Goal: Task Accomplishment & Management: Manage account settings

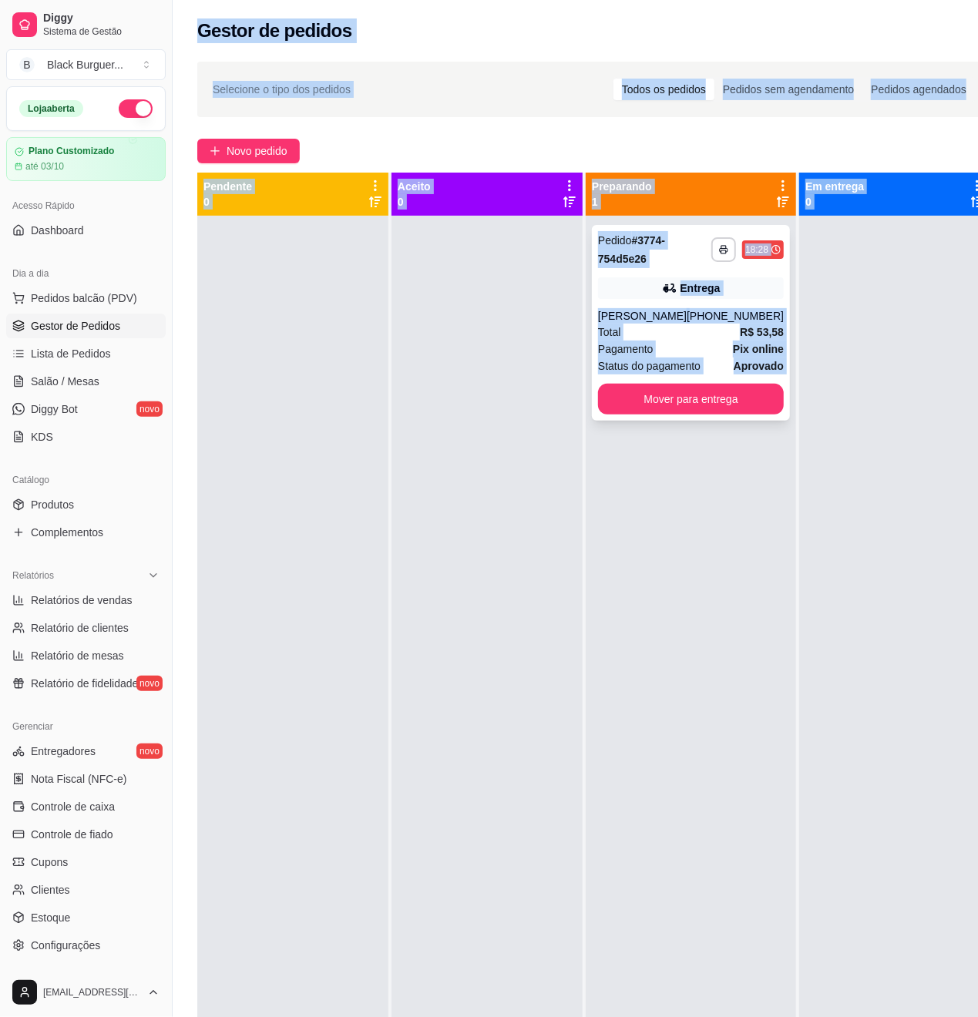
click at [761, 358] on span "Pix online" at bounding box center [758, 349] width 51 height 17
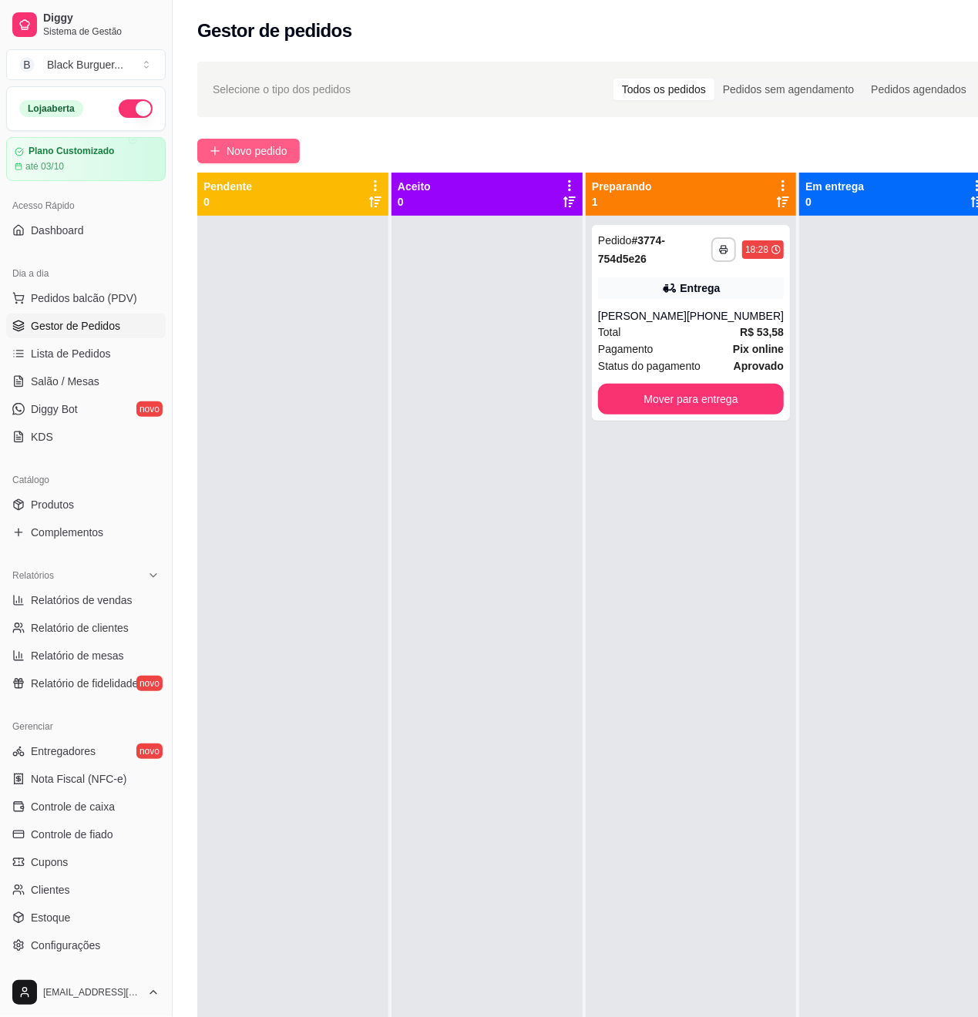
click at [267, 151] on span "Novo pedido" at bounding box center [257, 151] width 61 height 17
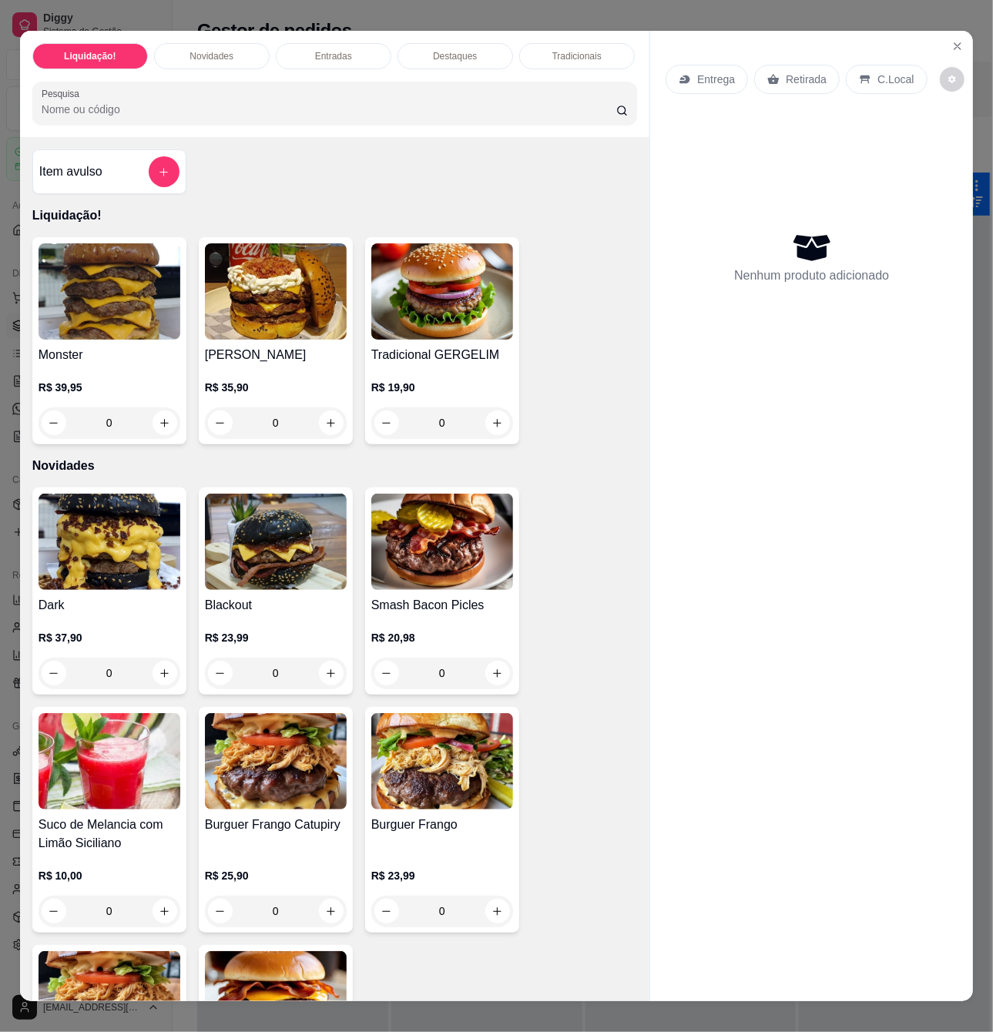
click at [325, 427] on div "0" at bounding box center [276, 423] width 142 height 31
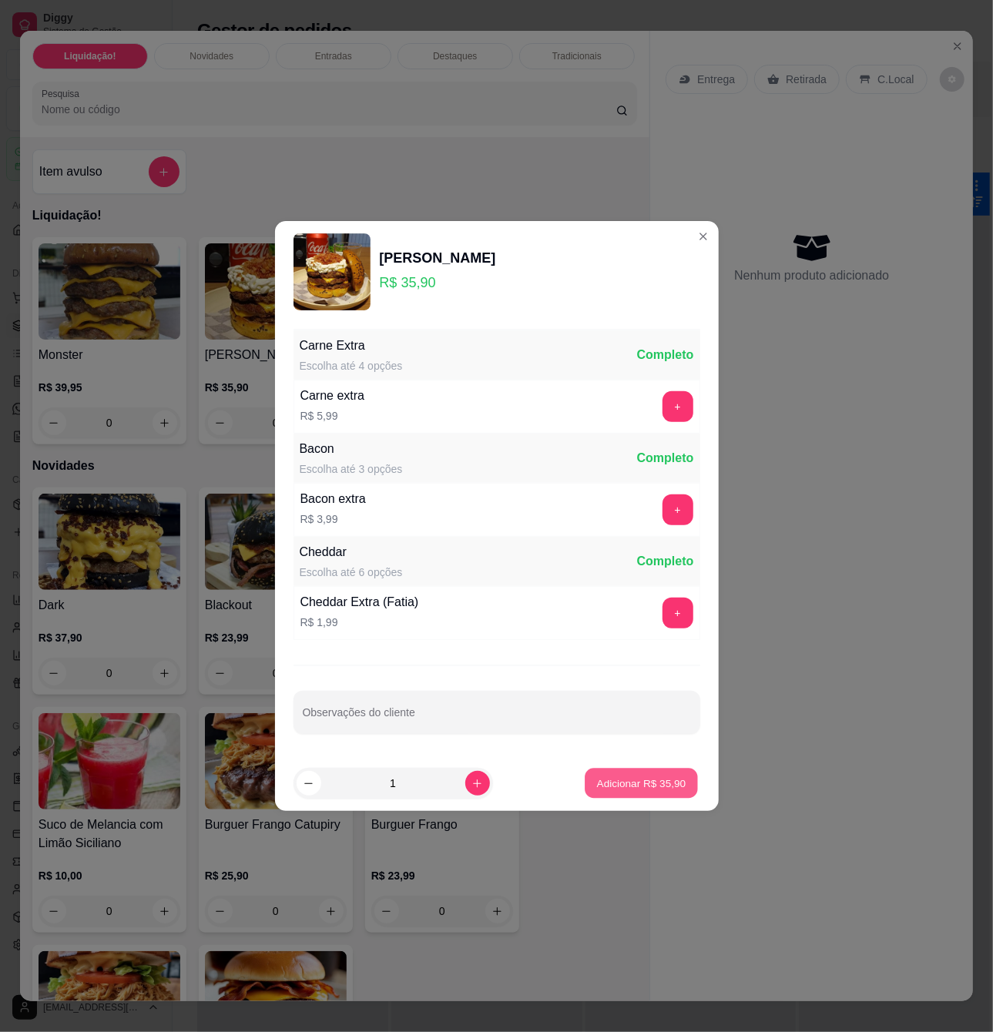
click at [646, 791] on p "Adicionar R$ 35,90" at bounding box center [641, 783] width 89 height 15
type input "1"
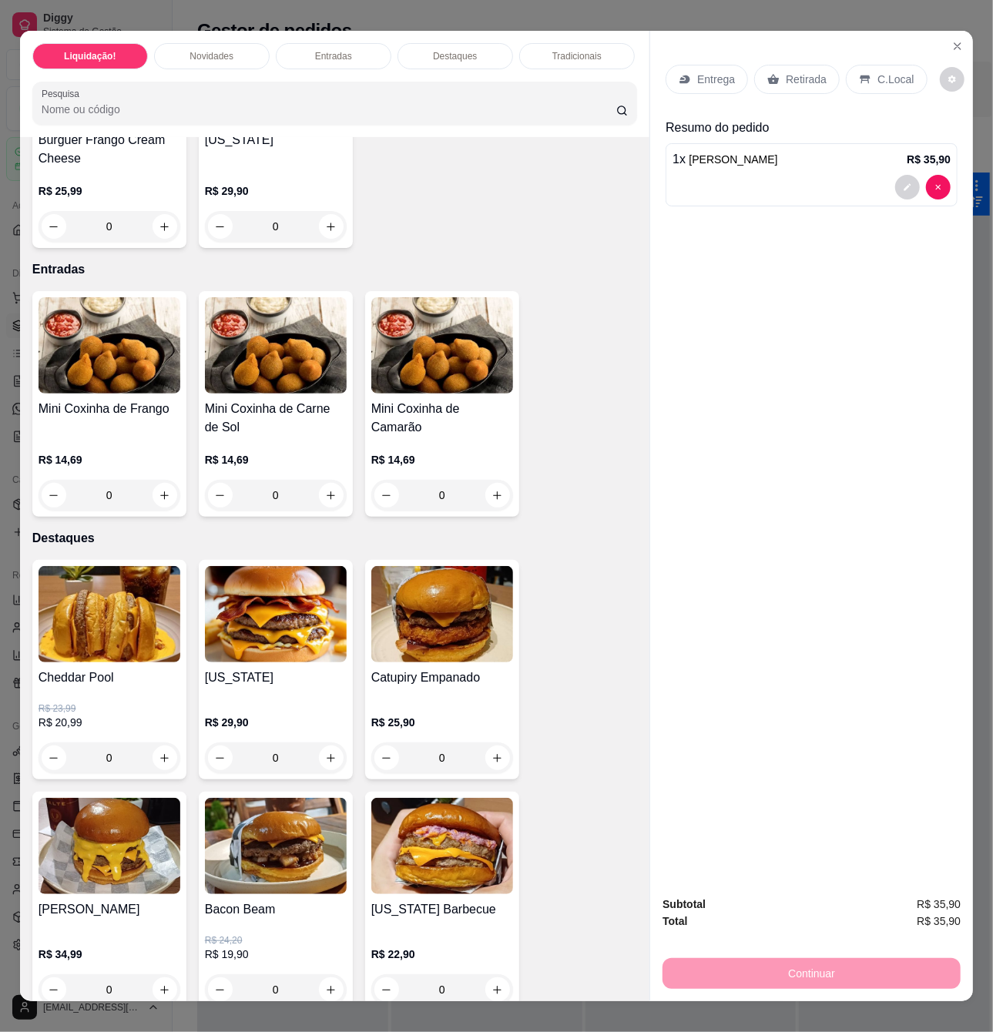
scroll to position [1130, 0]
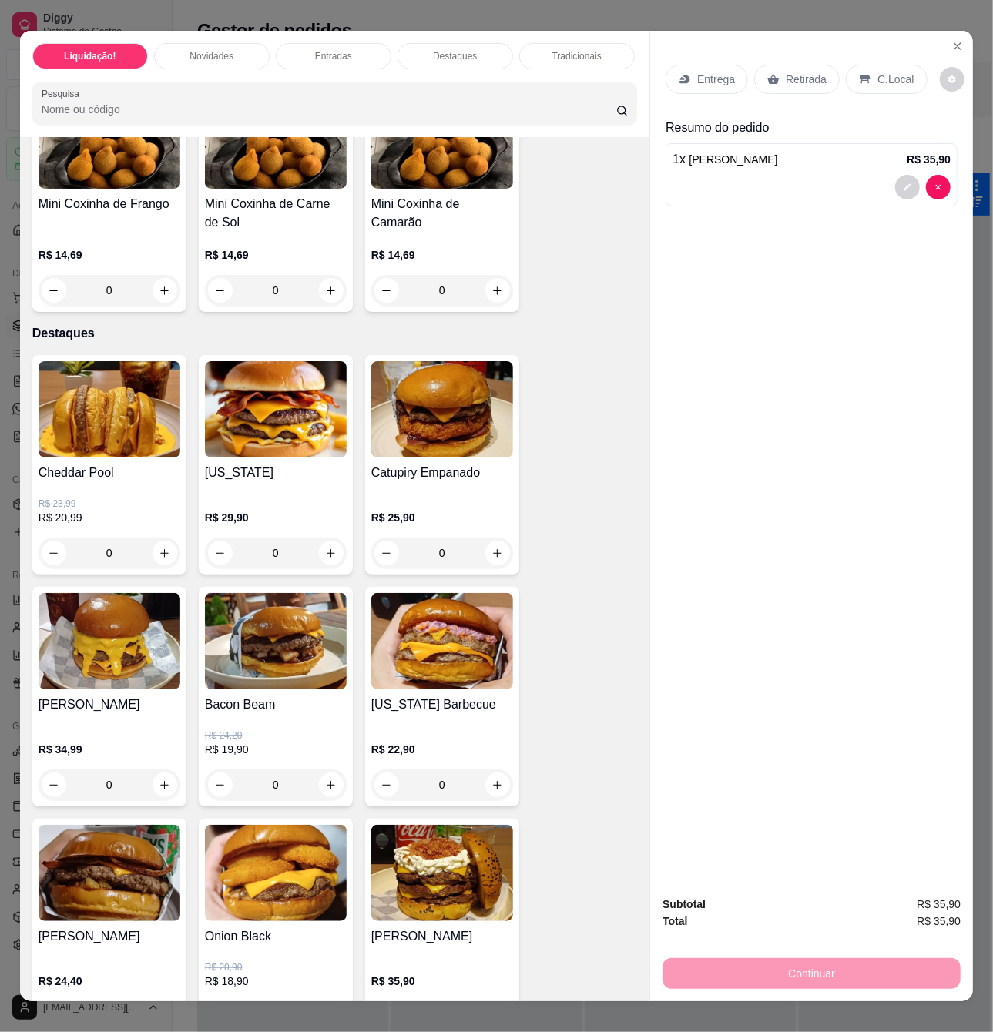
click at [313, 730] on div "R$ 24,20 R$ 19,90 0" at bounding box center [276, 757] width 142 height 86
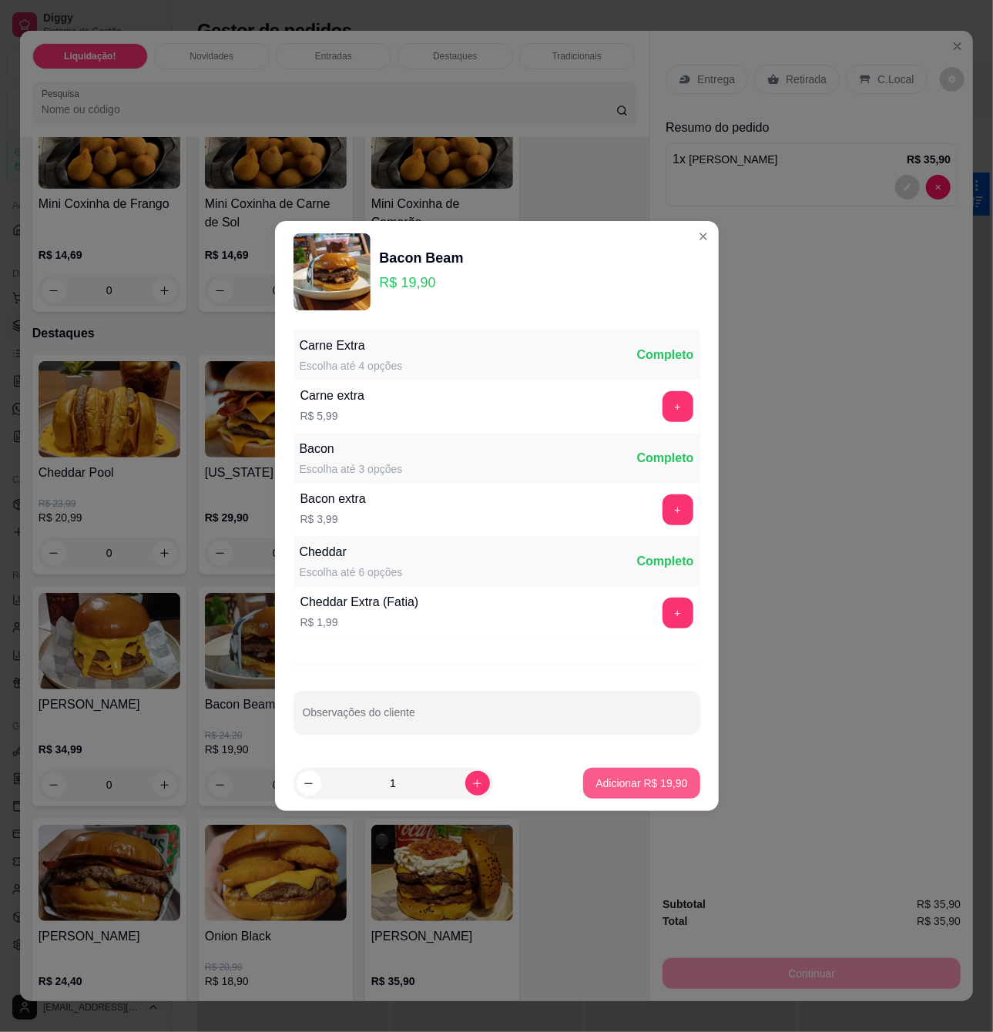
click at [639, 783] on button "Adicionar R$ 19,90" at bounding box center [641, 783] width 116 height 31
type input "1"
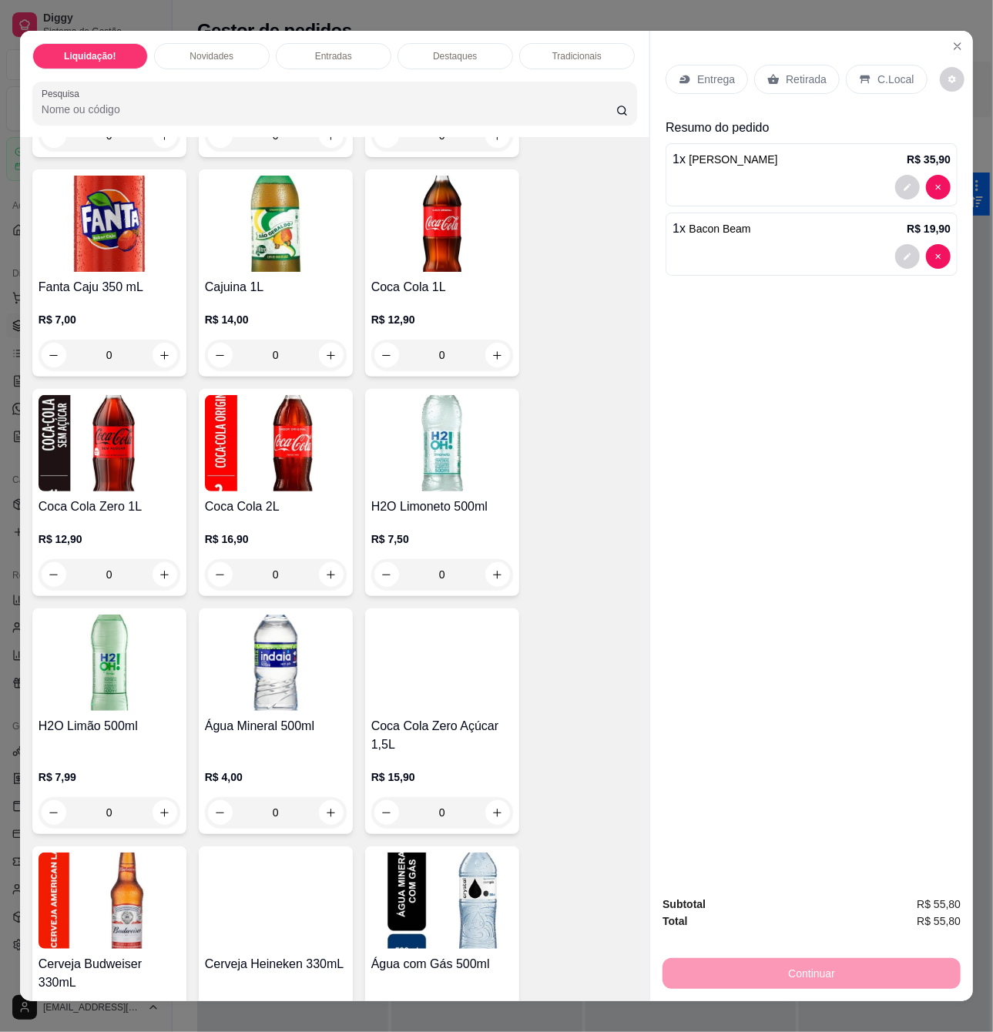
scroll to position [5239, 0]
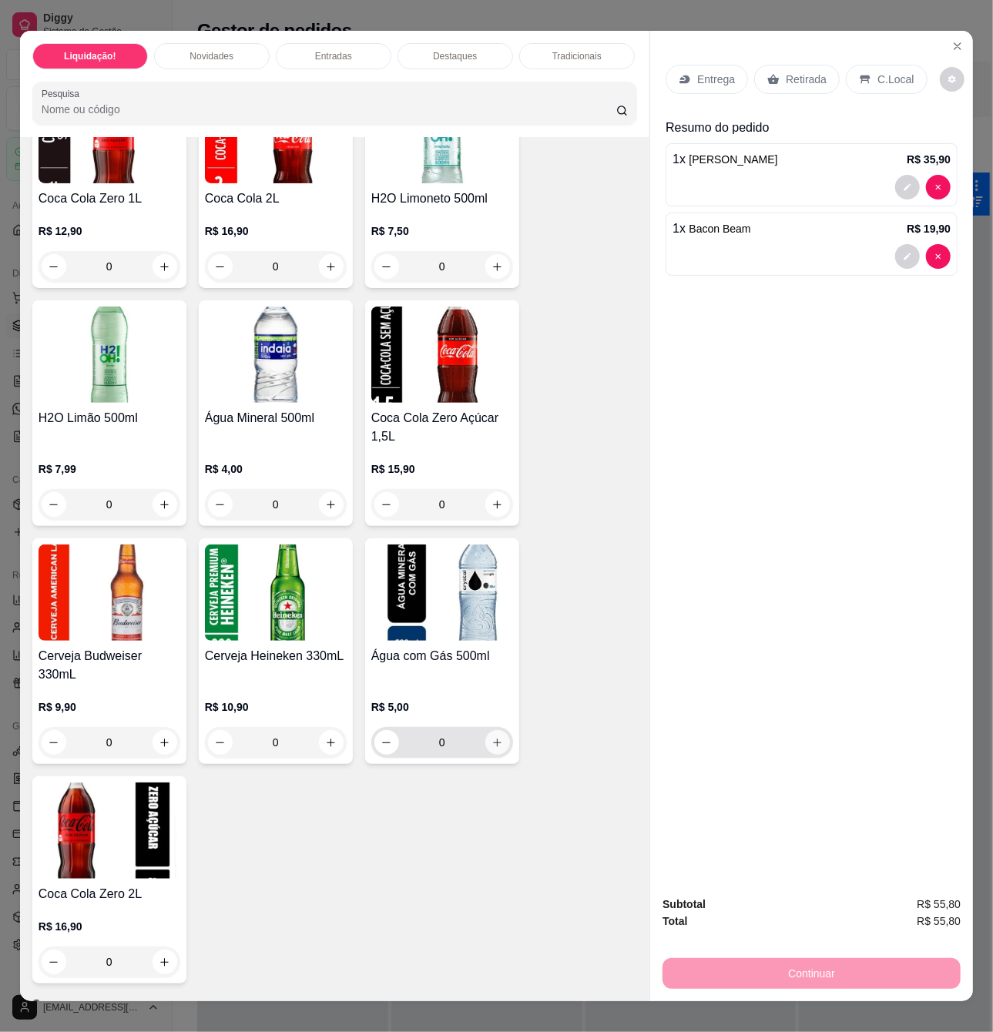
click at [492, 738] on icon "increase-product-quantity" at bounding box center [498, 743] width 12 height 12
click at [492, 737] on icon "increase-product-quantity" at bounding box center [498, 743] width 12 height 12
type input "2"
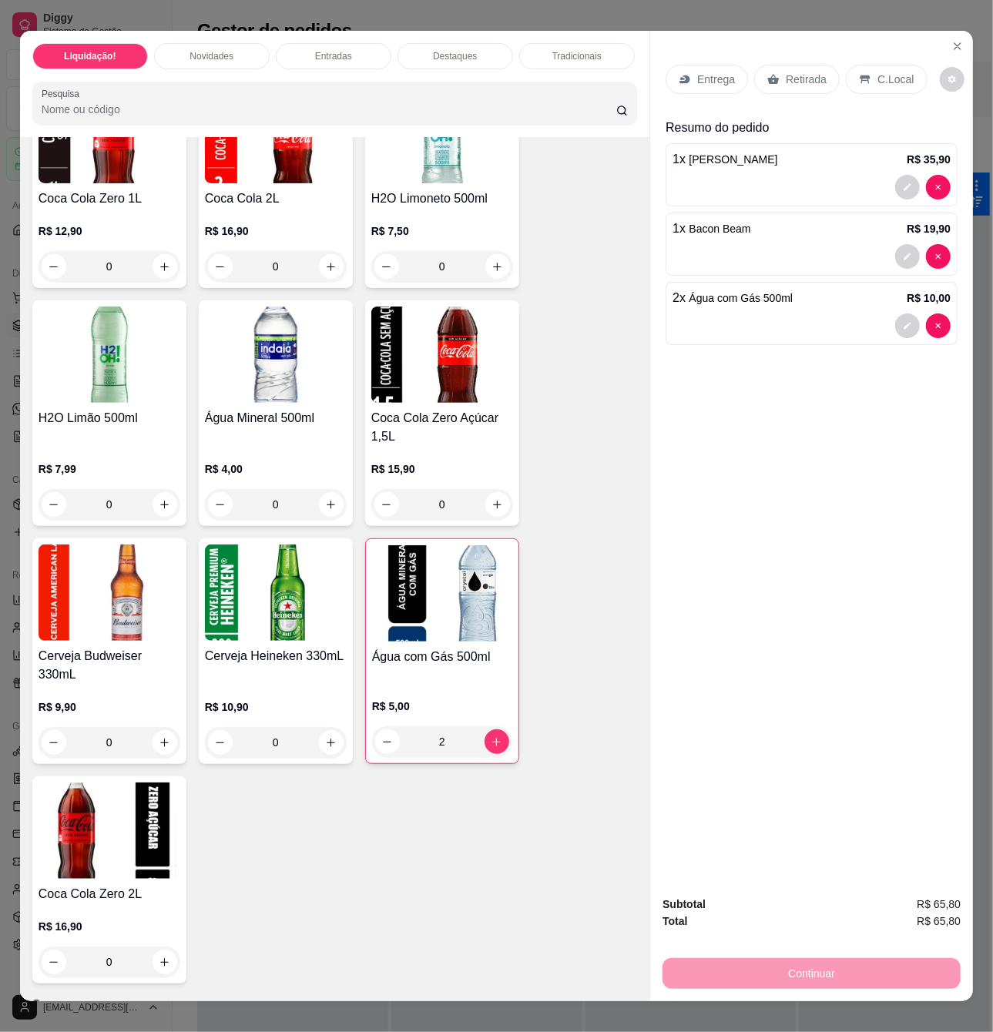
click at [790, 72] on p "Retirada" at bounding box center [806, 79] width 41 height 15
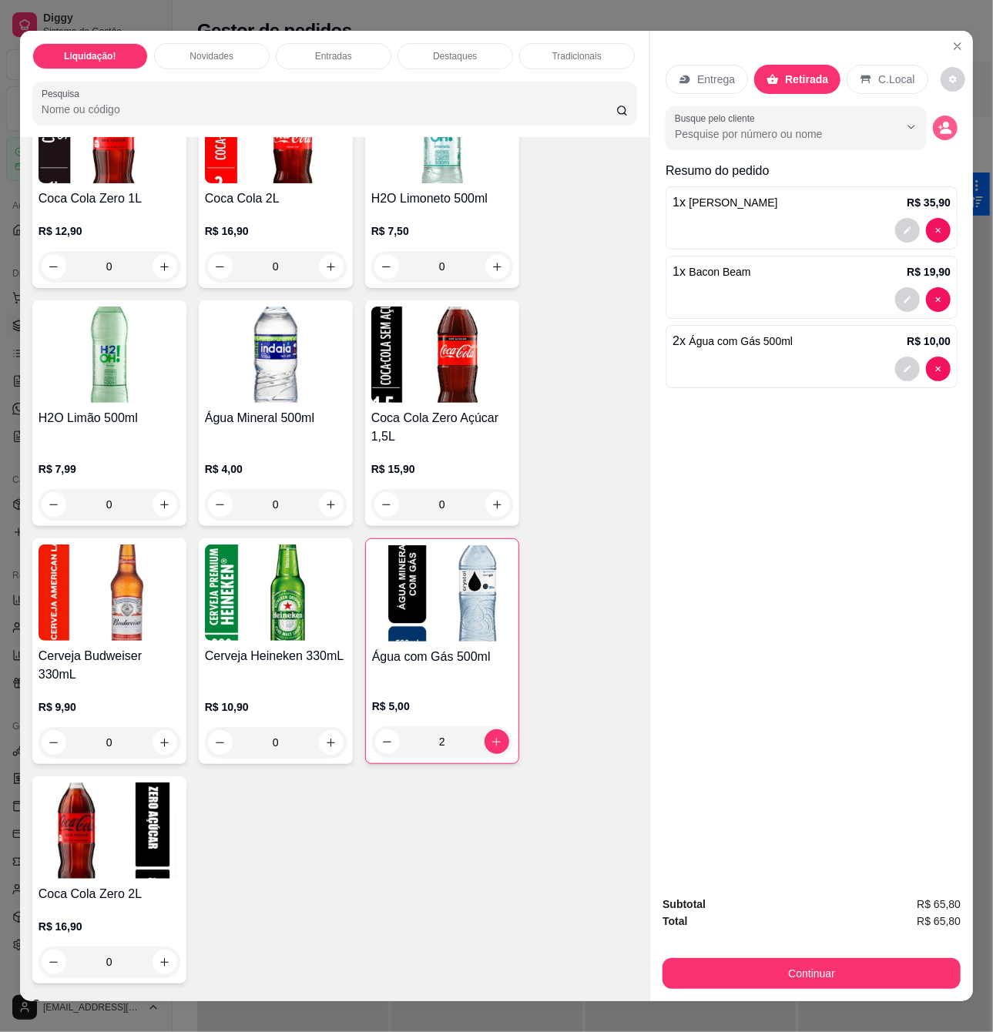
click at [938, 122] on icon "decrease-product-quantity" at bounding box center [945, 128] width 14 height 14
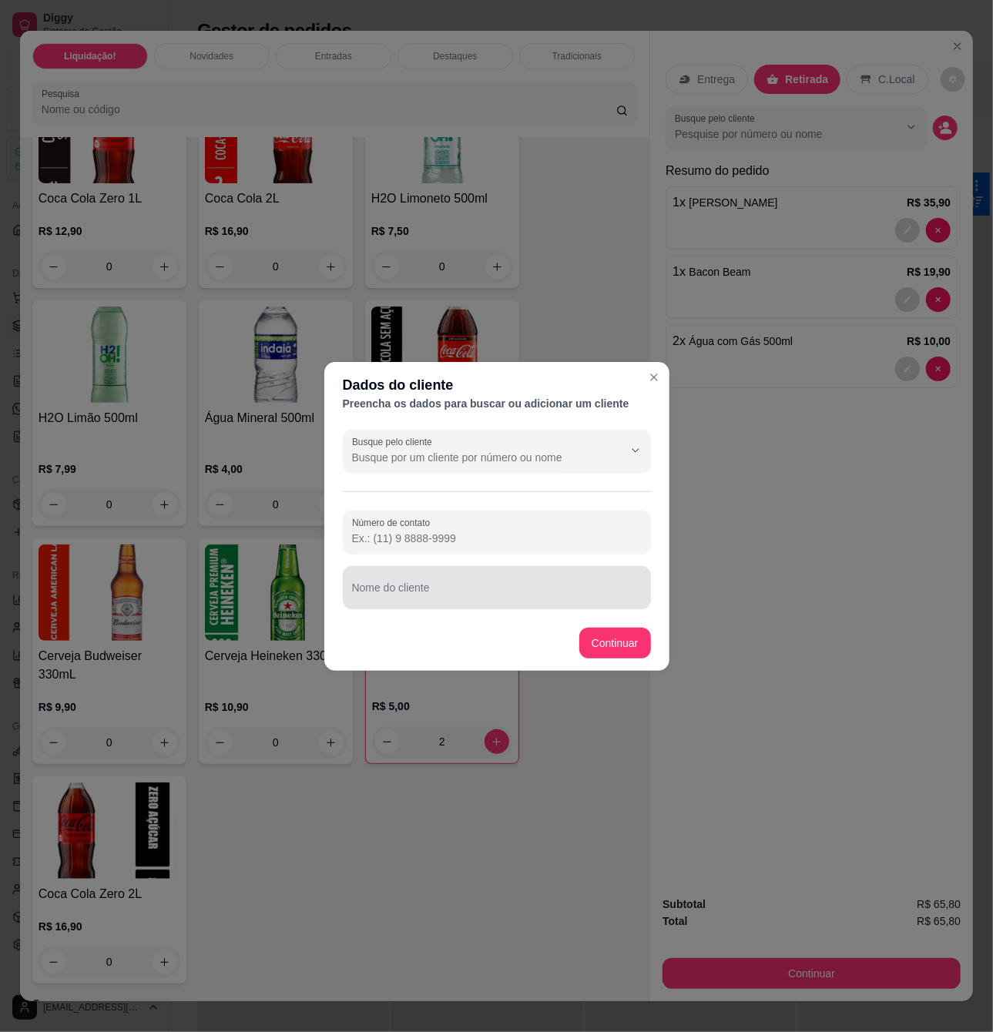
click at [468, 574] on div at bounding box center [497, 587] width 290 height 31
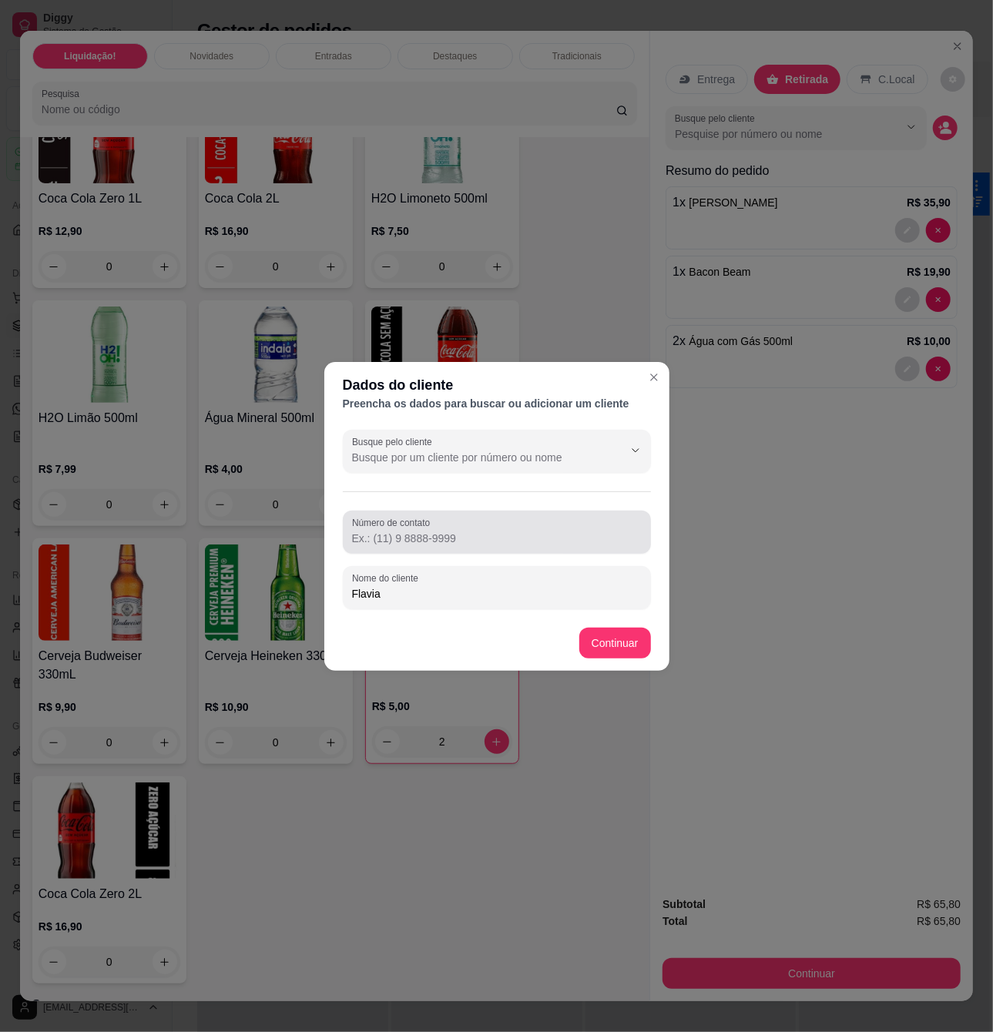
type input "Flavia"
click at [543, 525] on div at bounding box center [497, 532] width 290 height 31
type input "[PHONE_NUMBER]"
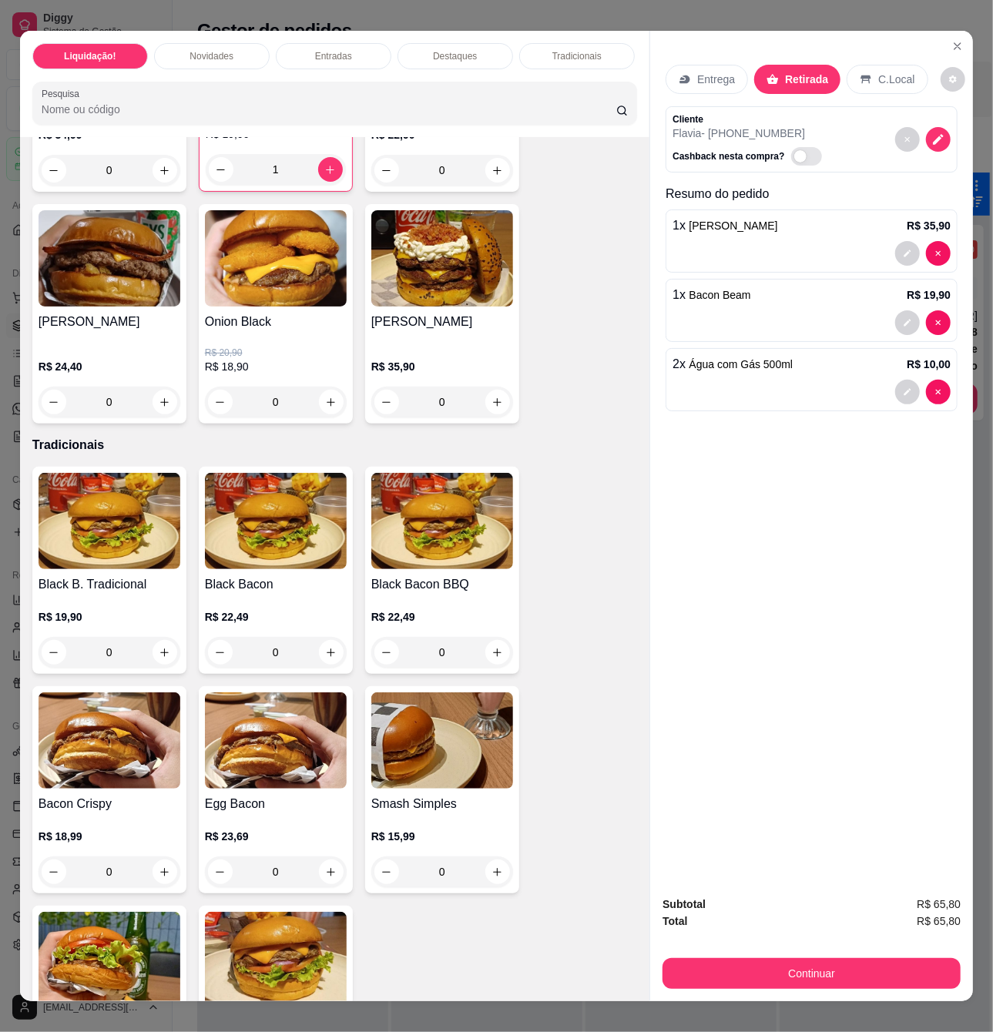
scroll to position [1541, 0]
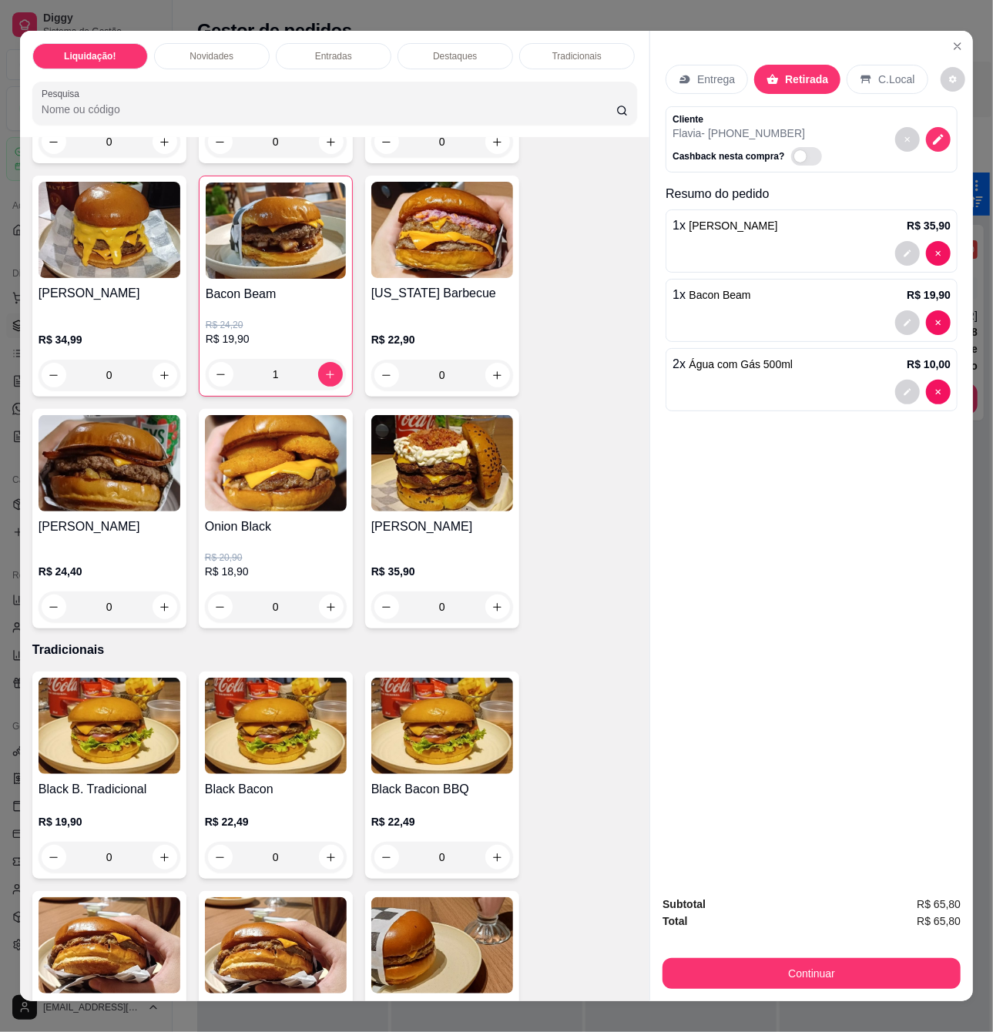
click at [280, 324] on div "R$ 24,20 R$ 19,90 1" at bounding box center [276, 347] width 140 height 86
click at [238, 299] on h4 "Bacon Beam" at bounding box center [276, 294] width 140 height 18
click at [857, 960] on button "Continuar" at bounding box center [812, 973] width 298 height 31
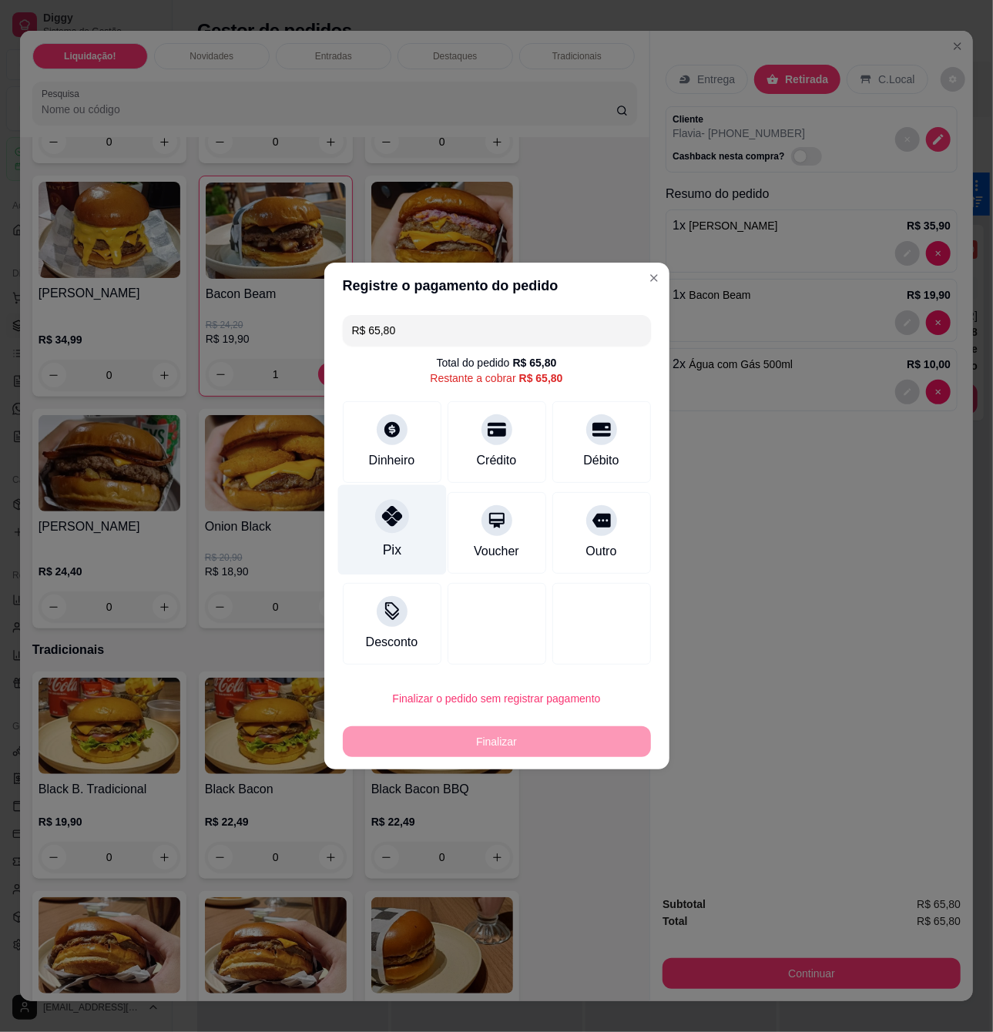
click at [414, 531] on div "Pix" at bounding box center [391, 530] width 109 height 90
type input "R$ 0,00"
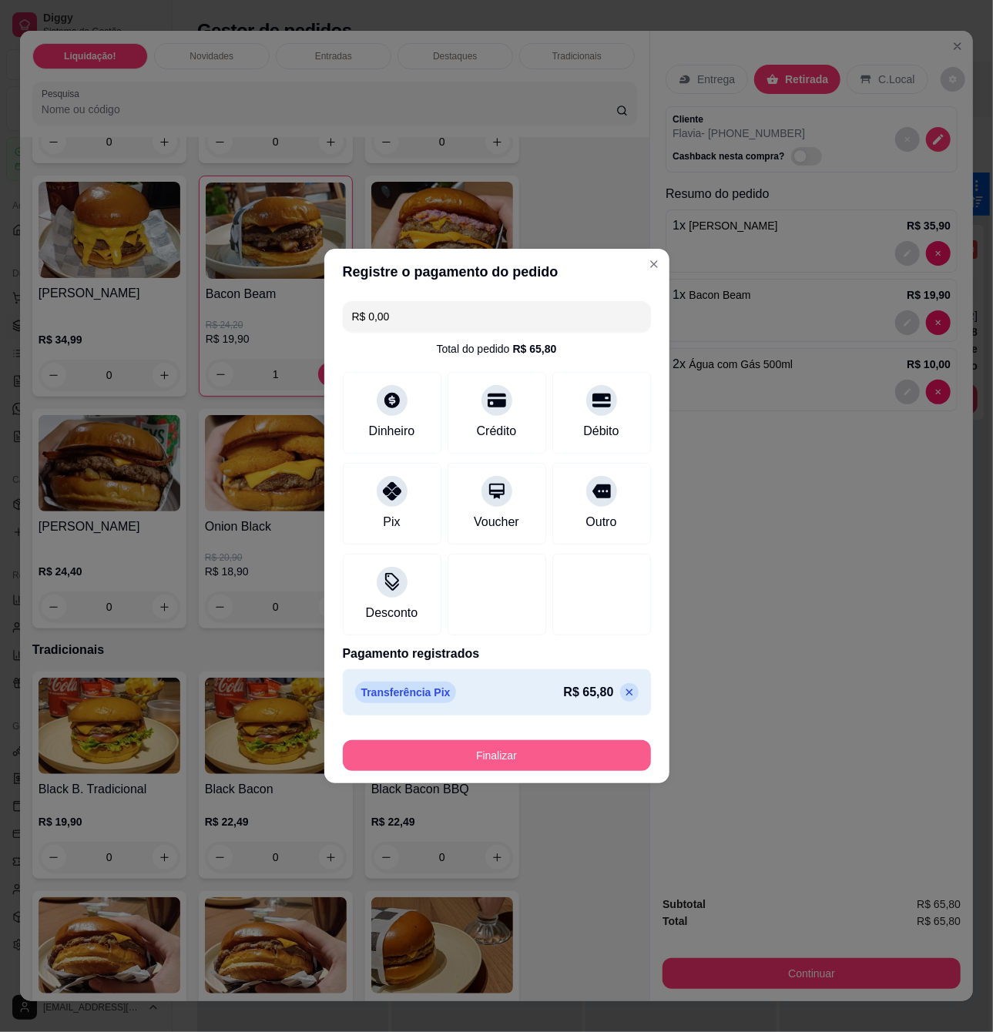
click at [515, 753] on button "Finalizar" at bounding box center [497, 755] width 308 height 31
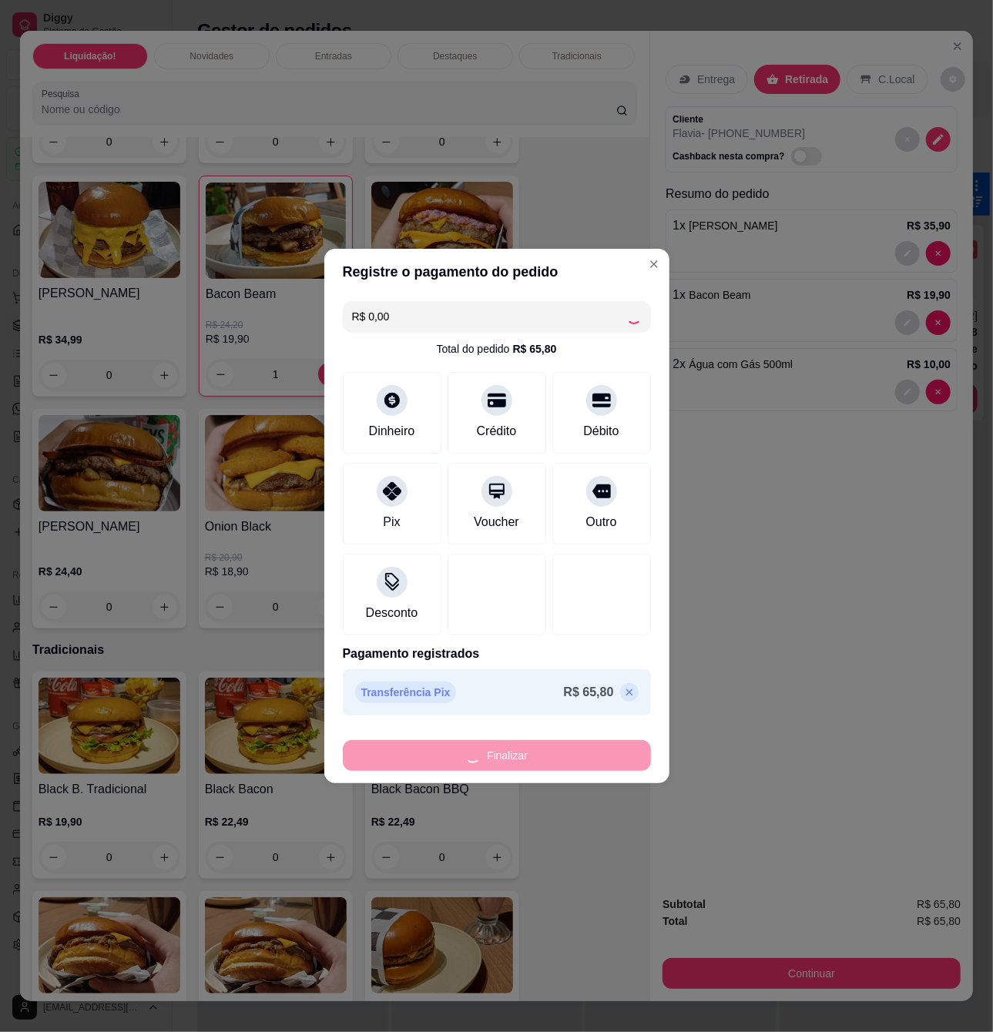
type input "0"
type input "-R$ 65,80"
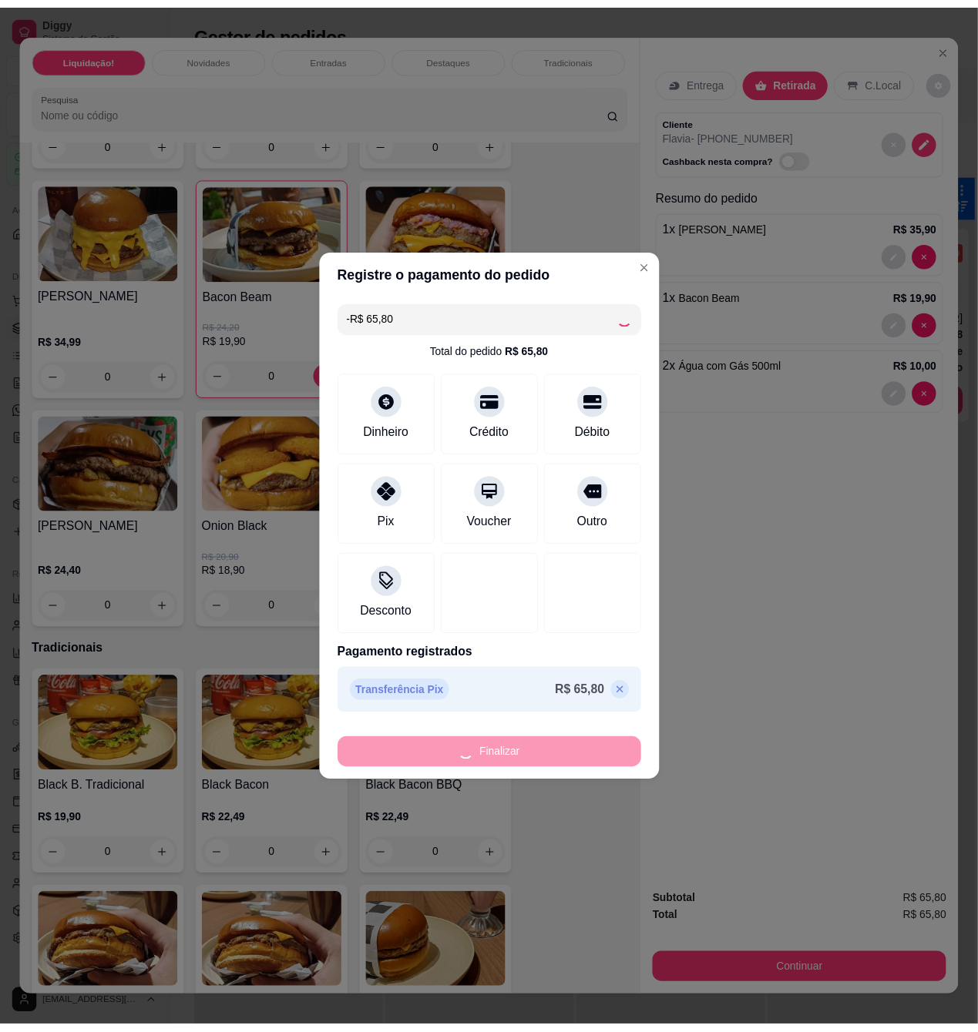
scroll to position [1539, 0]
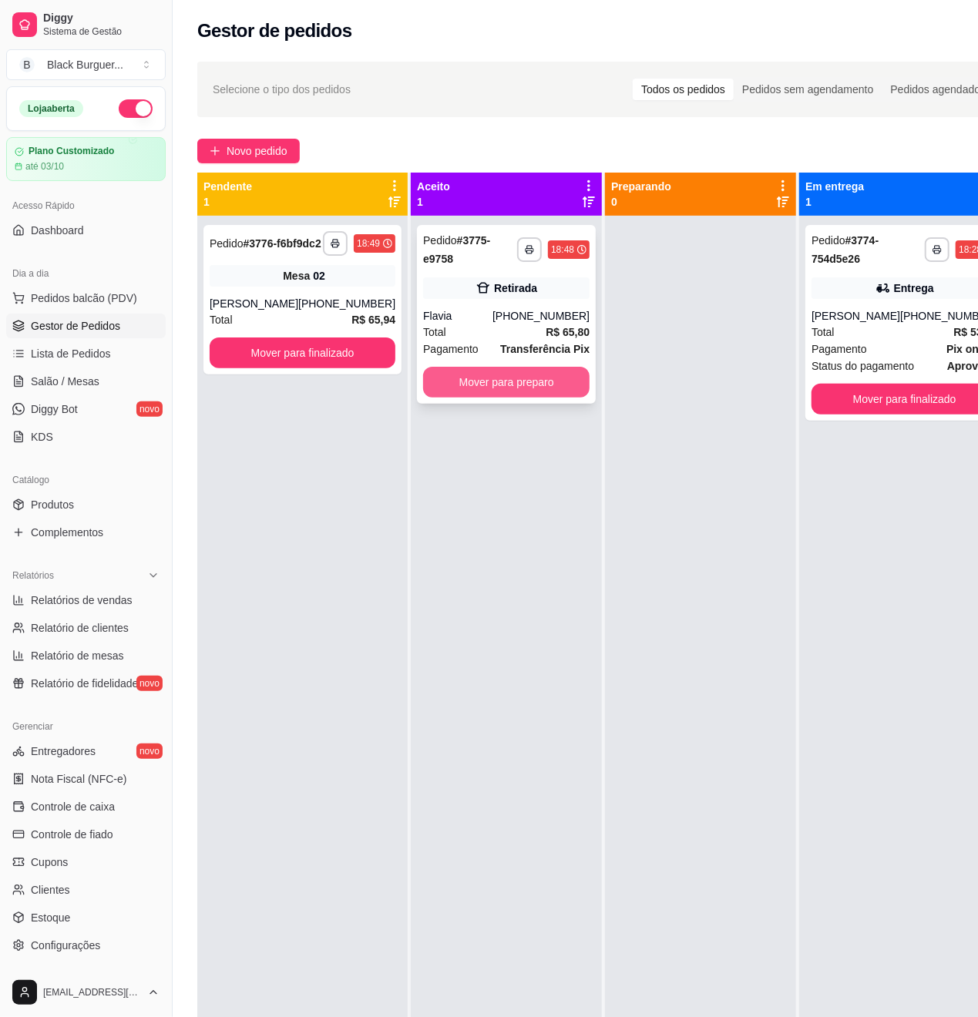
click at [469, 390] on button "Mover para preparo" at bounding box center [506, 382] width 166 height 31
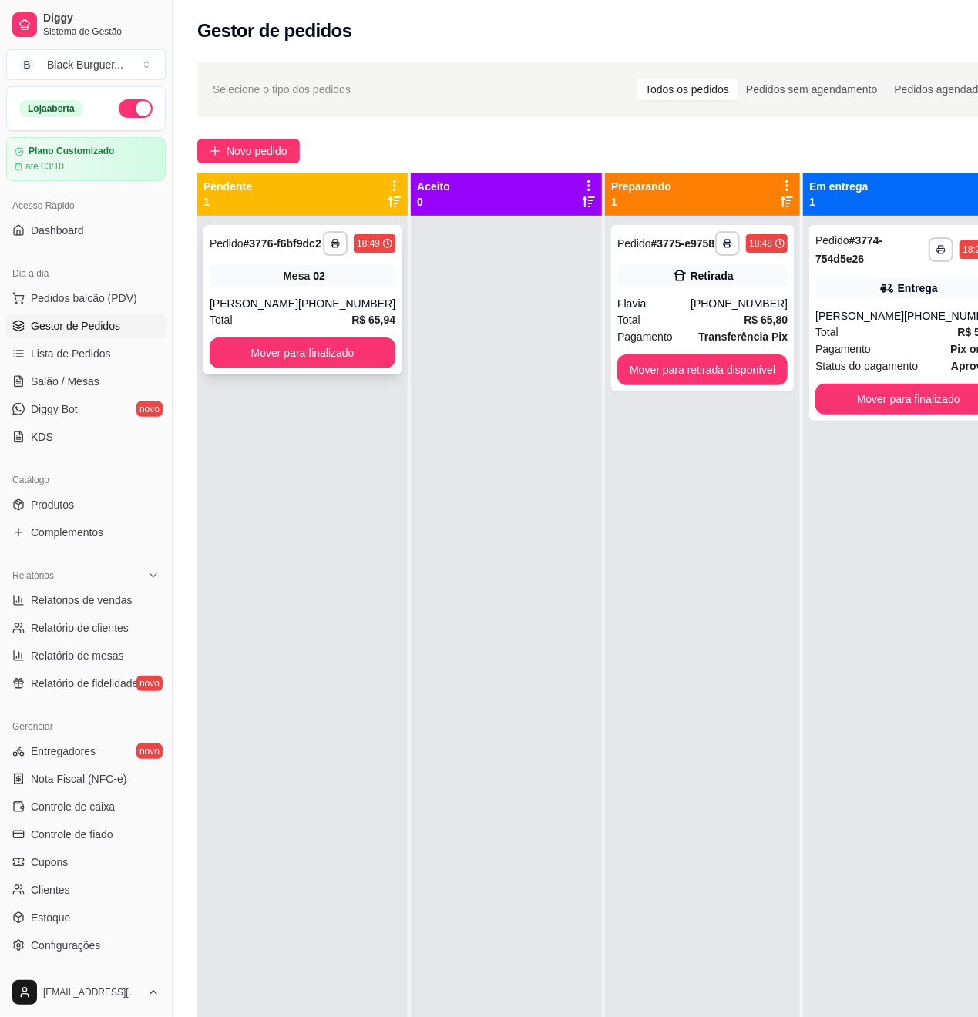
click at [367, 302] on div "**********" at bounding box center [302, 299] width 198 height 149
click at [324, 311] on div "[PHONE_NUMBER]" at bounding box center [346, 303] width 97 height 15
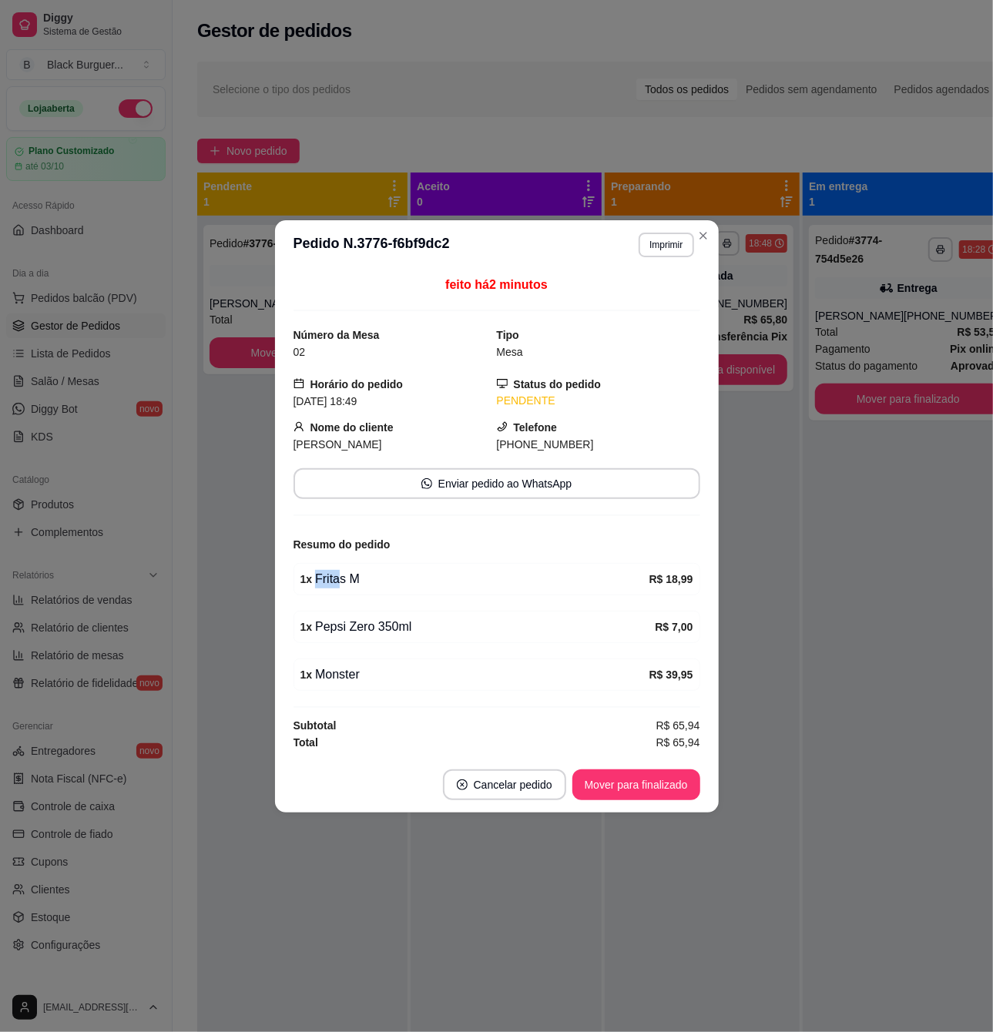
drag, startPoint x: 337, startPoint y: 575, endPoint x: 368, endPoint y: 577, distance: 30.9
click at [368, 577] on div "1 x Fritas M" at bounding box center [474, 579] width 349 height 18
drag, startPoint x: 358, startPoint y: 626, endPoint x: 393, endPoint y: 627, distance: 34.7
click at [390, 627] on div "1 x Pepsi Zero 350ml" at bounding box center [477, 627] width 355 height 18
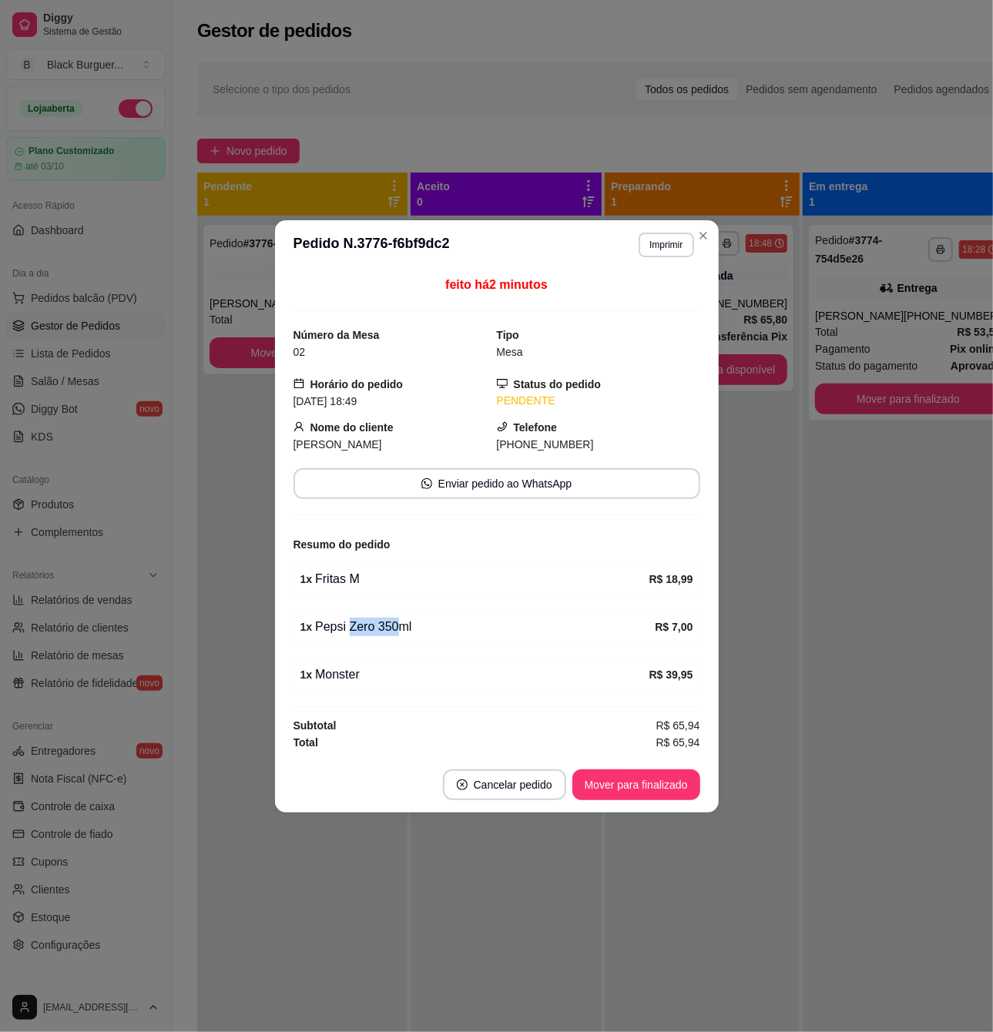
click at [393, 627] on div "1 x Pepsi Zero 350ml" at bounding box center [477, 627] width 355 height 18
click at [361, 629] on div "1 x Pepsi Zero 350ml" at bounding box center [477, 627] width 355 height 18
click at [330, 572] on div "1 x Fritas M" at bounding box center [474, 579] width 349 height 18
drag, startPoint x: 345, startPoint y: 564, endPoint x: 368, endPoint y: 567, distance: 23.3
click at [368, 567] on div "1 x Fritas M R$ 18,99" at bounding box center [497, 579] width 407 height 32
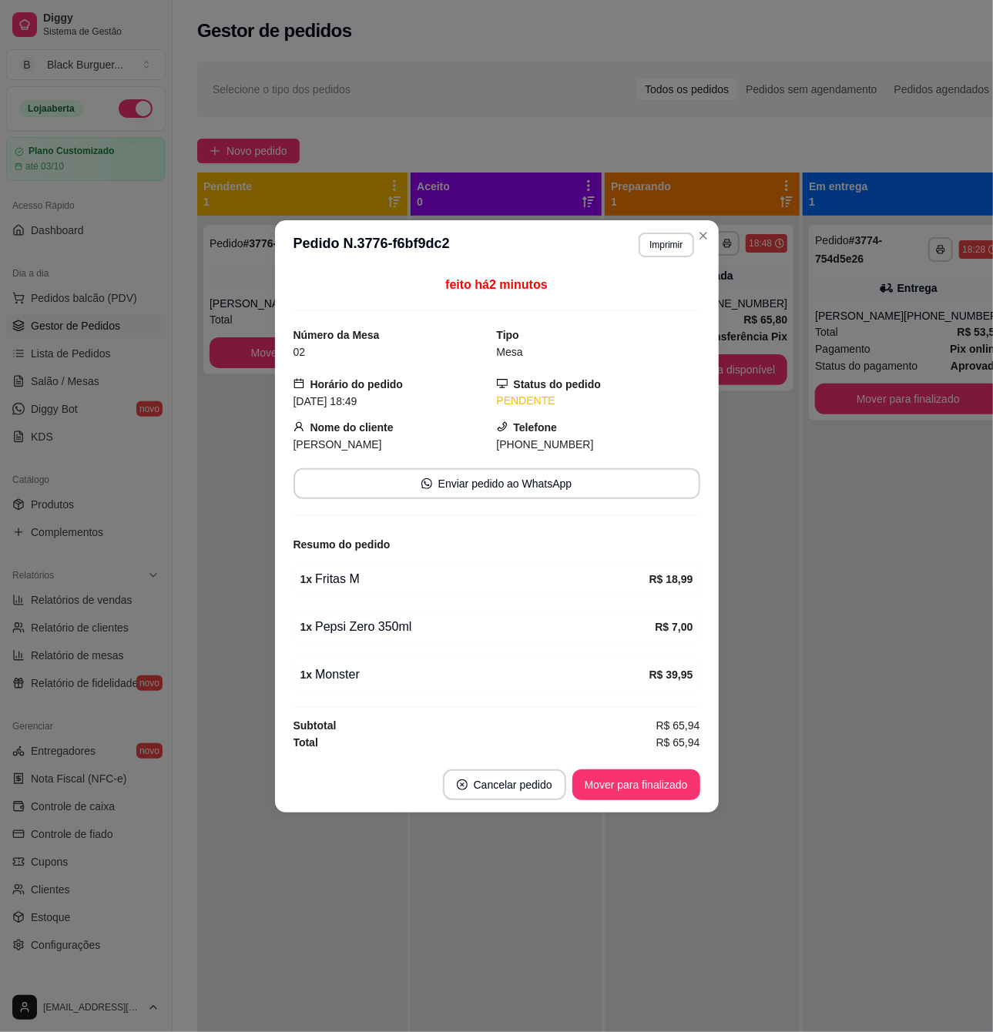
drag, startPoint x: 368, startPoint y: 567, endPoint x: 337, endPoint y: 576, distance: 32.2
click at [368, 568] on div "1 x Fritas M R$ 18,99" at bounding box center [497, 579] width 407 height 32
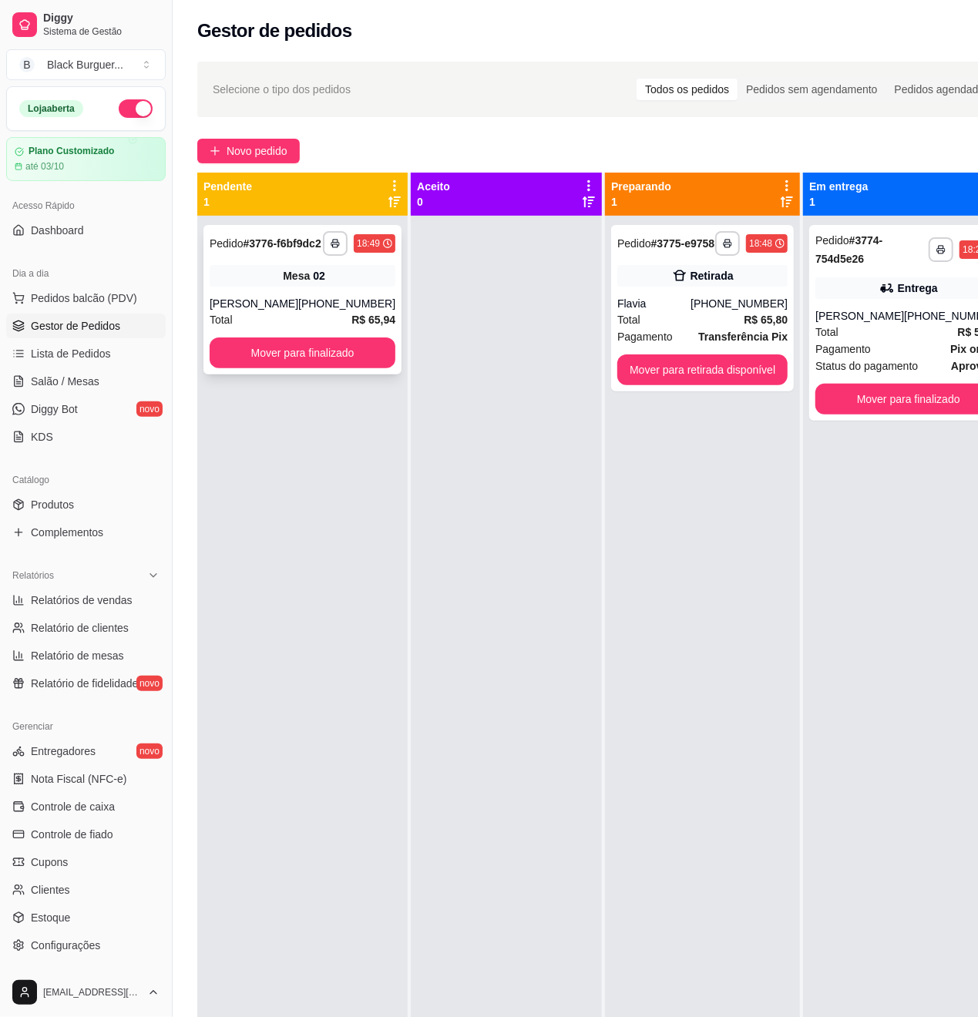
click at [291, 310] on div "[PERSON_NAME]" at bounding box center [254, 303] width 89 height 15
click at [854, 408] on button "Mover para finalizado" at bounding box center [908, 399] width 186 height 31
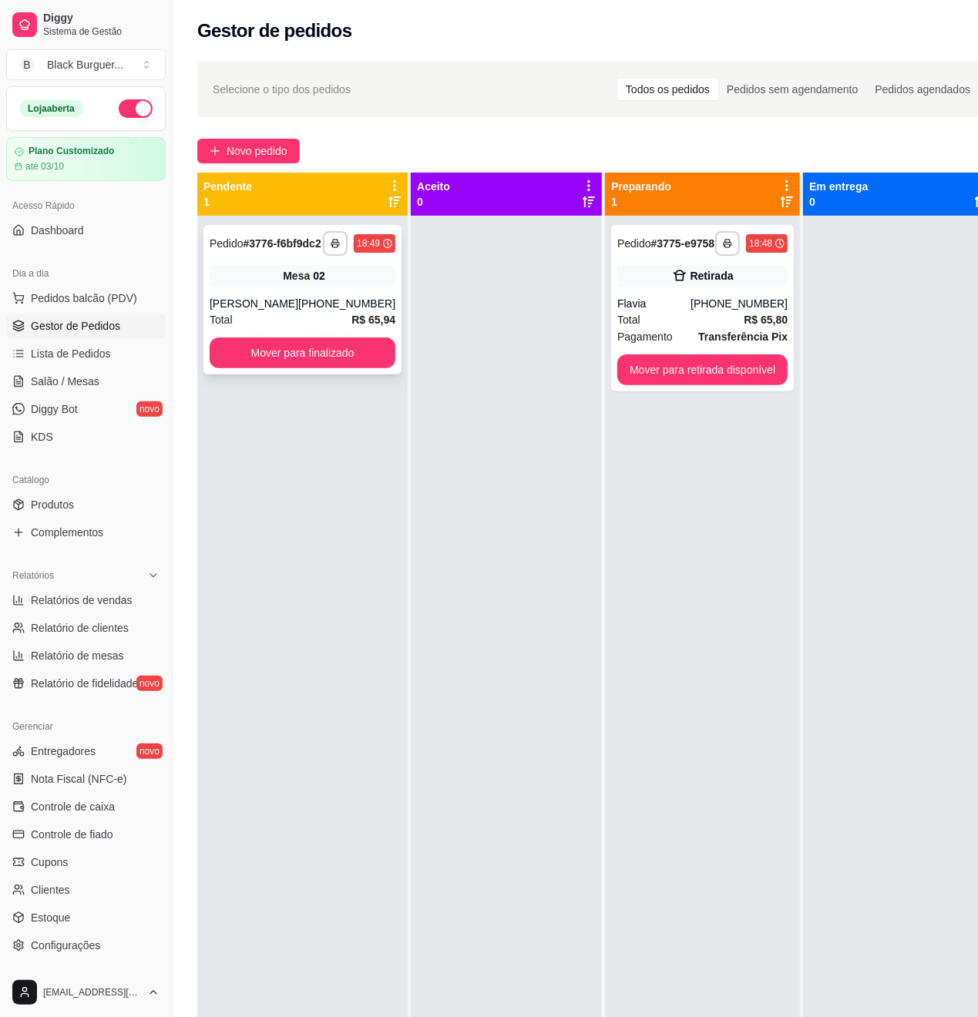
click at [345, 287] on div "Mesa 02" at bounding box center [303, 276] width 186 height 22
click at [766, 343] on strong "Transferência Pix" at bounding box center [742, 337] width 89 height 12
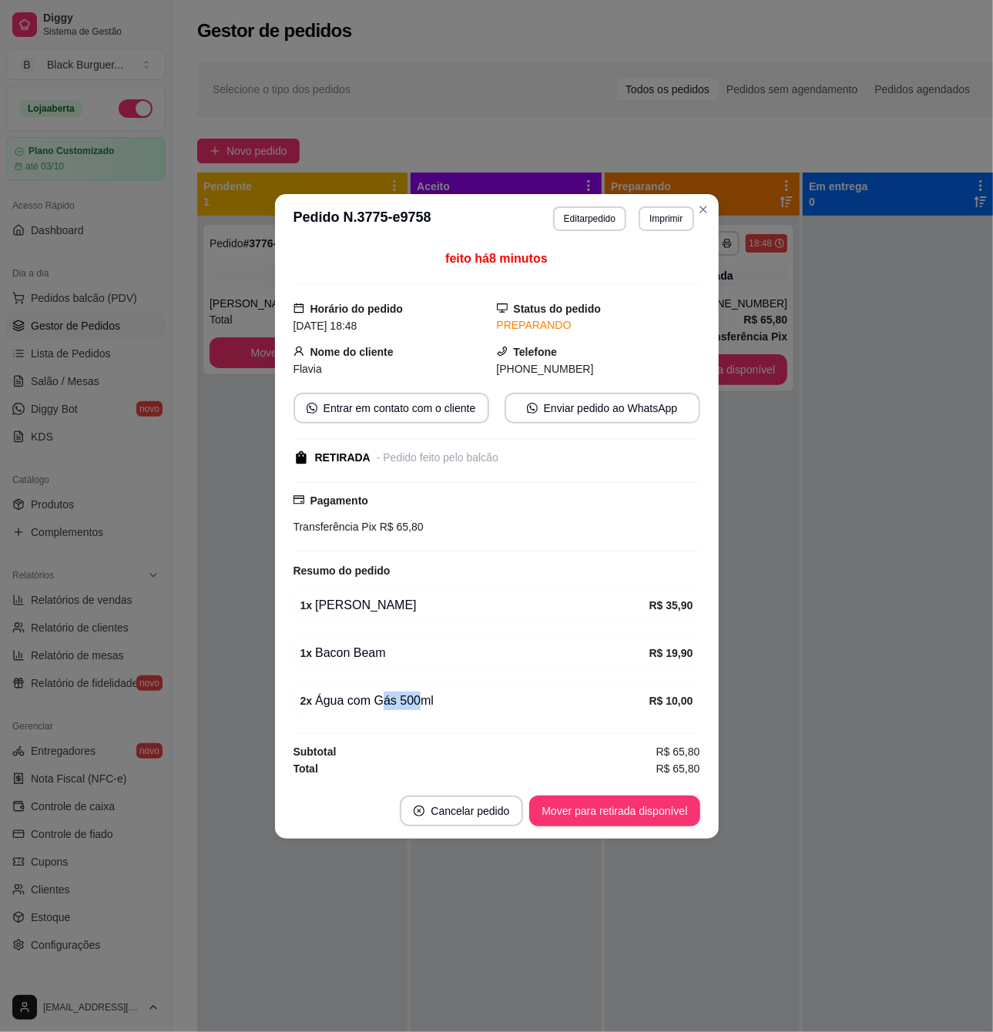
drag, startPoint x: 410, startPoint y: 707, endPoint x: 427, endPoint y: 710, distance: 17.1
click at [427, 710] on div "2 x Água com Gás 500ml" at bounding box center [474, 701] width 349 height 18
click at [448, 688] on div "2 x Água com Gás 500ml R$ 10,00" at bounding box center [497, 701] width 407 height 32
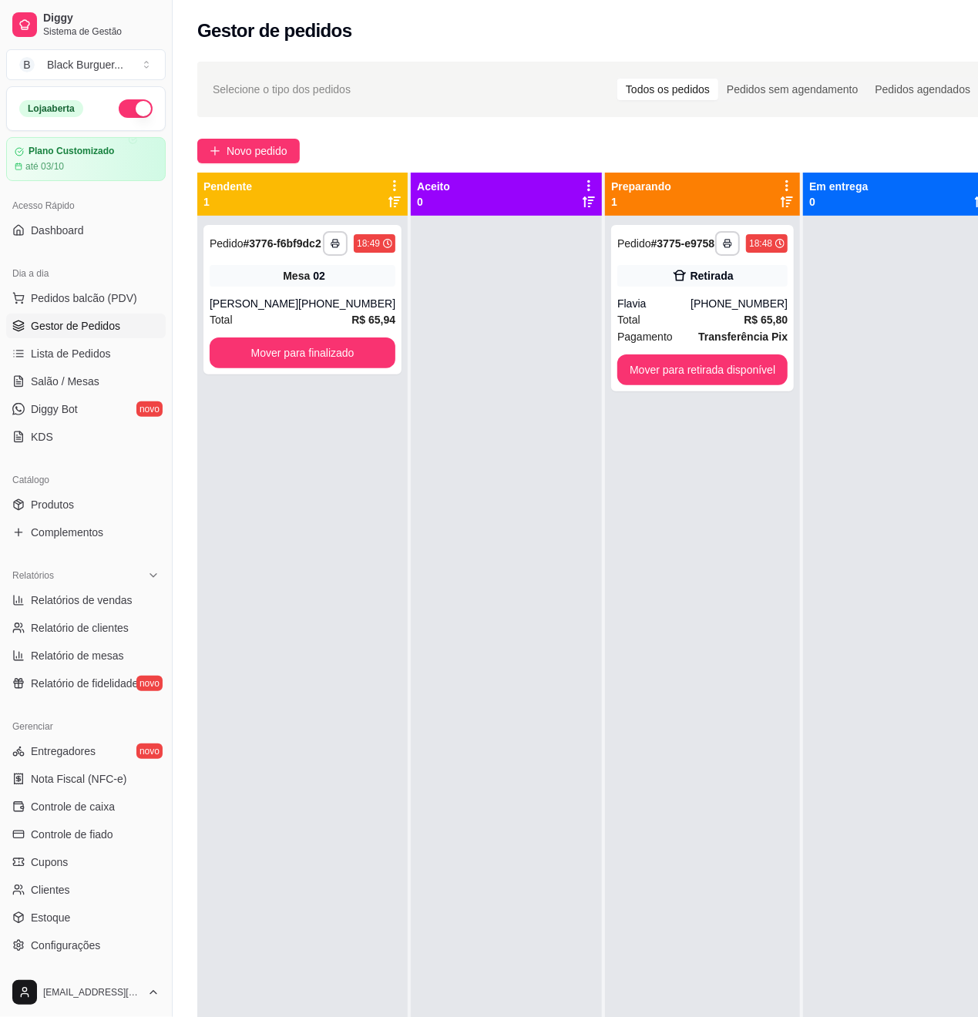
click at [276, 519] on div "**********" at bounding box center [302, 724] width 210 height 1017
click at [629, 305] on div "**********" at bounding box center [702, 308] width 183 height 166
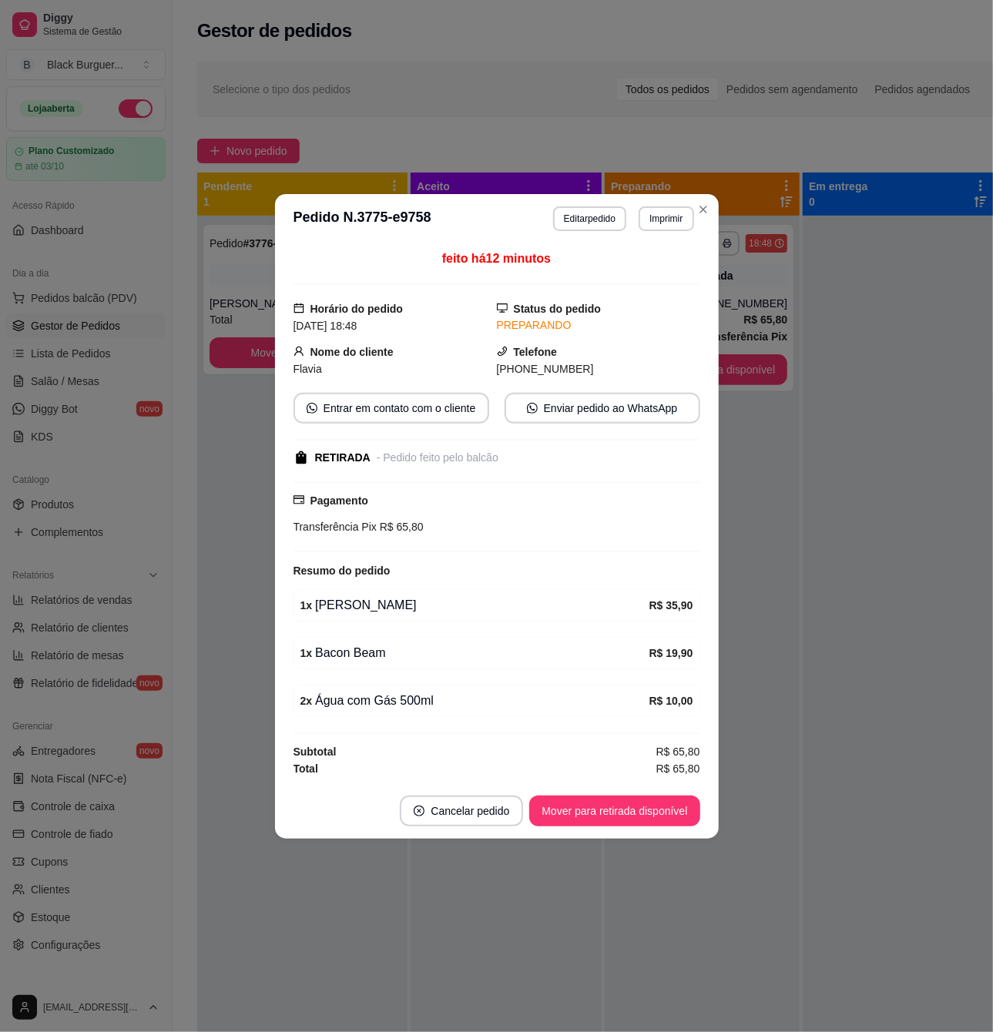
drag, startPoint x: 391, startPoint y: 644, endPoint x: 402, endPoint y: 645, distance: 10.8
click at [401, 645] on div "feito há 12 minutos Horário do pedido [DATE] 18:48 Status do pedido PREPARANDO …" at bounding box center [497, 514] width 407 height 528
click at [404, 645] on div "1 x Bacon Beam" at bounding box center [474, 653] width 349 height 18
drag, startPoint x: 341, startPoint y: 623, endPoint x: 371, endPoint y: 615, distance: 32.0
click at [371, 615] on div "feito há 12 minutos Horário do pedido [DATE] 18:48 Status do pedido PREPARANDO …" at bounding box center [497, 514] width 407 height 528
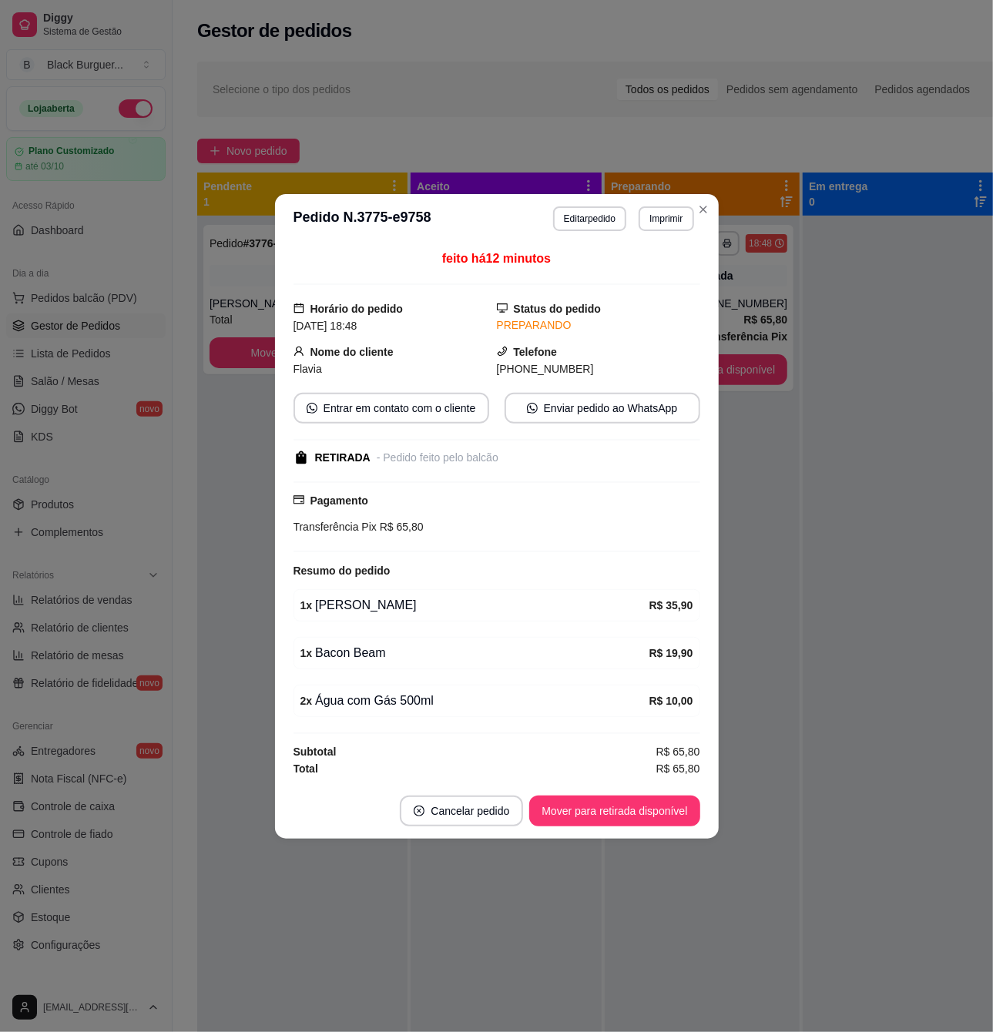
click at [337, 617] on div "1 x [PERSON_NAME] R$ 35,90" at bounding box center [497, 605] width 407 height 32
drag, startPoint x: 339, startPoint y: 661, endPoint x: 392, endPoint y: 656, distance: 53.4
click at [392, 658] on div "1 x Bacon Beam" at bounding box center [474, 653] width 349 height 18
click at [392, 656] on div "1 x Bacon Beam" at bounding box center [474, 653] width 349 height 18
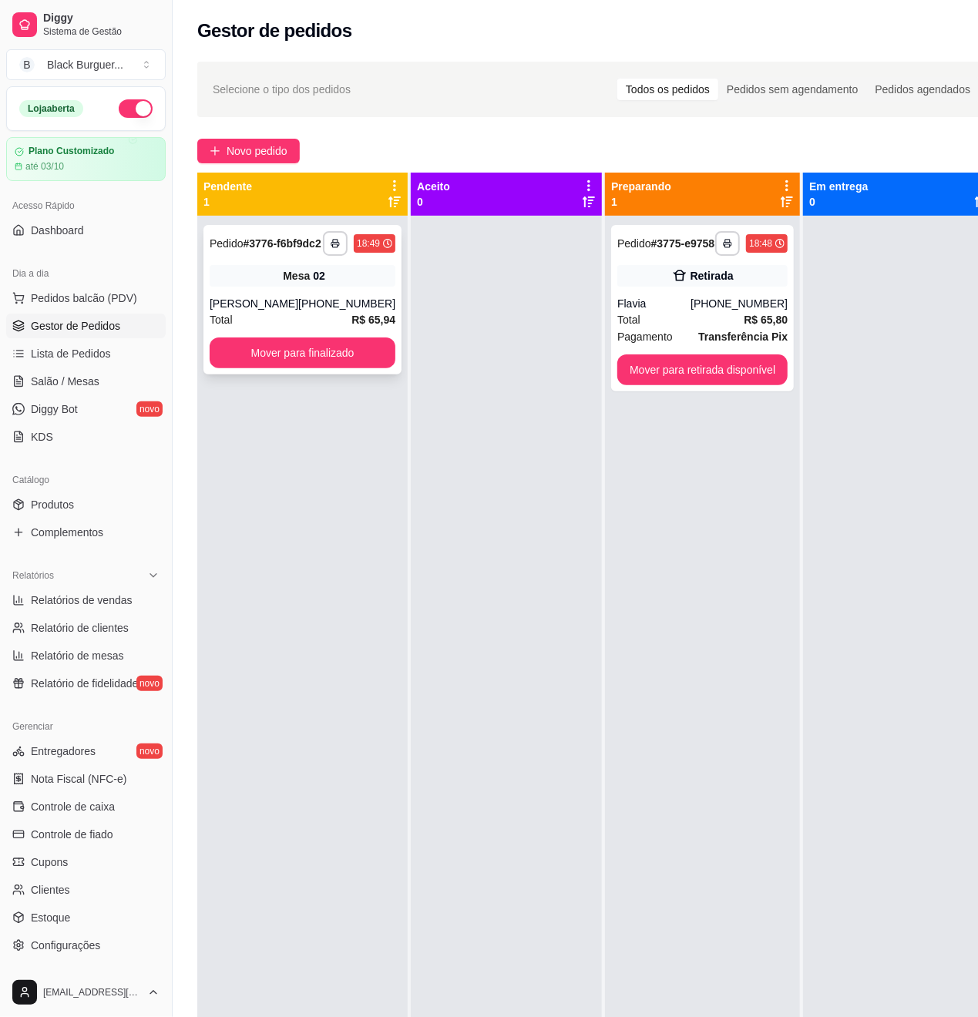
click at [290, 284] on span "Mesa" at bounding box center [296, 275] width 27 height 15
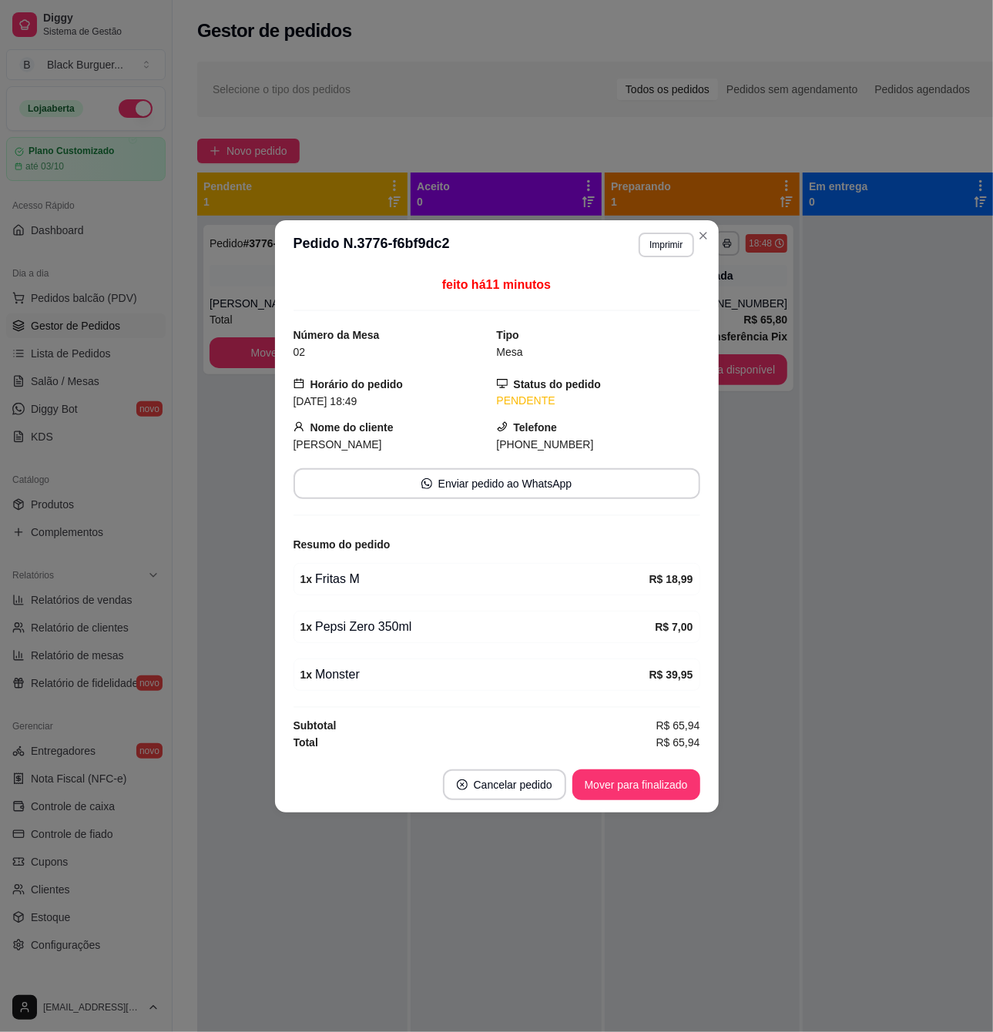
click at [465, 220] on header "**********" at bounding box center [497, 244] width 444 height 49
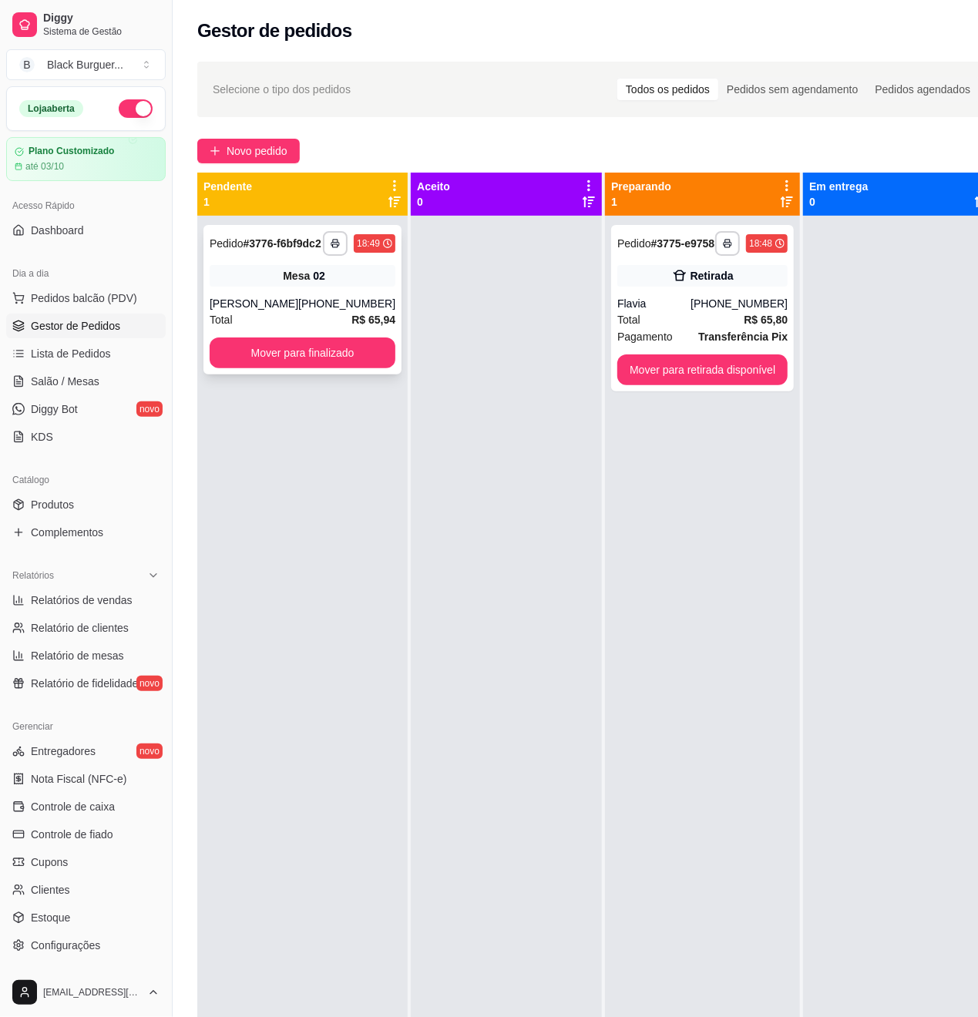
click at [337, 311] on div "[PHONE_NUMBER]" at bounding box center [346, 303] width 97 height 15
click at [698, 311] on div "[PHONE_NUMBER]" at bounding box center [738, 303] width 97 height 15
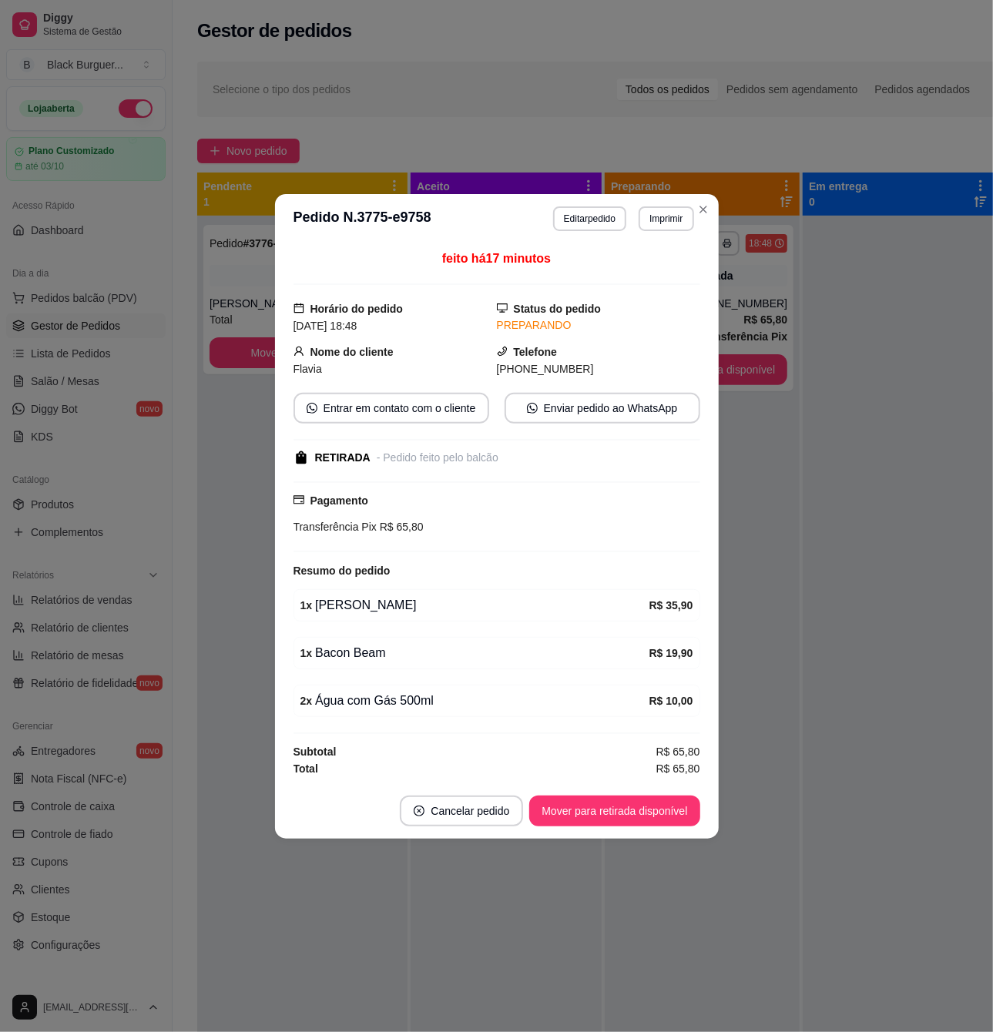
drag, startPoint x: 430, startPoint y: 706, endPoint x: 439, endPoint y: 706, distance: 9.2
click at [439, 706] on div "2 x Água com Gás 500ml" at bounding box center [474, 701] width 349 height 18
click at [627, 814] on button "Mover para retirada disponível" at bounding box center [614, 811] width 170 height 31
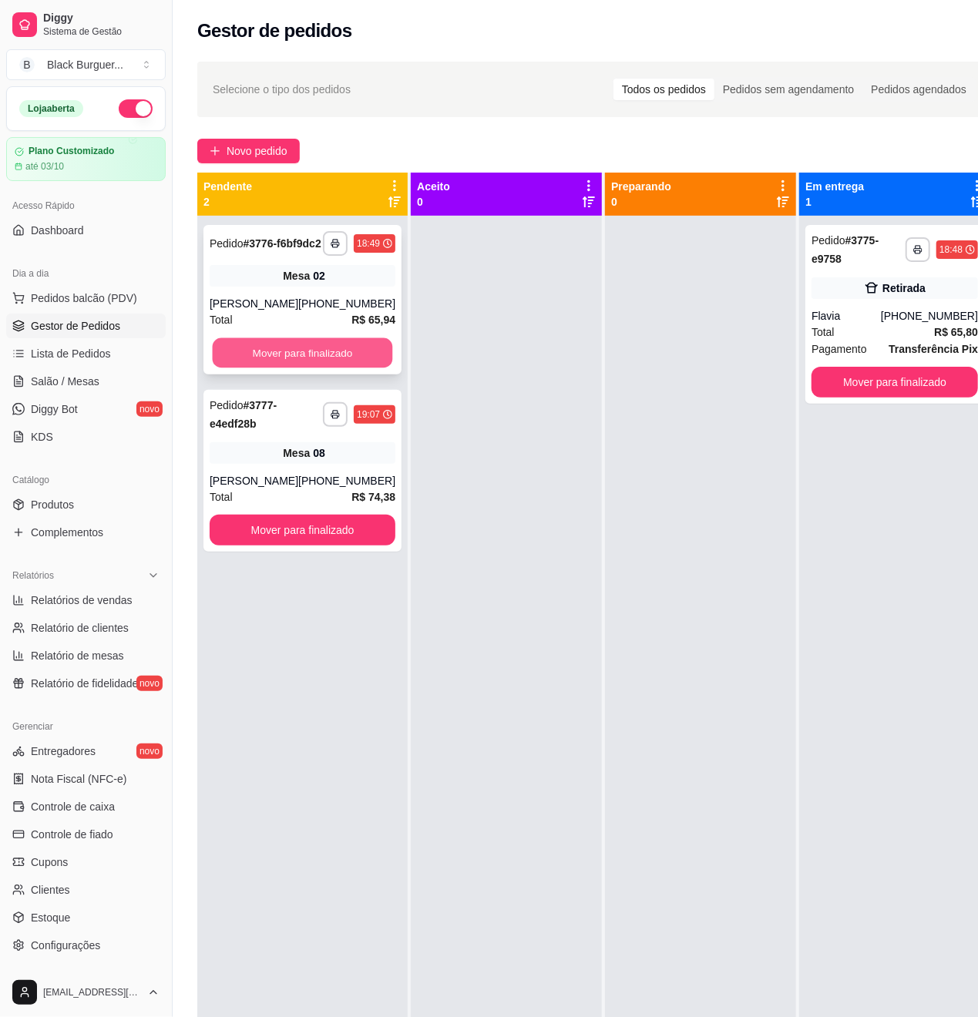
click at [358, 362] on button "Mover para finalizado" at bounding box center [303, 353] width 180 height 30
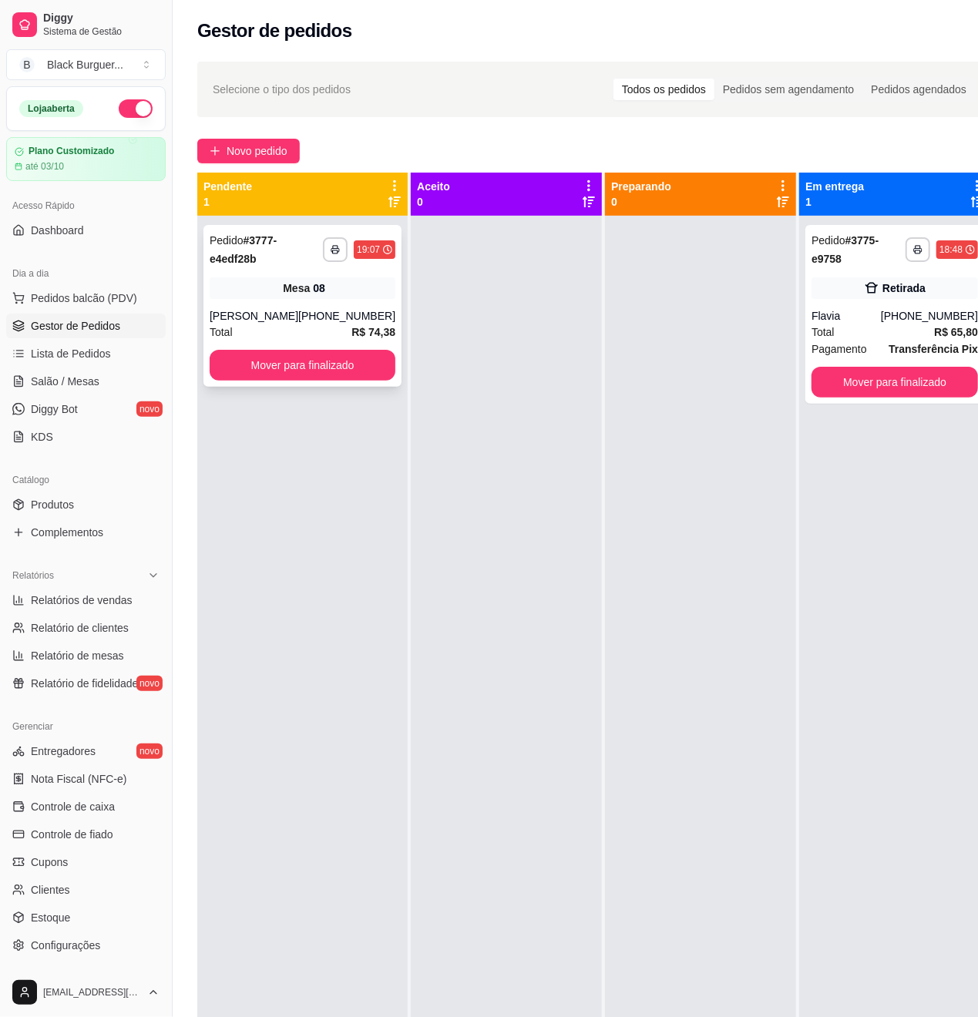
click at [380, 302] on div "**********" at bounding box center [302, 306] width 198 height 162
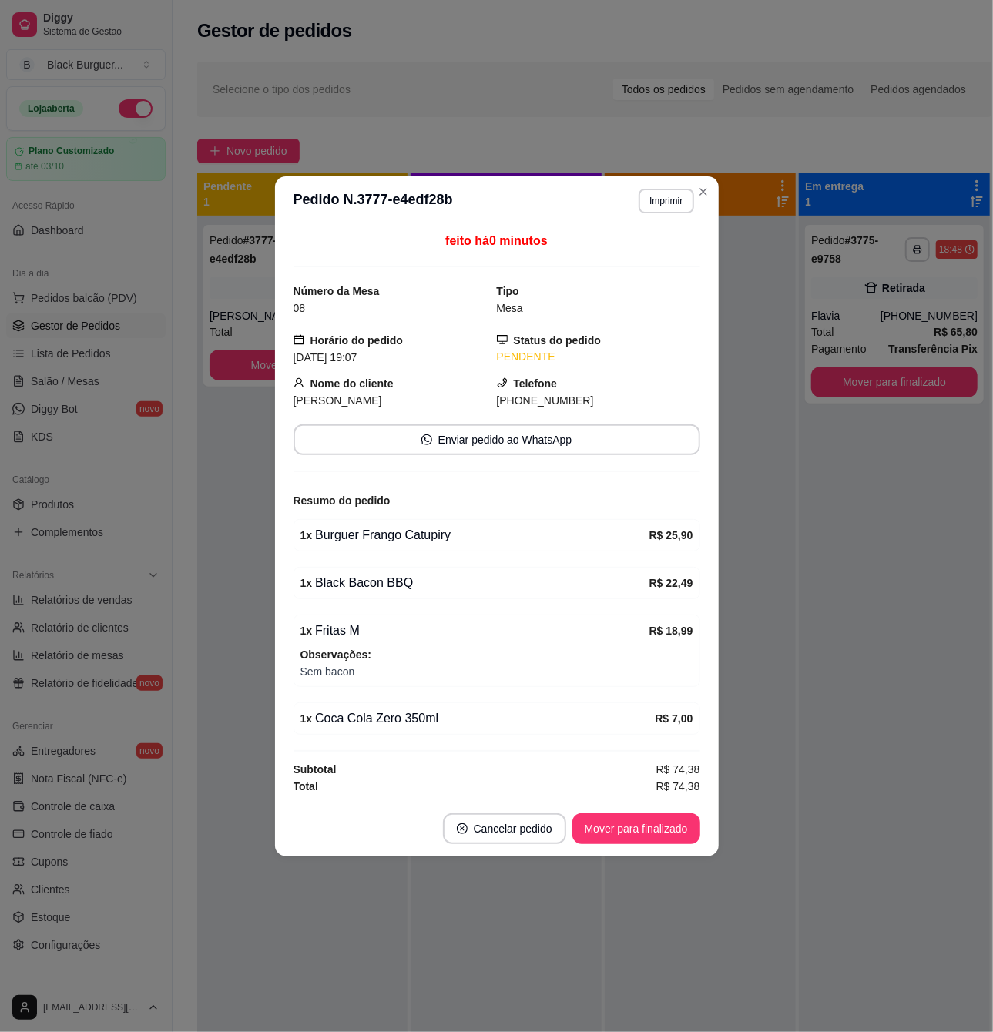
click at [284, 601] on div "feito há 0 minutos Número da Mesa 08 Tipo Mesa Horário do pedido [DATE] 19:07 S…" at bounding box center [497, 514] width 444 height 576
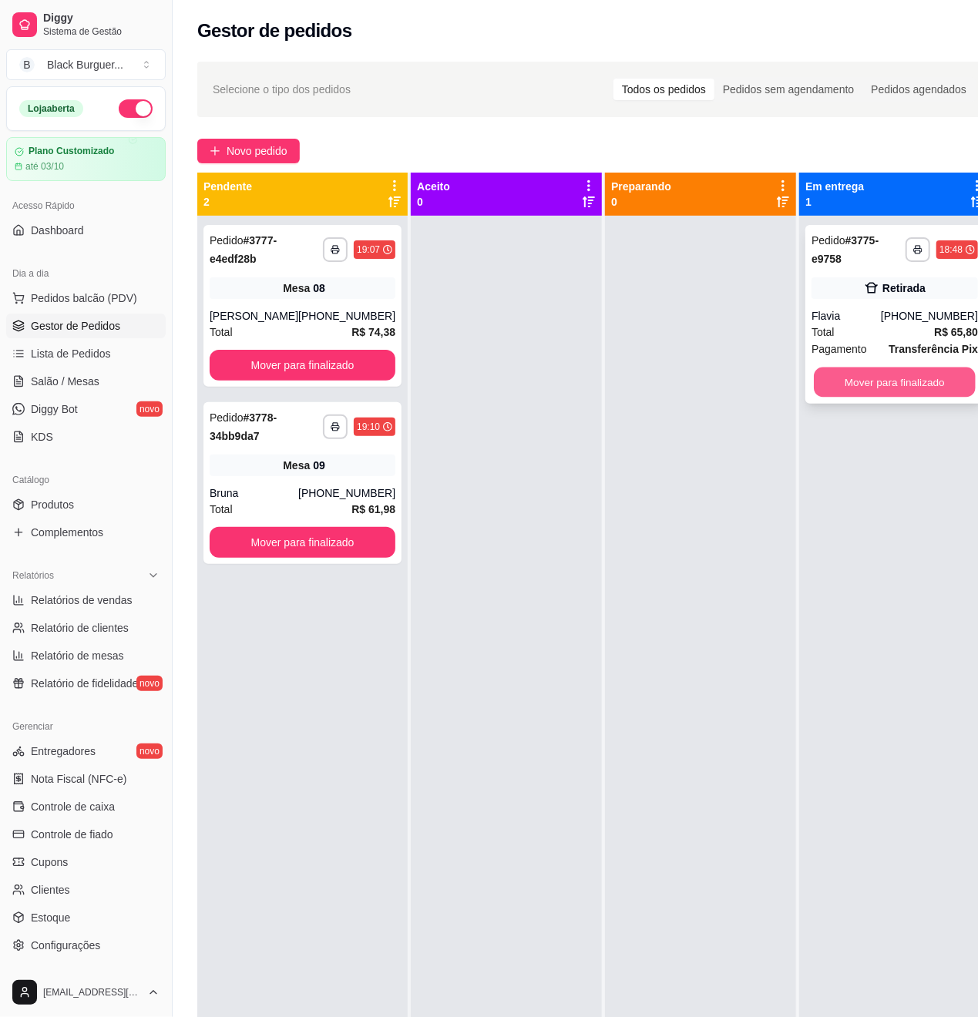
click at [898, 368] on button "Mover para finalizado" at bounding box center [895, 383] width 162 height 30
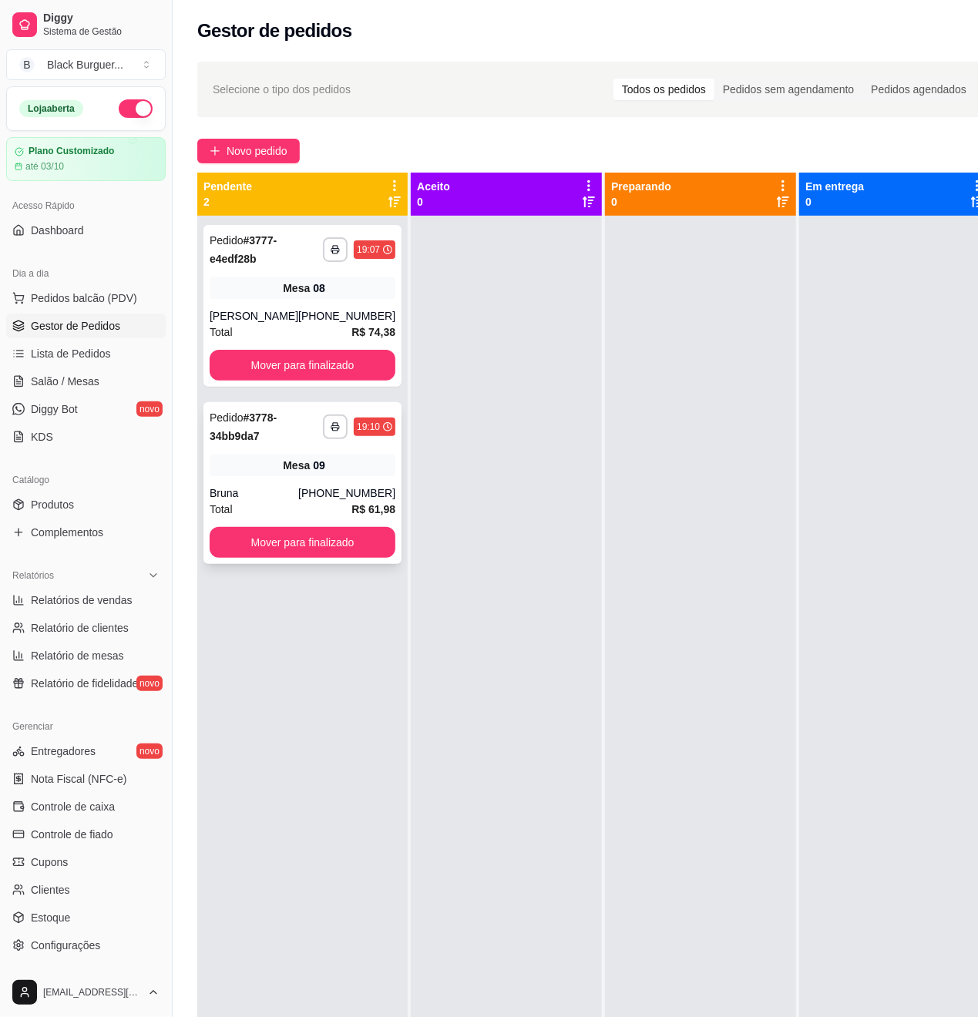
click at [285, 485] on div "**********" at bounding box center [302, 483] width 198 height 162
click at [256, 297] on div "Mesa 08" at bounding box center [303, 288] width 186 height 22
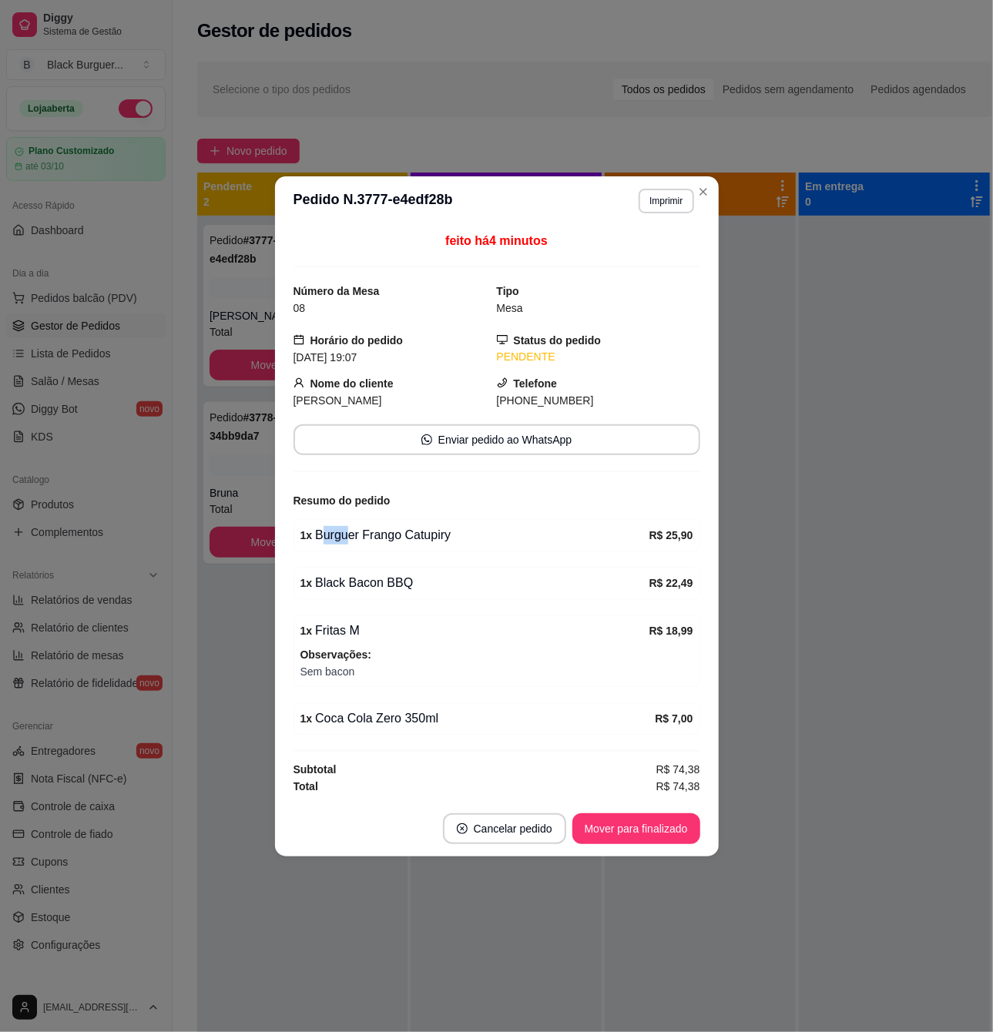
drag, startPoint x: 324, startPoint y: 535, endPoint x: 347, endPoint y: 532, distance: 22.6
click at [347, 532] on div "1 x Burguer Frango Catupiry" at bounding box center [474, 535] width 349 height 18
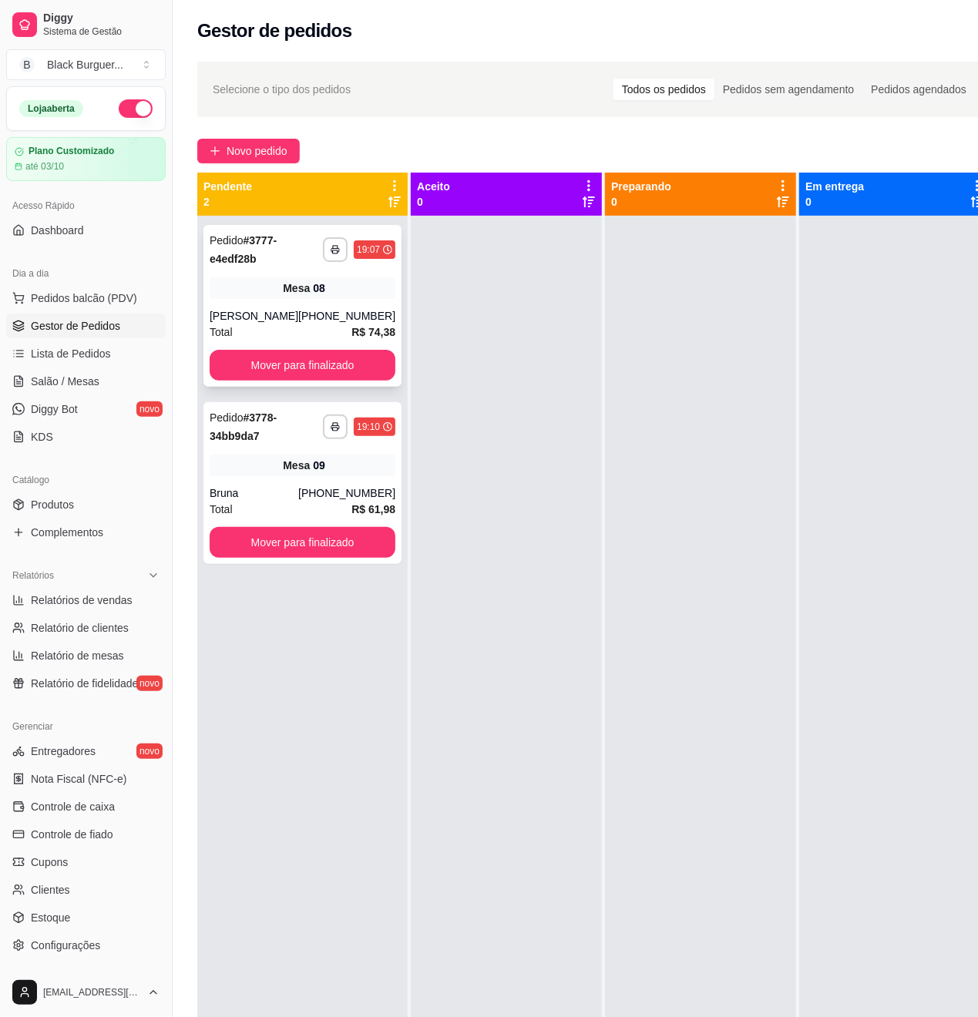
click at [300, 293] on div "Mesa 08" at bounding box center [303, 288] width 186 height 22
click at [245, 282] on div "Mesa 08" at bounding box center [303, 288] width 186 height 22
click at [232, 468] on div "Mesa 09" at bounding box center [303, 466] width 186 height 22
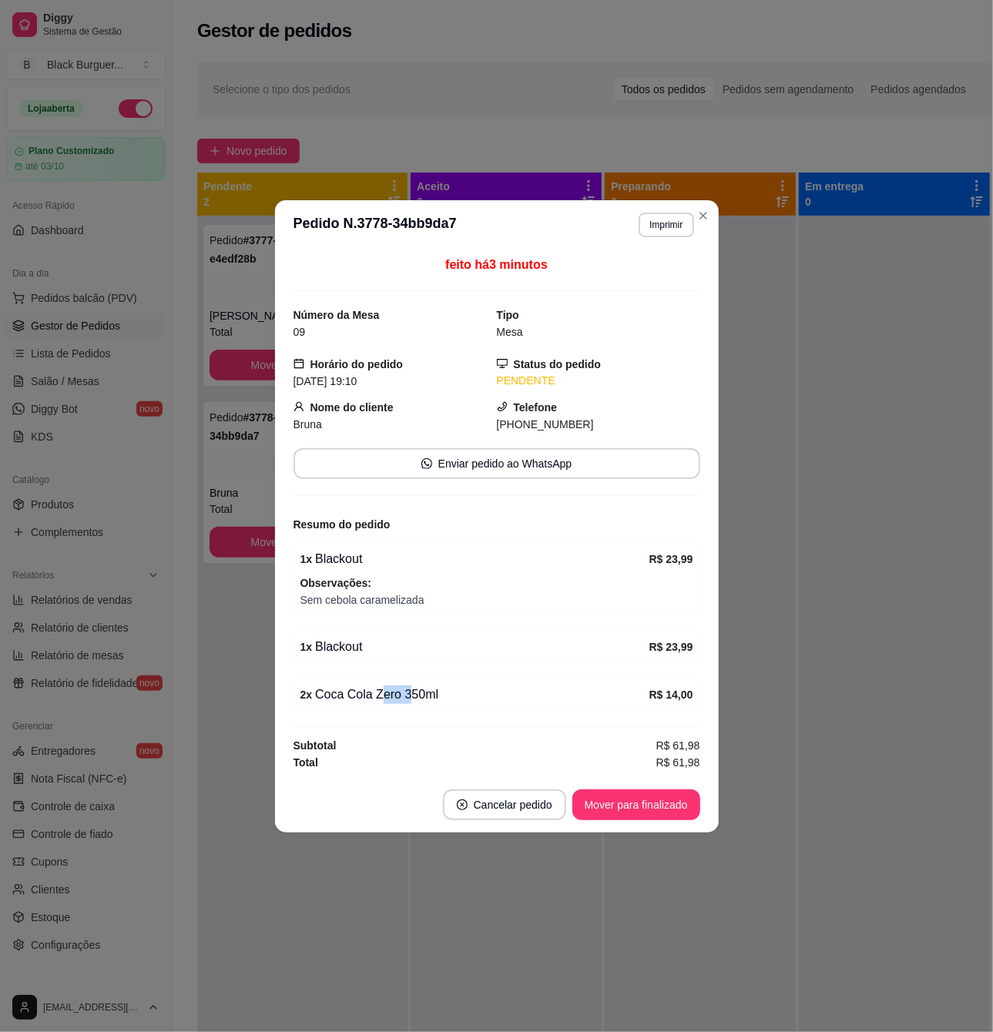
drag, startPoint x: 380, startPoint y: 700, endPoint x: 427, endPoint y: 700, distance: 47.0
click at [423, 700] on div "2 x Coca Cola Zero 350ml" at bounding box center [474, 695] width 349 height 18
click at [435, 700] on div "2 x Coca Cola Zero 350ml" at bounding box center [474, 695] width 349 height 18
drag, startPoint x: 308, startPoint y: 646, endPoint x: 398, endPoint y: 627, distance: 91.3
click at [385, 632] on div "1 x Blackout R$ 23,99" at bounding box center [497, 647] width 407 height 32
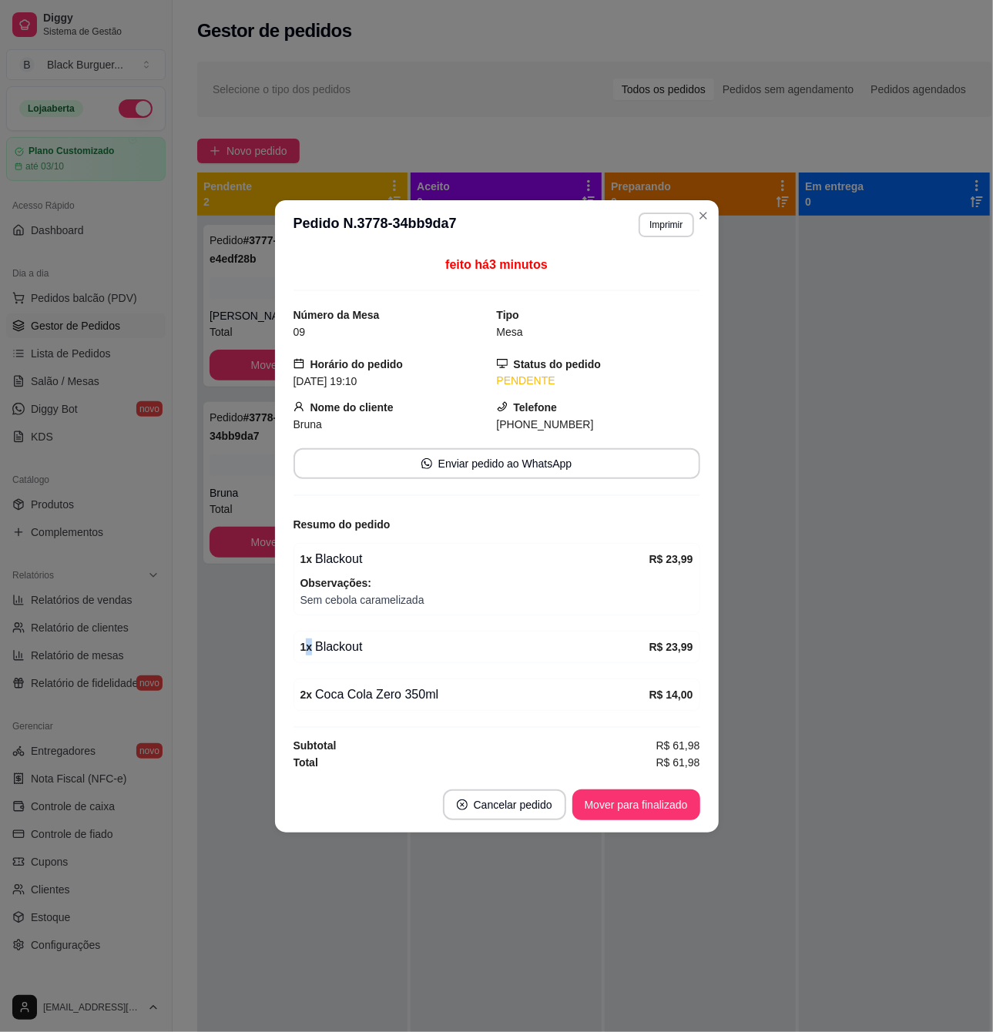
click at [398, 626] on div "feito há 3 minutos Número da Mesa 09 Tipo Mesa Horário do pedido [DATE] 19:10 S…" at bounding box center [497, 513] width 407 height 515
drag, startPoint x: 356, startPoint y: 592, endPoint x: 367, endPoint y: 589, distance: 11.2
click at [370, 589] on div "Observações: Sem cebola caramelizada" at bounding box center [496, 592] width 393 height 34
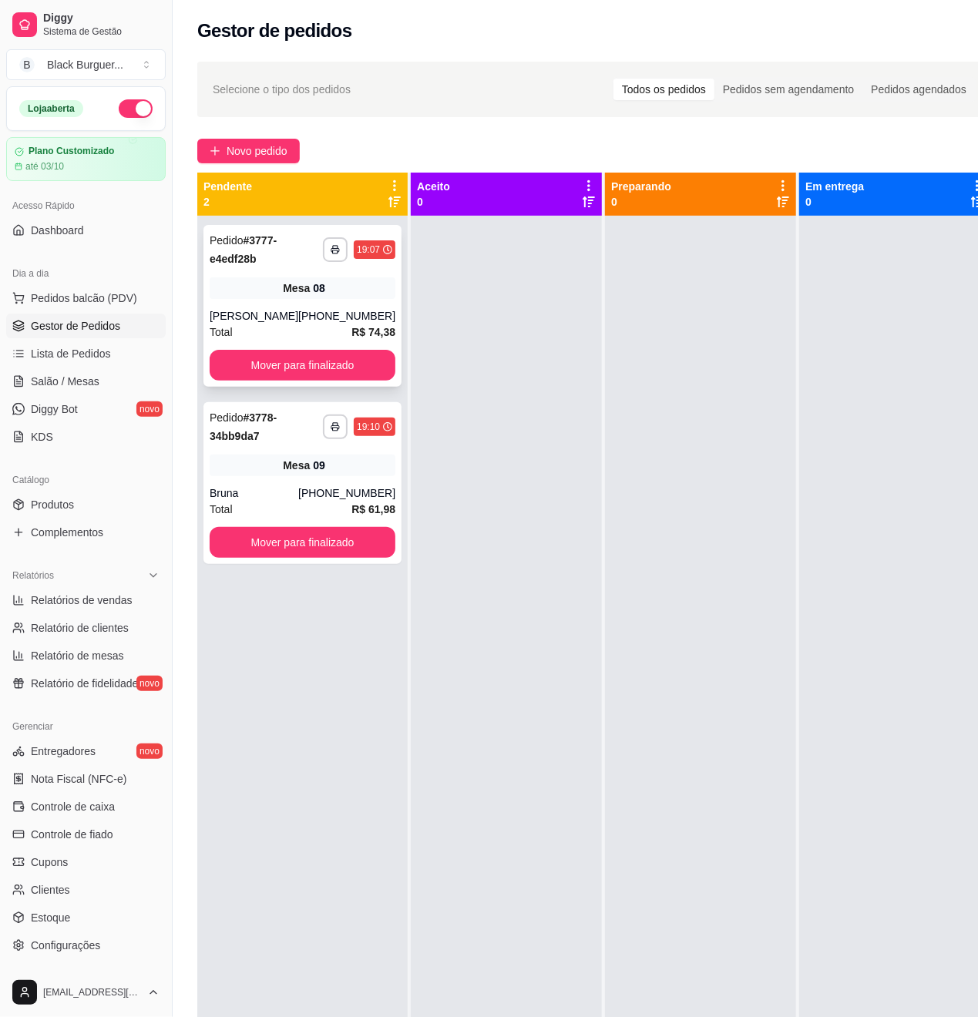
click at [269, 291] on div "Mesa 08" at bounding box center [303, 288] width 186 height 22
click at [259, 287] on div "Mesa 08" at bounding box center [303, 288] width 186 height 22
click at [94, 364] on link "Lista de Pedidos" at bounding box center [85, 353] width 159 height 25
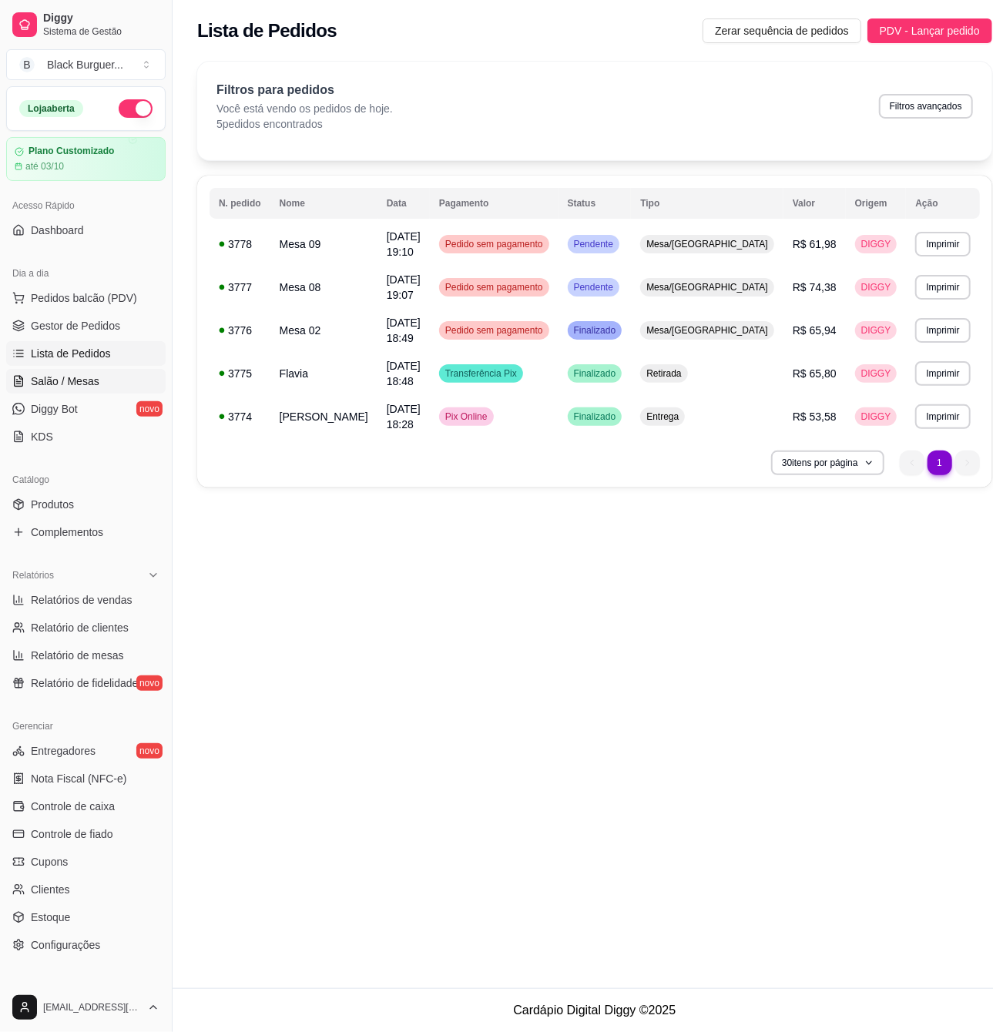
click at [102, 385] on link "Salão / Mesas" at bounding box center [85, 381] width 159 height 25
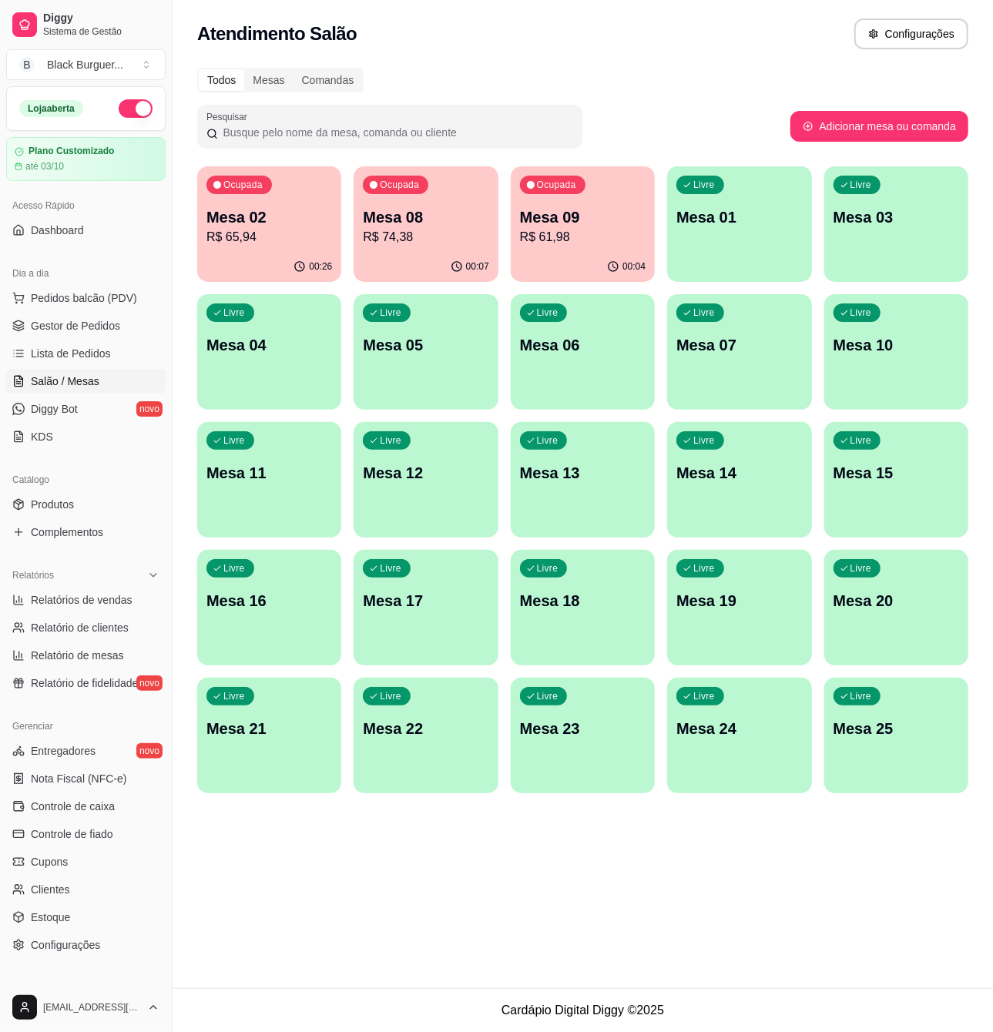
click at [324, 216] on p "Mesa 02" at bounding box center [269, 217] width 126 height 22
click at [417, 233] on p "R$ 74,38" at bounding box center [426, 237] width 123 height 18
click at [532, 208] on p "Mesa 09" at bounding box center [583, 217] width 122 height 21
click at [77, 334] on link "Gestor de Pedidos" at bounding box center [85, 326] width 159 height 25
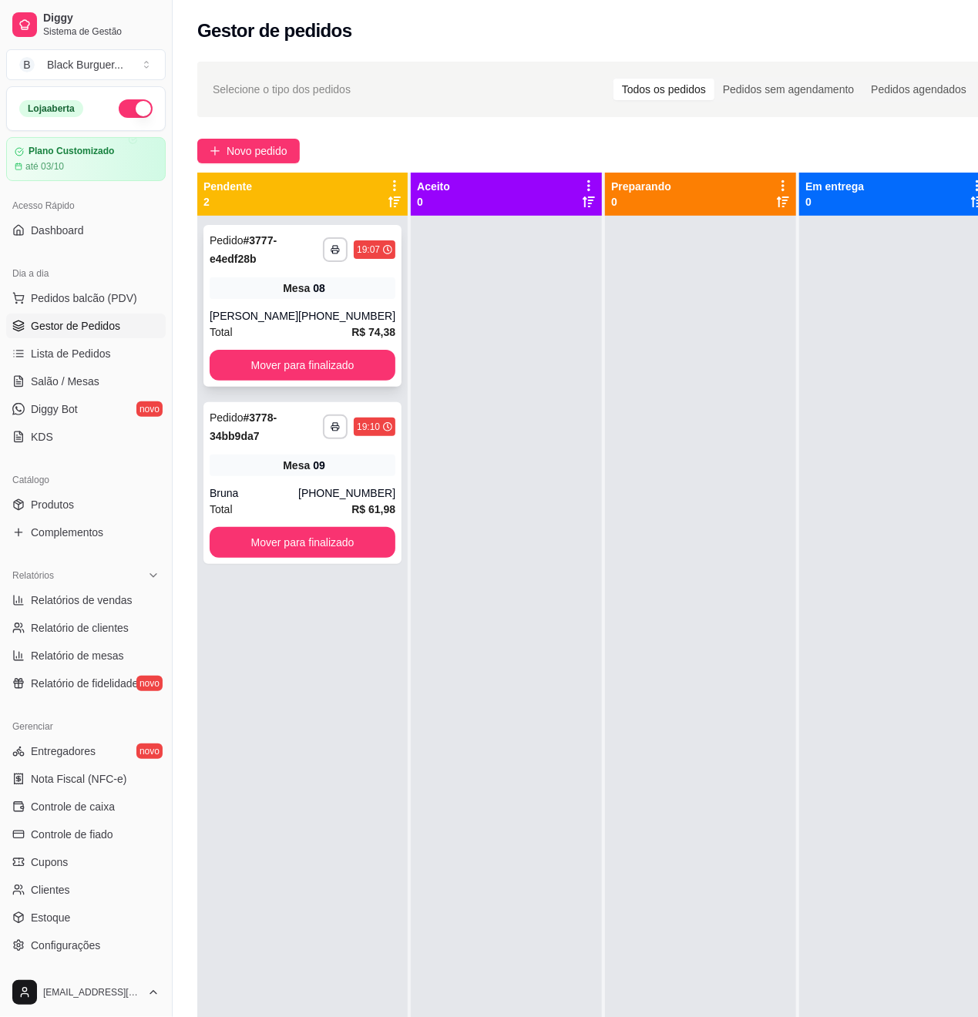
click at [308, 276] on div "**********" at bounding box center [302, 306] width 198 height 162
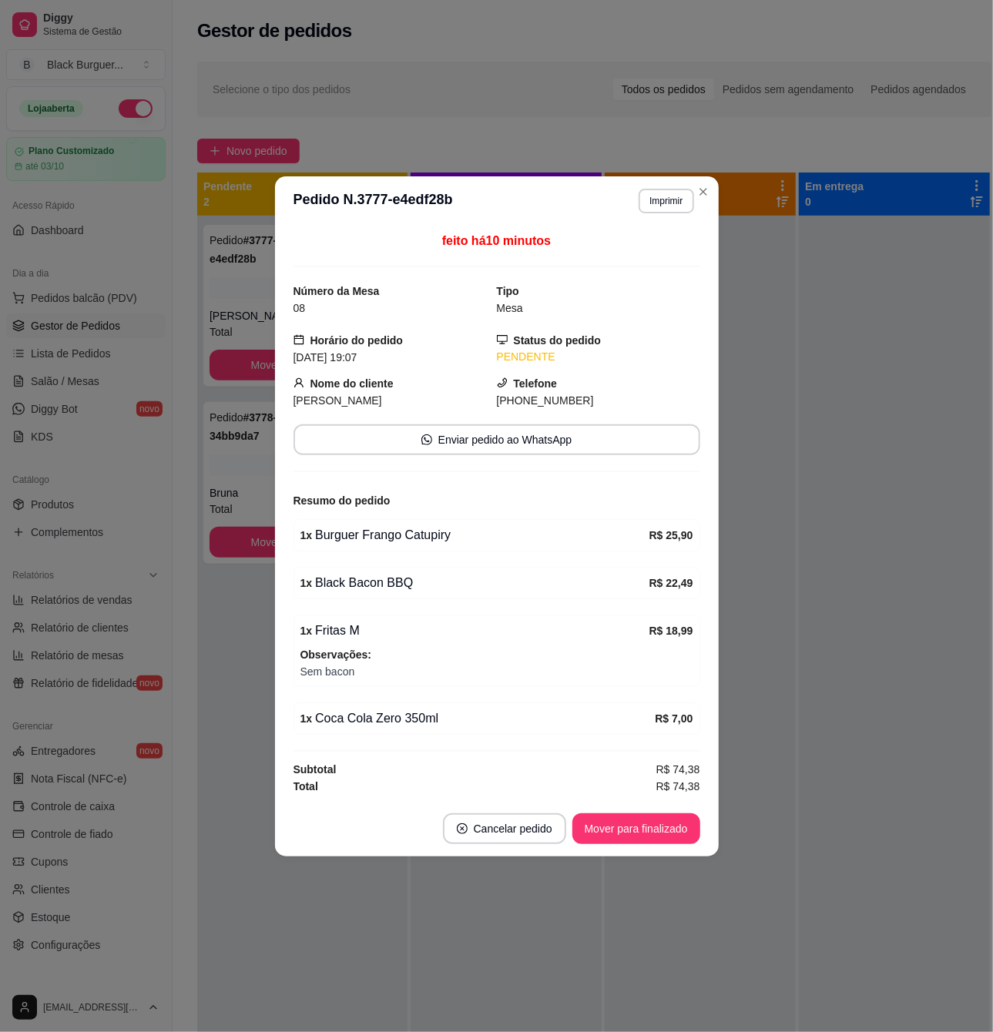
drag, startPoint x: 361, startPoint y: 572, endPoint x: 423, endPoint y: 564, distance: 62.1
click at [421, 565] on div "feito há 10 minutos Número da Mesa 08 Tipo Mesa Horário do pedido [DATE] 19:07 …" at bounding box center [497, 513] width 407 height 563
drag, startPoint x: 339, startPoint y: 576, endPoint x: 404, endPoint y: 579, distance: 64.8
click at [404, 579] on div "1 x Black Bacon BBQ" at bounding box center [474, 583] width 349 height 18
click at [405, 579] on div "1 x Black Bacon BBQ" at bounding box center [474, 583] width 349 height 18
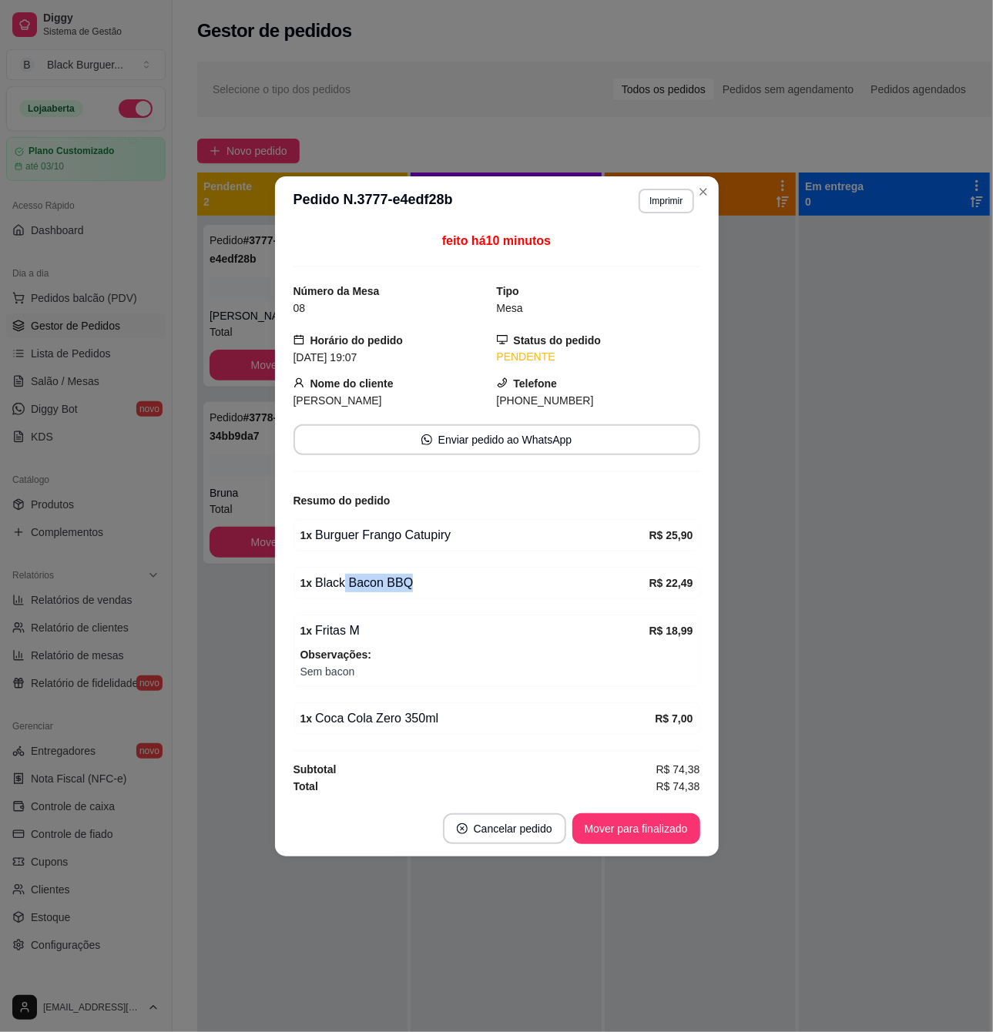
click at [374, 583] on div "1 x Black Bacon BBQ" at bounding box center [474, 583] width 349 height 18
drag, startPoint x: 358, startPoint y: 582, endPoint x: 399, endPoint y: 582, distance: 41.6
click at [399, 582] on div "1 x Black Bacon BBQ" at bounding box center [474, 583] width 349 height 18
click at [402, 582] on div "1 x Black Bacon BBQ" at bounding box center [474, 583] width 349 height 18
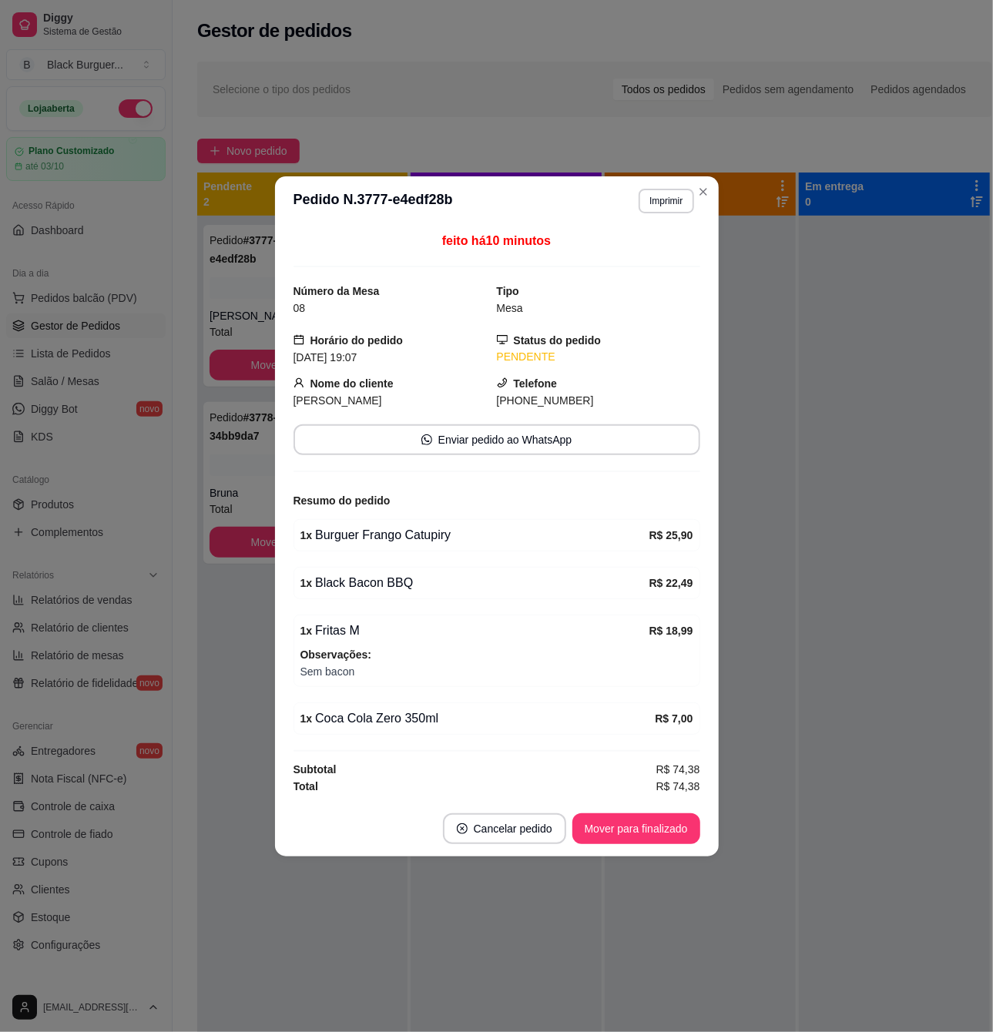
click at [374, 601] on div "feito há 10 minutos Número da Mesa 08 Tipo Mesa Horário do pedido [DATE] 19:07 …" at bounding box center [497, 513] width 407 height 563
click at [361, 589] on div "1 x Black Bacon BBQ" at bounding box center [474, 583] width 349 height 18
drag, startPoint x: 352, startPoint y: 590, endPoint x: 390, endPoint y: 596, distance: 38.1
click at [389, 596] on div "1 x Black Bacon BBQ R$ 22,49" at bounding box center [497, 583] width 407 height 32
click at [392, 596] on div "1 x Black Bacon BBQ R$ 22,49" at bounding box center [497, 583] width 407 height 32
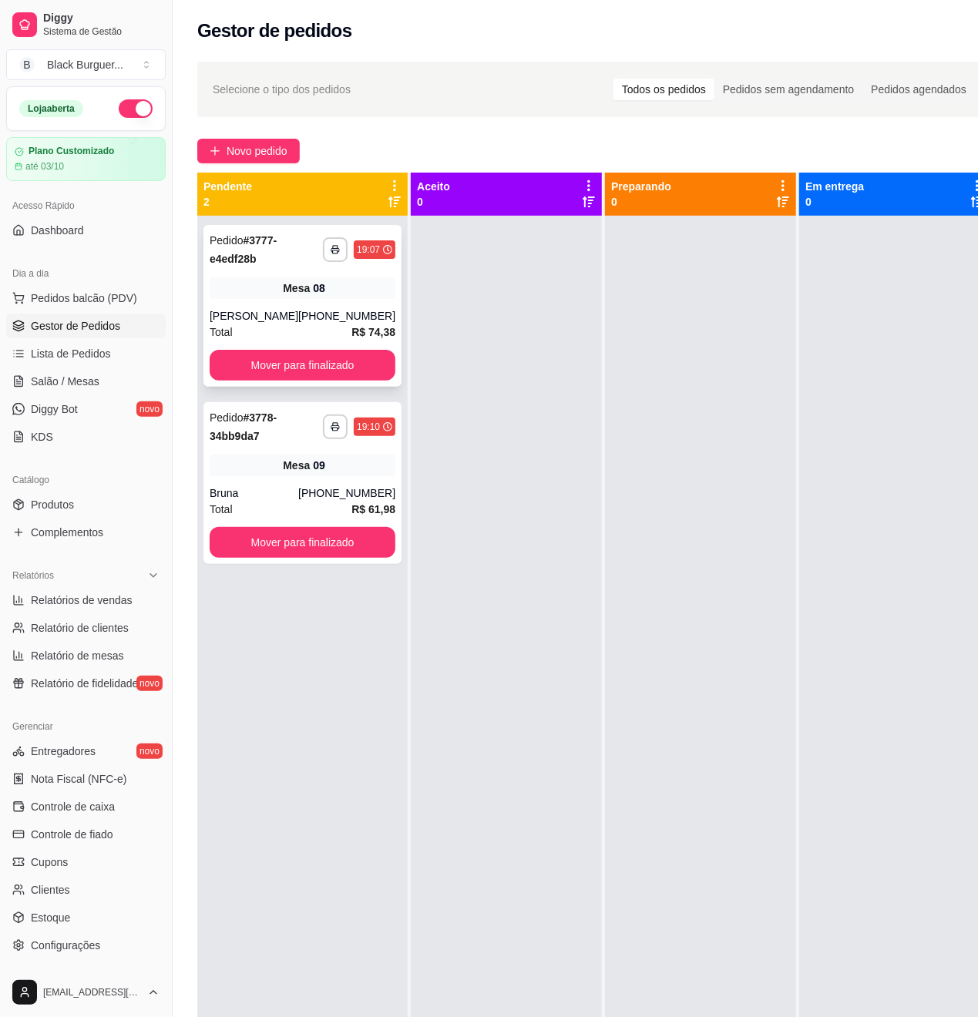
click at [256, 269] on div "**********" at bounding box center [302, 306] width 198 height 162
click at [284, 459] on span "Mesa" at bounding box center [296, 465] width 27 height 15
click at [223, 294] on div "Mesa 08" at bounding box center [303, 288] width 186 height 22
click at [96, 386] on link "Salão / Mesas" at bounding box center [85, 381] width 159 height 25
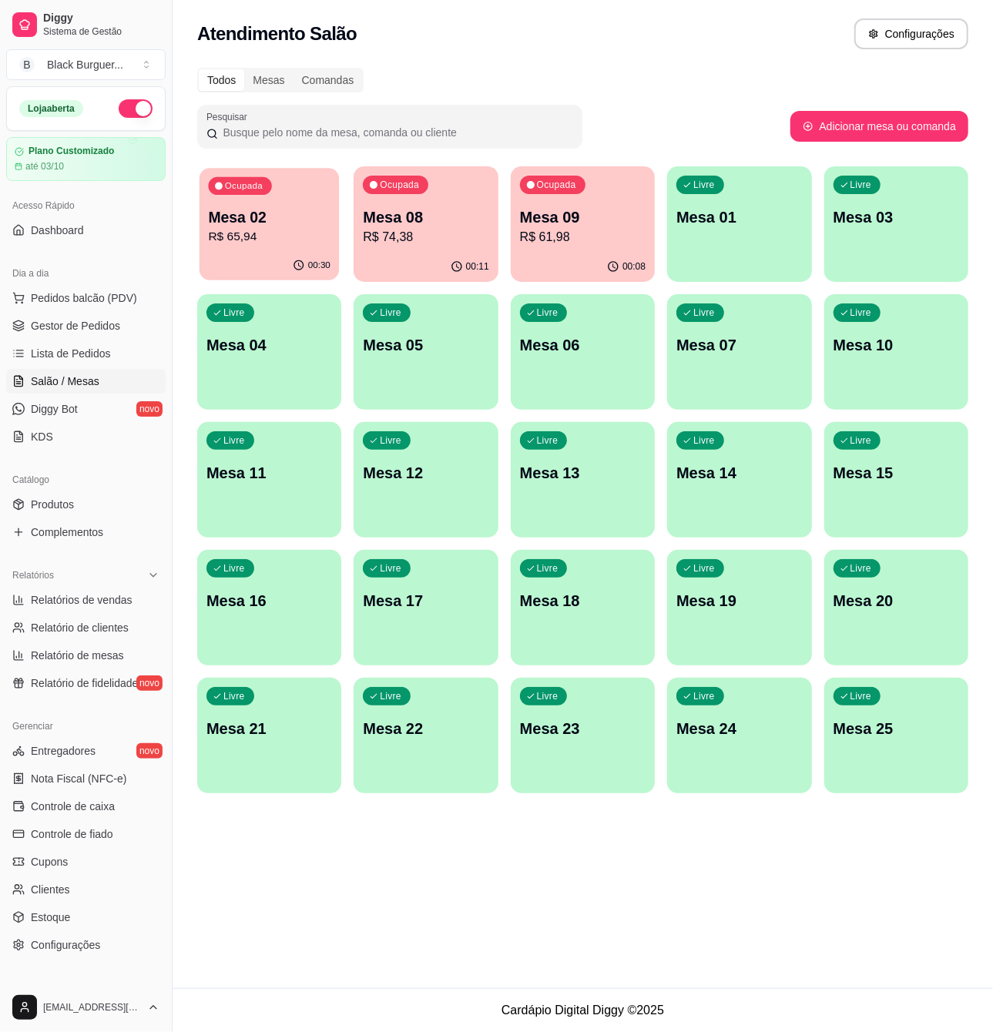
click at [245, 217] on p "Mesa 02" at bounding box center [269, 217] width 122 height 21
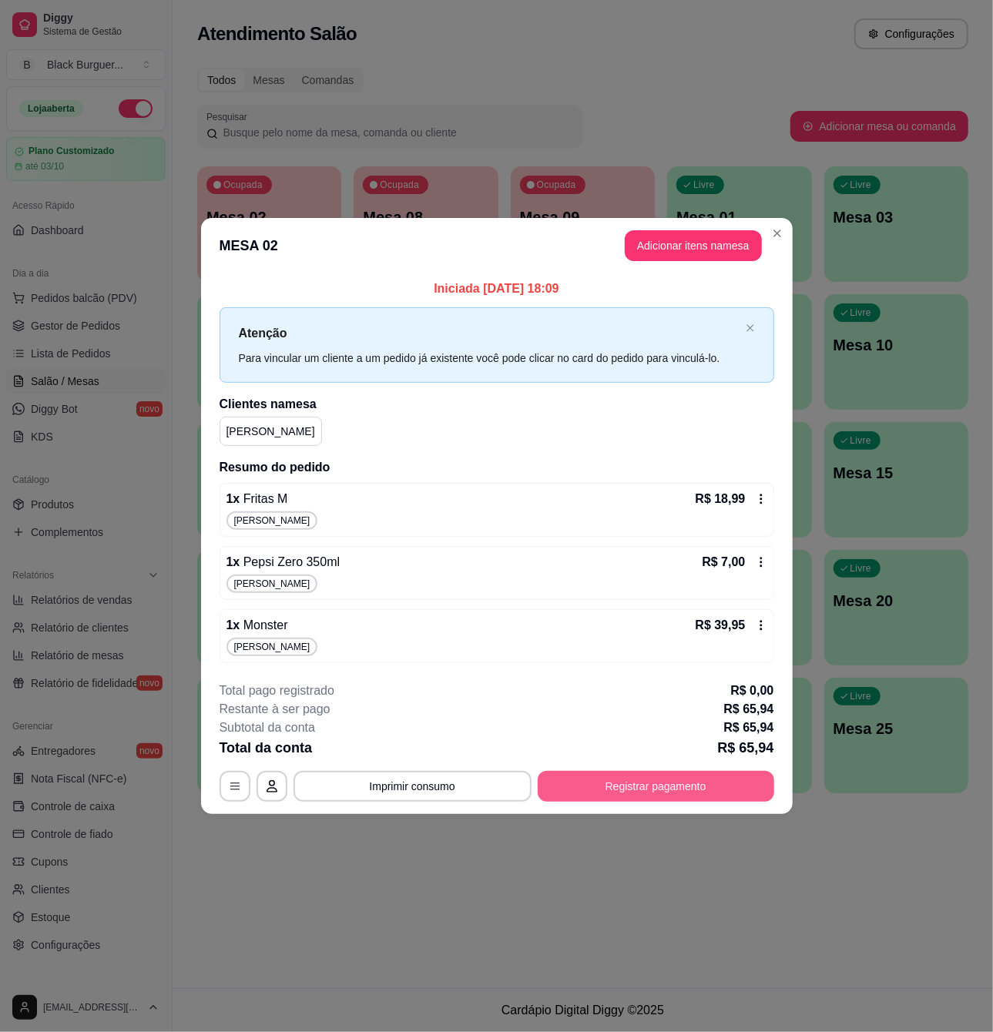
click at [684, 786] on button "Registrar pagamento" at bounding box center [656, 786] width 237 height 31
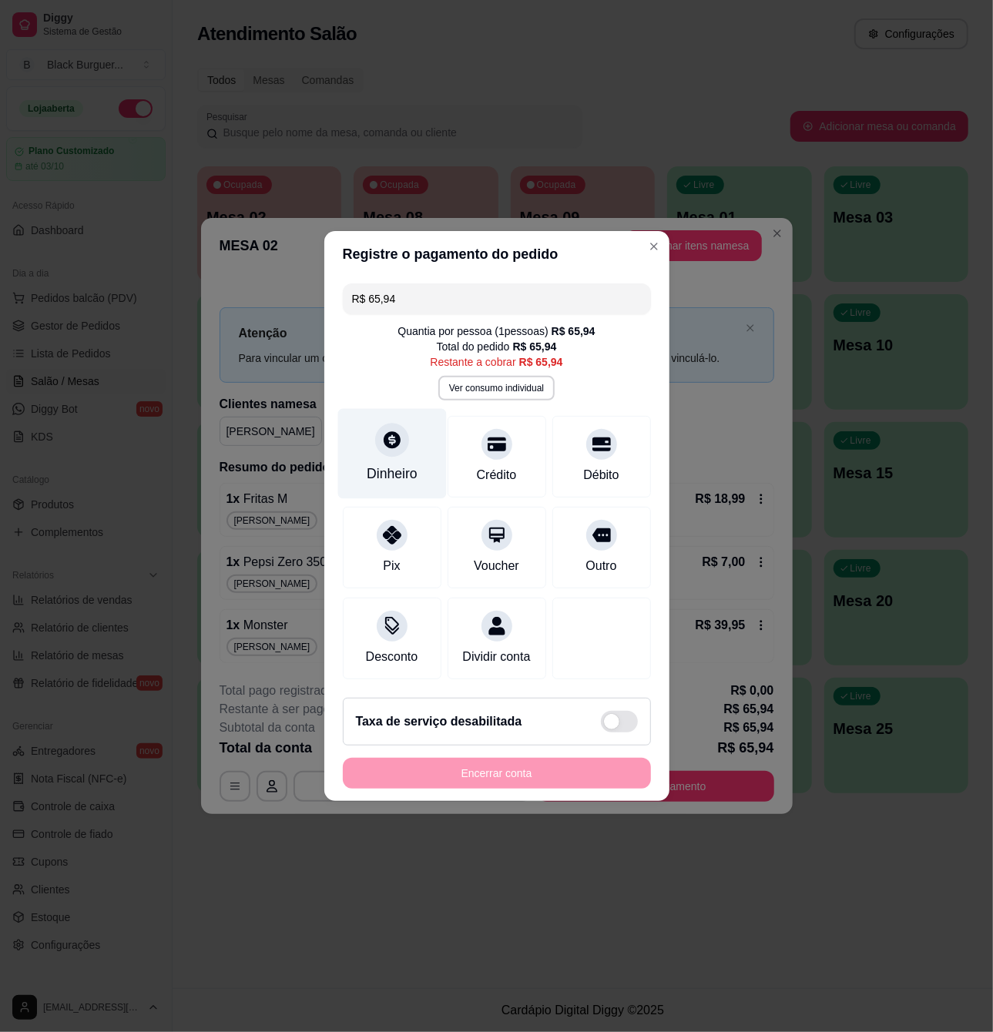
click at [384, 441] on div at bounding box center [392, 440] width 34 height 34
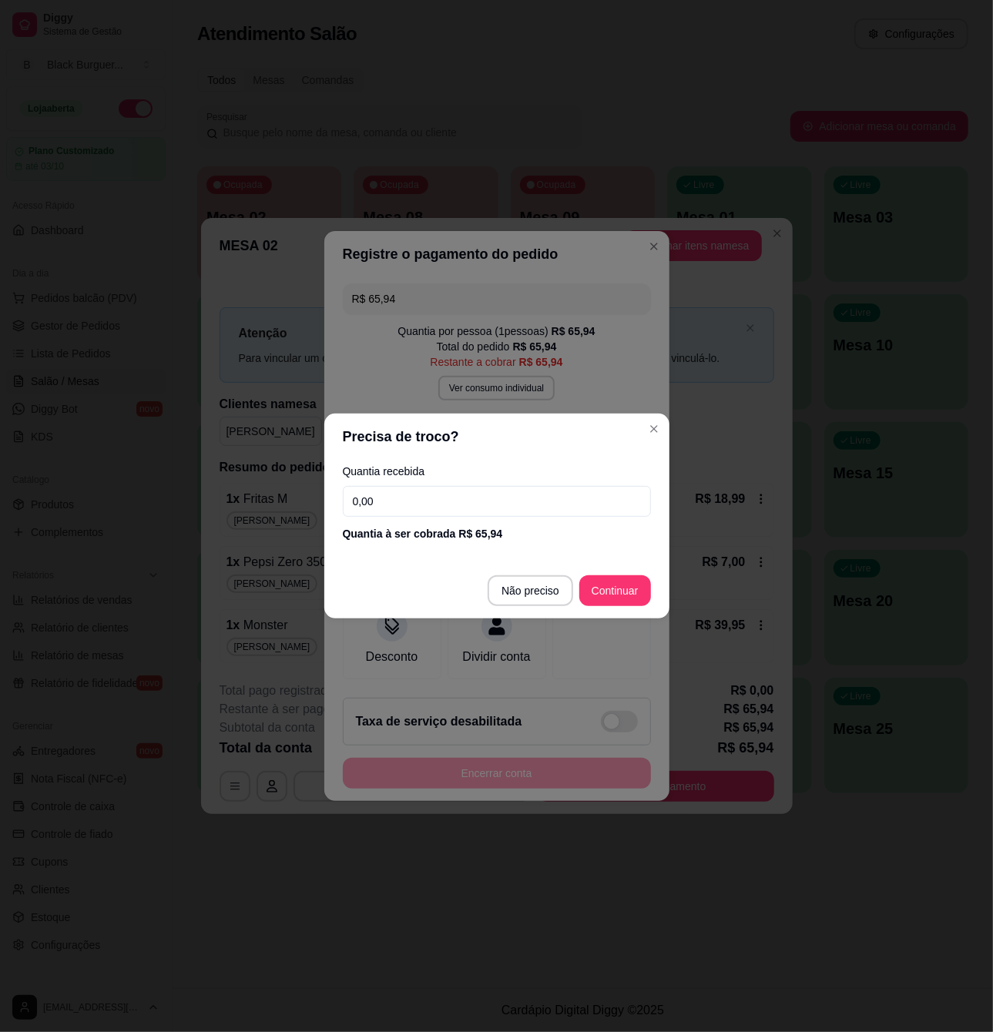
click at [458, 506] on input "0,00" at bounding box center [497, 501] width 308 height 31
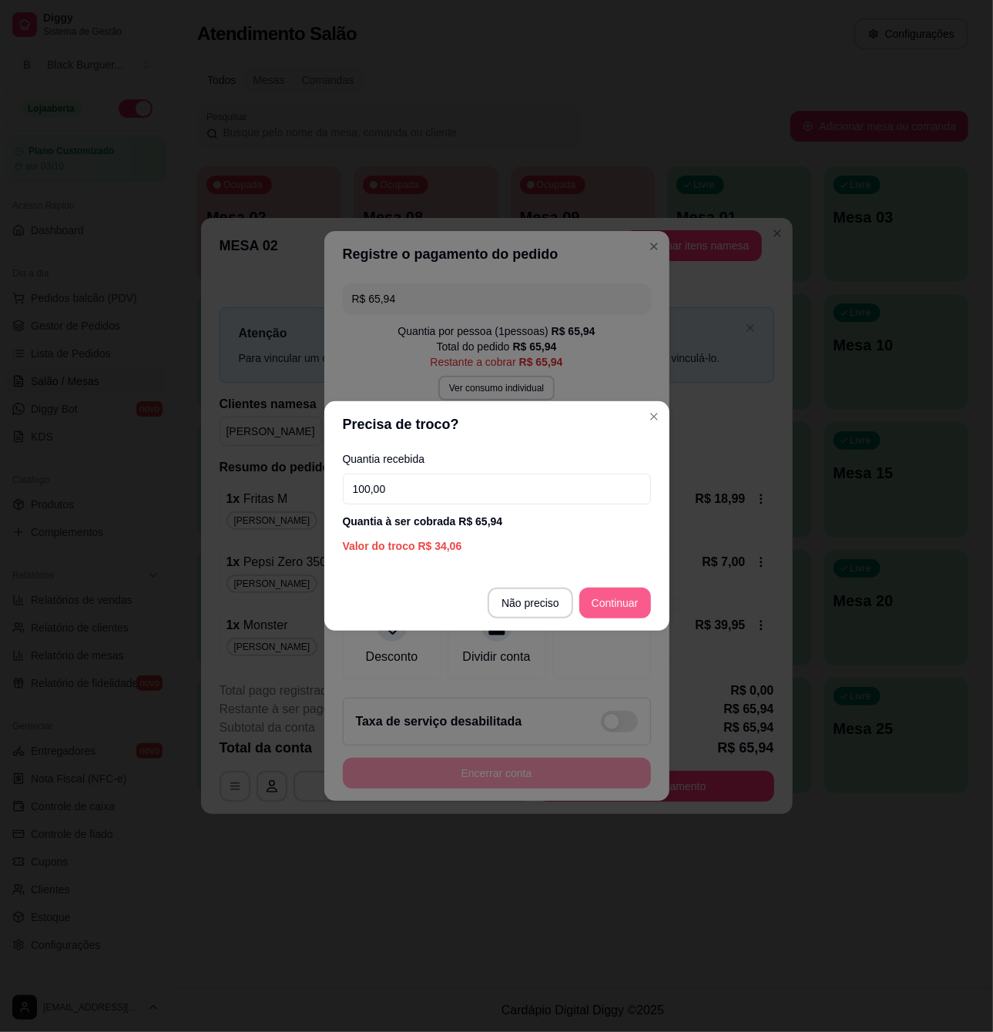
type input "100,00"
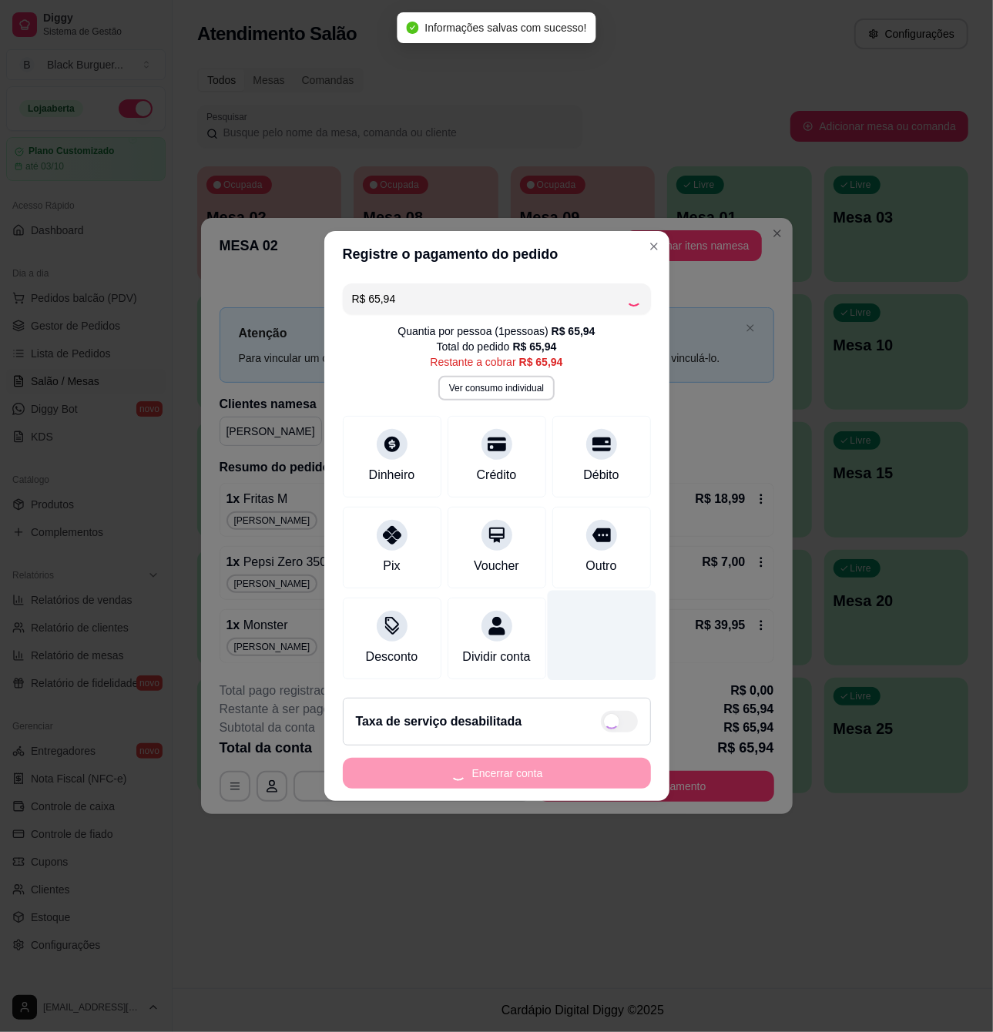
type input "R$ 0,00"
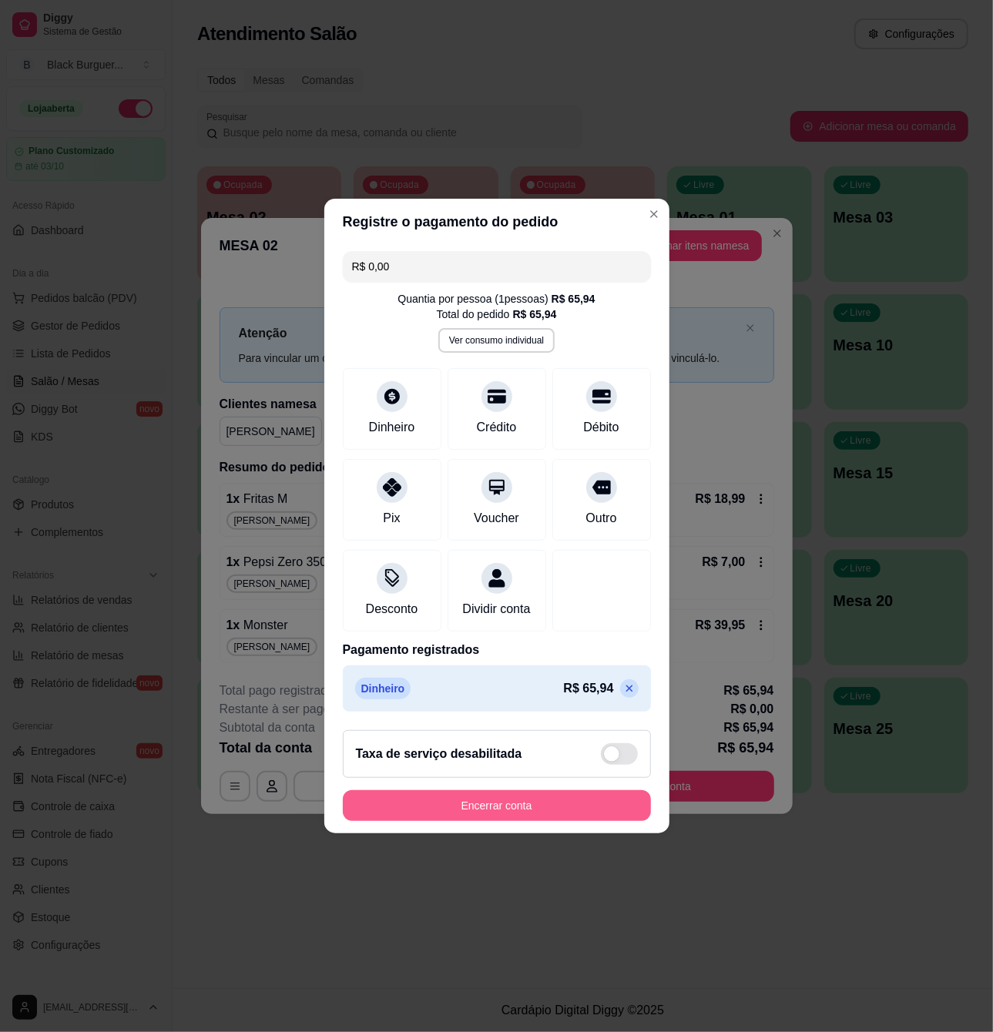
click at [535, 811] on button "Encerrar conta" at bounding box center [497, 806] width 308 height 31
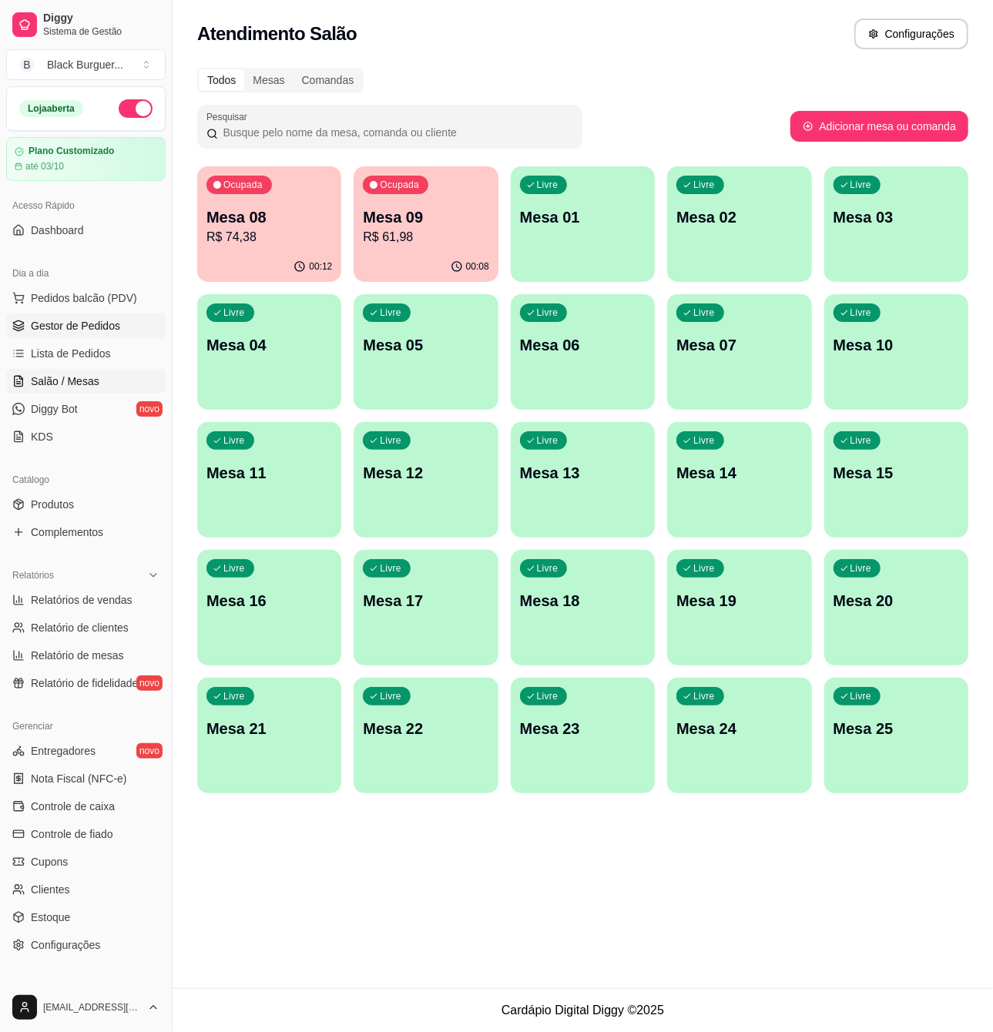
click at [51, 334] on span "Gestor de Pedidos" at bounding box center [75, 325] width 89 height 15
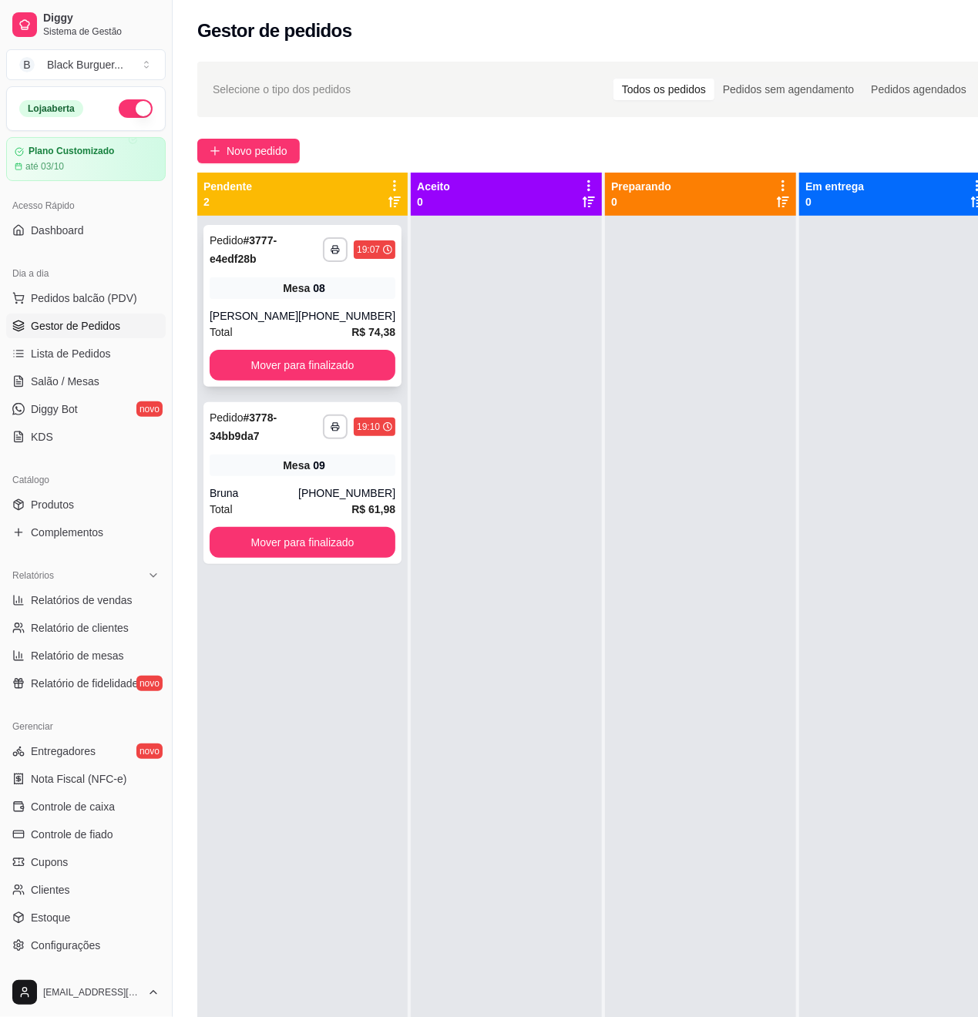
click at [274, 306] on div "**********" at bounding box center [302, 306] width 198 height 162
click at [324, 330] on div "Total R$ 74,38" at bounding box center [303, 332] width 186 height 17
click at [244, 552] on button "Mover para finalizado" at bounding box center [303, 543] width 180 height 30
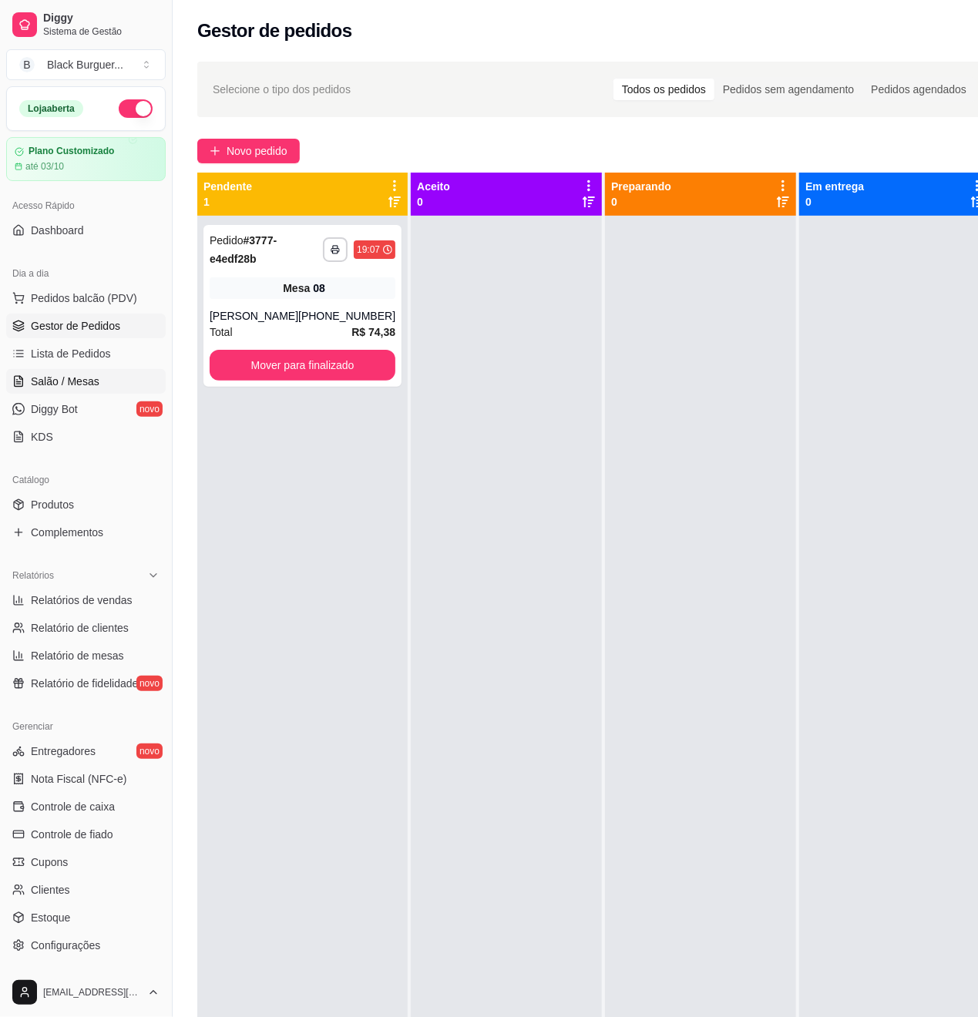
click at [91, 371] on link "Salão / Mesas" at bounding box center [85, 381] width 159 height 25
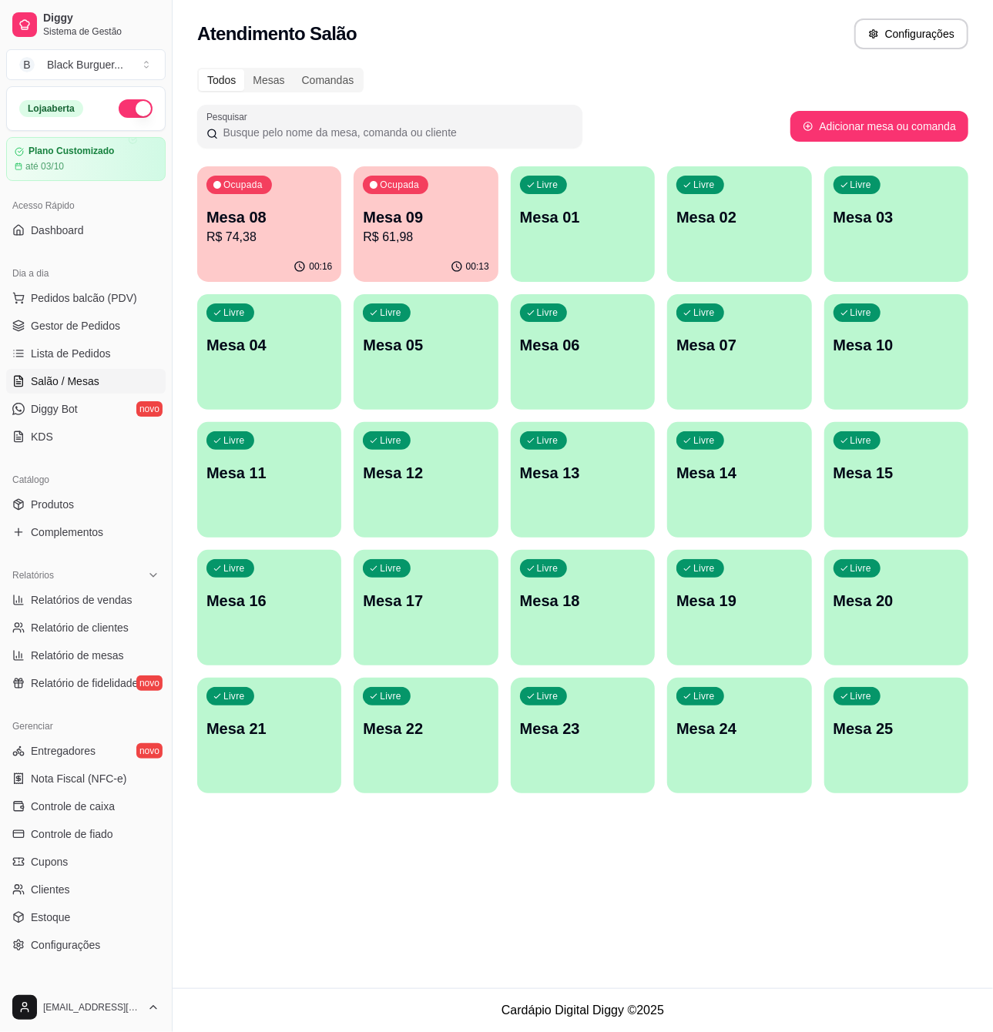
click at [447, 214] on p "Mesa 09" at bounding box center [426, 217] width 126 height 22
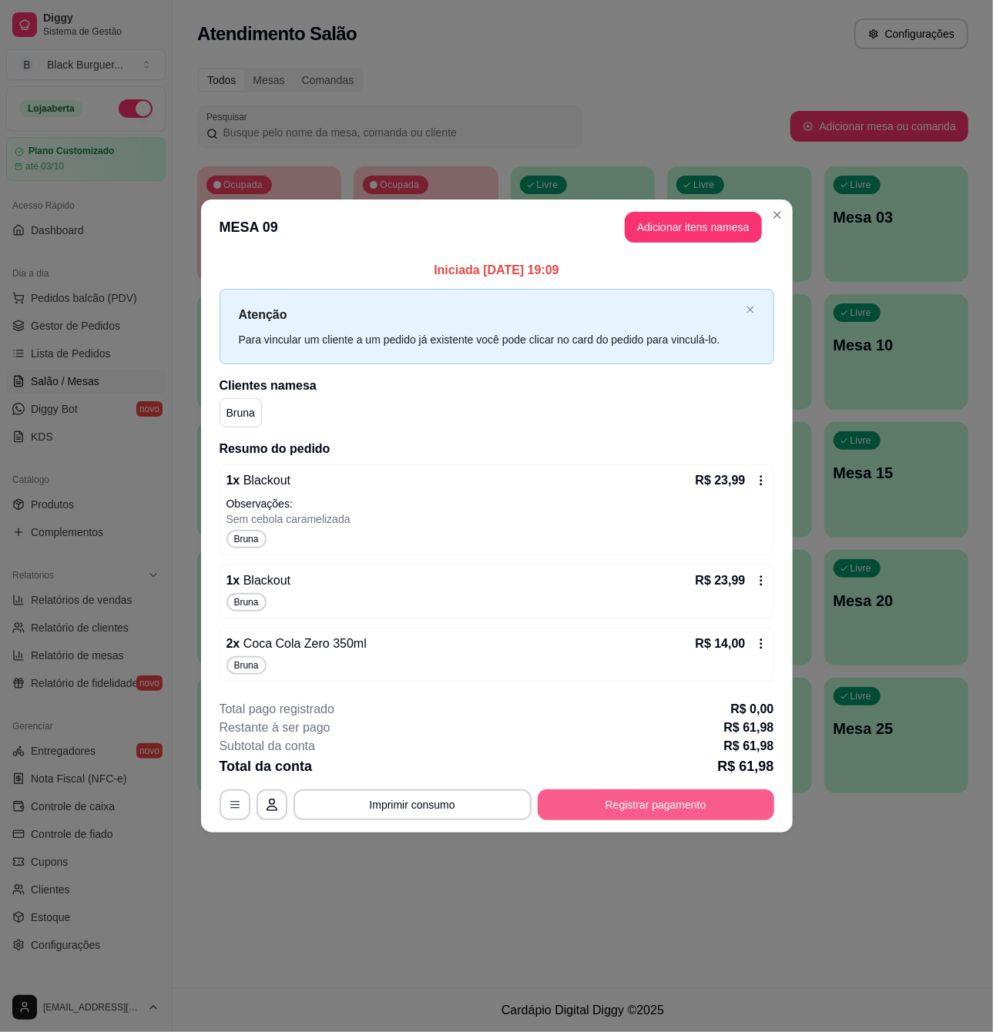
click at [639, 798] on button "Registrar pagamento" at bounding box center [656, 805] width 237 height 31
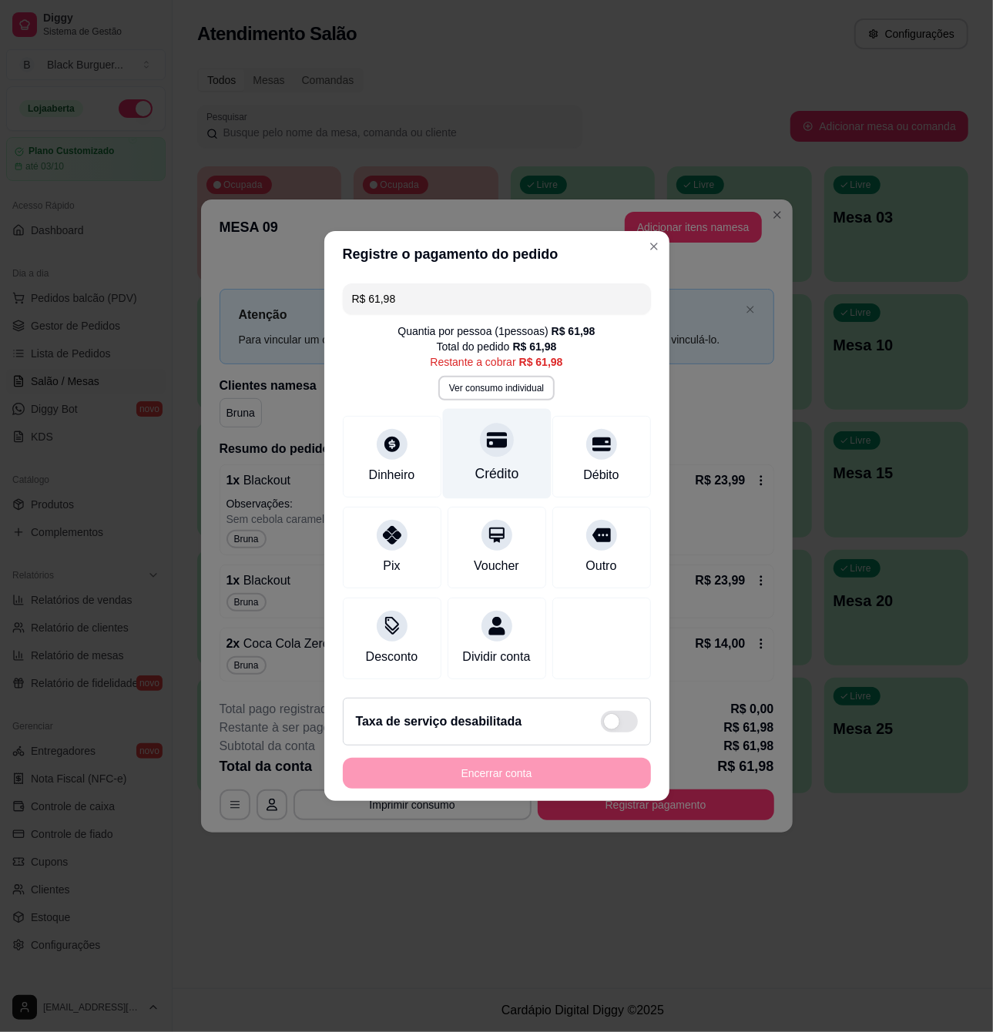
click at [492, 431] on icon at bounding box center [496, 440] width 20 height 20
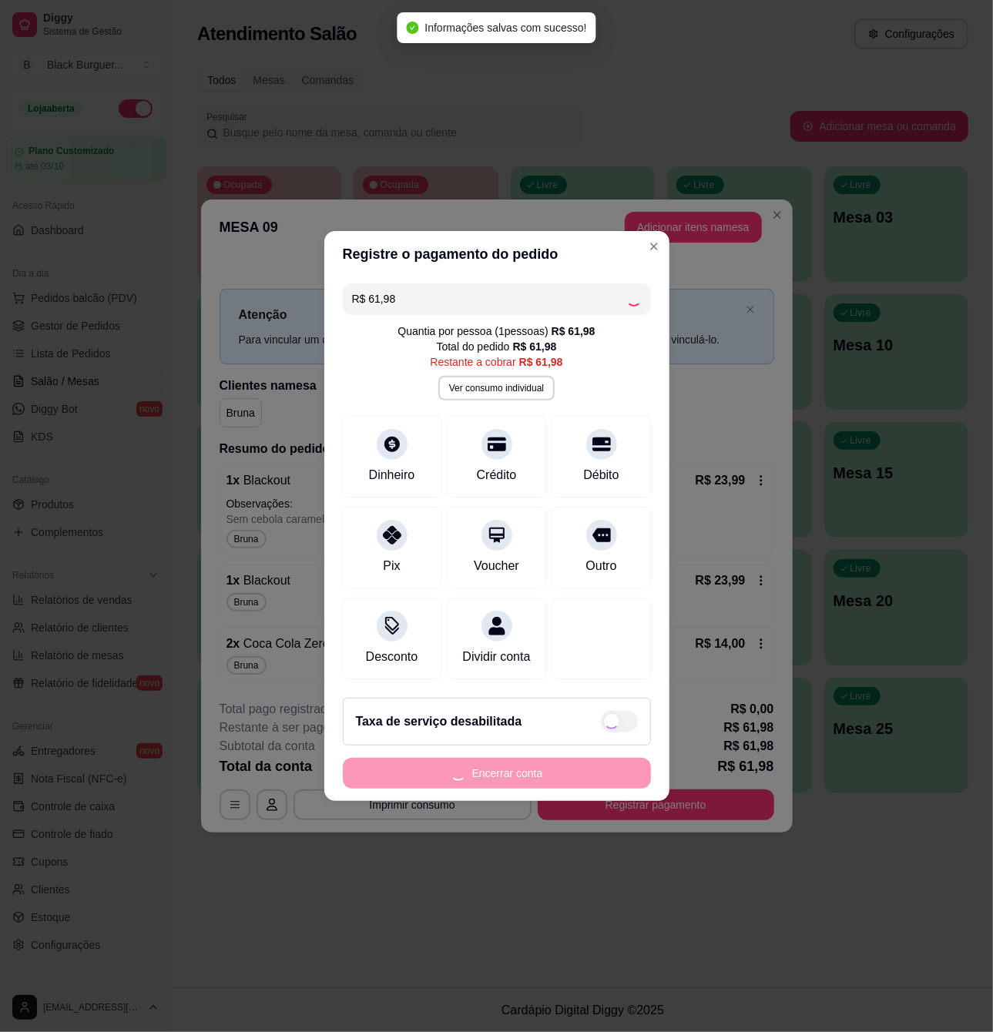
type input "R$ 0,00"
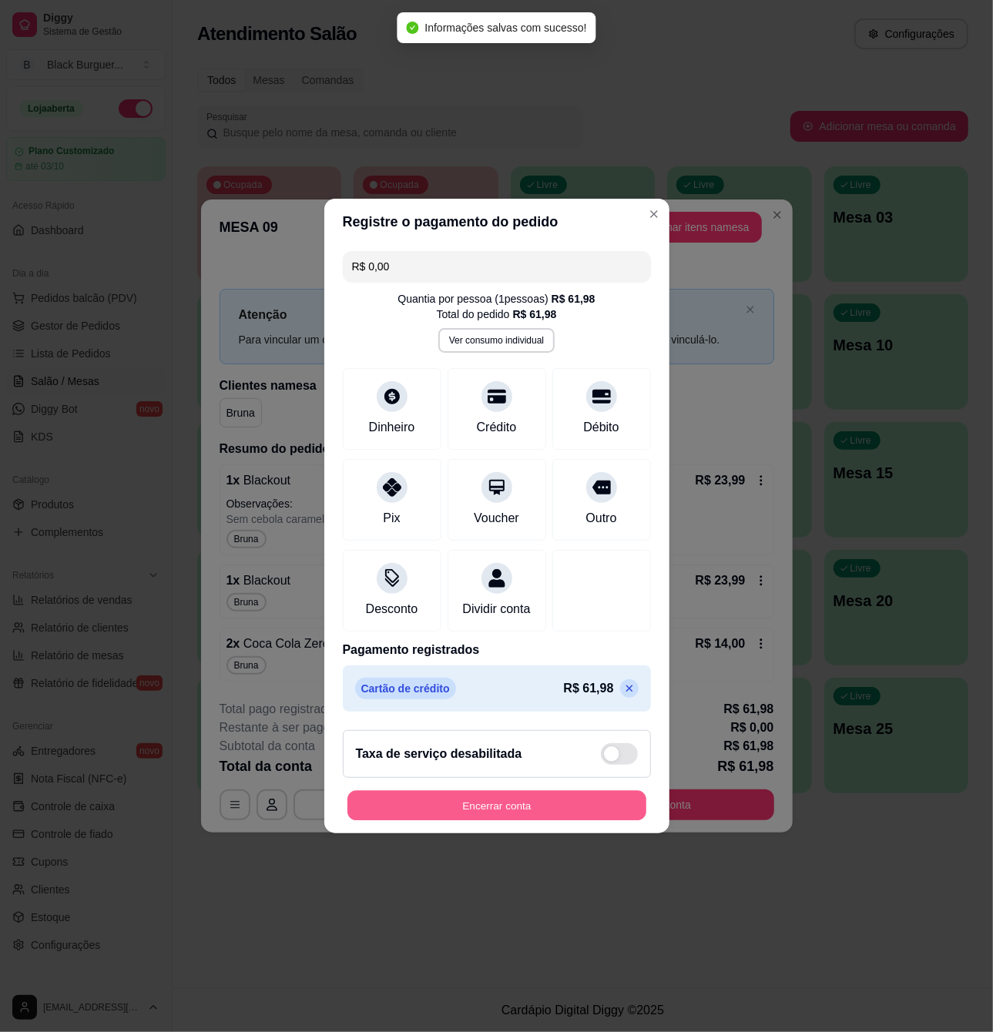
click at [559, 808] on button "Encerrar conta" at bounding box center [496, 806] width 299 height 30
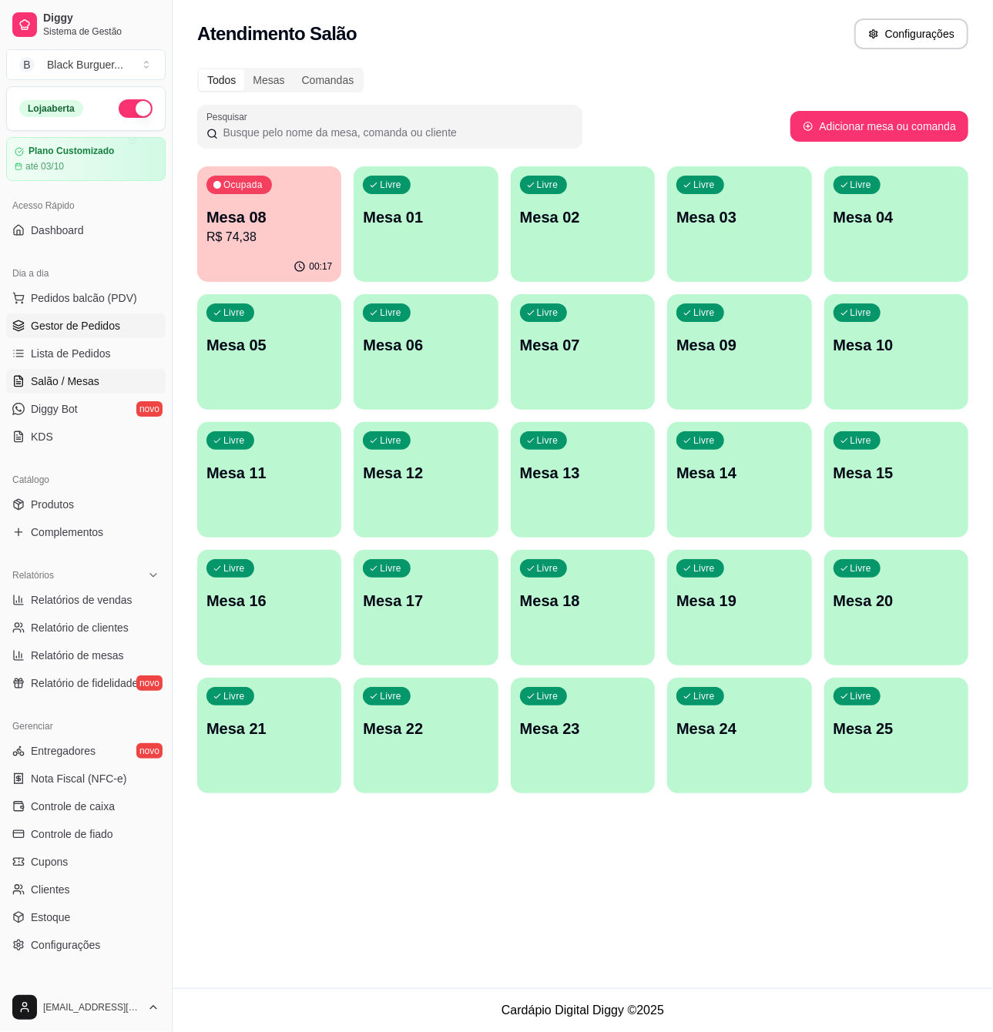
click at [106, 325] on span "Gestor de Pedidos" at bounding box center [75, 325] width 89 height 15
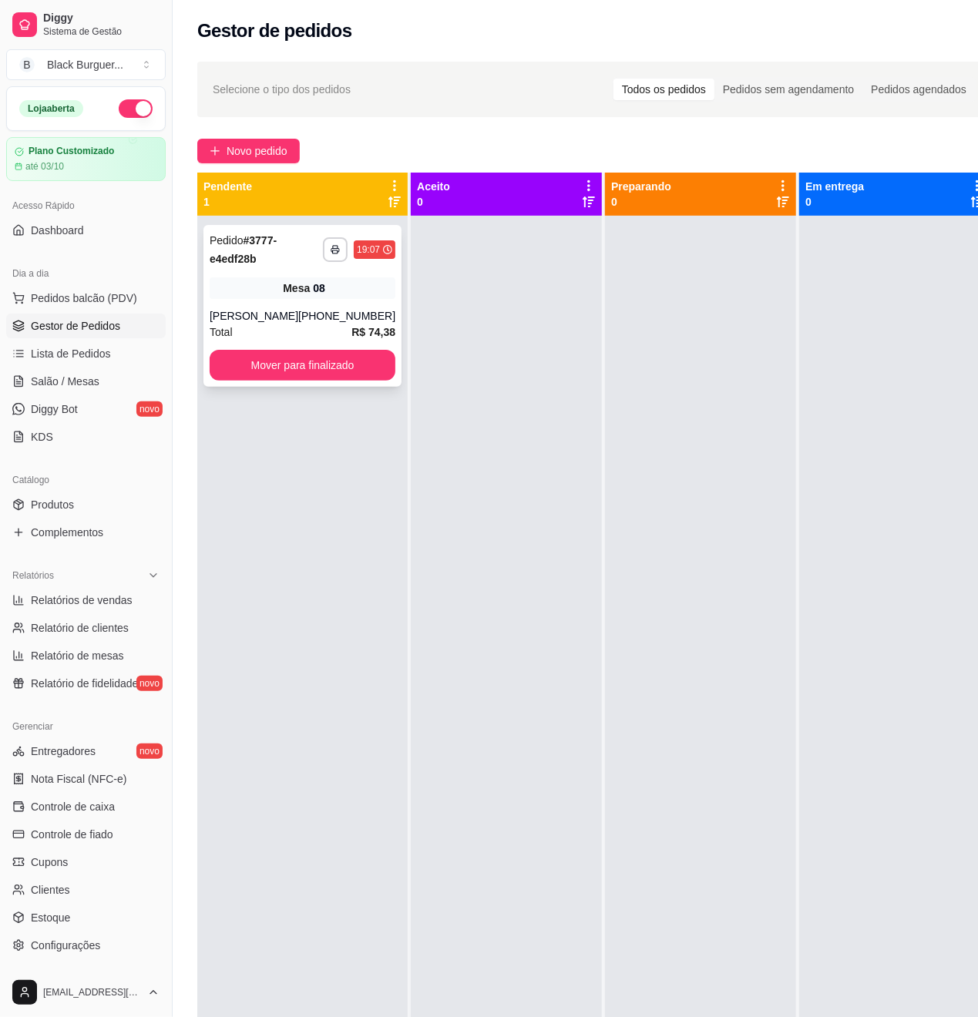
click at [305, 321] on div "[PHONE_NUMBER]" at bounding box center [346, 315] width 97 height 15
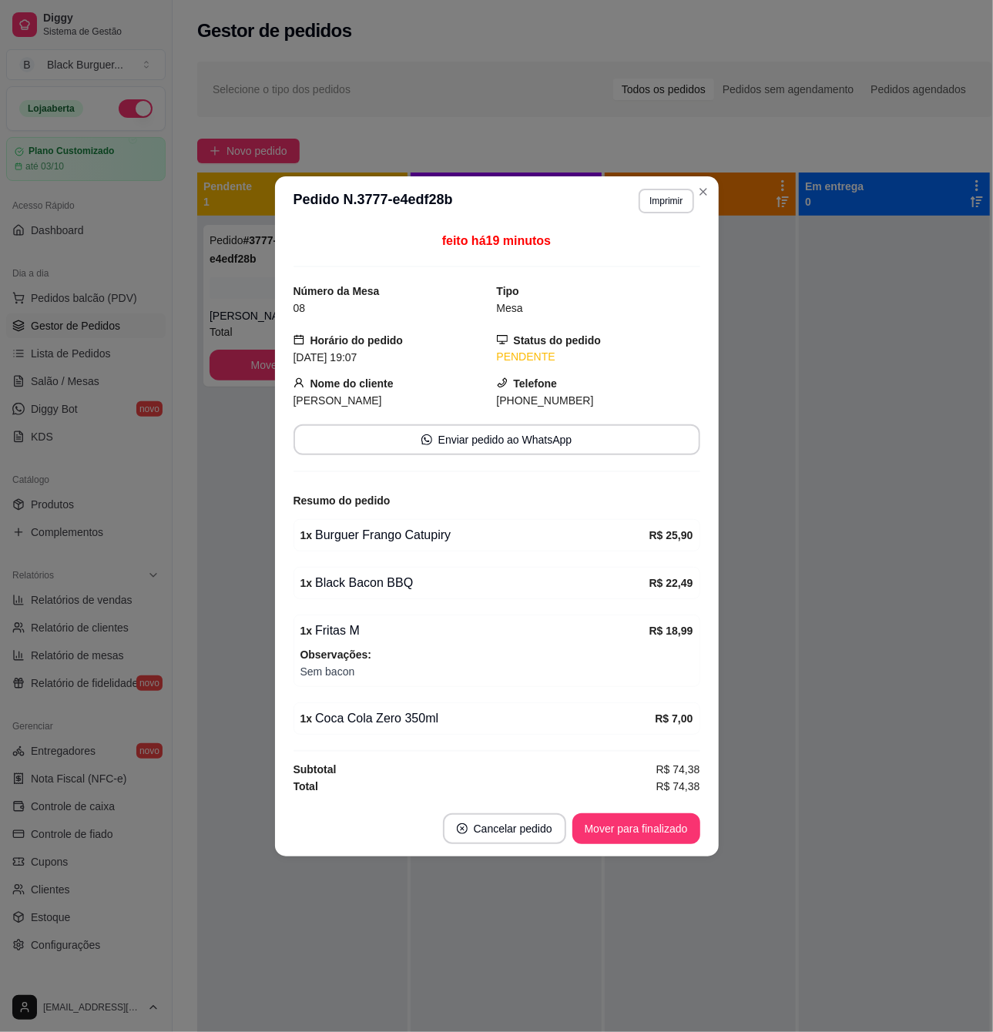
click at [381, 547] on div "1 x Burguer Frango Catupiry R$ 25,90" at bounding box center [497, 535] width 407 height 32
click at [385, 542] on div "1 x Burguer Frango Catupiry" at bounding box center [474, 535] width 349 height 18
click at [385, 541] on div "1 x Burguer Frango Catupiry" at bounding box center [474, 535] width 349 height 18
click at [389, 536] on div "1 x Burguer Frango Catupiry" at bounding box center [474, 535] width 349 height 18
click at [398, 532] on div "1 x Burguer Frango Catupiry" at bounding box center [474, 535] width 349 height 18
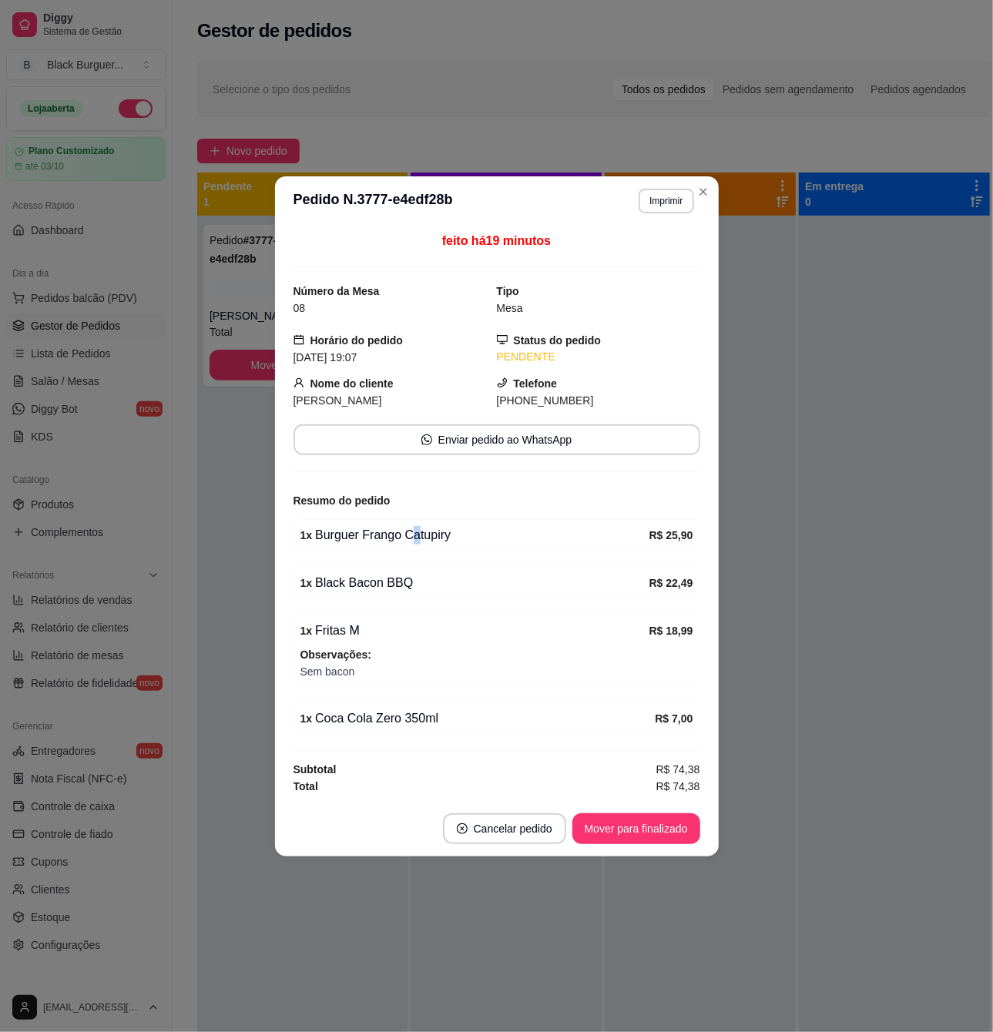
click at [414, 532] on div "1 x Burguer Frango Catupiry" at bounding box center [474, 535] width 349 height 18
drag, startPoint x: 353, startPoint y: 584, endPoint x: 421, endPoint y: 596, distance: 68.8
click at [421, 596] on div "1 x Black Bacon BBQ R$ 22,49" at bounding box center [497, 583] width 407 height 32
click at [343, 647] on span "Observações:" at bounding box center [496, 654] width 393 height 17
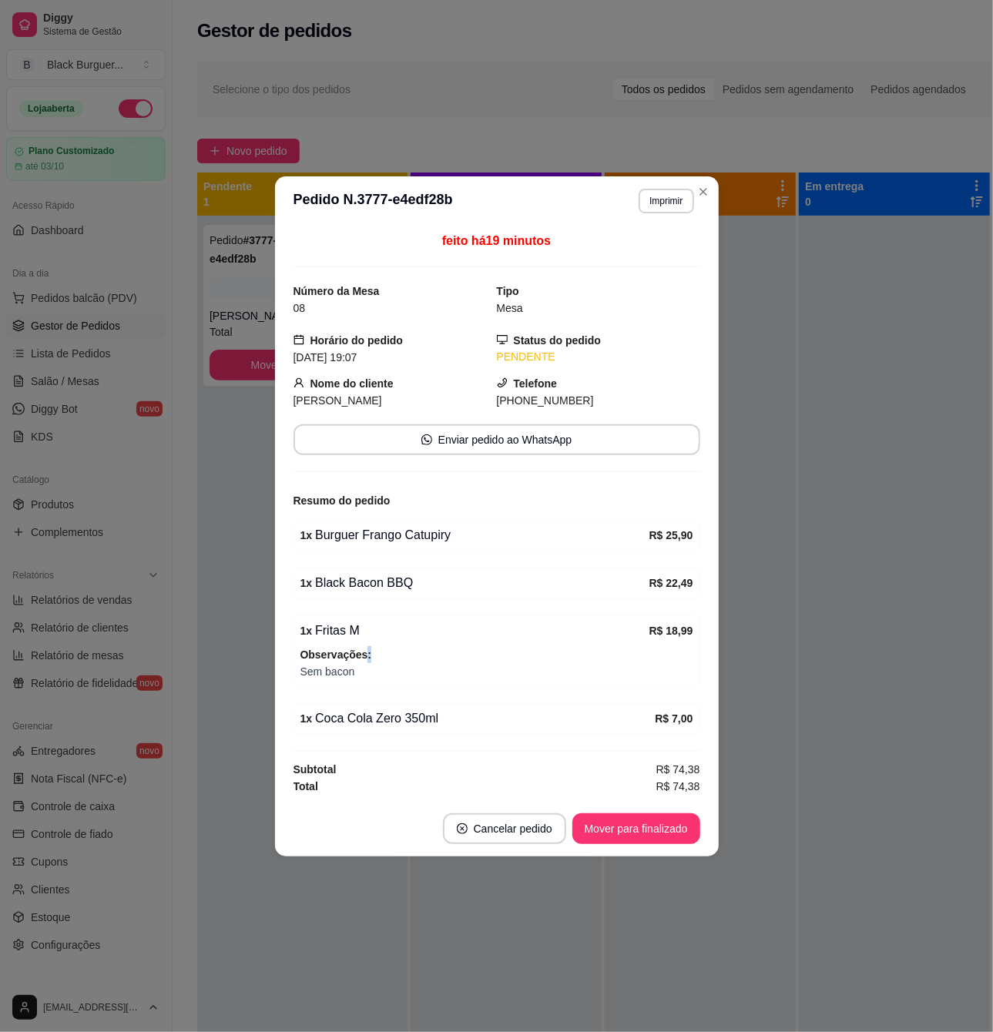
click at [364, 656] on strong "Observações:" at bounding box center [336, 655] width 72 height 12
click at [352, 656] on strong "Observações:" at bounding box center [336, 655] width 72 height 12
drag, startPoint x: 333, startPoint y: 675, endPoint x: 305, endPoint y: 684, distance: 29.2
click at [331, 675] on span "Sem bacon" at bounding box center [496, 671] width 393 height 17
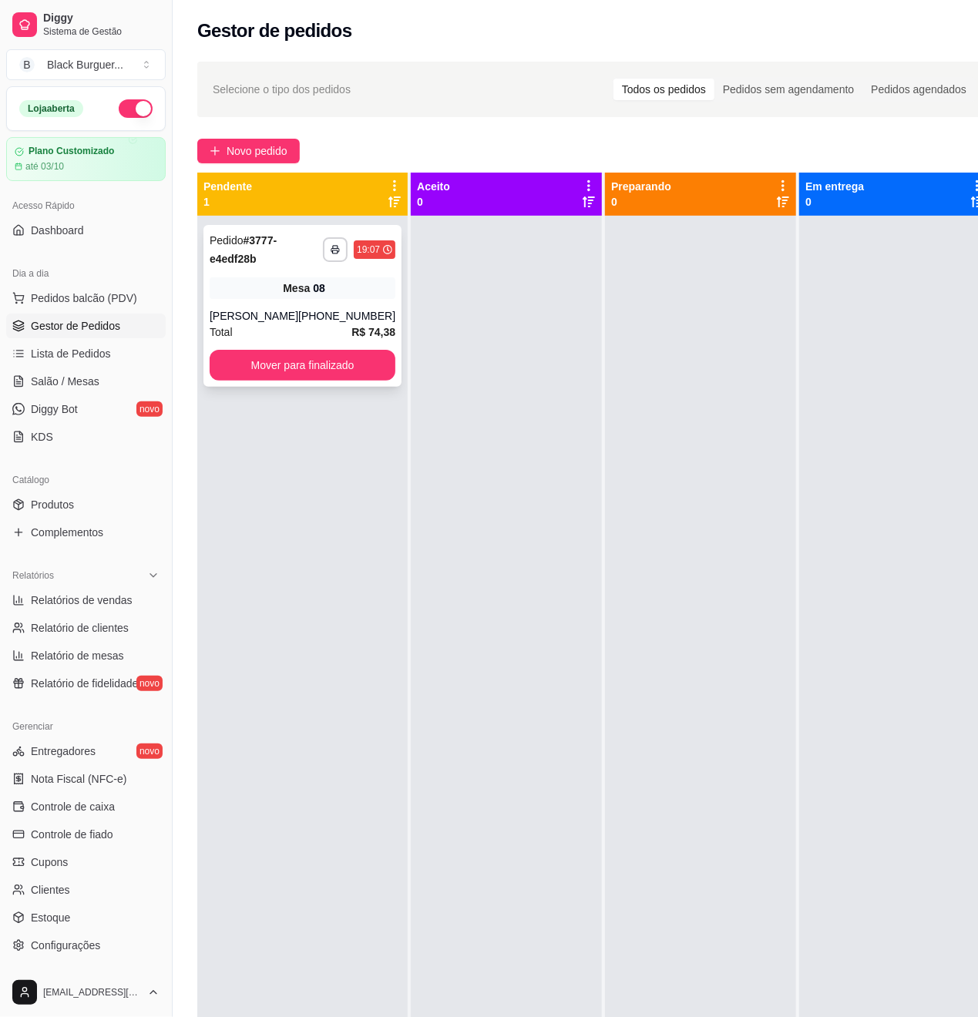
click at [368, 302] on div "**********" at bounding box center [302, 306] width 198 height 162
click at [242, 304] on div "**********" at bounding box center [302, 306] width 198 height 162
click at [313, 282] on div "08" at bounding box center [319, 287] width 12 height 15
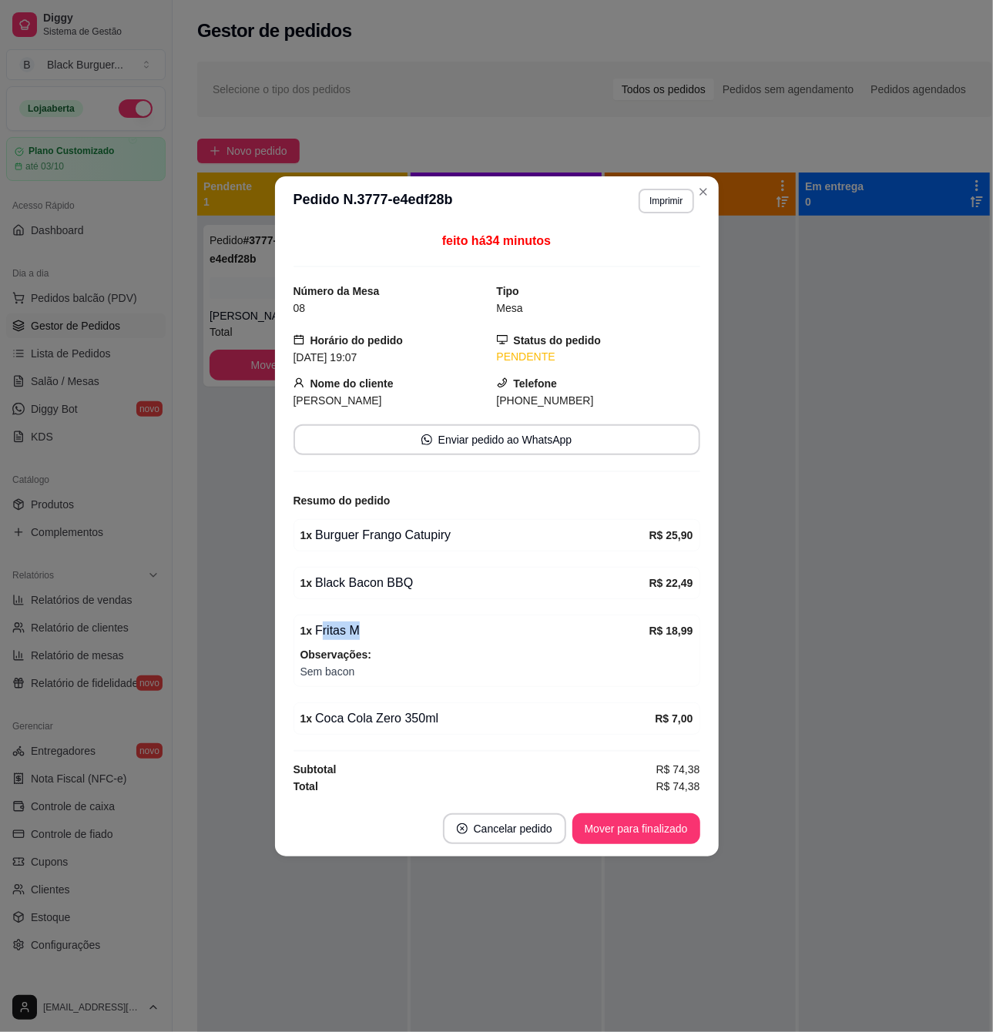
drag, startPoint x: 316, startPoint y: 639, endPoint x: 358, endPoint y: 639, distance: 41.6
click at [358, 639] on div "1 x Fritas M" at bounding box center [474, 631] width 349 height 18
click at [373, 596] on div "1 x Black Bacon BBQ R$ 22,49" at bounding box center [497, 583] width 407 height 32
click at [276, 539] on div "feito há 34 minutos Número da Mesa 08 Tipo Mesa Horário do pedido [DATE] 19:07 …" at bounding box center [497, 514] width 444 height 576
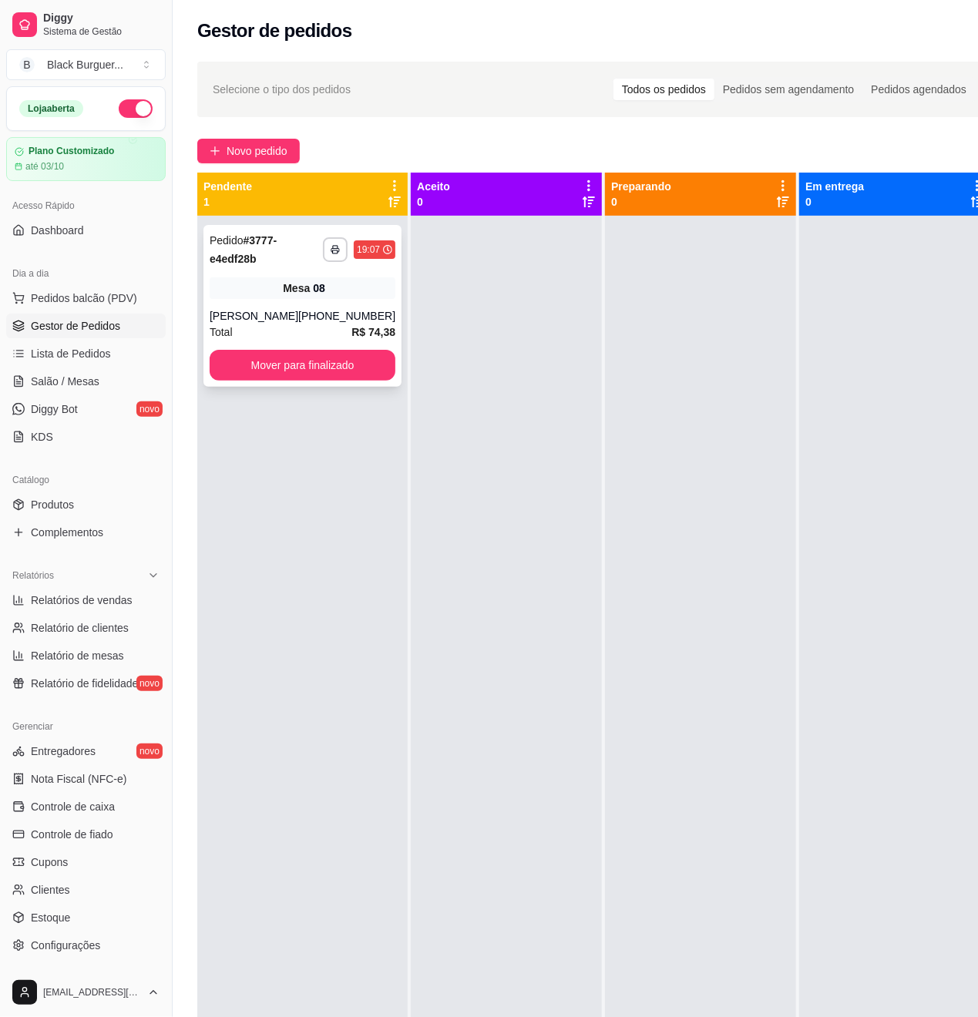
click at [282, 328] on div "Total R$ 74,38" at bounding box center [303, 332] width 186 height 17
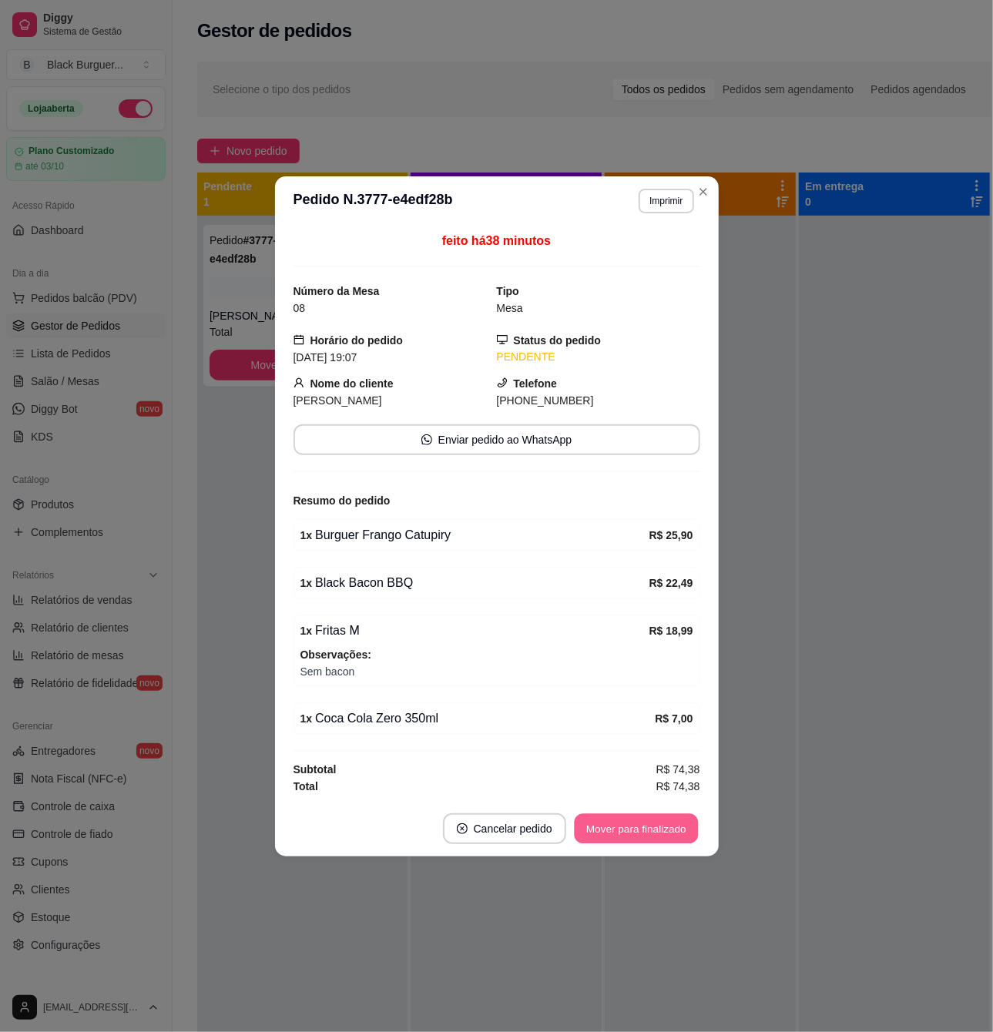
click at [613, 830] on button "Mover para finalizado" at bounding box center [636, 829] width 124 height 30
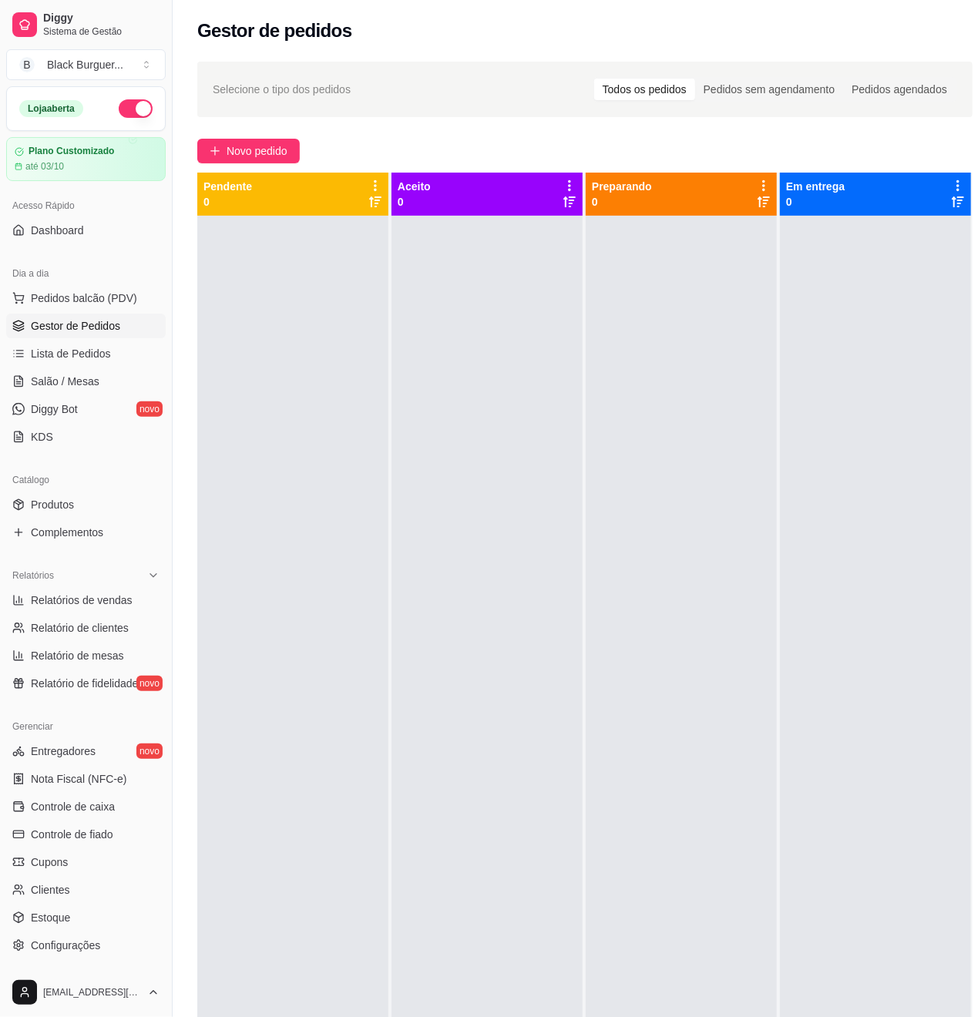
click at [233, 310] on div at bounding box center [292, 724] width 191 height 1017
click at [116, 343] on link "Lista de Pedidos" at bounding box center [85, 353] width 159 height 25
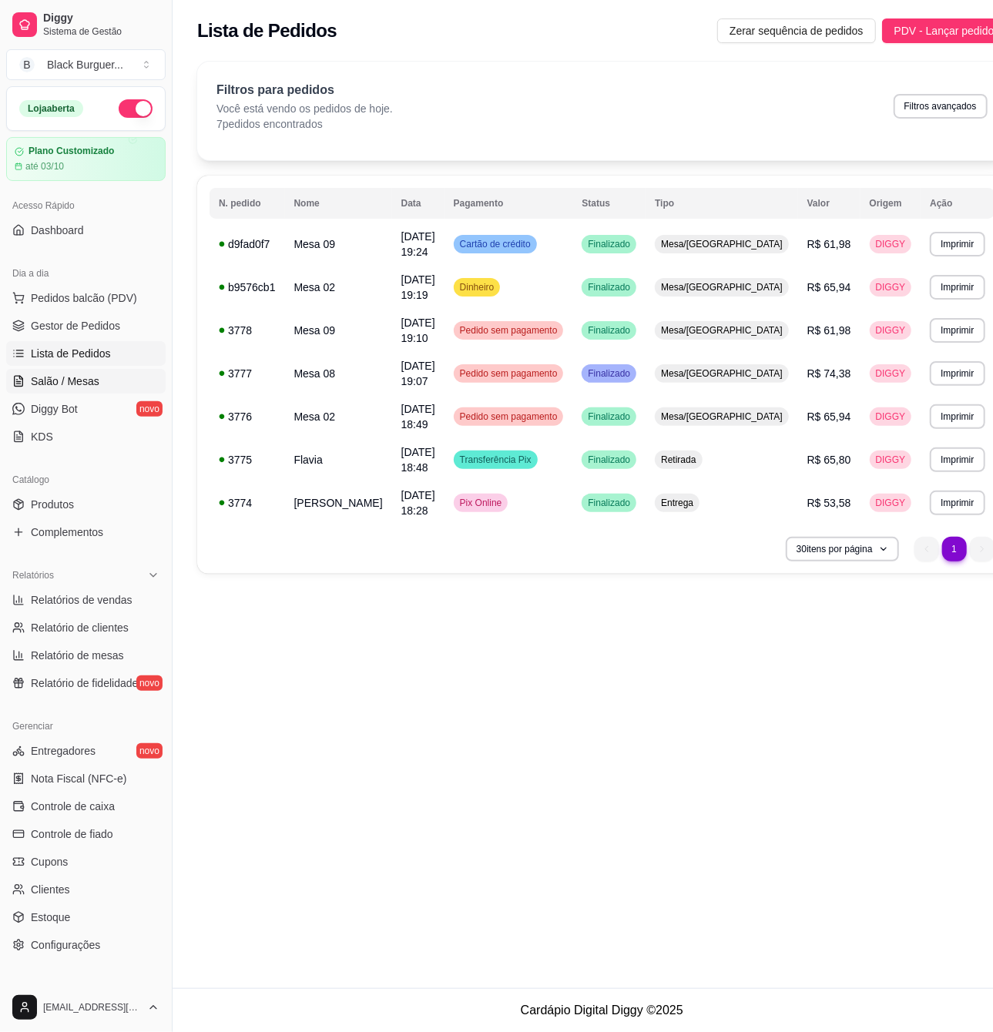
click at [93, 393] on link "Salão / Mesas" at bounding box center [85, 381] width 159 height 25
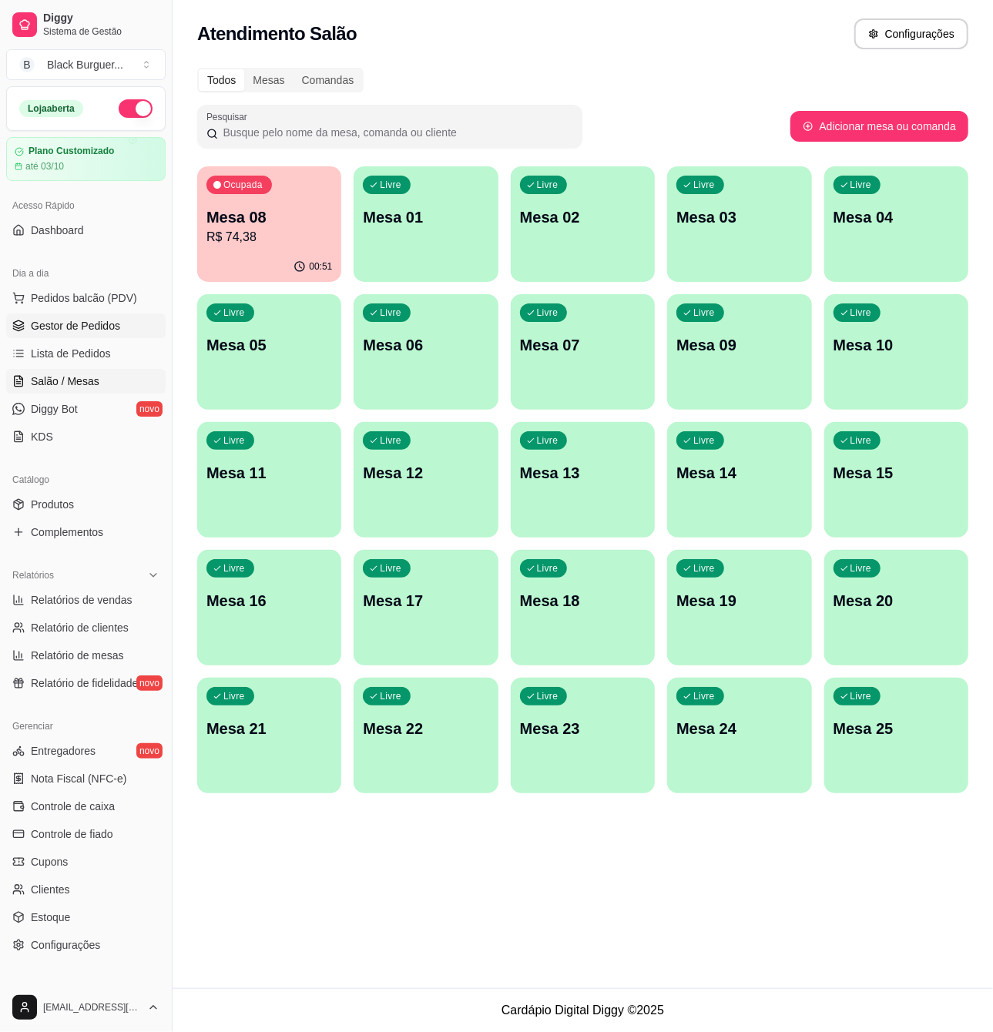
click at [102, 337] on link "Gestor de Pedidos" at bounding box center [85, 326] width 159 height 25
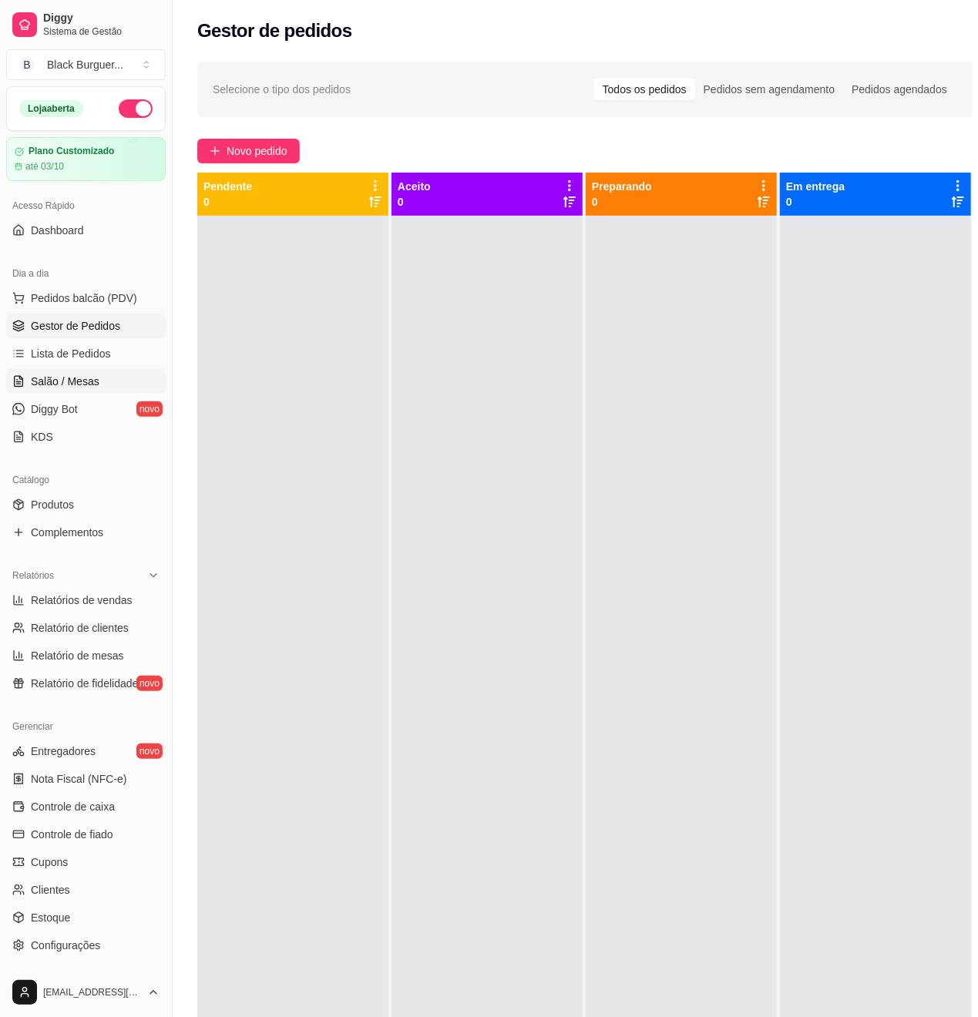
click at [97, 385] on link "Salão / Mesas" at bounding box center [85, 381] width 159 height 25
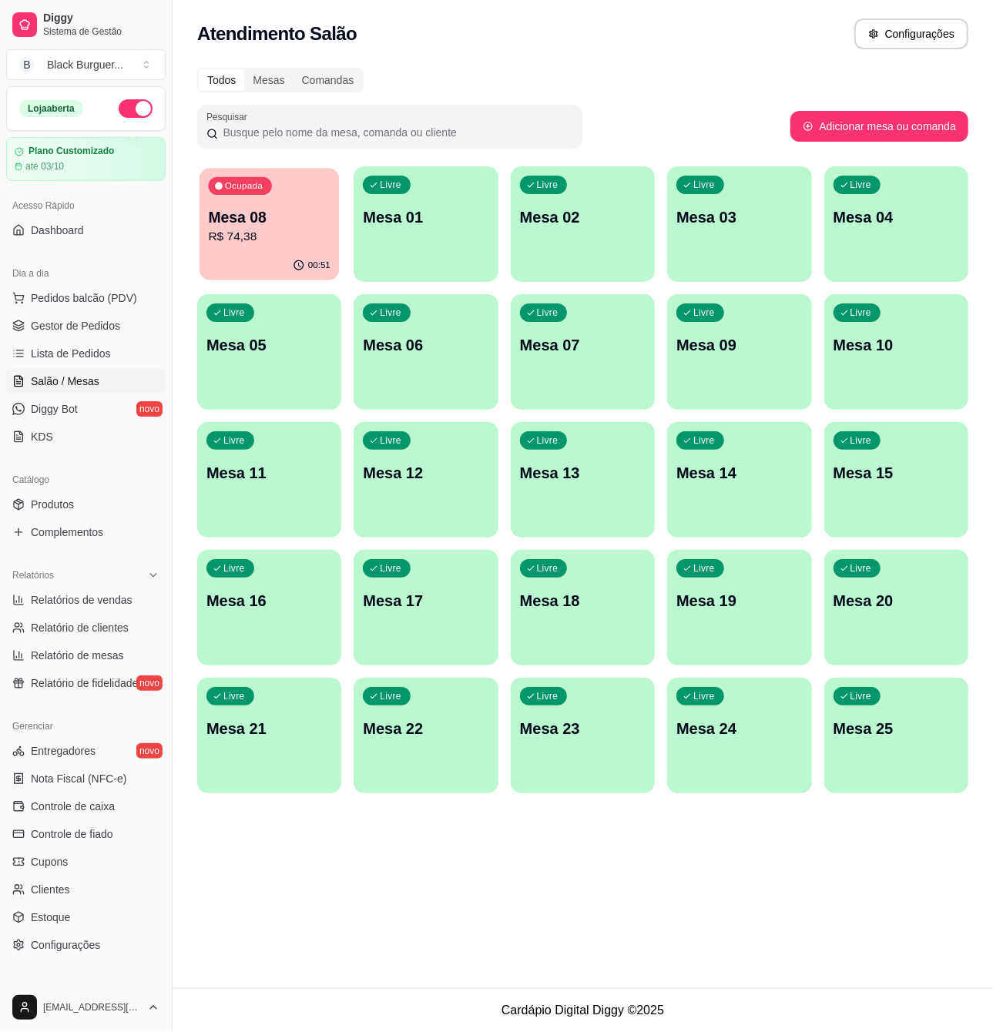
click at [284, 250] on div "Ocupada Mesa 08 R$ 74,38" at bounding box center [270, 209] width 140 height 83
click at [425, 935] on div "Atendimento Salão Configurações Todos Mesas Comandas Pesquisar Adicionar mesa o…" at bounding box center [583, 494] width 821 height 989
click at [103, 330] on span "Gestor de Pedidos" at bounding box center [75, 325] width 89 height 15
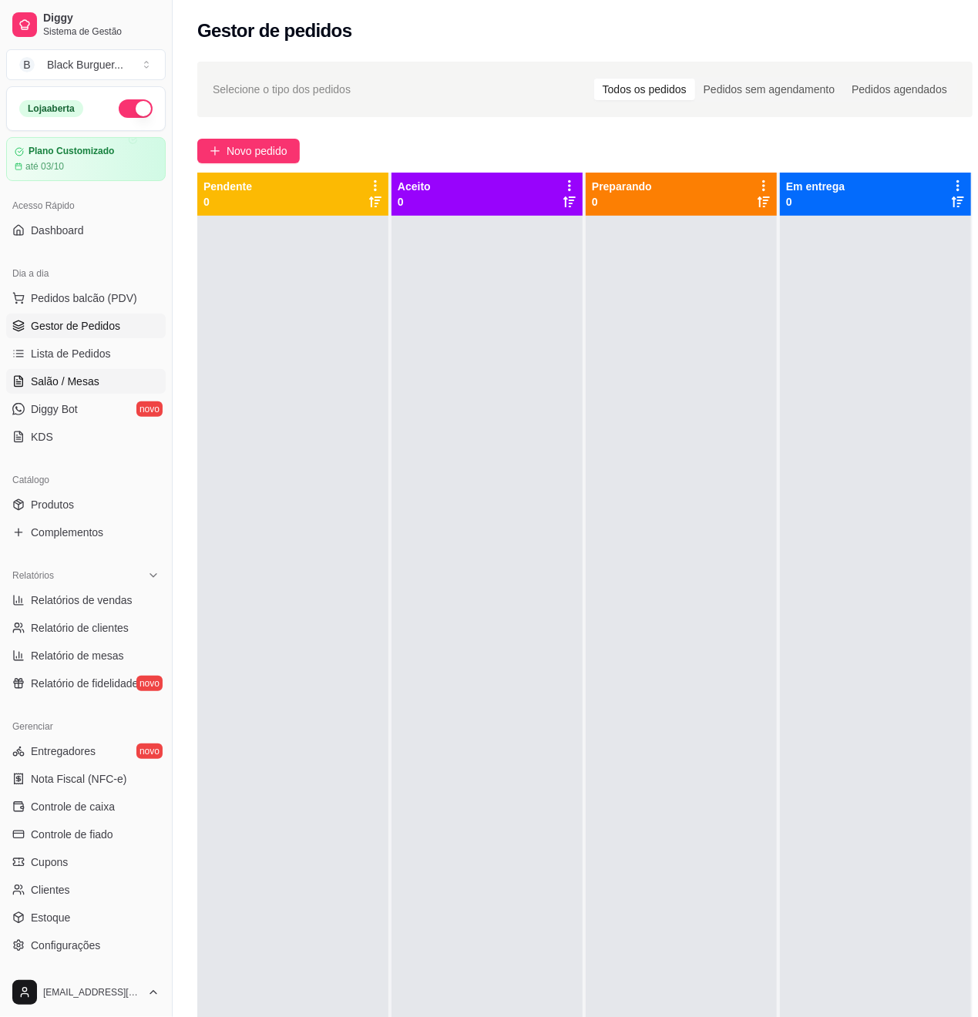
click at [89, 387] on span "Salão / Mesas" at bounding box center [65, 381] width 69 height 15
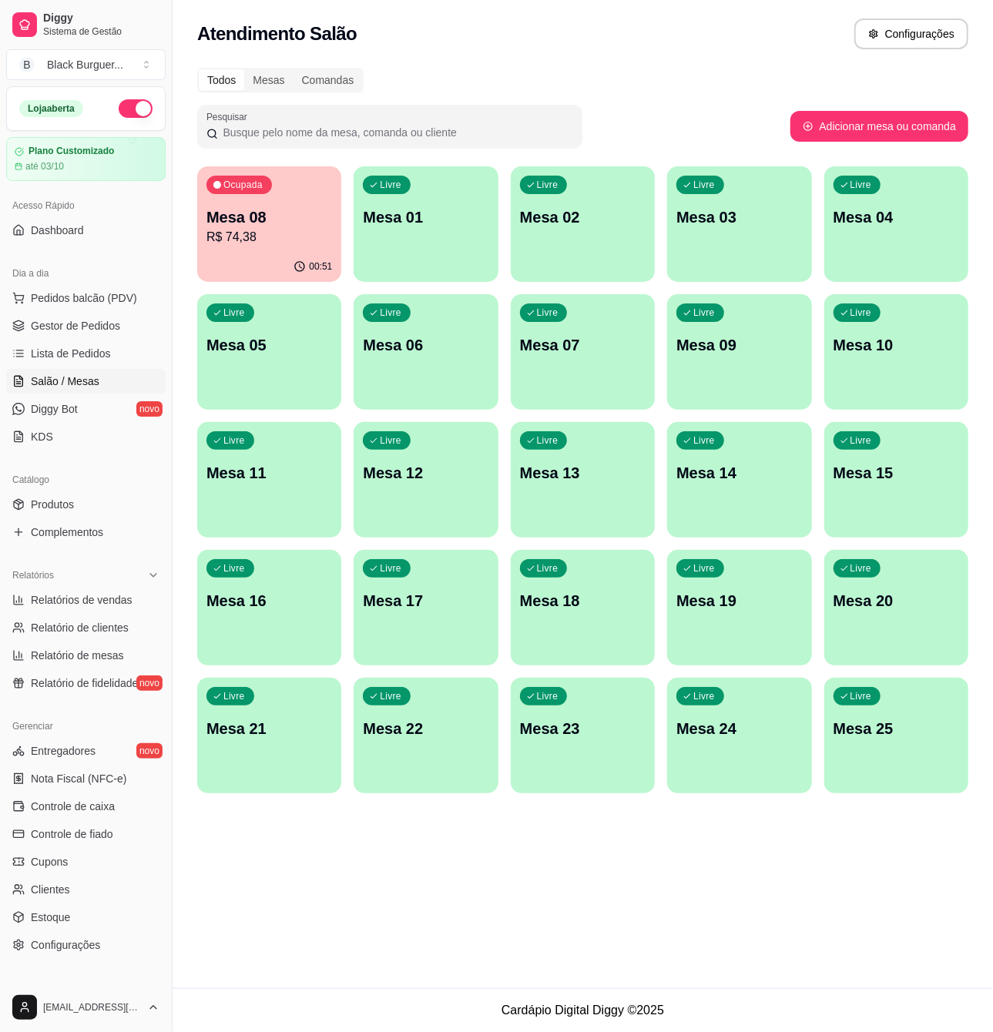
click at [282, 202] on div "Ocupada Mesa 08 R$ 74,38" at bounding box center [269, 209] width 144 height 86
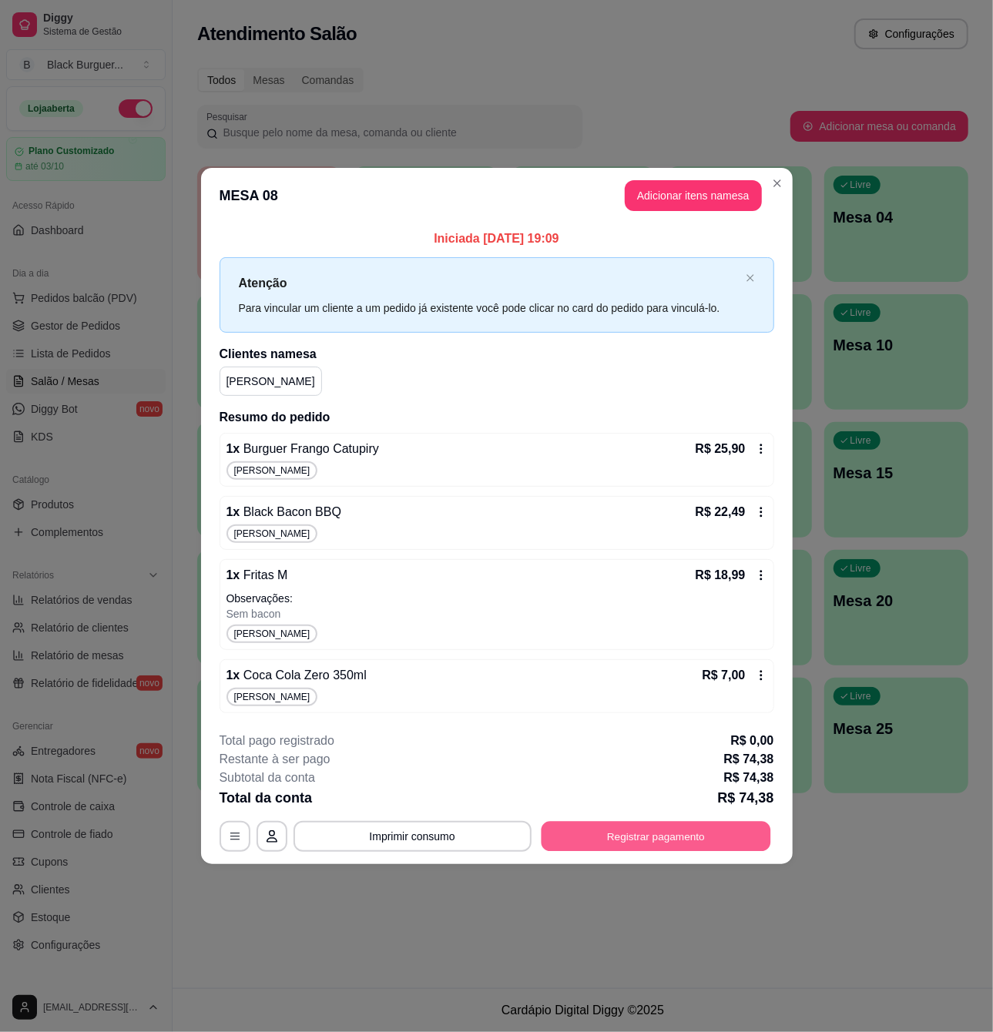
click at [669, 827] on button "Registrar pagamento" at bounding box center [656, 836] width 230 height 30
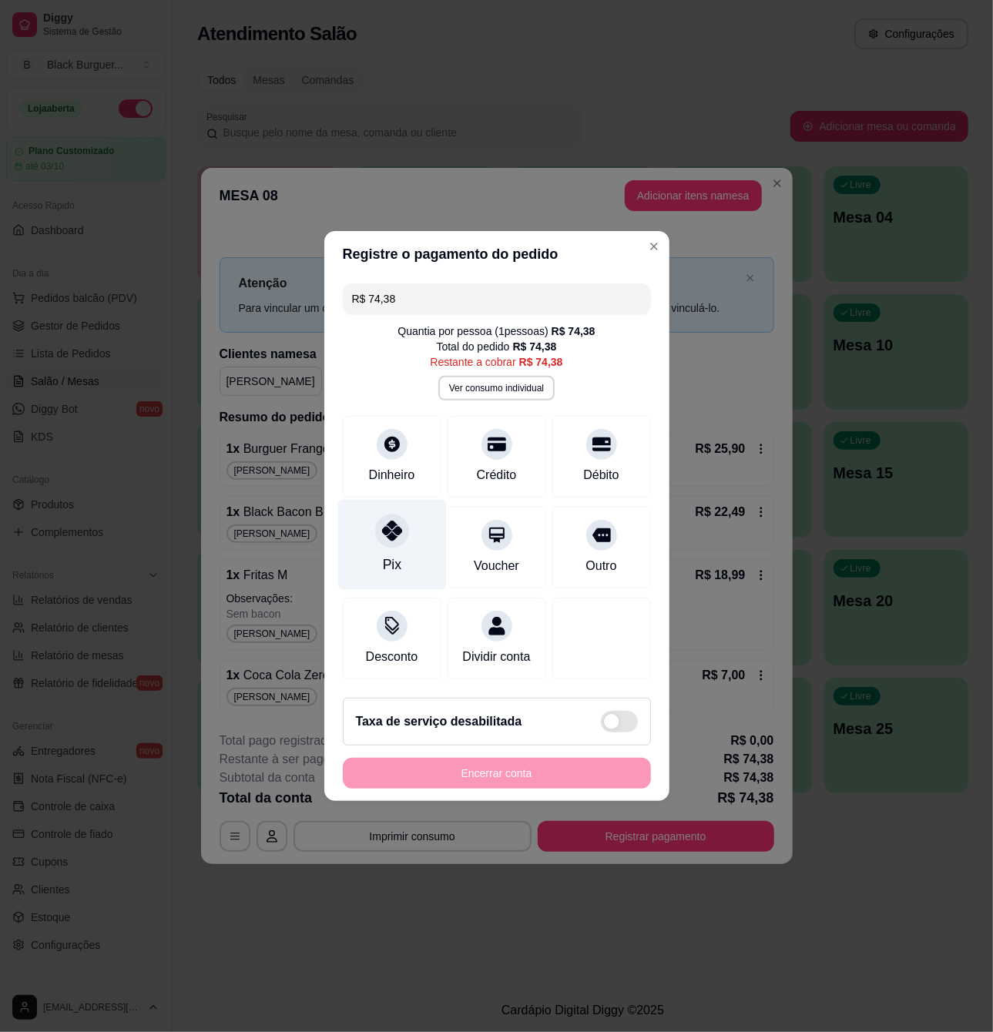
click at [401, 530] on div at bounding box center [392, 531] width 34 height 34
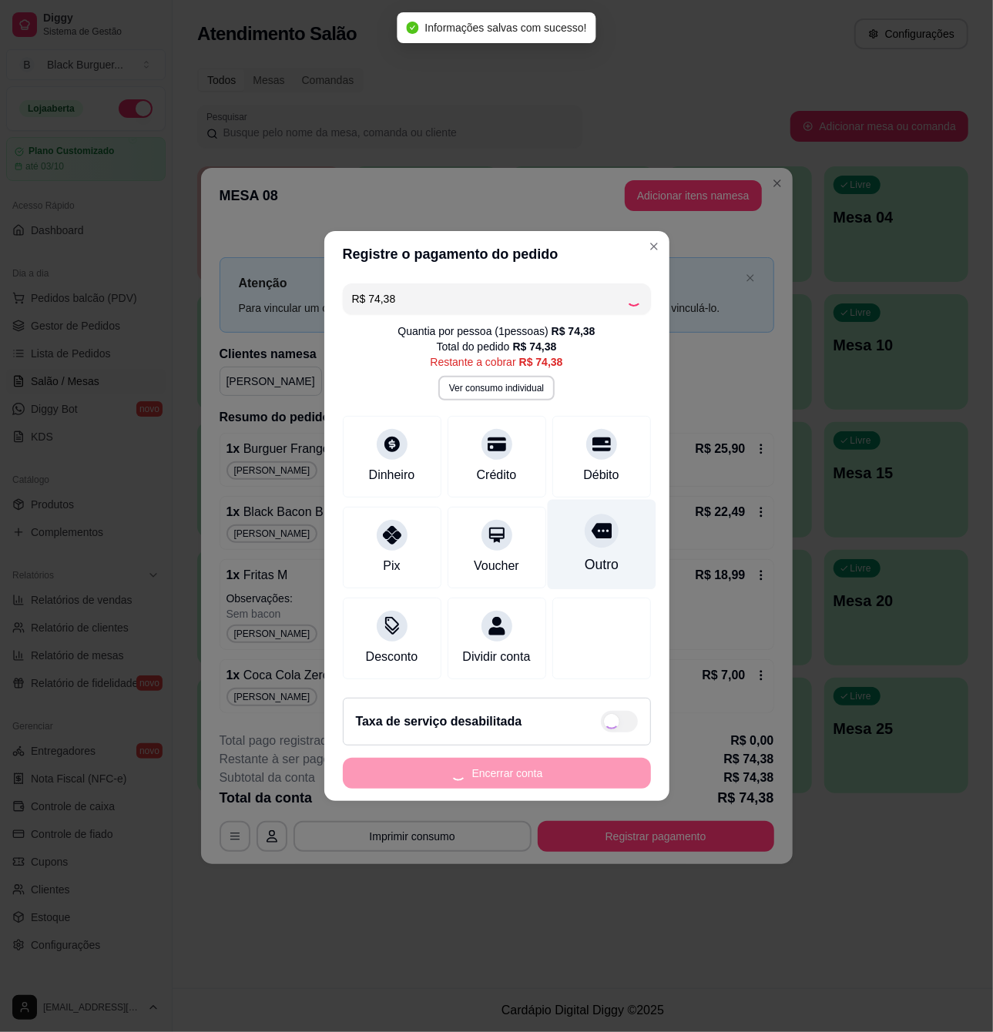
type input "R$ 0,00"
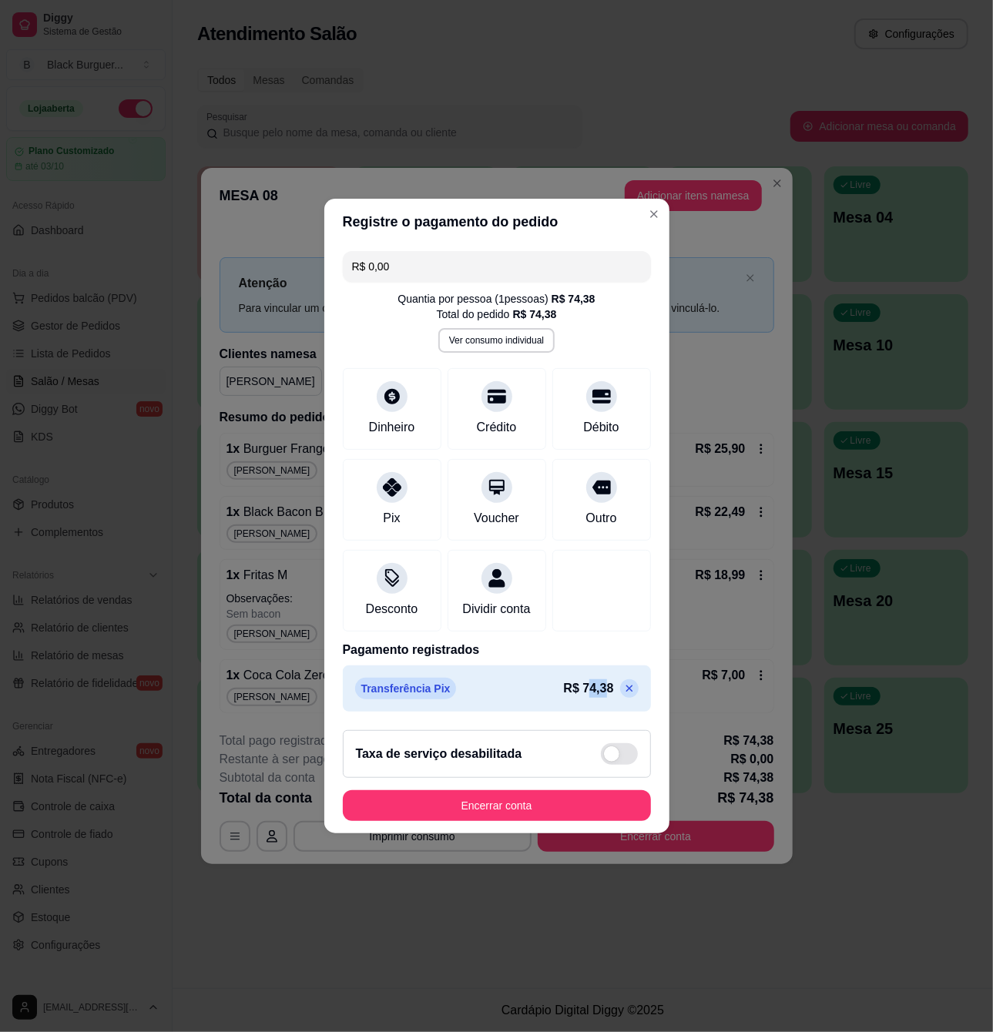
drag, startPoint x: 572, startPoint y: 700, endPoint x: 590, endPoint y: 697, distance: 18.6
click at [590, 697] on p "R$ 74,38" at bounding box center [589, 689] width 50 height 18
click at [593, 697] on p "R$ 74,38" at bounding box center [589, 689] width 50 height 18
click at [583, 698] on p "R$ 74,38" at bounding box center [589, 689] width 50 height 18
click at [462, 808] on button "Encerrar conta" at bounding box center [497, 806] width 308 height 31
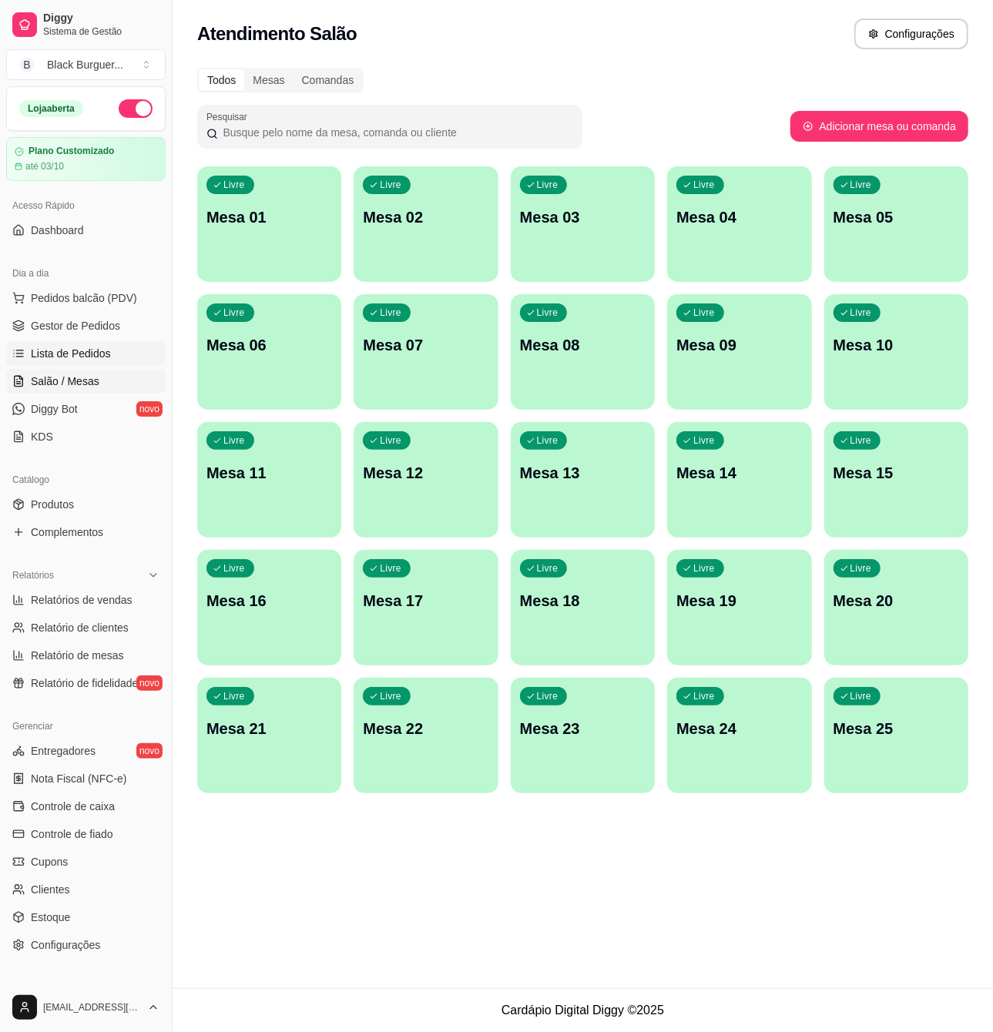
click at [66, 351] on span "Lista de Pedidos" at bounding box center [71, 353] width 80 height 15
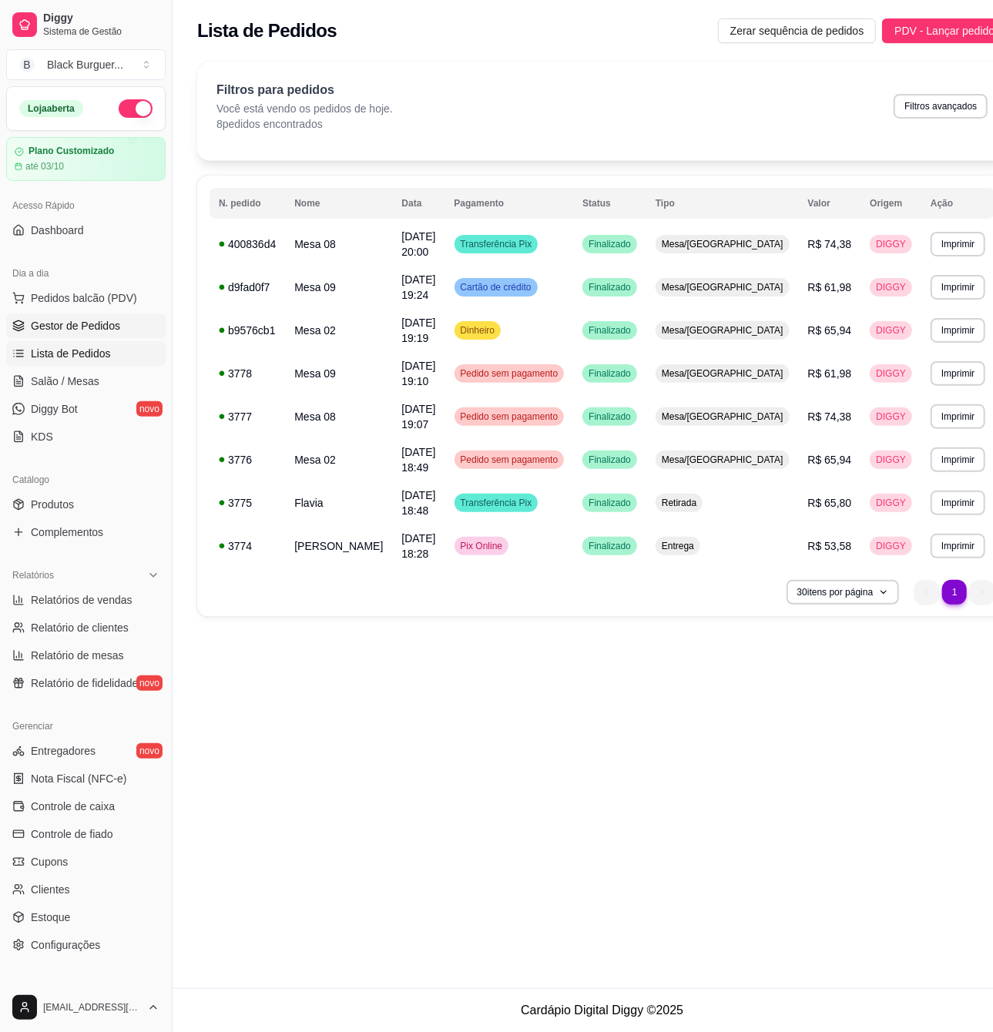
click at [103, 324] on span "Gestor de Pedidos" at bounding box center [75, 325] width 89 height 15
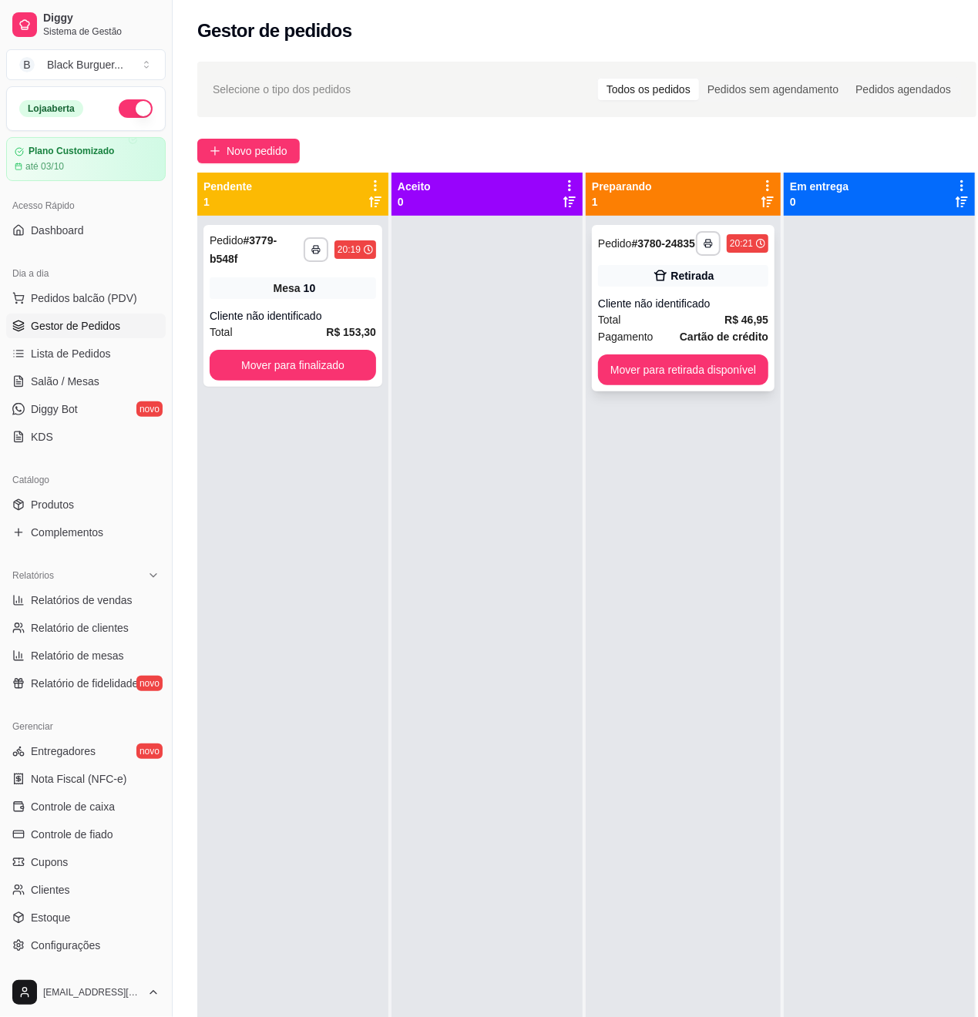
click at [657, 284] on icon at bounding box center [660, 275] width 15 height 15
click at [248, 281] on div "Mesa 10" at bounding box center [293, 288] width 166 height 22
click at [272, 312] on div "Cliente não identificado" at bounding box center [293, 315] width 166 height 15
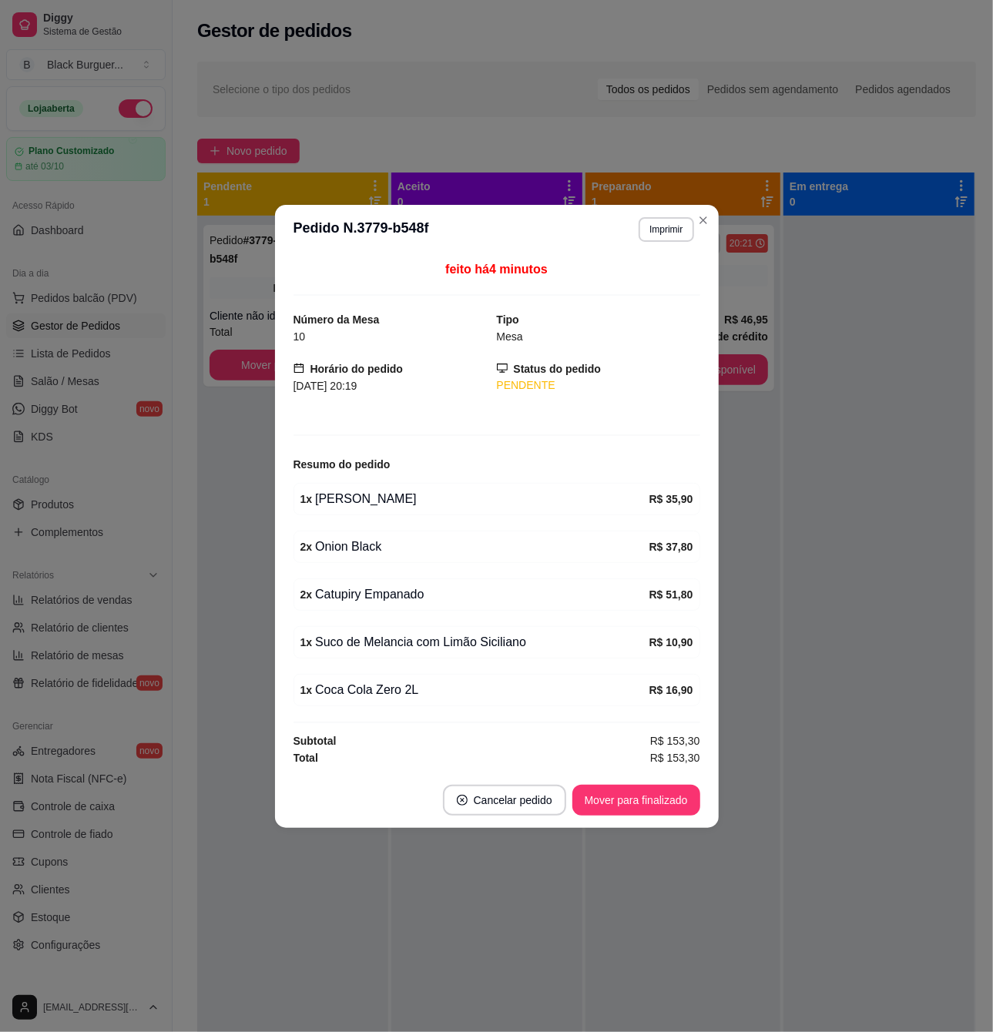
drag, startPoint x: 381, startPoint y: 627, endPoint x: 413, endPoint y: 635, distance: 33.3
click at [392, 627] on div "1 x Suco de Melancia com Limão Siciliano R$ 10,90" at bounding box center [497, 642] width 407 height 32
click at [414, 635] on div "1 x Suco de Melancia com Limão Siciliano" at bounding box center [474, 642] width 349 height 18
click at [417, 640] on div "1 x Suco de Melancia com Limão Siciliano" at bounding box center [474, 642] width 349 height 18
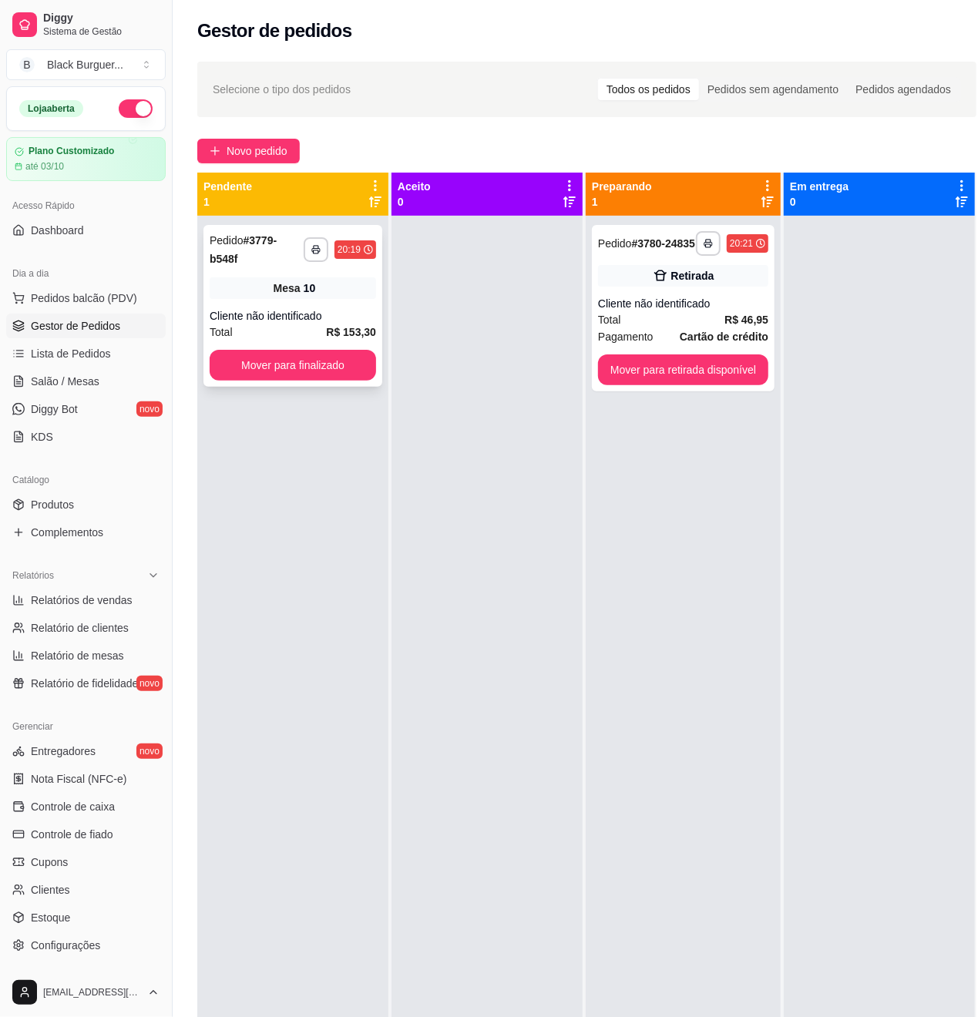
click at [327, 288] on div "Mesa 10" at bounding box center [293, 288] width 166 height 22
click at [647, 300] on div "**********" at bounding box center [683, 308] width 183 height 166
click at [646, 284] on div "Retirada" at bounding box center [683, 276] width 170 height 22
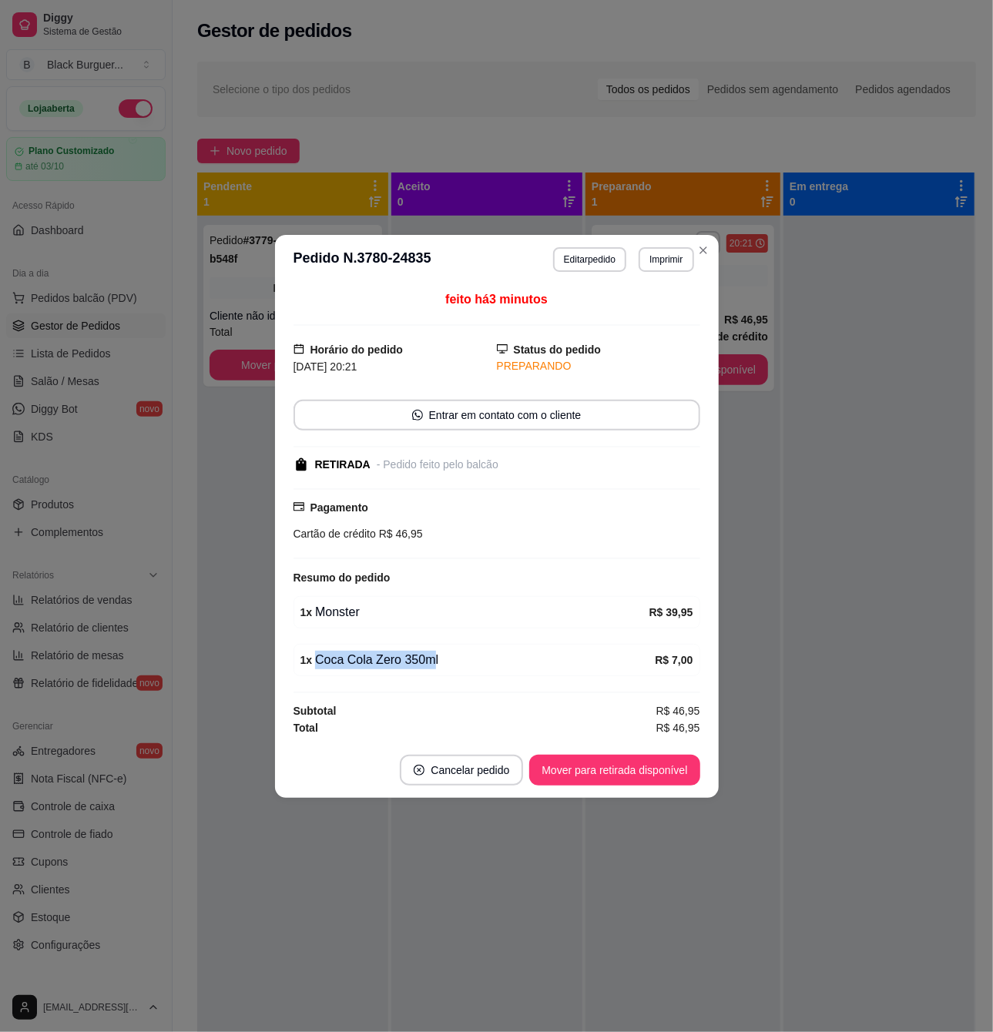
drag, startPoint x: 377, startPoint y: 651, endPoint x: 442, endPoint y: 658, distance: 65.9
click at [438, 660] on div "1 x Coca Cola Zero 350ml R$ 7,00" at bounding box center [497, 660] width 407 height 32
click at [442, 658] on div "1 x Coca Cola Zero 350ml" at bounding box center [477, 660] width 355 height 18
click at [395, 646] on div "1 x Coca Cola Zero 350ml R$ 7,00" at bounding box center [497, 660] width 407 height 32
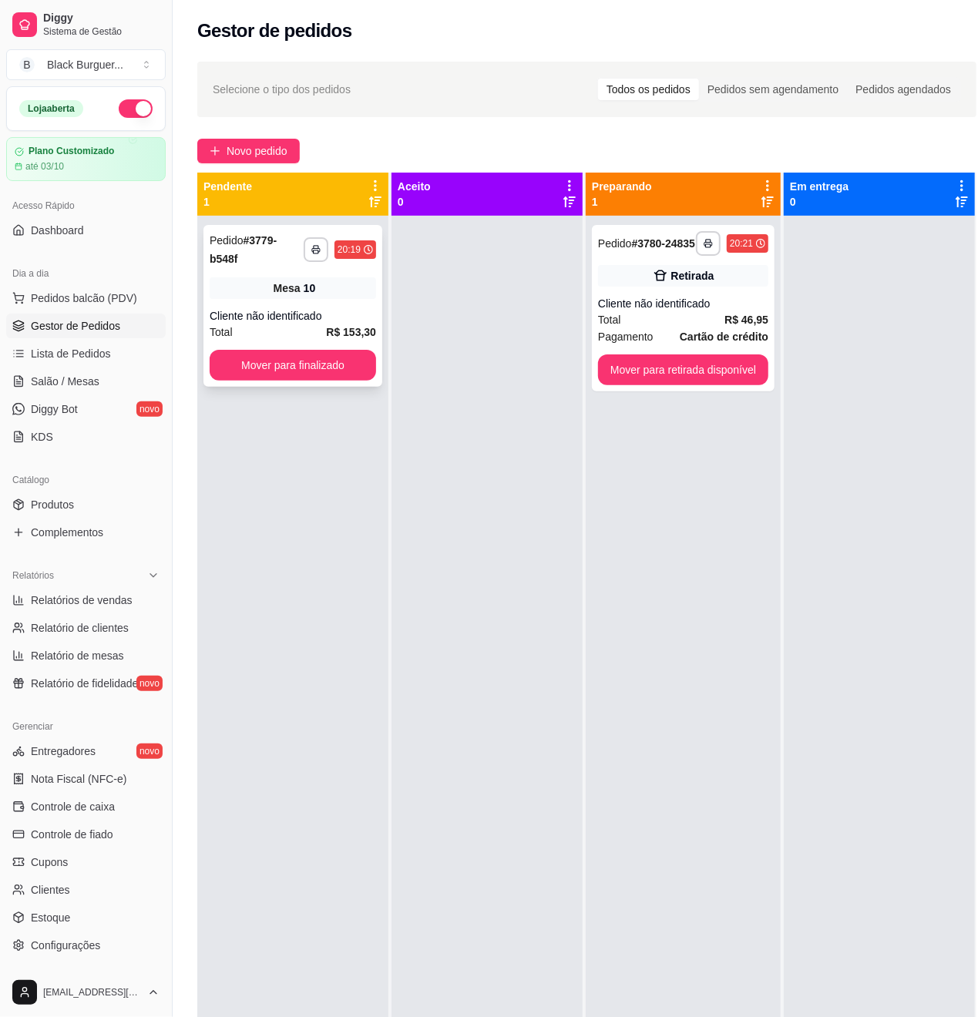
click at [305, 299] on div "Mesa 10" at bounding box center [293, 288] width 166 height 22
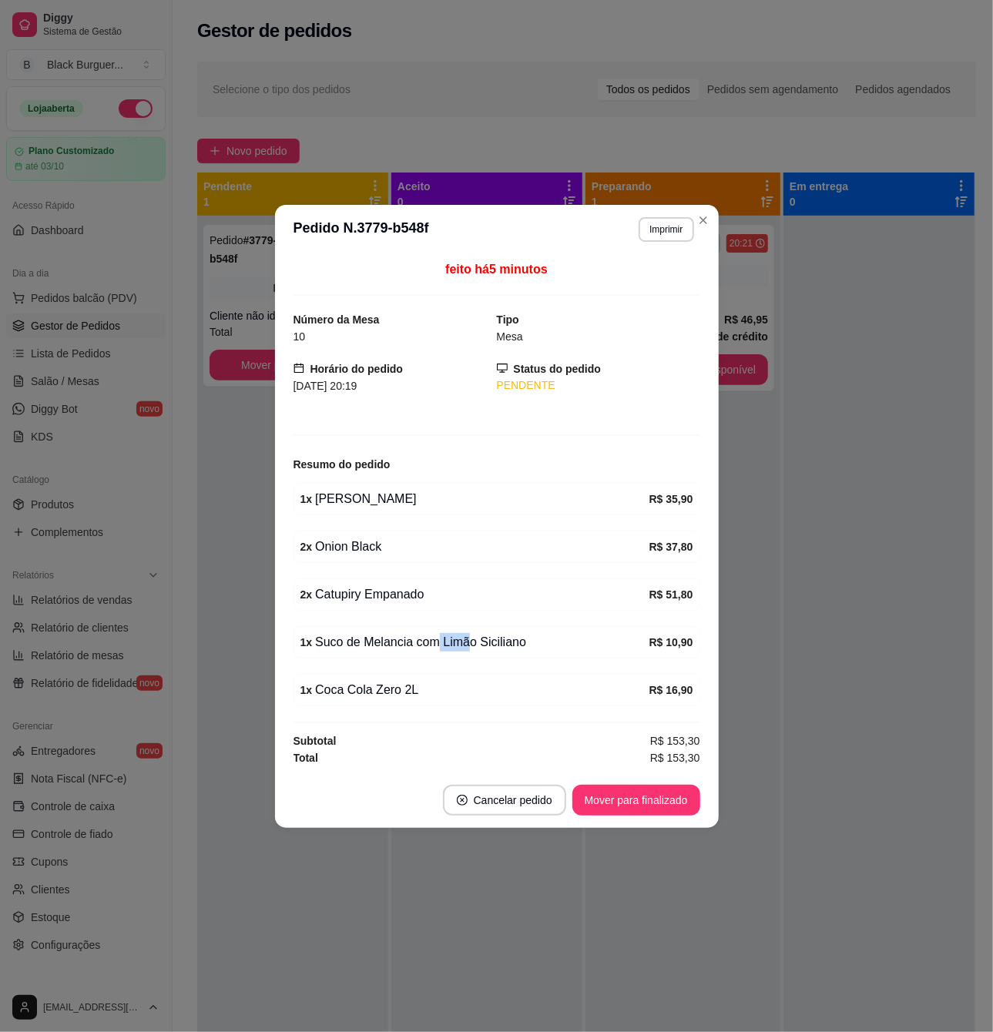
drag, startPoint x: 432, startPoint y: 640, endPoint x: 482, endPoint y: 636, distance: 49.4
click at [472, 638] on div "1 x Suco de Melancia com Limão Siciliano" at bounding box center [474, 642] width 349 height 18
click at [482, 636] on div "1 x Suco de Melancia com Limão Siciliano" at bounding box center [474, 642] width 349 height 18
click at [479, 643] on div "1 x Suco de Melancia com Limão Siciliano" at bounding box center [474, 642] width 349 height 18
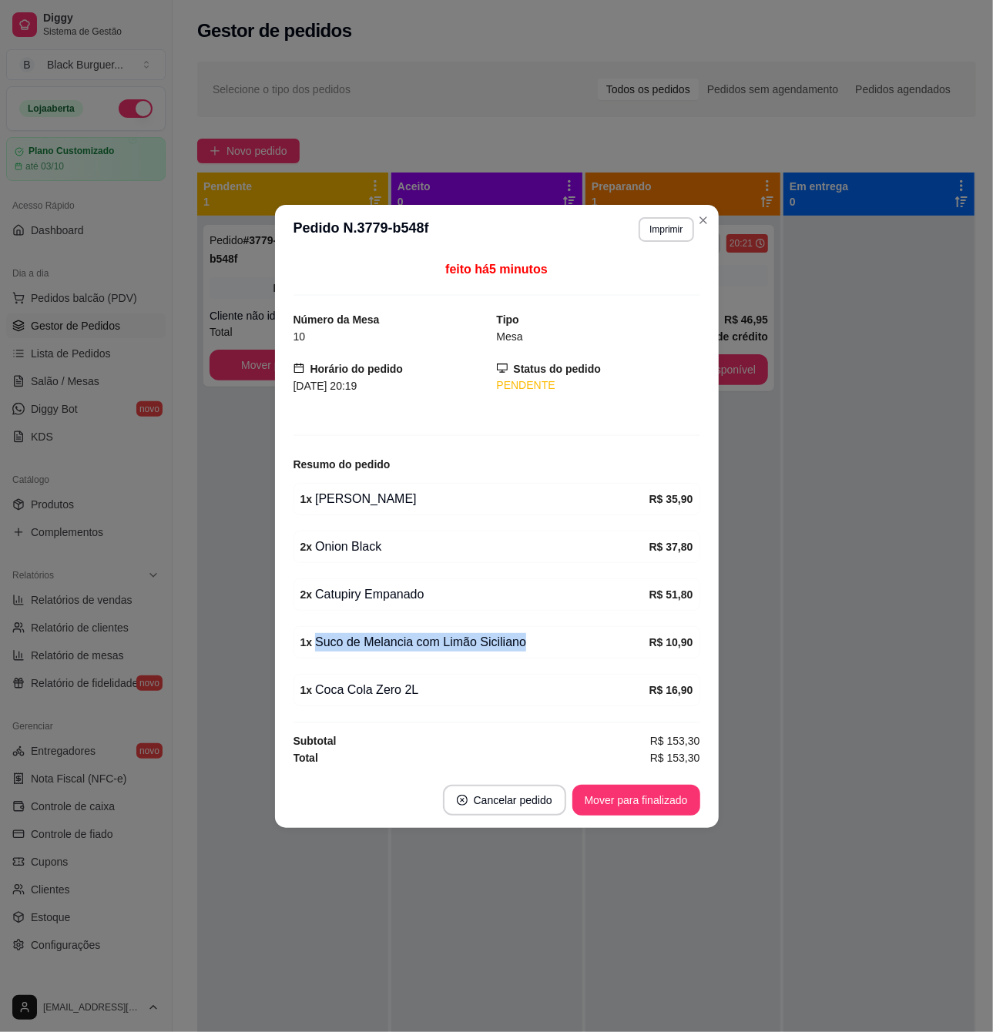
drag, startPoint x: 479, startPoint y: 643, endPoint x: 470, endPoint y: 646, distance: 9.7
click at [478, 643] on div "1 x Suco de Melancia com Limão Siciliano" at bounding box center [474, 642] width 349 height 18
click at [466, 648] on div "1 x Suco de Melancia com Limão Siciliano" at bounding box center [474, 642] width 349 height 18
click at [456, 648] on div "1 x Suco de Melancia com Limão Siciliano" at bounding box center [474, 642] width 349 height 18
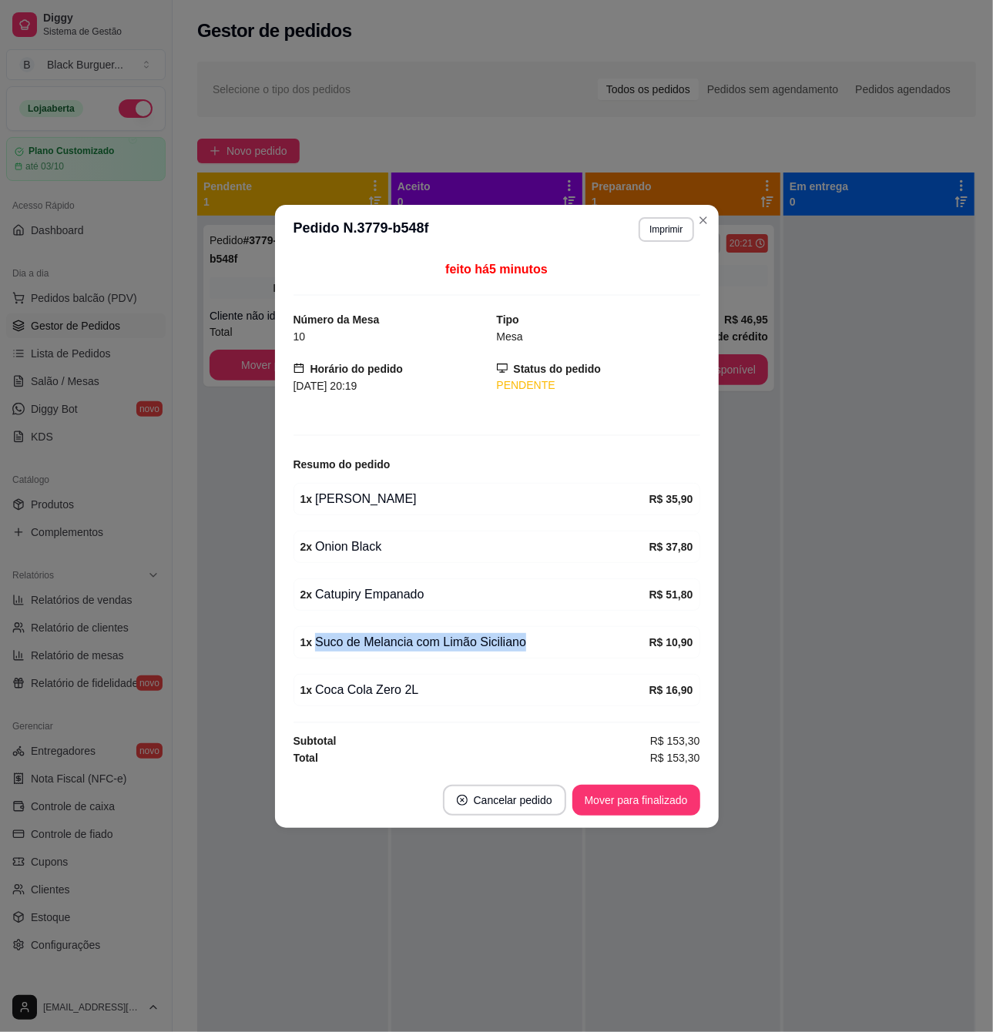
click at [456, 648] on div "1 x Suco de Melancia com Limão Siciliano" at bounding box center [474, 642] width 349 height 18
click at [476, 645] on div "1 x Suco de Melancia com Limão Siciliano" at bounding box center [474, 642] width 349 height 18
click at [481, 644] on div "1 x Suco de Melancia com Limão Siciliano" at bounding box center [474, 642] width 349 height 18
click at [484, 642] on div "1 x Suco de Melancia com Limão Siciliano" at bounding box center [474, 642] width 349 height 18
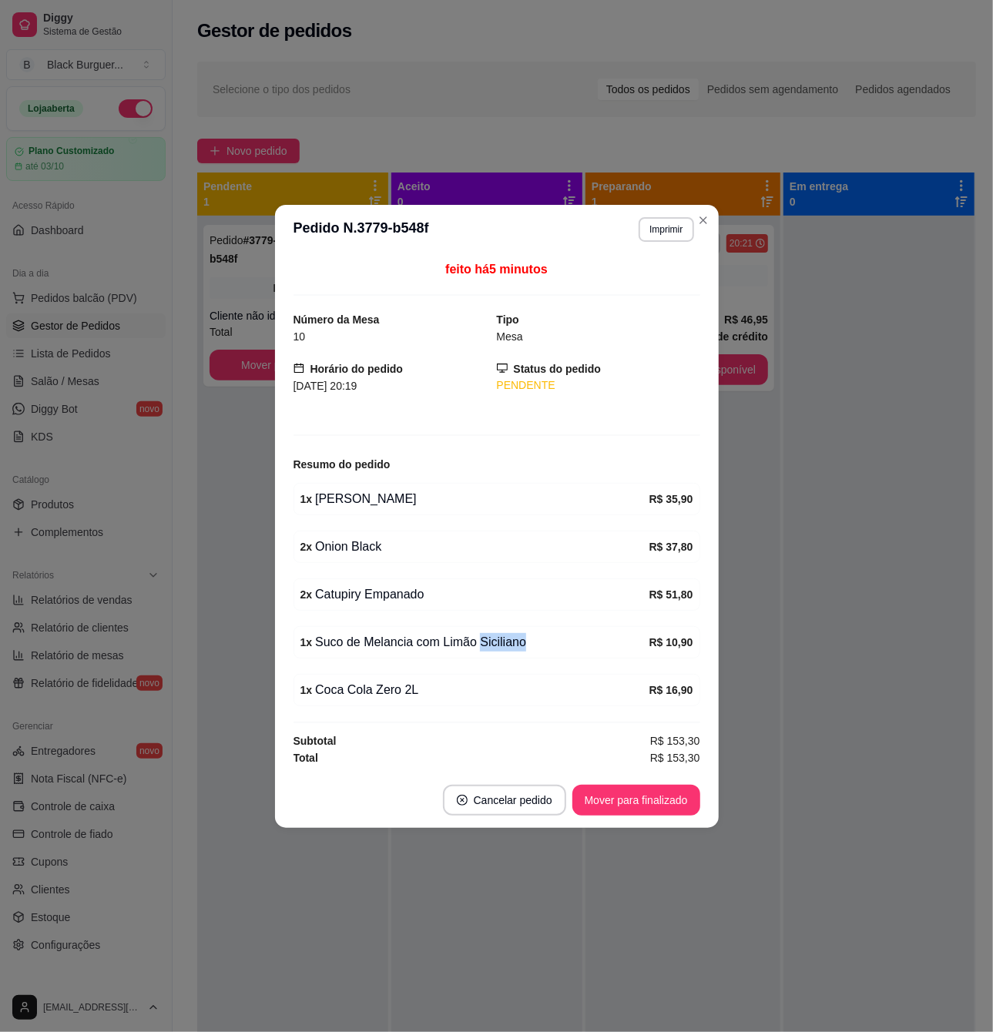
click at [484, 643] on div "1 x Suco de Melancia com Limão Siciliano" at bounding box center [474, 642] width 349 height 18
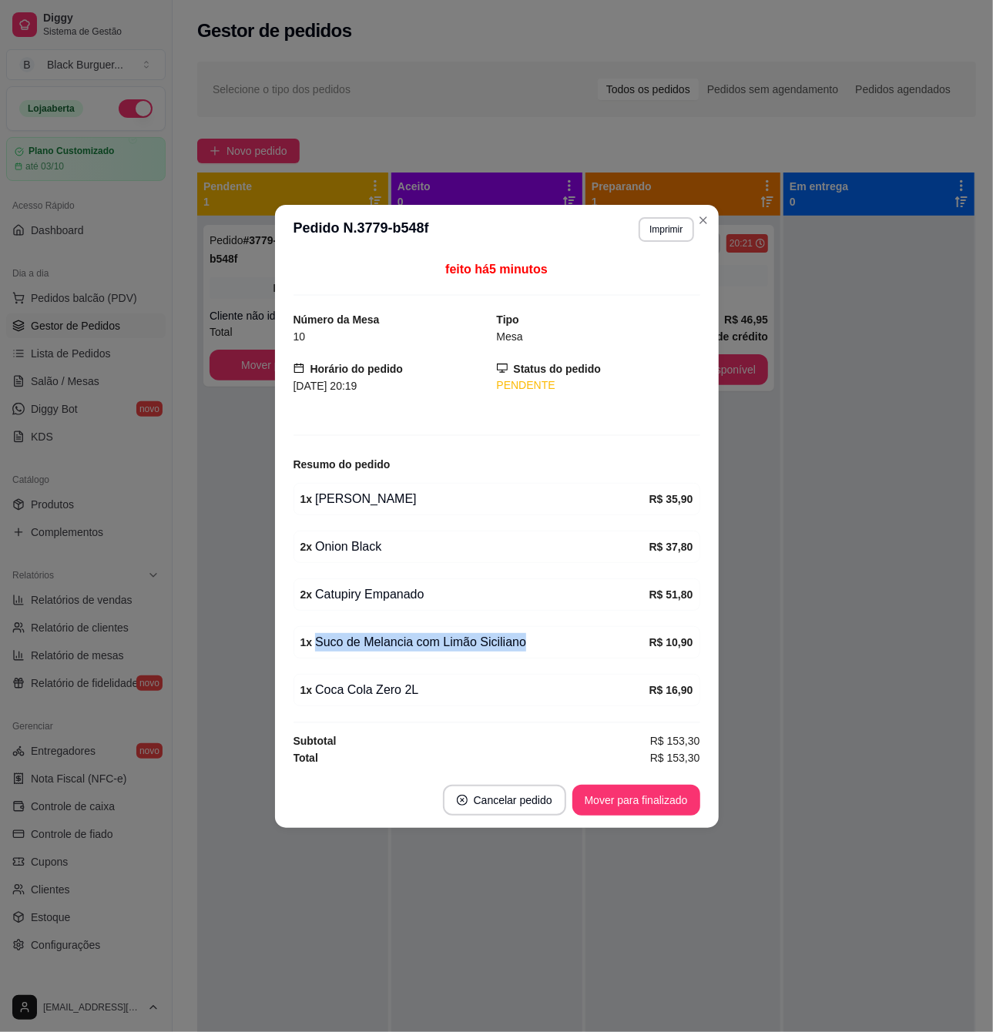
click at [453, 641] on div "1 x Suco de Melancia com Limão Siciliano" at bounding box center [474, 642] width 349 height 18
click at [426, 648] on div "1 x Suco de Melancia com Limão Siciliano" at bounding box center [474, 642] width 349 height 18
click at [428, 647] on div "1 x Suco de Melancia com Limão Siciliano" at bounding box center [474, 642] width 349 height 18
click at [432, 646] on div "1 x Suco de Melancia com Limão Siciliano" at bounding box center [474, 642] width 349 height 18
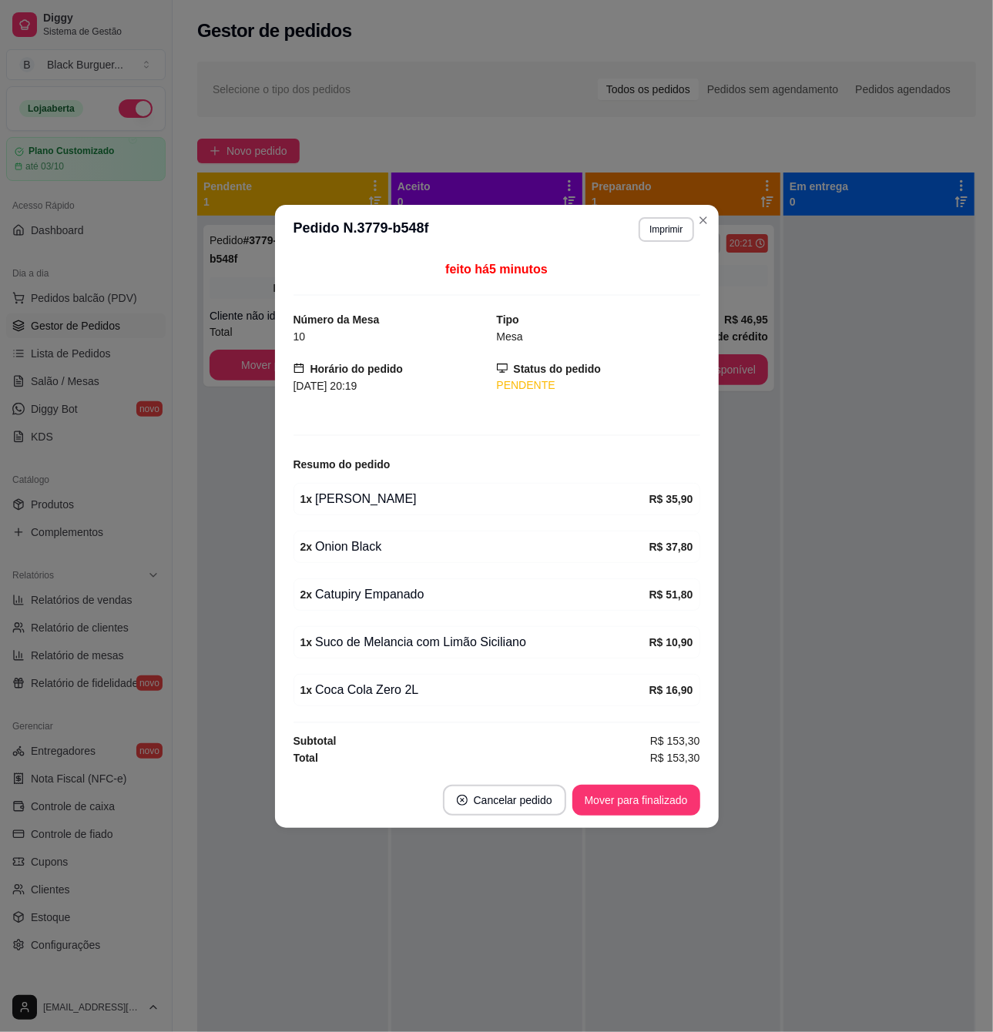
click at [432, 646] on div "1 x Suco de Melancia com Limão Siciliano" at bounding box center [474, 642] width 349 height 18
click at [435, 646] on div "1 x Suco de Melancia com Limão Siciliano" at bounding box center [474, 642] width 349 height 18
click at [448, 647] on div "1 x Suco de Melancia com Limão Siciliano" at bounding box center [474, 642] width 349 height 18
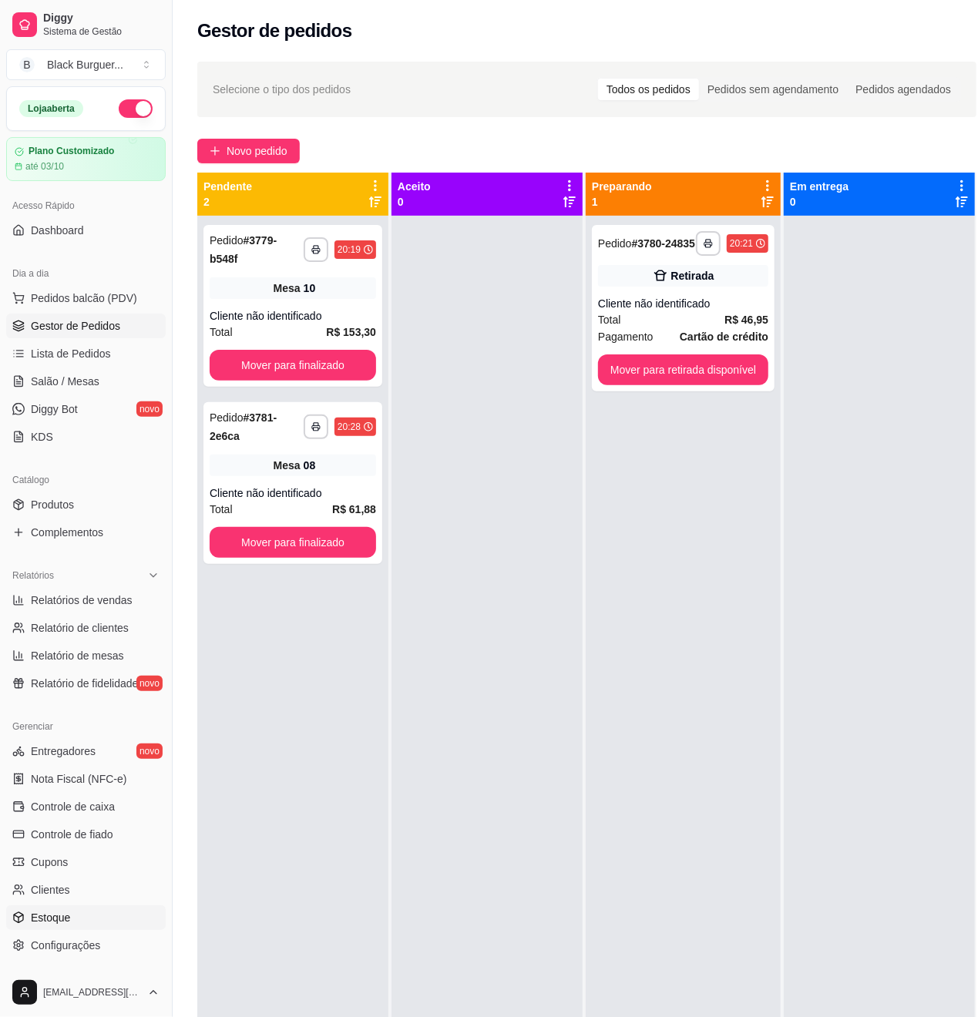
click at [76, 918] on link "Estoque" at bounding box center [85, 917] width 159 height 25
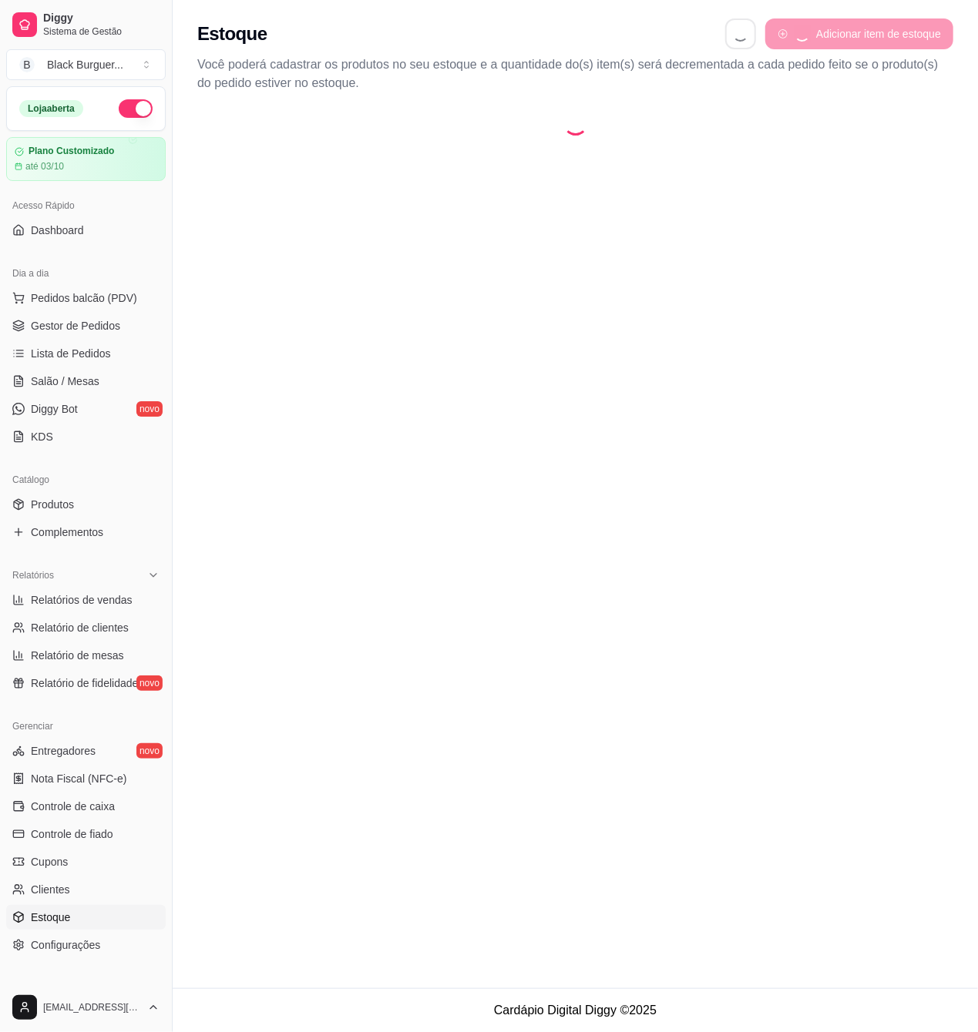
select select "QUANTITY_ORDER"
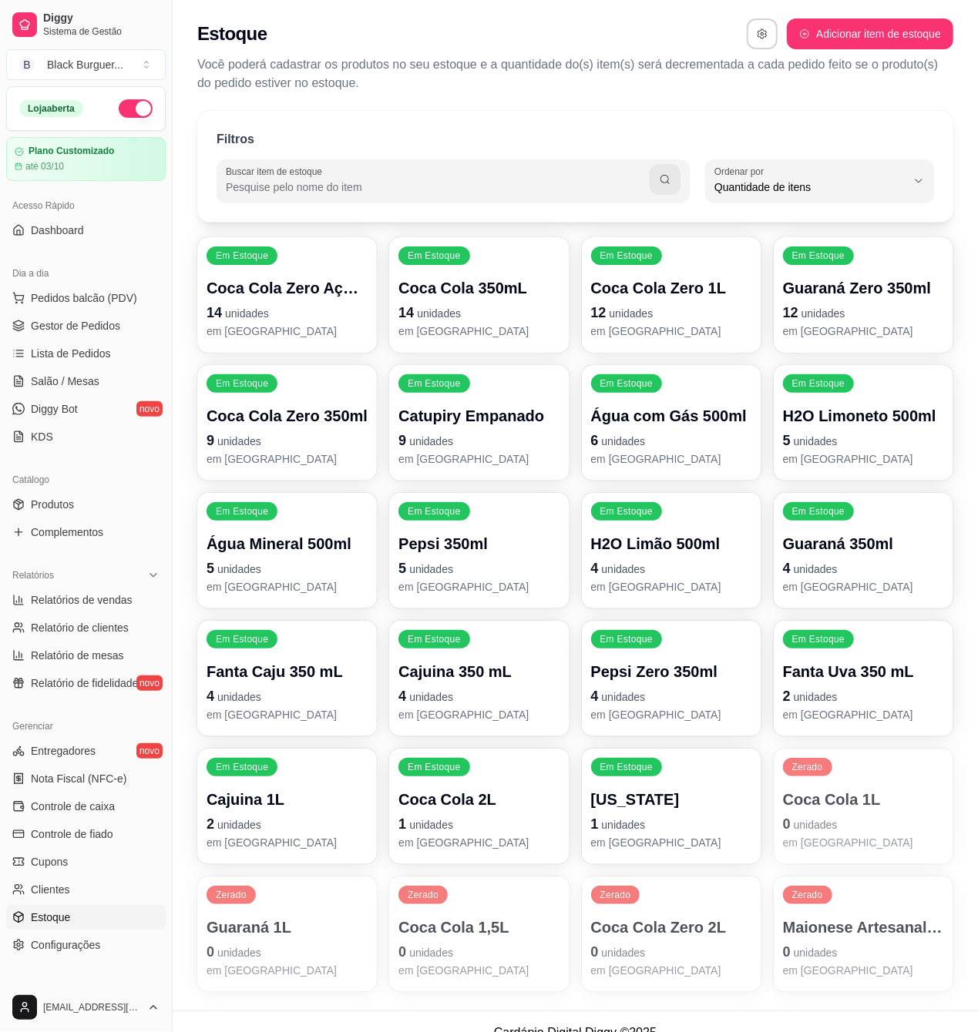
scroll to position [23, 0]
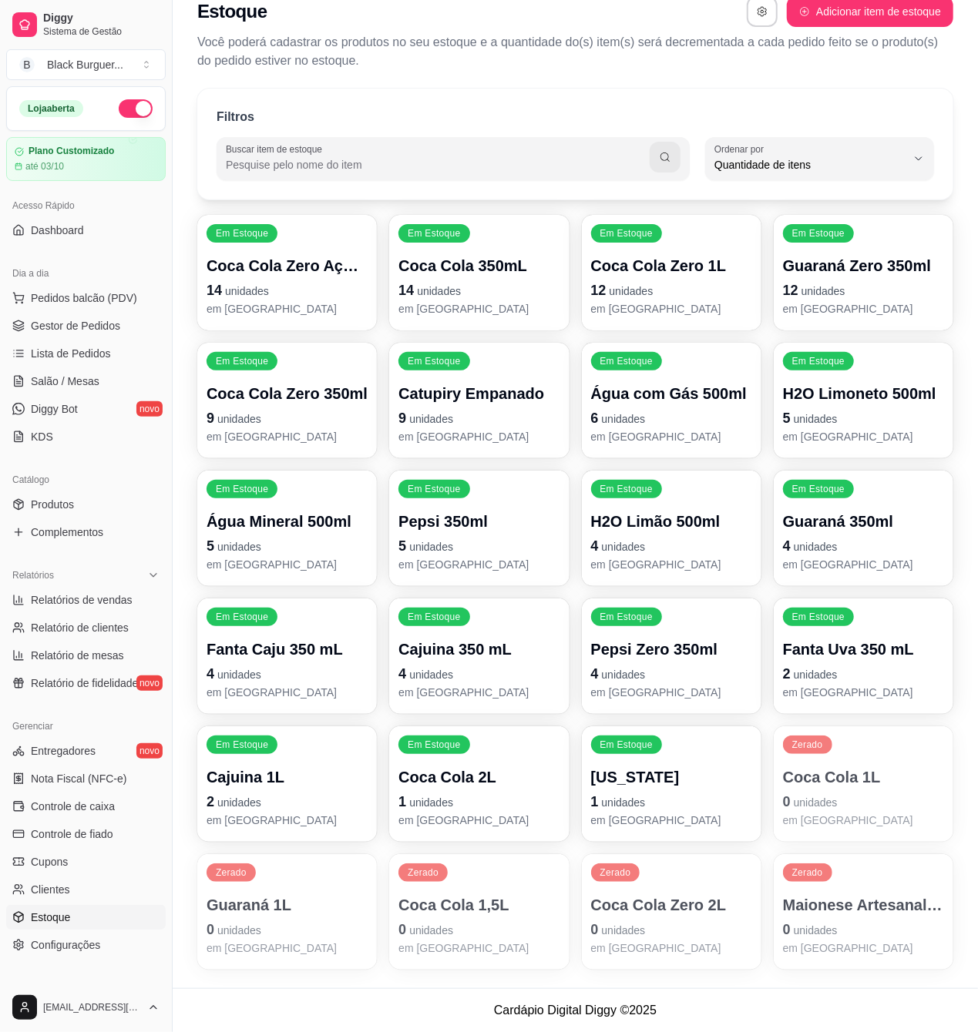
click at [680, 784] on p "[US_STATE]" at bounding box center [671, 778] width 161 height 22
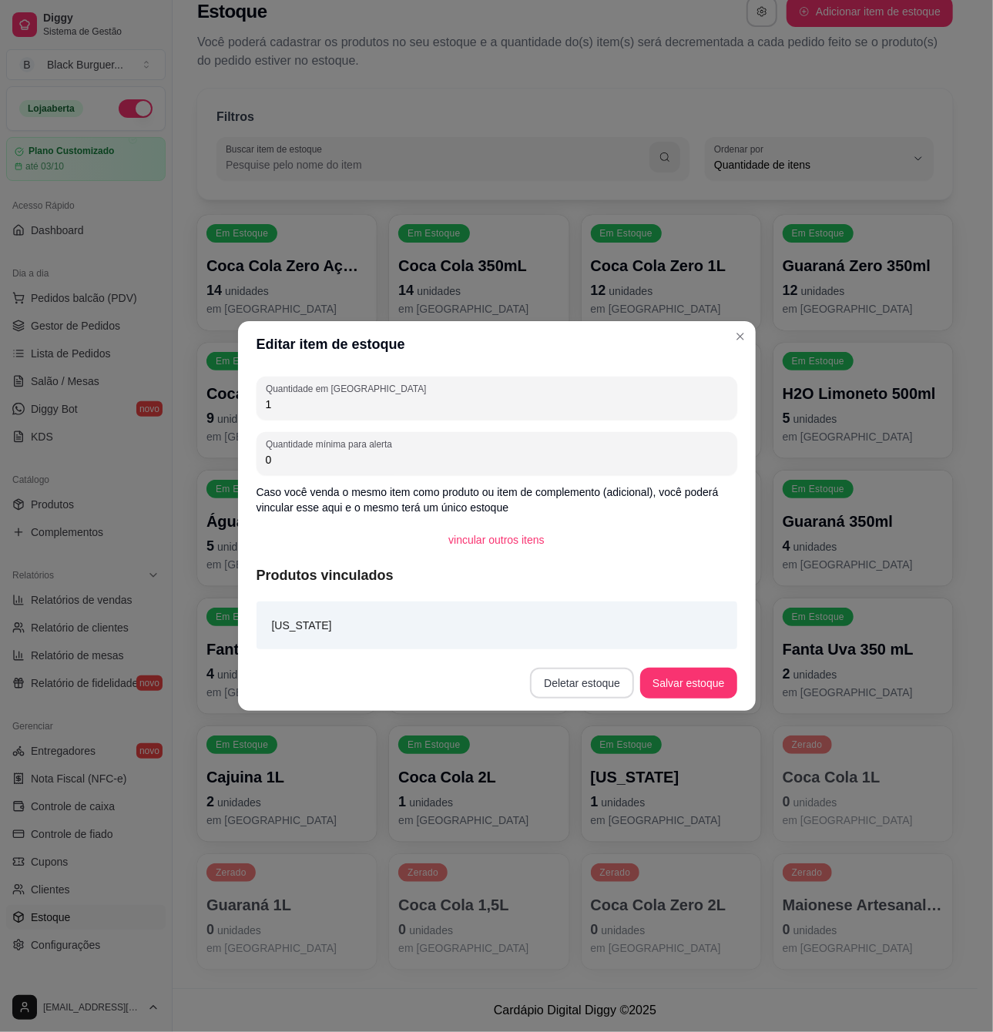
click at [605, 680] on button "Deletar estoque" at bounding box center [582, 683] width 104 height 31
click at [596, 803] on button "Confirmar" at bounding box center [595, 797] width 57 height 24
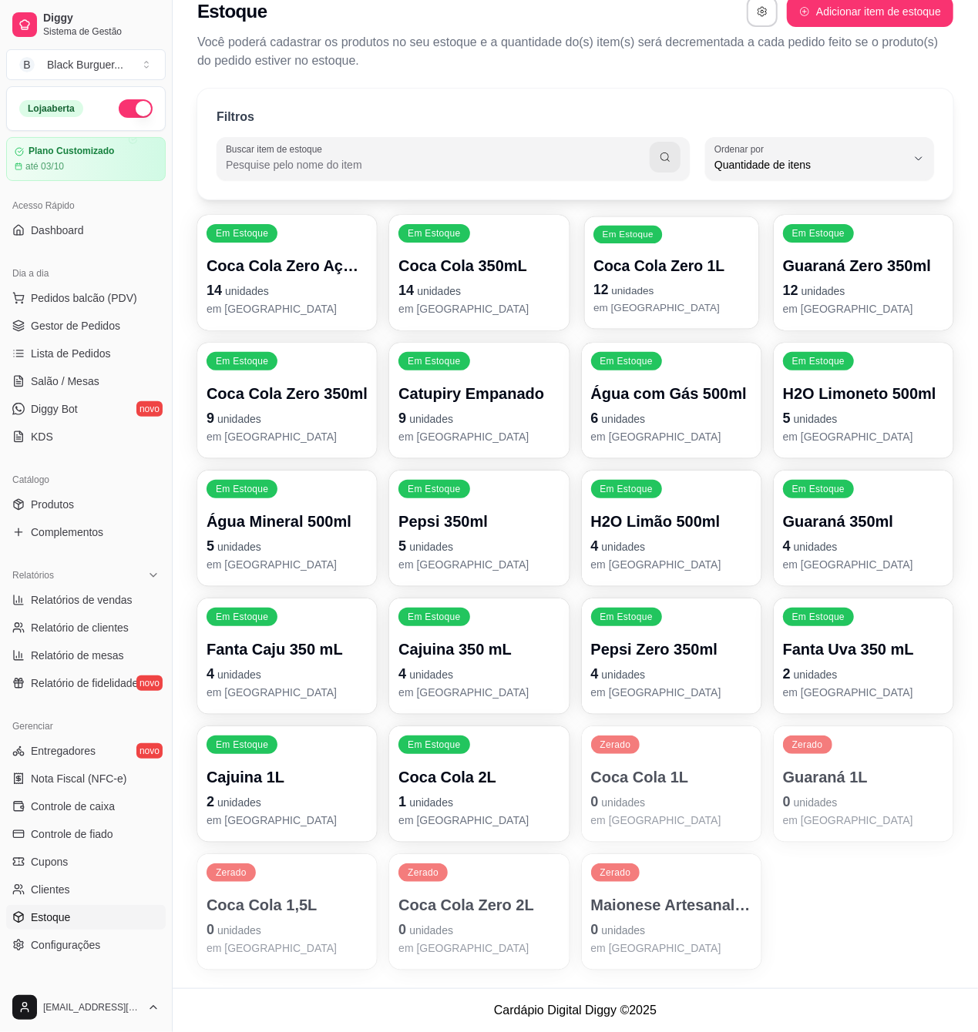
click at [740, 274] on p "Coca Cola Zero 1L" at bounding box center [671, 266] width 156 height 21
click at [868, 280] on p "12 unidades" at bounding box center [863, 291] width 161 height 22
click at [55, 336] on link "Gestor de Pedidos" at bounding box center [85, 326] width 159 height 25
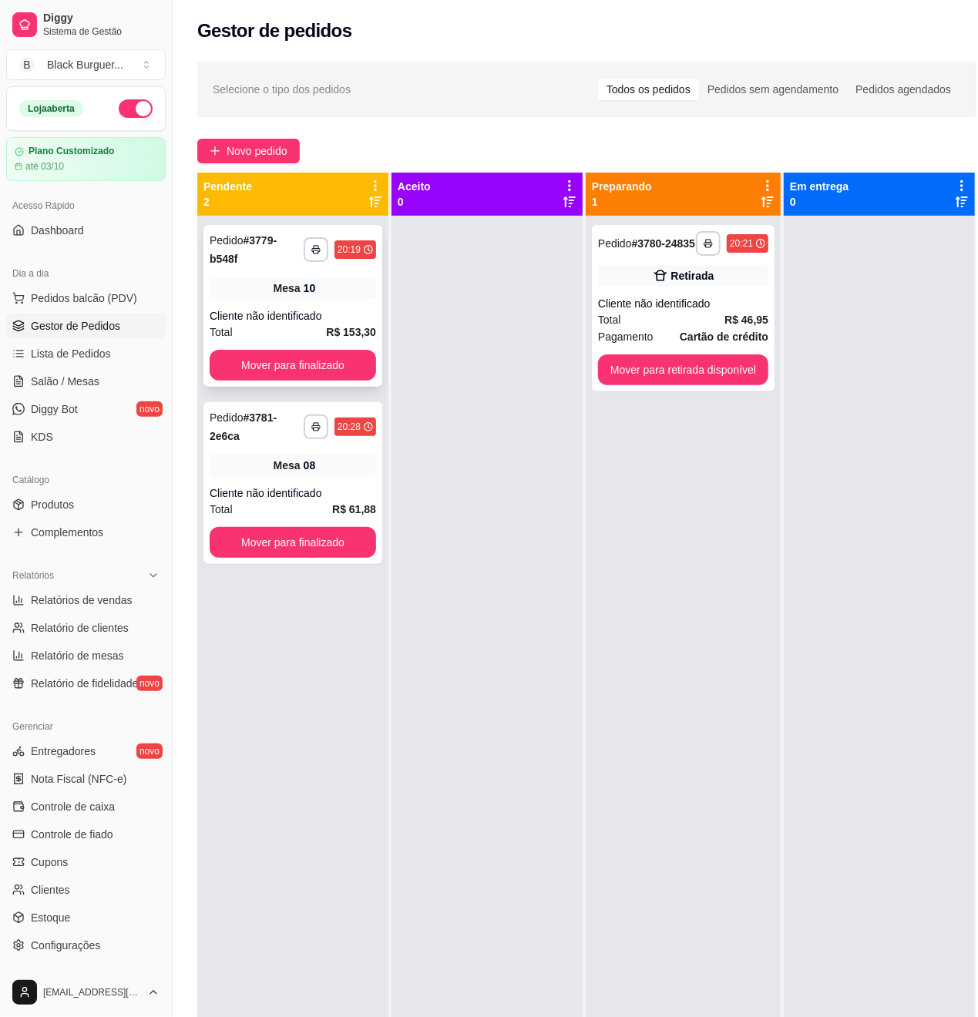
click at [296, 272] on div "**********" at bounding box center [292, 306] width 179 height 162
click at [707, 287] on div "Retirada" at bounding box center [683, 276] width 170 height 22
click at [343, 322] on div "Cliente não identificado" at bounding box center [293, 315] width 166 height 15
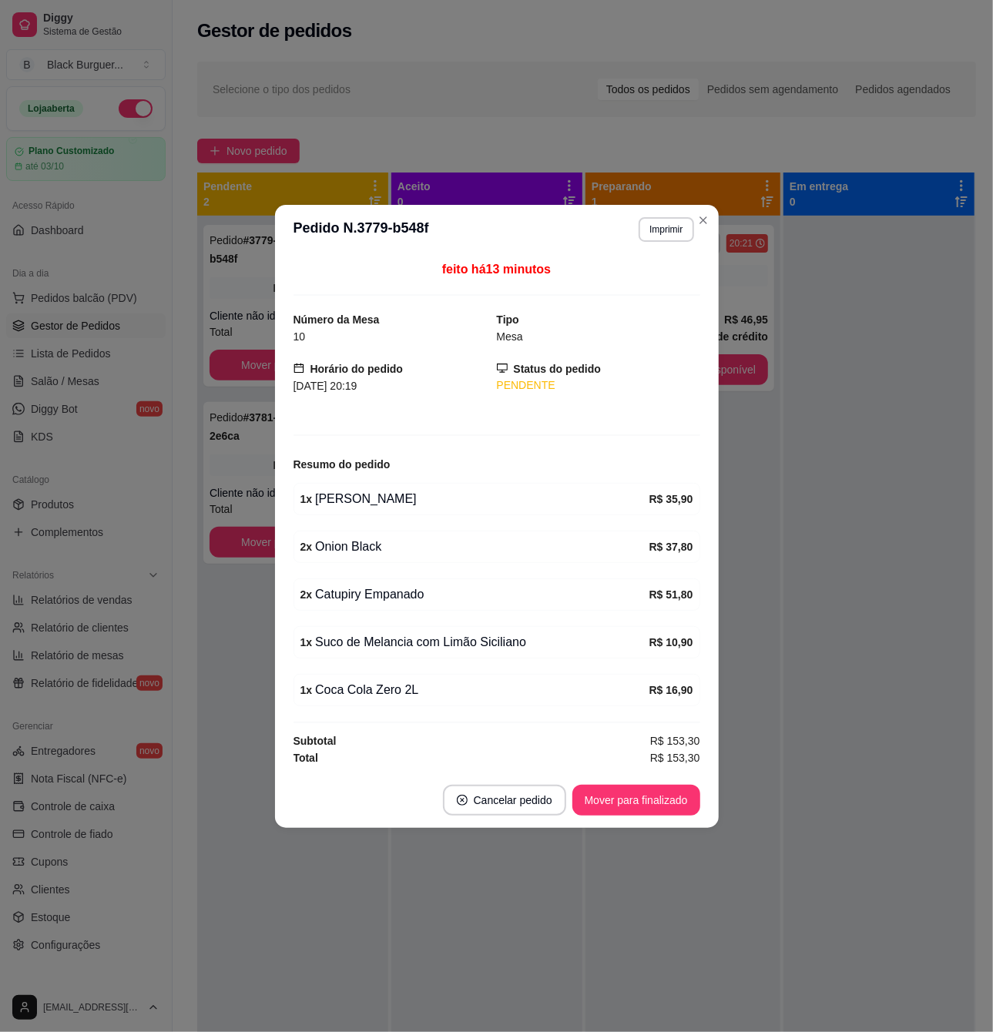
click at [394, 707] on div "1 x Coca Cola Zero 2L R$ 16,90" at bounding box center [497, 690] width 407 height 32
click at [401, 695] on div "1 x Coca Cola Zero 2L" at bounding box center [474, 690] width 349 height 18
drag, startPoint x: 358, startPoint y: 644, endPoint x: 285, endPoint y: 407, distance: 248.1
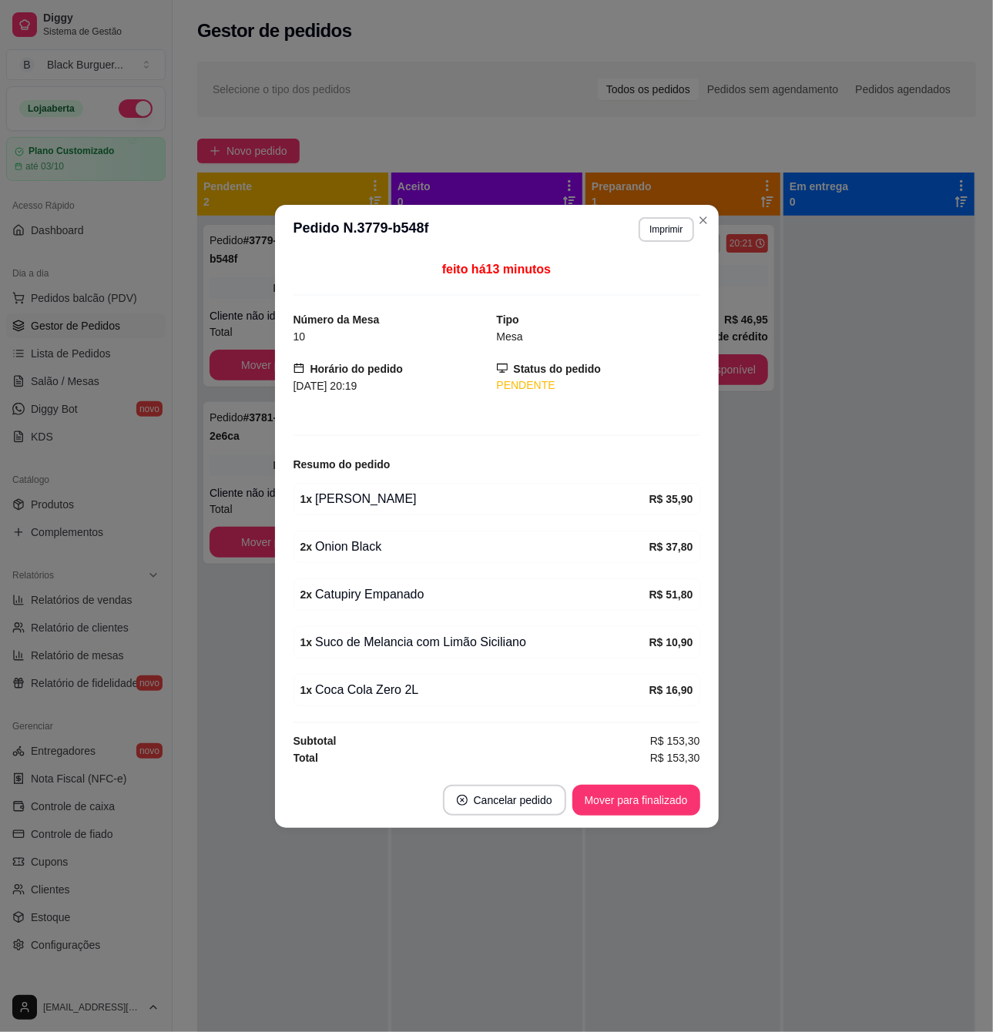
click at [358, 639] on div "1 x Suco de Melancia com Limão Siciliano" at bounding box center [474, 642] width 349 height 18
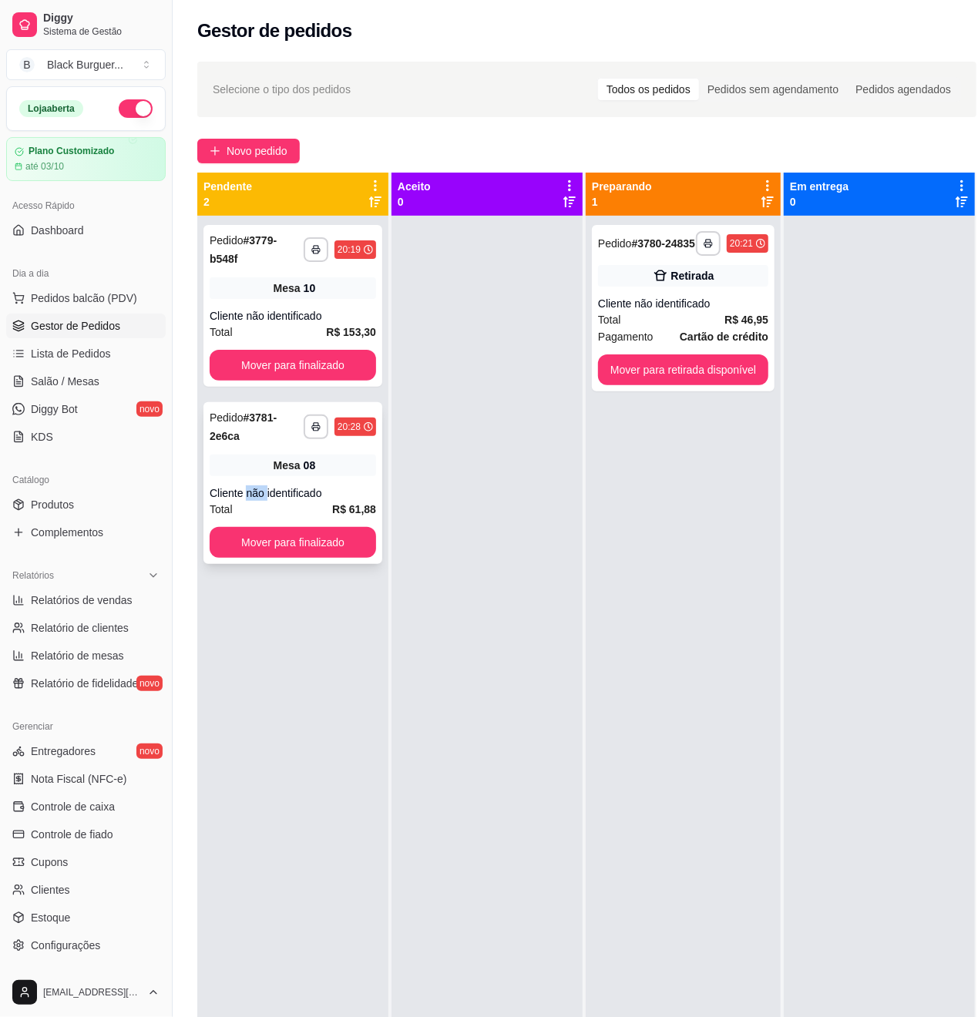
click at [247, 482] on div "**********" at bounding box center [292, 483] width 179 height 162
click at [281, 495] on div "Cliente não identificado" at bounding box center [293, 492] width 166 height 15
click at [618, 435] on div "**********" at bounding box center [683, 724] width 195 height 1017
click at [620, 287] on div "Retirada" at bounding box center [683, 276] width 170 height 22
click at [707, 328] on div "Total R$ 46,95" at bounding box center [683, 319] width 170 height 17
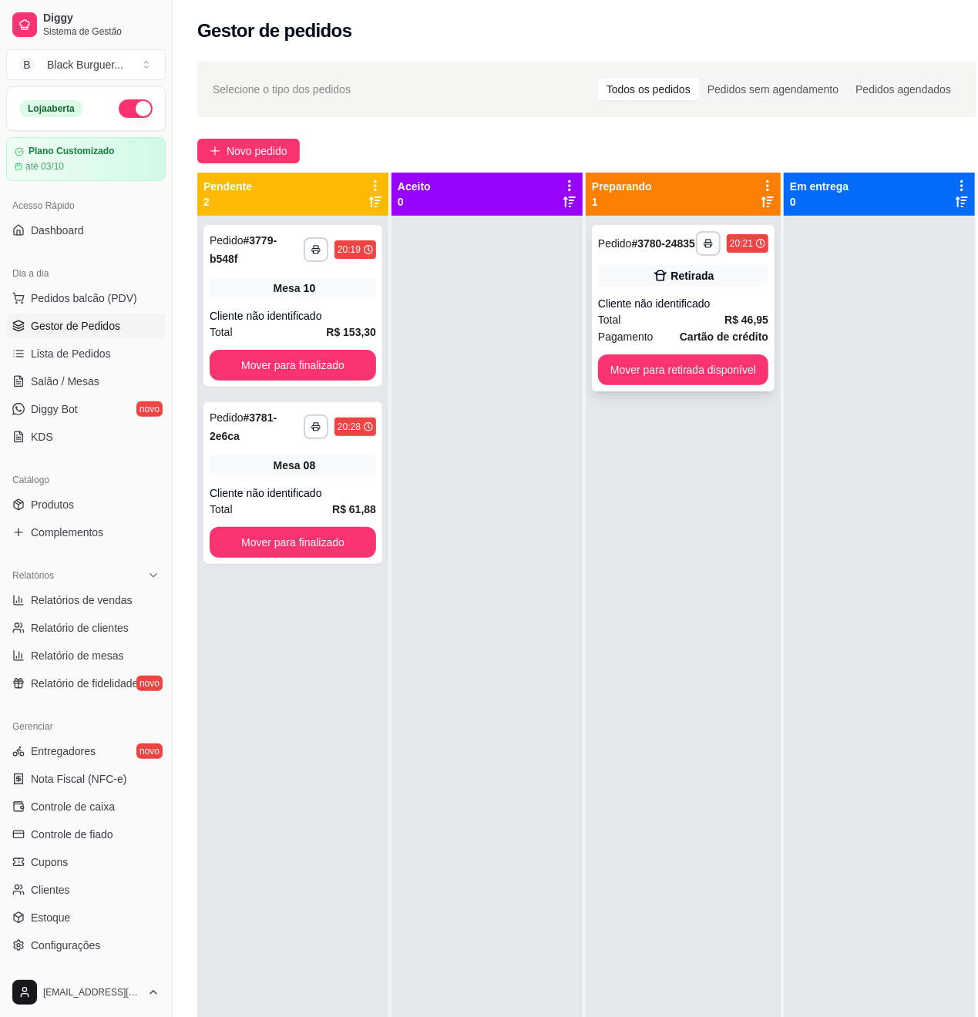
click at [716, 325] on div "Total R$ 46,95" at bounding box center [683, 319] width 170 height 17
click at [740, 326] on strong "R$ 46,95" at bounding box center [746, 320] width 44 height 12
click at [707, 328] on div "Total R$ 46,95" at bounding box center [683, 319] width 170 height 17
click at [504, 536] on div at bounding box center [486, 724] width 191 height 1017
click at [91, 501] on link "Produtos" at bounding box center [85, 504] width 159 height 25
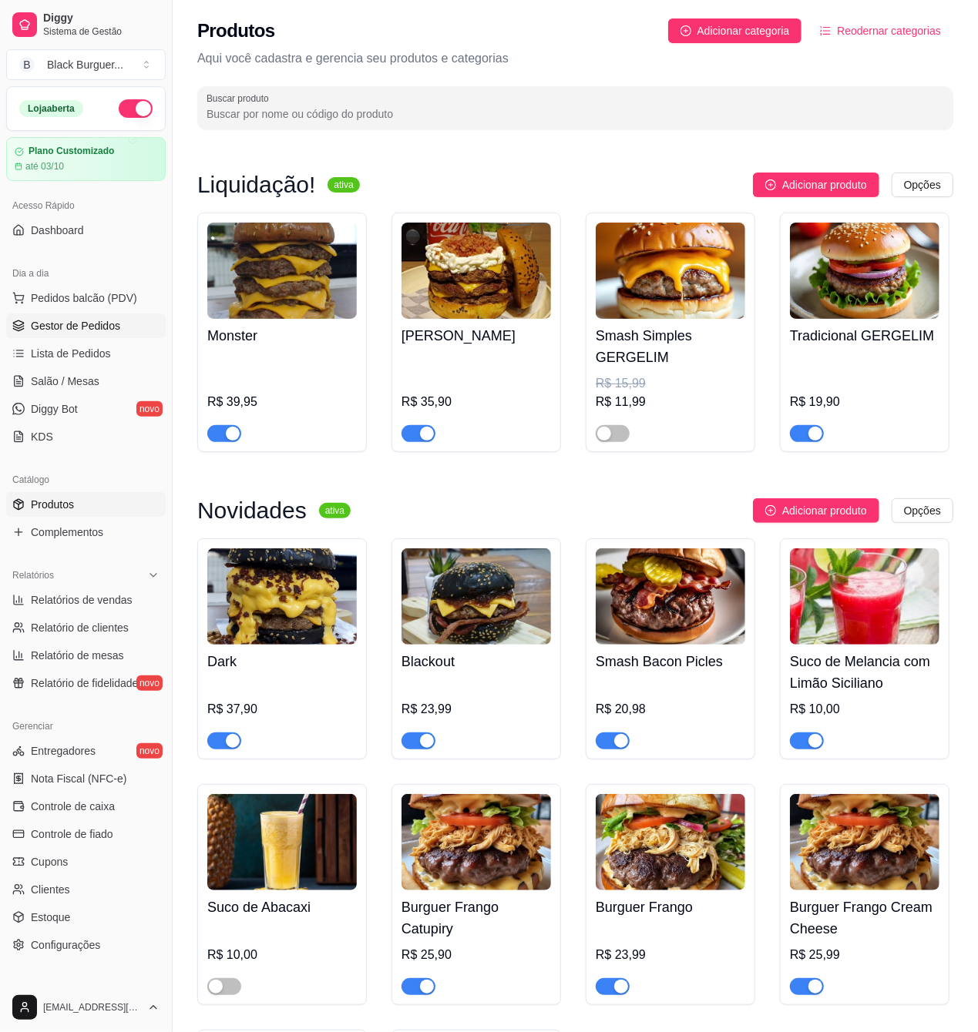
click at [115, 327] on span "Gestor de Pedidos" at bounding box center [75, 325] width 89 height 15
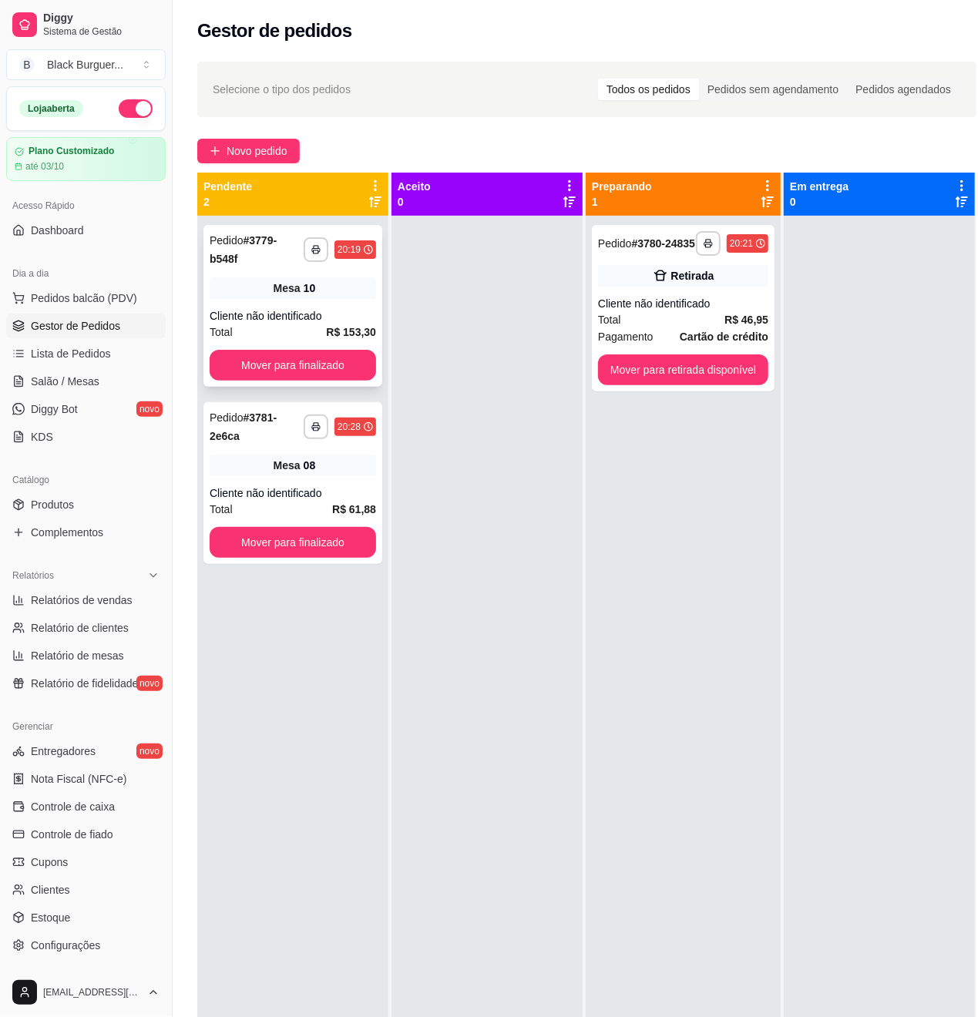
click at [273, 288] on div "Mesa 10" at bounding box center [293, 288] width 166 height 22
click at [251, 334] on div "Total R$ 153,30" at bounding box center [293, 332] width 166 height 17
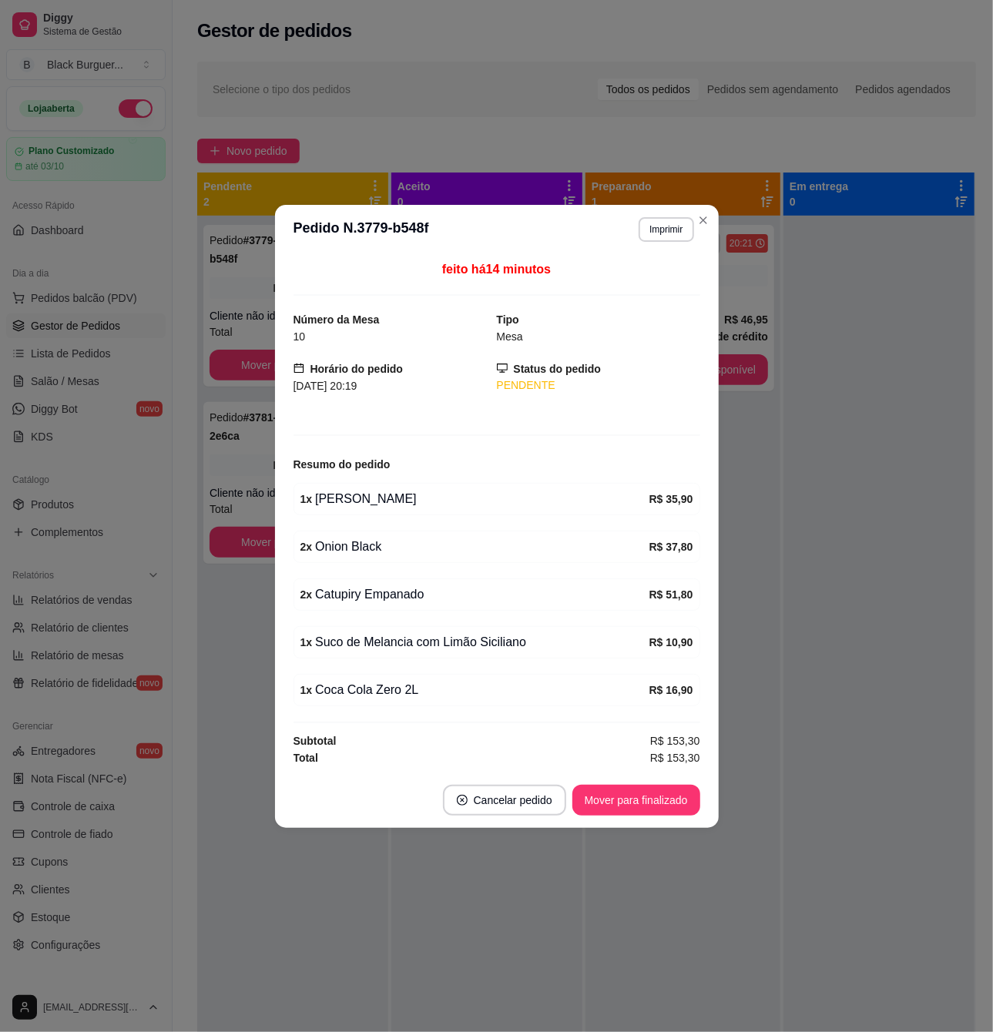
click at [328, 488] on div "1 x [PERSON_NAME] R$ 35,90" at bounding box center [497, 499] width 407 height 32
click at [330, 490] on div "1 x [PERSON_NAME]" at bounding box center [474, 499] width 349 height 18
click at [327, 502] on div "1 x [PERSON_NAME]" at bounding box center [474, 499] width 349 height 18
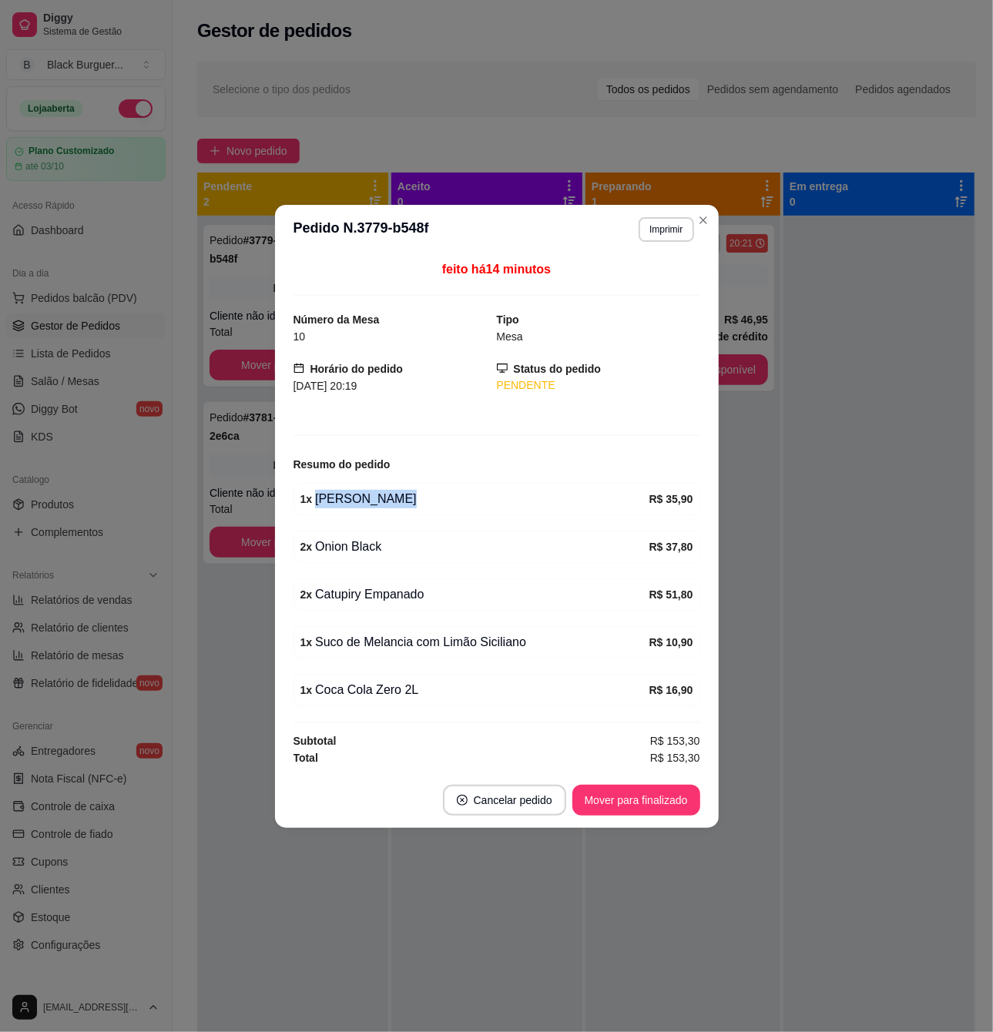
click at [327, 502] on div "1 x [PERSON_NAME]" at bounding box center [474, 499] width 349 height 18
click at [333, 552] on div "2 x Onion Black" at bounding box center [474, 547] width 349 height 18
drag, startPoint x: 343, startPoint y: 553, endPoint x: 371, endPoint y: 552, distance: 27.8
click at [371, 552] on div "2 x Onion Black" at bounding box center [474, 547] width 349 height 18
click at [374, 550] on div "2 x Onion Black" at bounding box center [474, 547] width 349 height 18
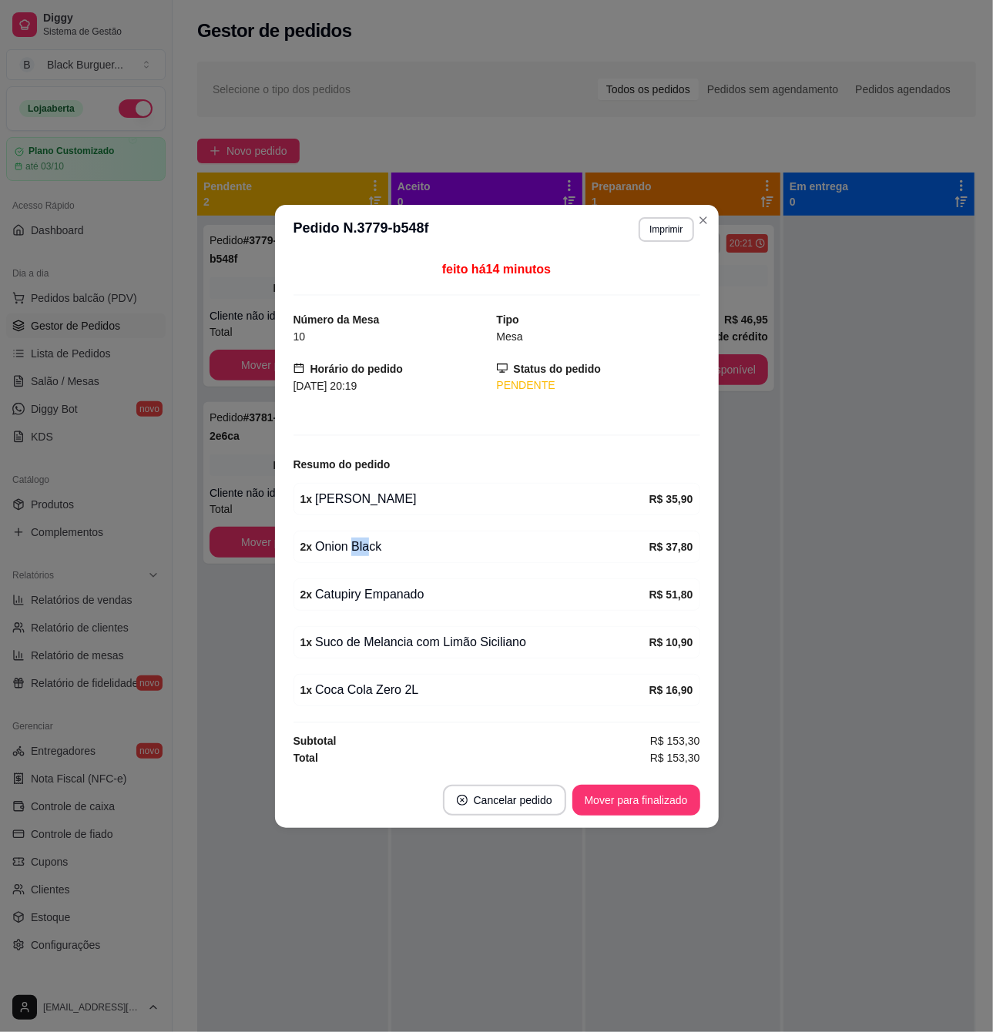
drag, startPoint x: 352, startPoint y: 550, endPoint x: 374, endPoint y: 549, distance: 22.4
click at [374, 549] on div "2 x Onion Black" at bounding box center [474, 547] width 349 height 18
click at [287, 614] on div "feito há 14 minutos Número da Mesa 10 Tipo Mesa Horário do pedido [DATE] 20:19 …" at bounding box center [497, 513] width 444 height 519
drag, startPoint x: 365, startPoint y: 586, endPoint x: 393, endPoint y: 596, distance: 29.5
click at [388, 589] on div "2 x Catupiry Empanado" at bounding box center [474, 595] width 349 height 18
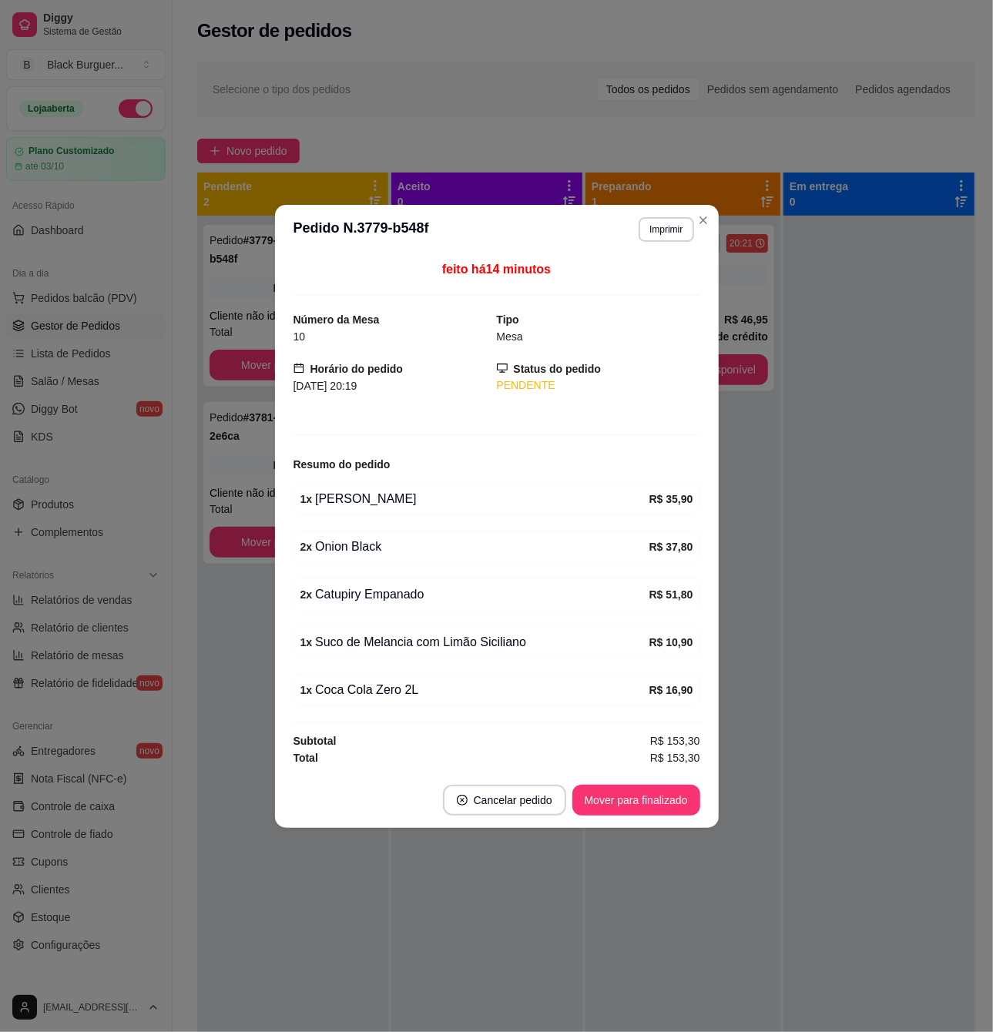
click at [393, 596] on div "2 x Catupiry Empanado" at bounding box center [474, 595] width 349 height 18
drag, startPoint x: 356, startPoint y: 602, endPoint x: 387, endPoint y: 604, distance: 30.9
click at [386, 604] on div "2 x Catupiry Empanado" at bounding box center [474, 595] width 349 height 18
click at [385, 605] on div "2 x Catupiry Empanado R$ 51,80" at bounding box center [497, 595] width 407 height 32
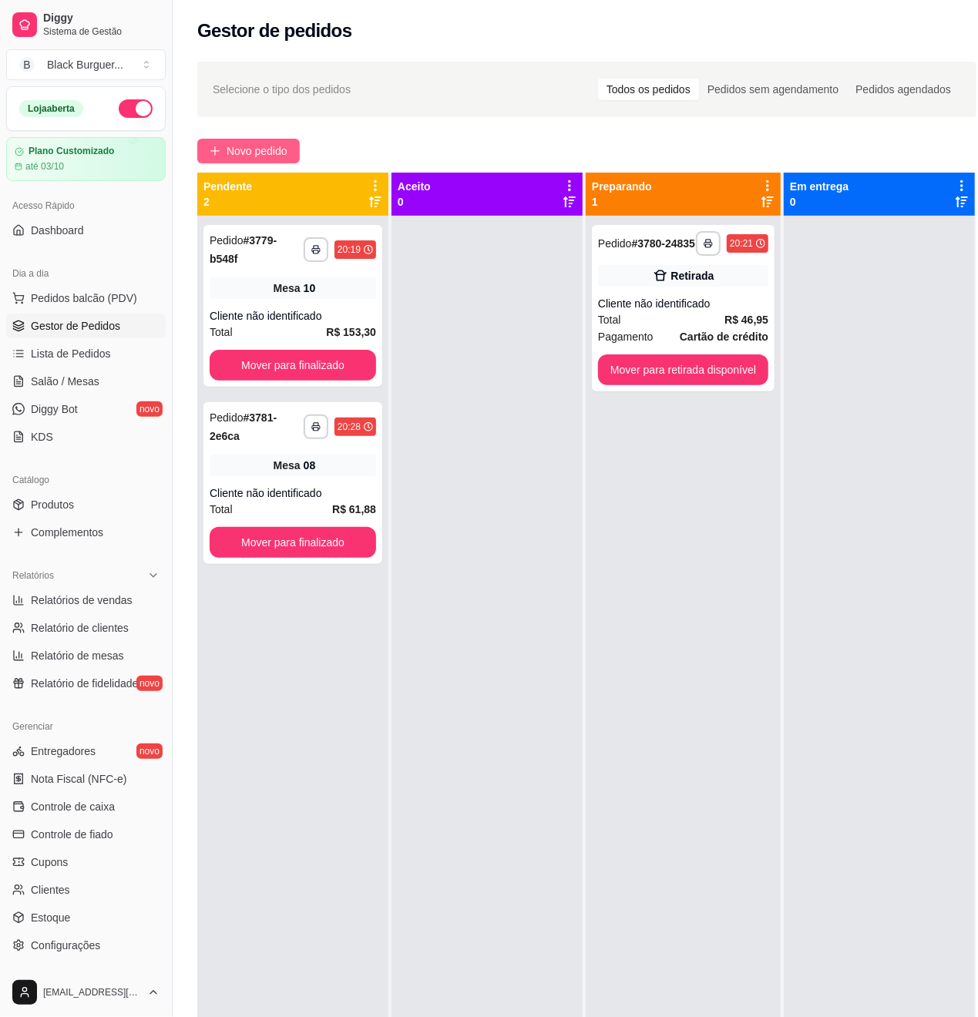
click at [270, 149] on span "Novo pedido" at bounding box center [257, 151] width 61 height 17
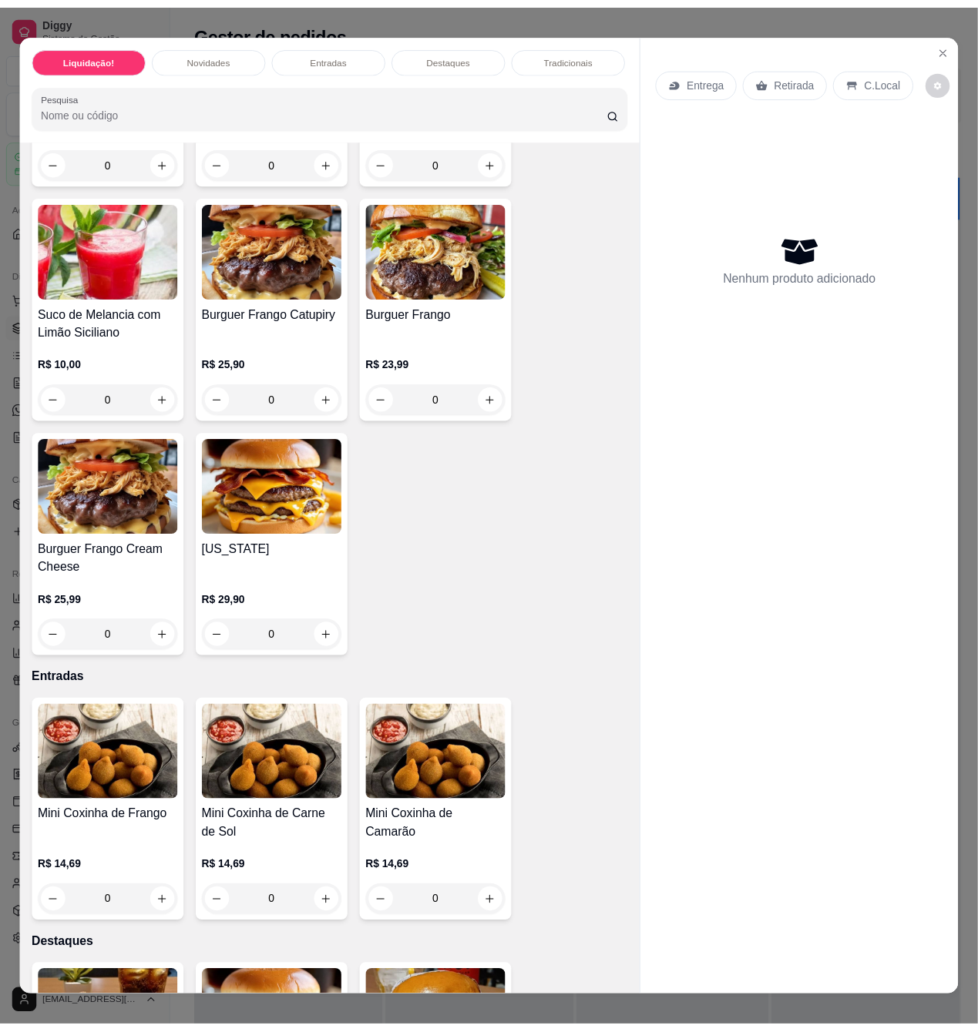
scroll to position [925, 0]
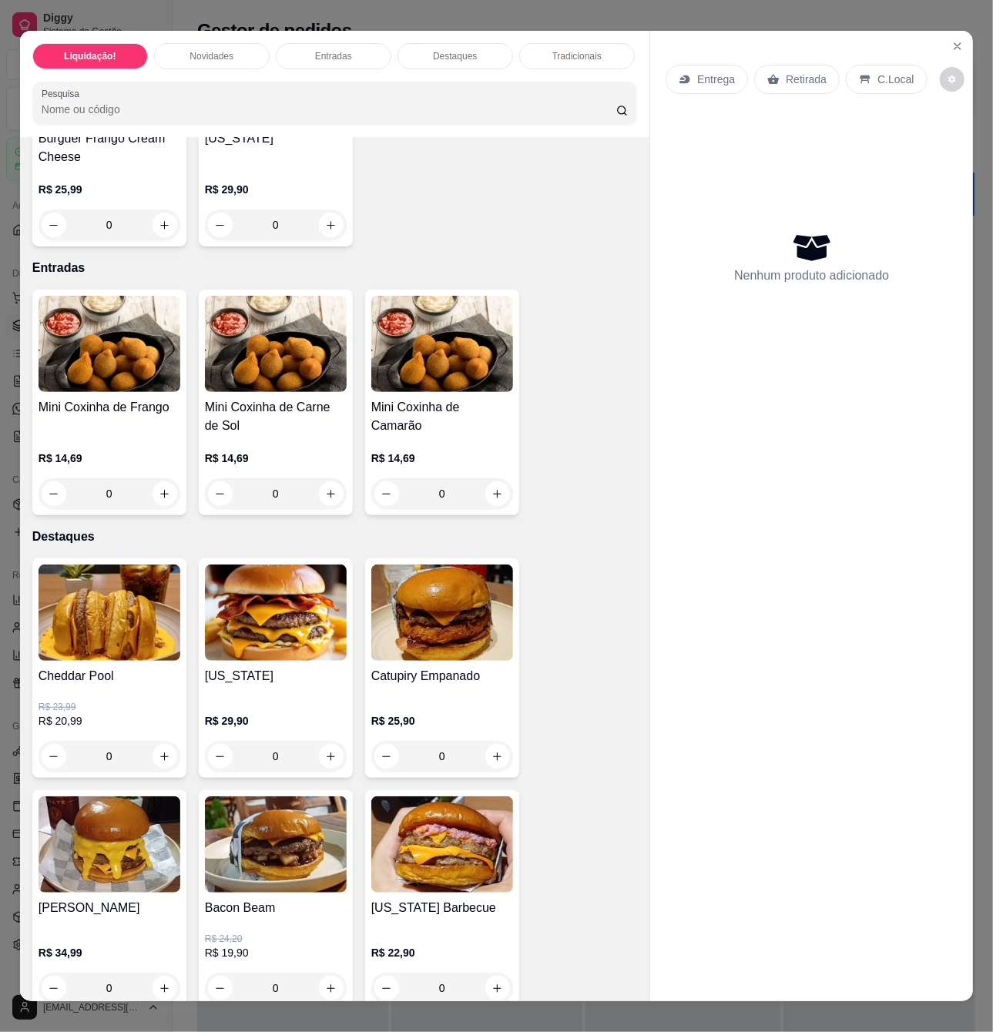
click at [119, 695] on div "R$ 23,99 R$ 20,99 0" at bounding box center [110, 729] width 142 height 86
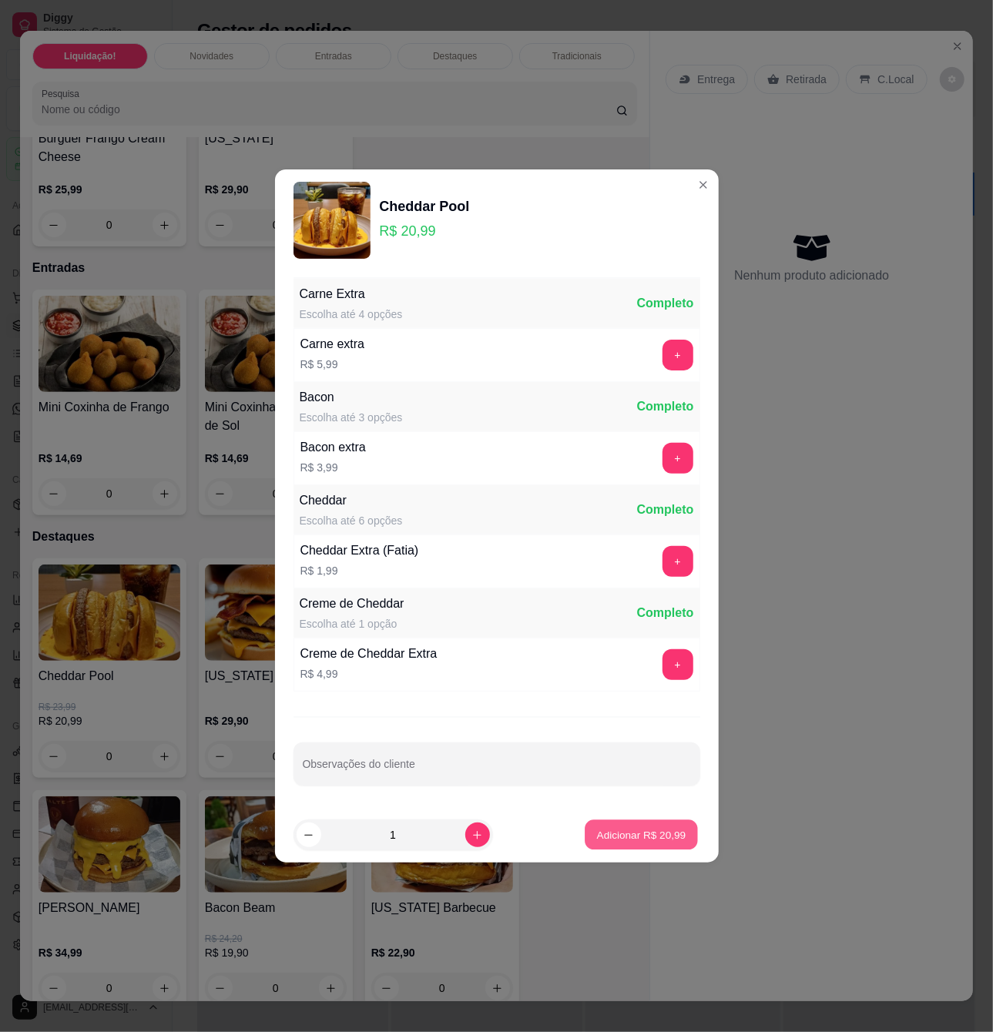
click at [656, 841] on p "Adicionar R$ 20,99" at bounding box center [641, 835] width 89 height 15
type input "1"
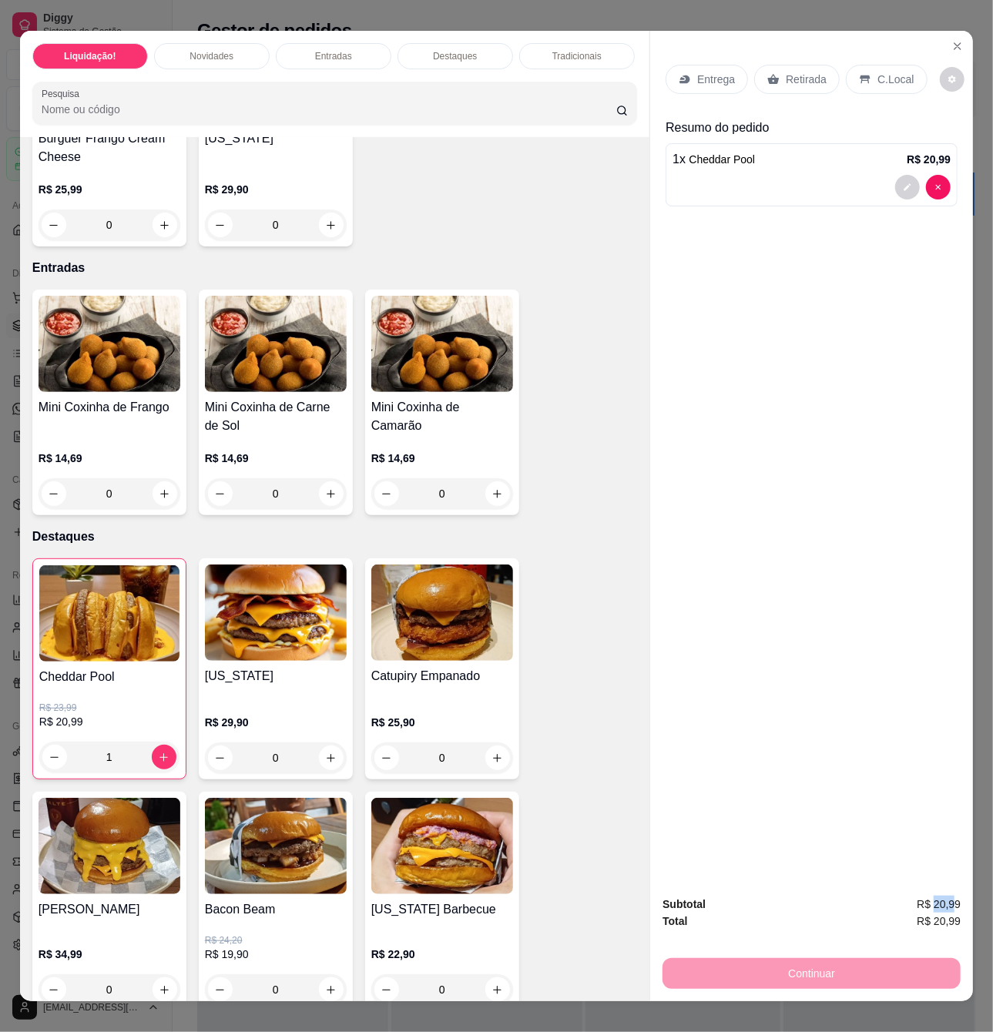
drag, startPoint x: 932, startPoint y: 901, endPoint x: 952, endPoint y: 900, distance: 20.1
click at [952, 900] on span "R$ 20,99" at bounding box center [939, 904] width 44 height 17
click at [951, 900] on span "R$ 20,99" at bounding box center [939, 904] width 44 height 17
click at [932, 913] on span "R$ 20,99" at bounding box center [939, 921] width 44 height 17
drag, startPoint x: 947, startPoint y: 901, endPoint x: 929, endPoint y: 898, distance: 18.0
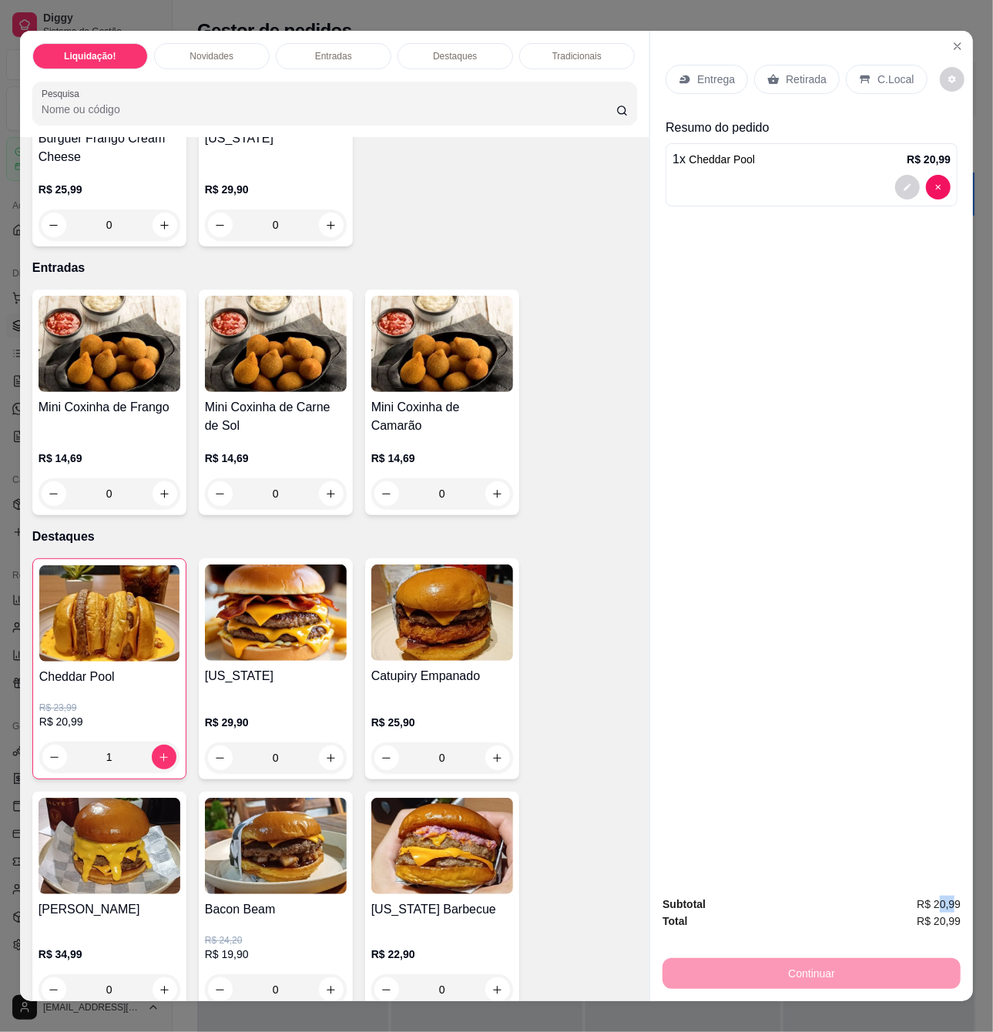
click at [932, 898] on span "R$ 20,99" at bounding box center [939, 904] width 44 height 17
click at [929, 898] on span "R$ 20,99" at bounding box center [939, 904] width 44 height 17
click at [947, 896] on span "R$ 20,99" at bounding box center [939, 904] width 44 height 17
click at [947, 898] on span "R$ 20,99" at bounding box center [939, 904] width 44 height 17
drag, startPoint x: 938, startPoint y: 891, endPoint x: 952, endPoint y: 895, distance: 14.4
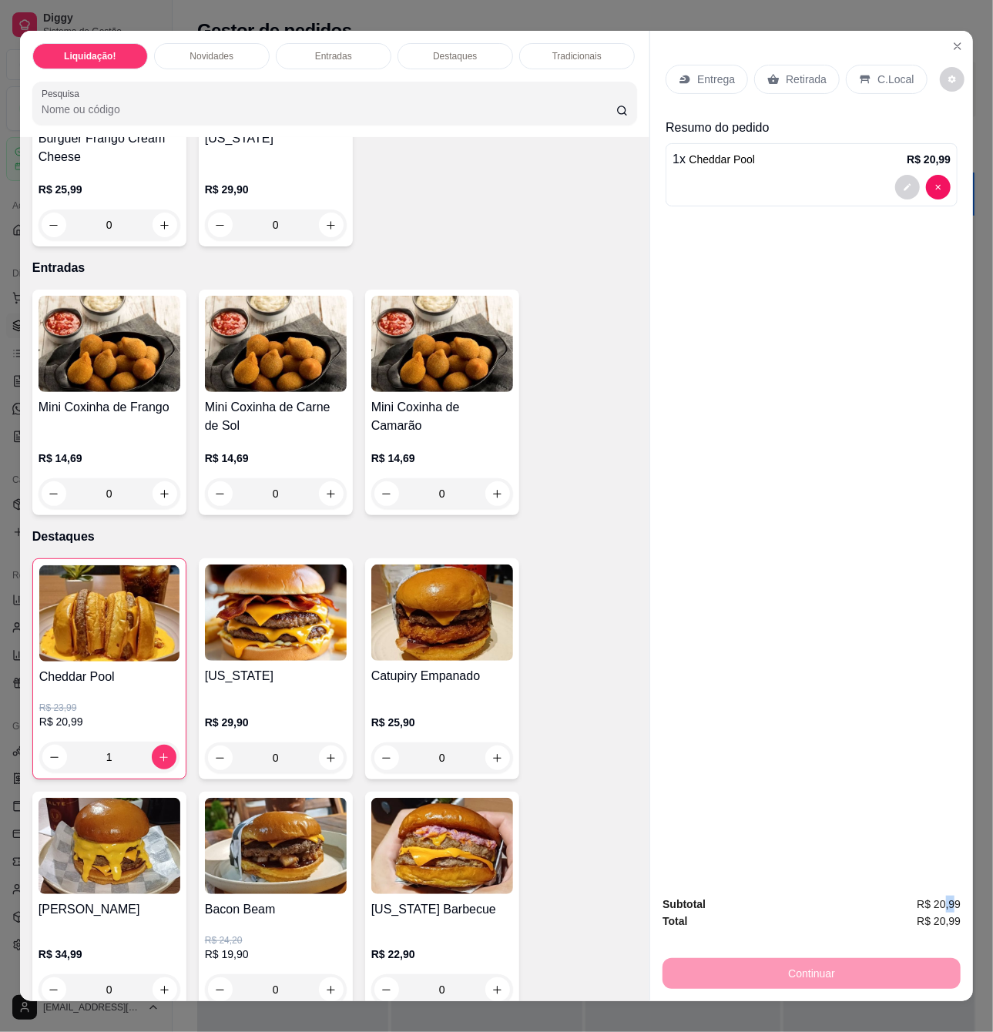
click at [952, 896] on span "R$ 20,99" at bounding box center [939, 904] width 44 height 17
click at [951, 896] on span "R$ 20,99" at bounding box center [939, 904] width 44 height 17
drag, startPoint x: 951, startPoint y: 895, endPoint x: 922, endPoint y: 814, distance: 86.5
click at [950, 896] on span "R$ 20,99" at bounding box center [939, 904] width 44 height 17
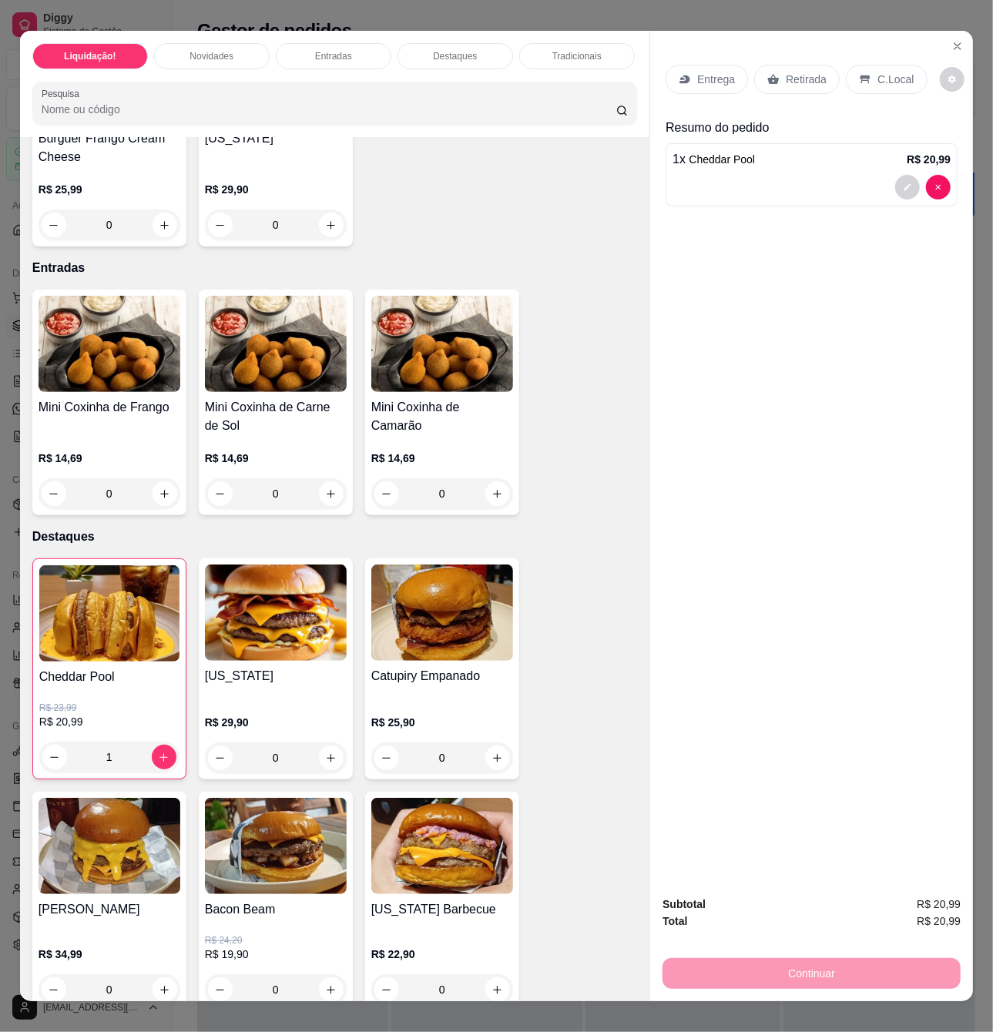
drag, startPoint x: 919, startPoint y: 806, endPoint x: 901, endPoint y: 771, distance: 38.9
click at [917, 802] on div "Entrega Retirada C.Local Resumo do pedido 1 x Cheddar Pool R$ 20,99" at bounding box center [811, 457] width 323 height 853
click at [885, 72] on p "C.Local" at bounding box center [896, 79] width 36 height 15
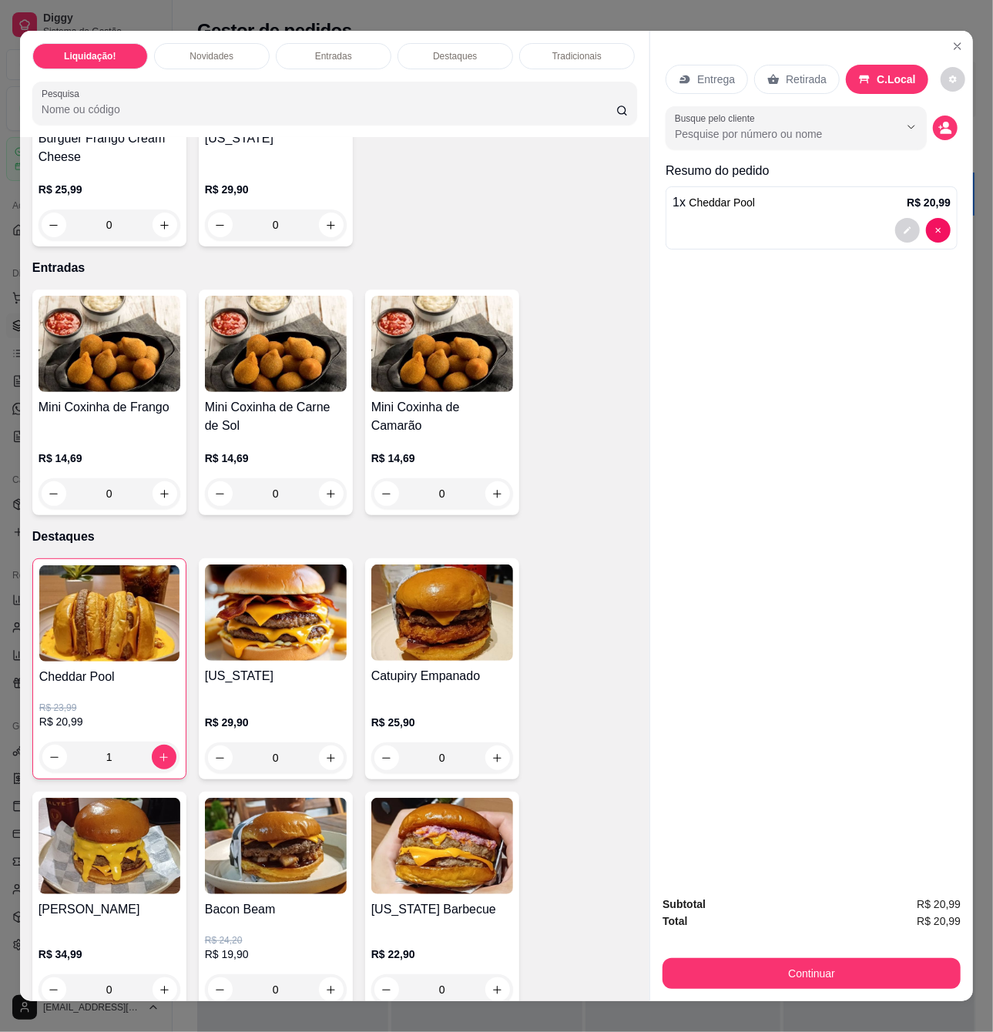
drag, startPoint x: 841, startPoint y: 771, endPoint x: 848, endPoint y: 781, distance: 12.2
click at [844, 777] on div "Entrega Retirada C.Local Busque pelo cliente Resumo do pedido 1 x Cheddar Pool …" at bounding box center [811, 457] width 323 height 853
drag, startPoint x: 934, startPoint y: 894, endPoint x: 944, endPoint y: 894, distance: 10.0
click at [943, 896] on span "R$ 20,99" at bounding box center [939, 904] width 44 height 17
click at [946, 896] on span "R$ 20,99" at bounding box center [939, 904] width 44 height 17
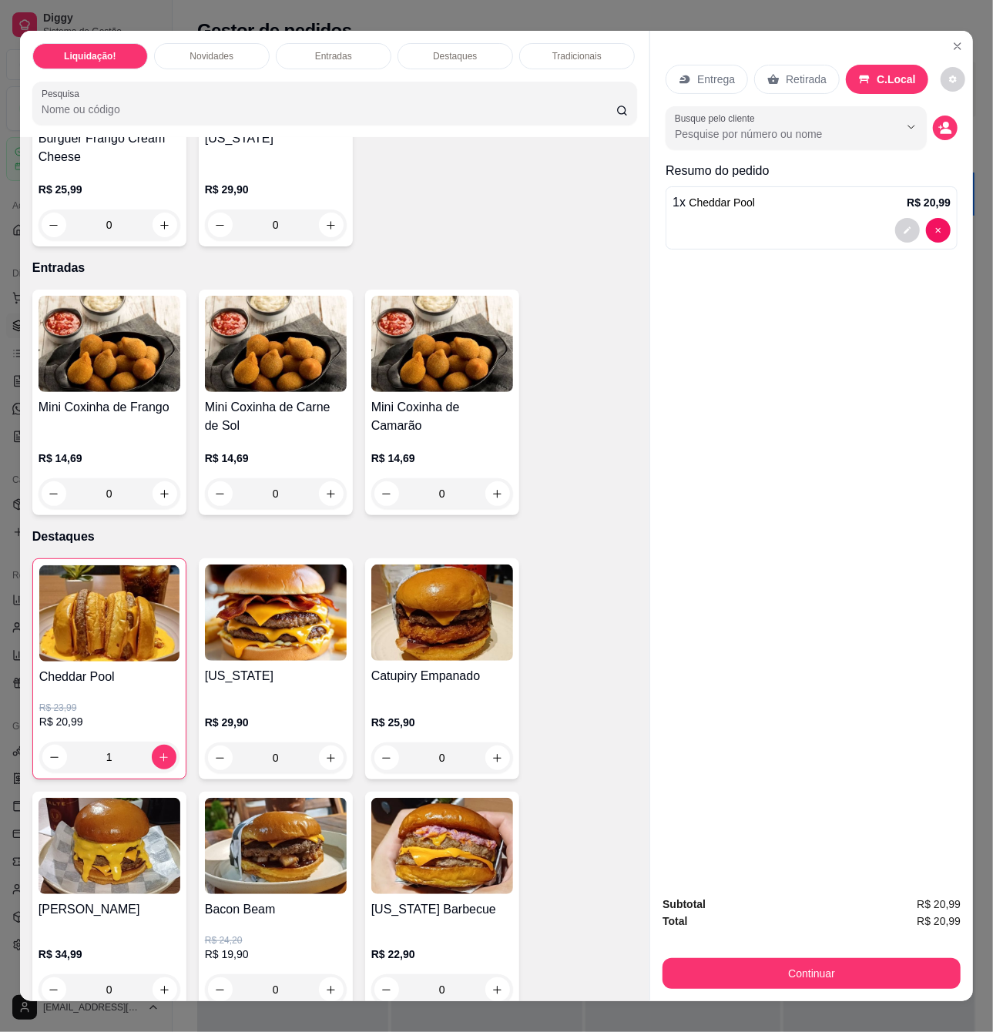
click at [755, 280] on div "Entrega Retirada C.Local Busque pelo cliente Resumo do pedido 1 x Cheddar Pool …" at bounding box center [811, 457] width 323 height 853
click at [821, 959] on button "Continuar" at bounding box center [812, 973] width 298 height 31
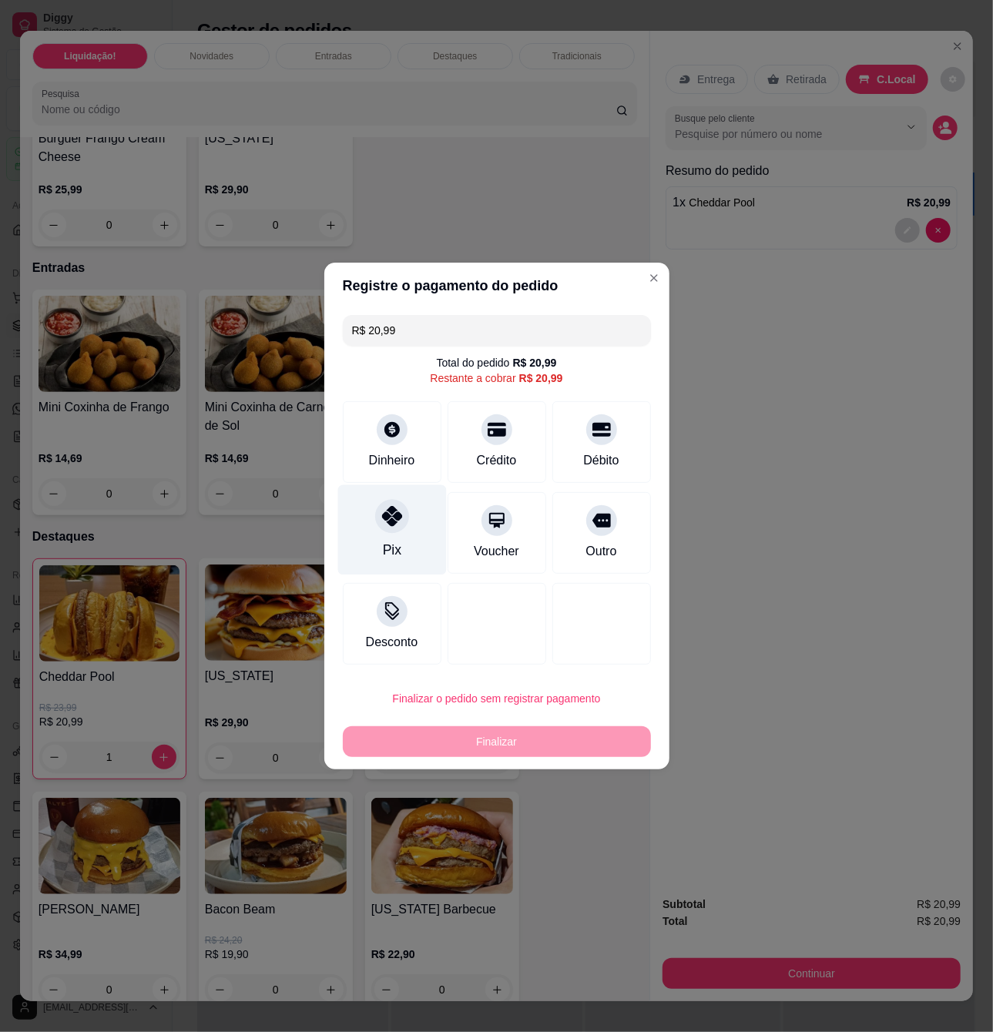
click at [390, 522] on icon at bounding box center [391, 516] width 20 height 20
type input "R$ 0,00"
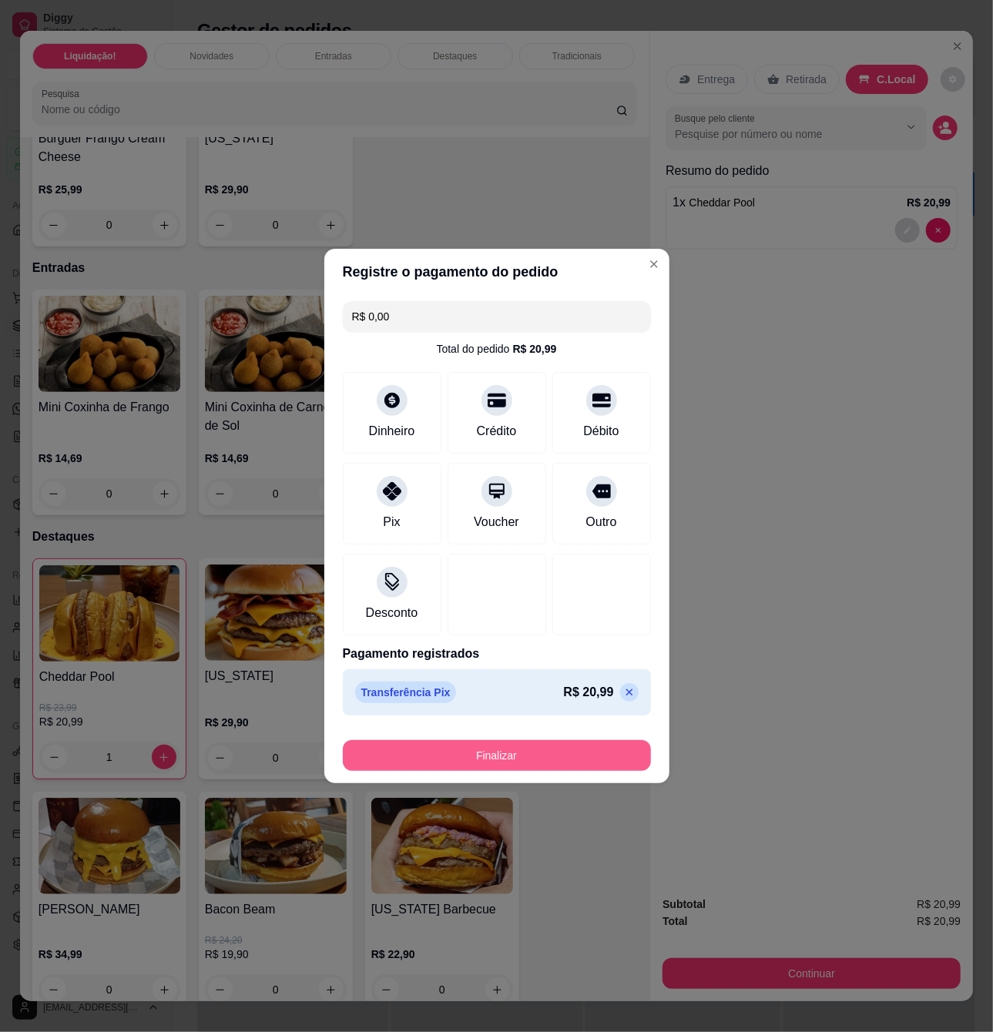
click at [555, 759] on button "Finalizar" at bounding box center [497, 755] width 308 height 31
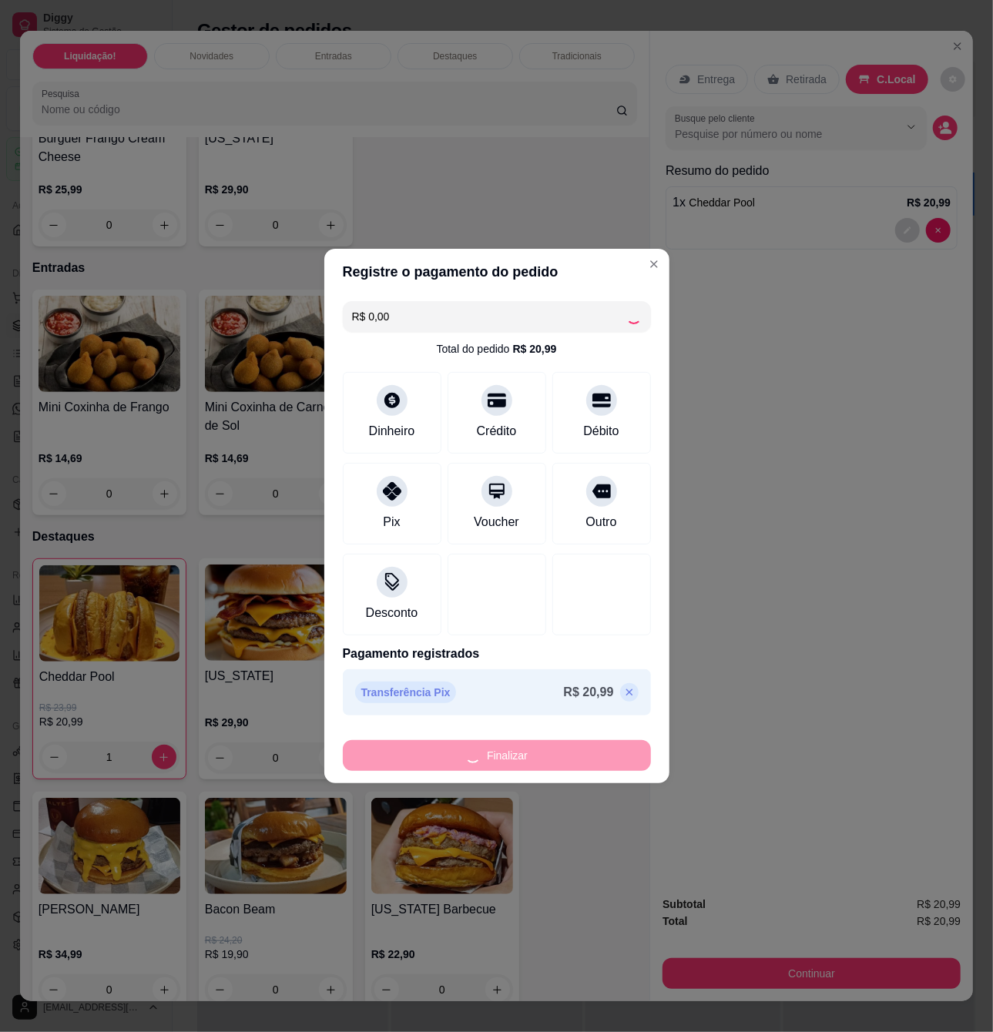
type input "0"
type input "-R$ 20,99"
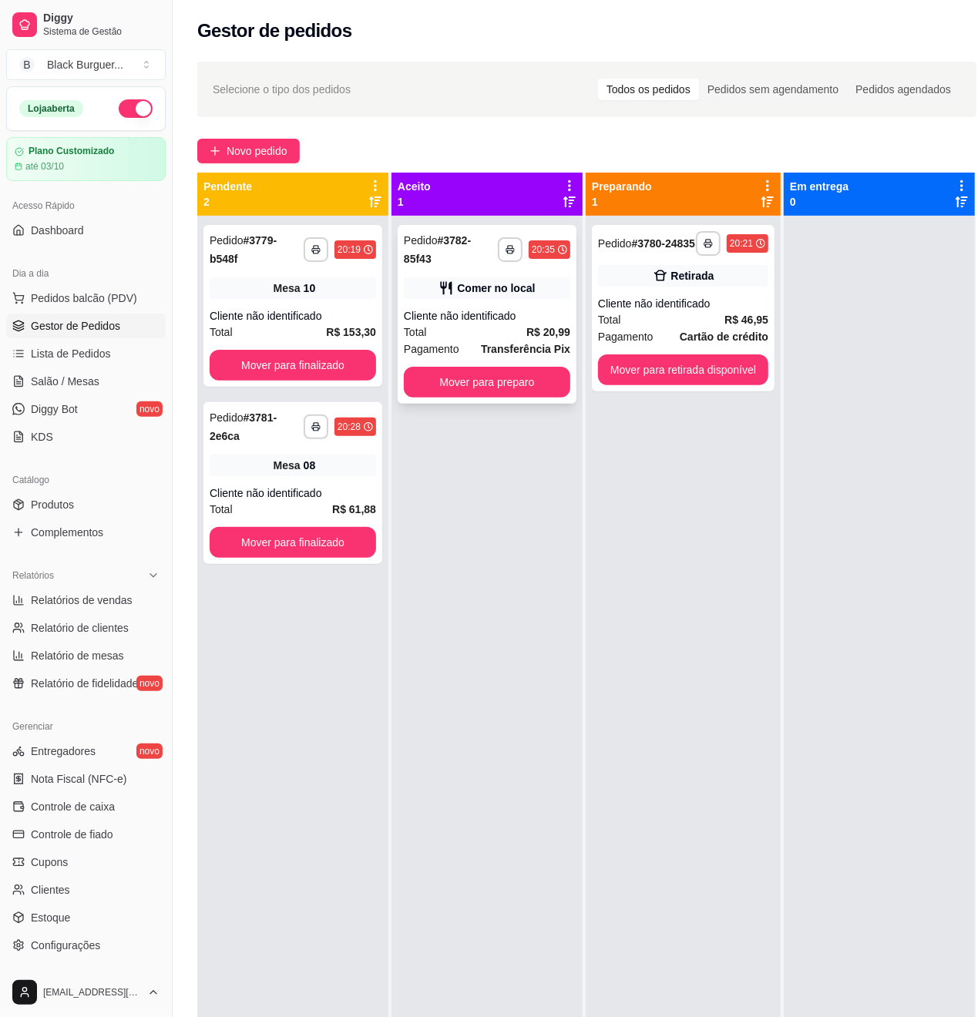
click at [527, 311] on div "Cliente não identificado" at bounding box center [487, 315] width 166 height 15
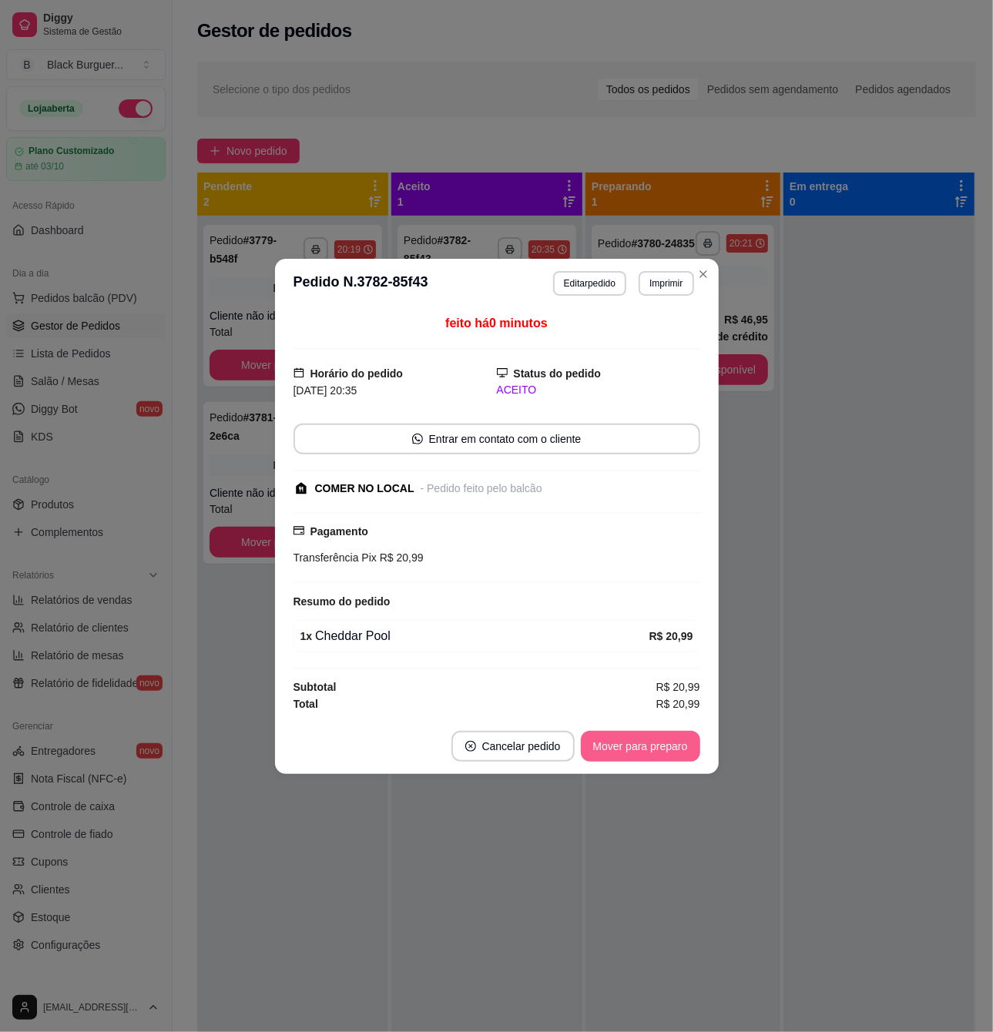
click at [626, 750] on button "Mover para preparo" at bounding box center [640, 746] width 119 height 31
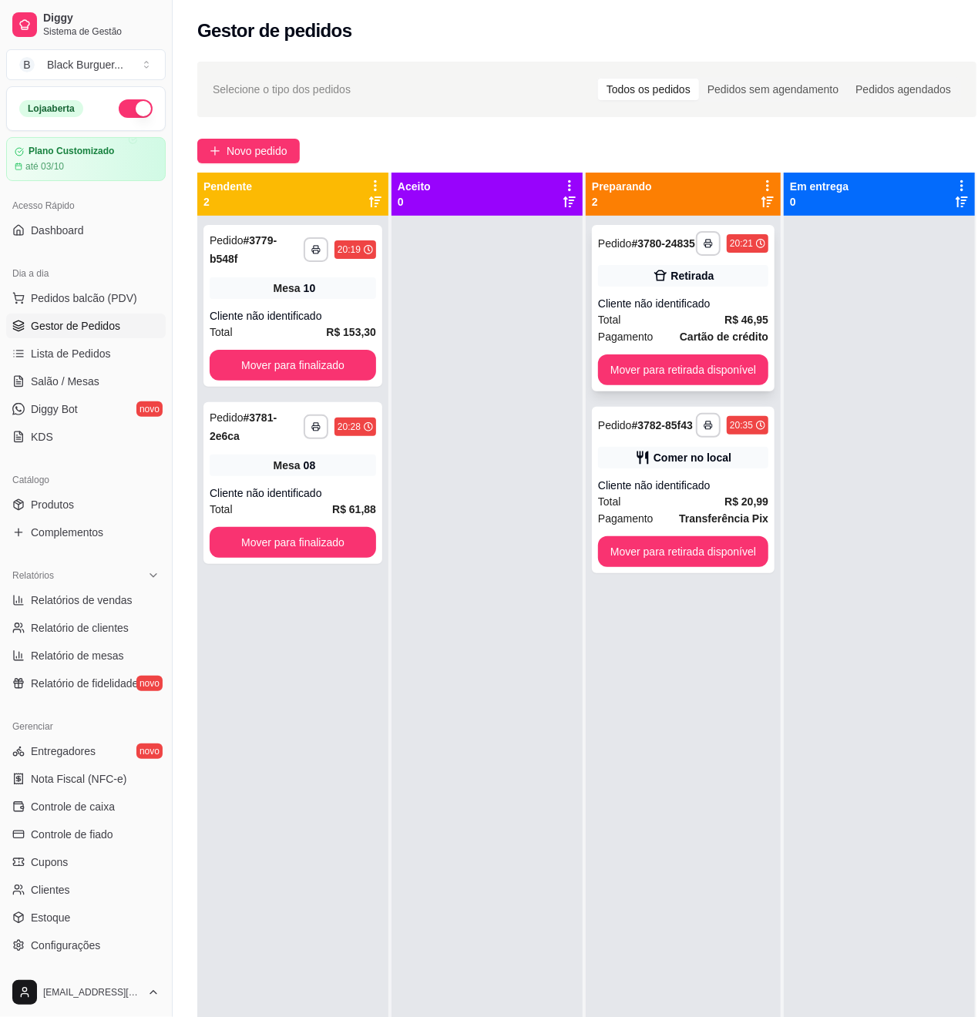
click at [679, 311] on div "Cliente não identificado" at bounding box center [683, 303] width 170 height 15
click at [731, 488] on div "**********" at bounding box center [683, 490] width 183 height 166
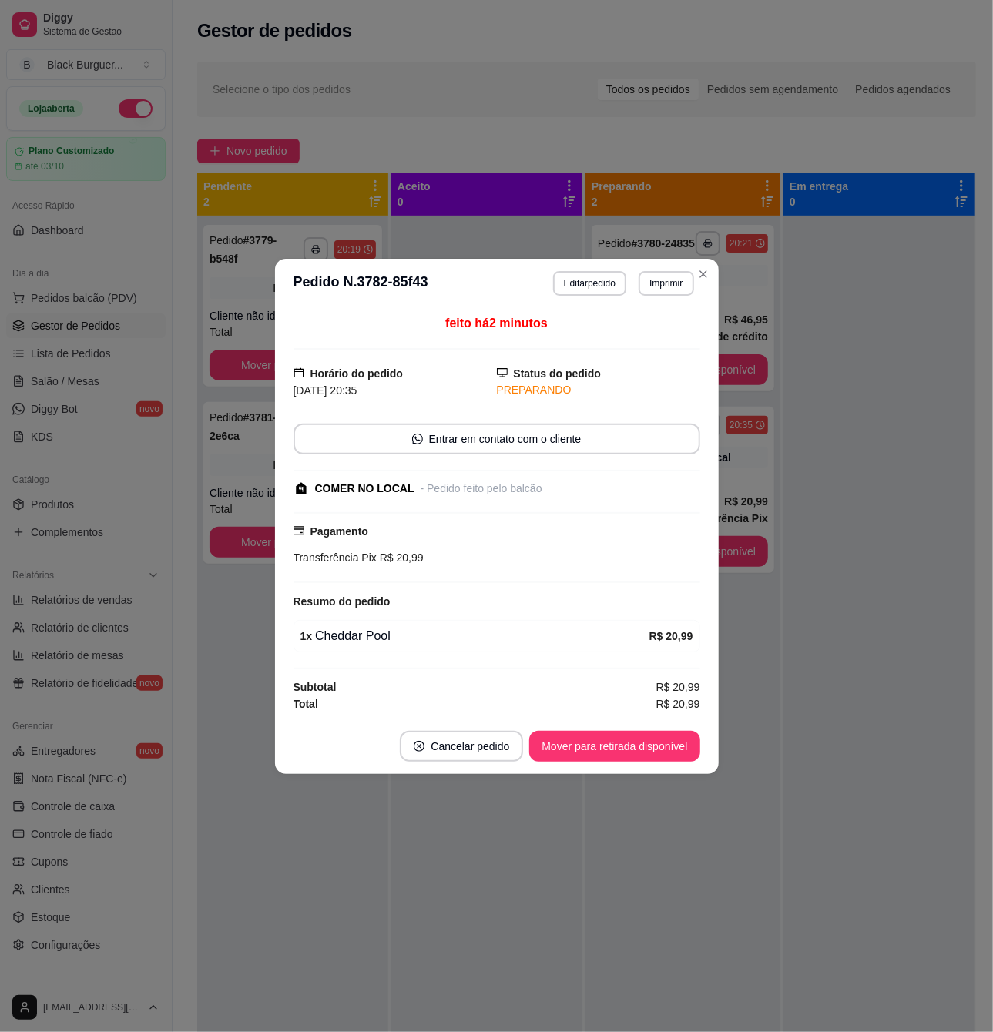
click at [381, 632] on div "1 x Cheddar Pool" at bounding box center [474, 636] width 349 height 18
drag, startPoint x: 411, startPoint y: 568, endPoint x: 762, endPoint y: 515, distance: 354.5
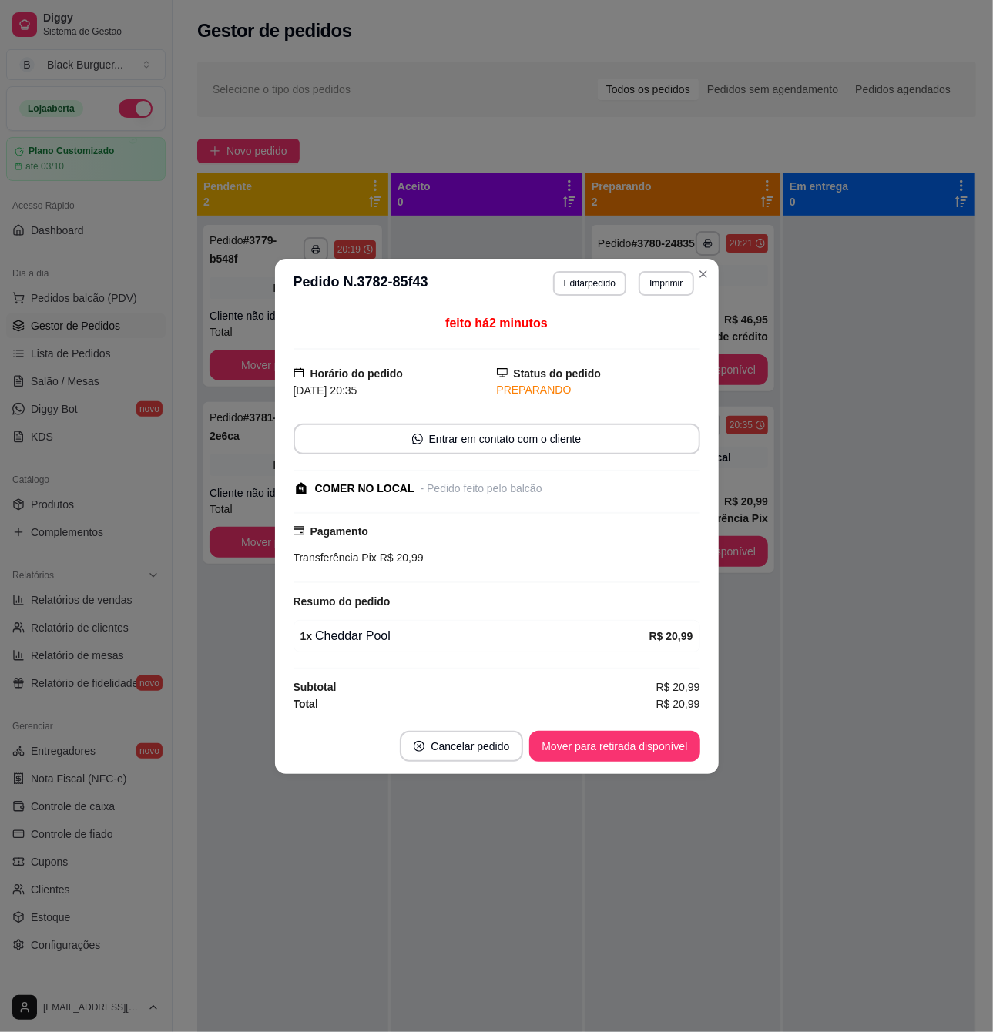
click at [416, 568] on div "Pagamento Transferência Pix R$ 20,99" at bounding box center [497, 547] width 407 height 71
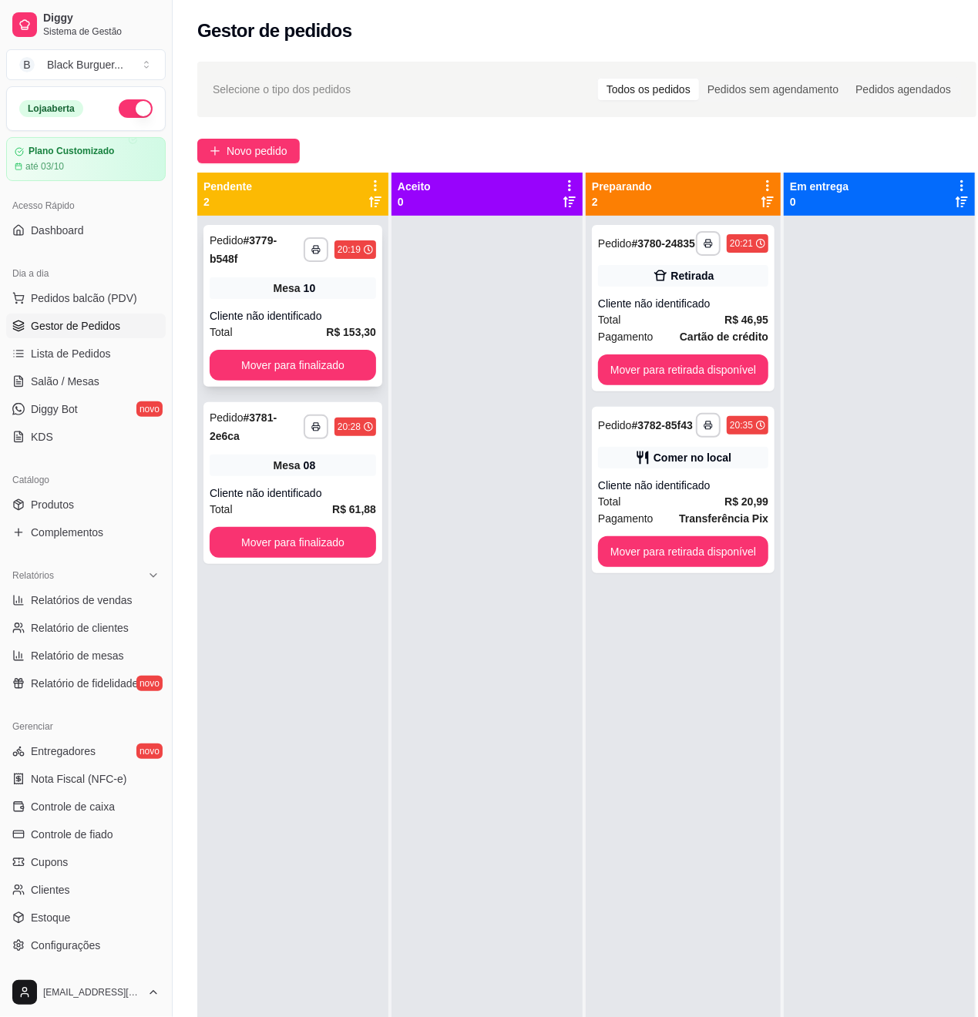
click at [227, 302] on div "**********" at bounding box center [292, 306] width 179 height 162
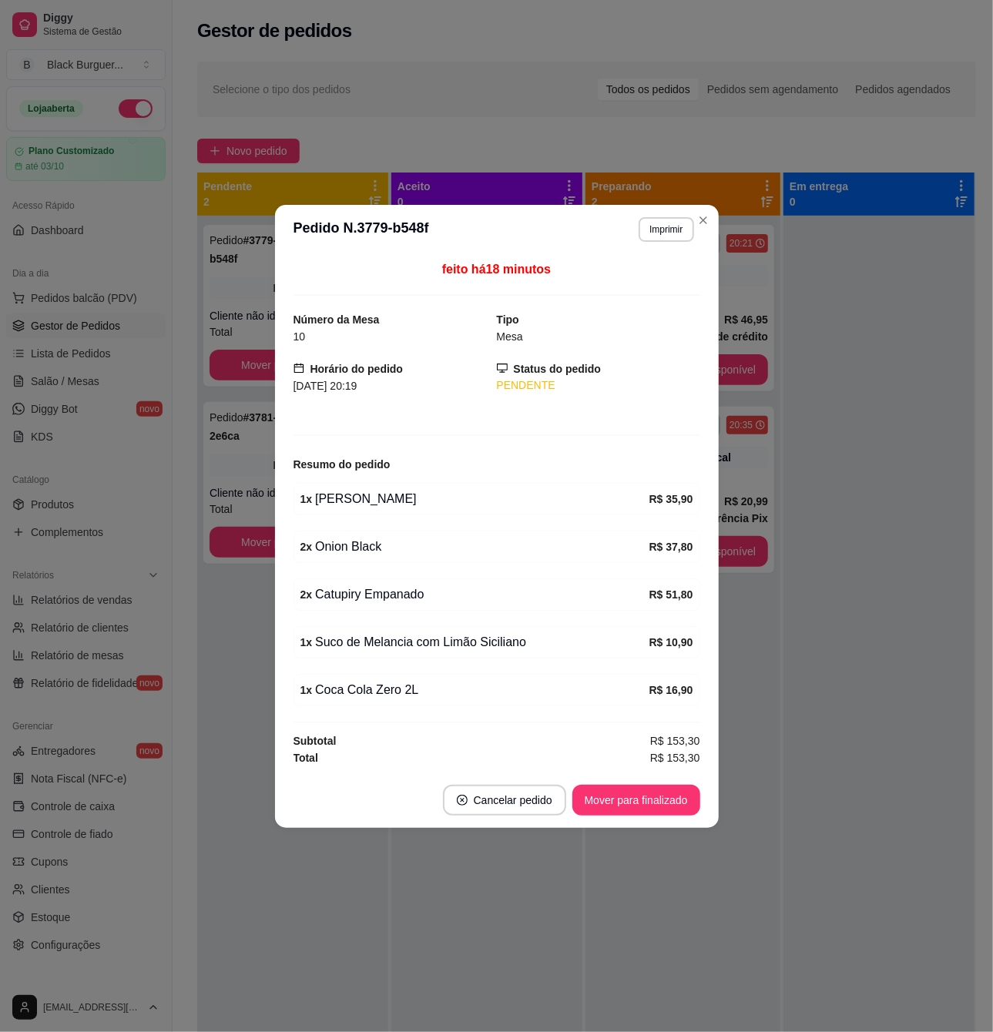
drag, startPoint x: 319, startPoint y: 629, endPoint x: 404, endPoint y: 627, distance: 84.8
click at [404, 627] on div "1 x Suco de Melancia com Limão Siciliano R$ 10,90" at bounding box center [497, 642] width 407 height 32
click at [429, 639] on div "1 x Suco de Melancia com Limão Siciliano" at bounding box center [474, 642] width 349 height 18
click at [385, 658] on div "1 x Suco de Melancia com Limão Siciliano R$ 10,90" at bounding box center [497, 642] width 407 height 32
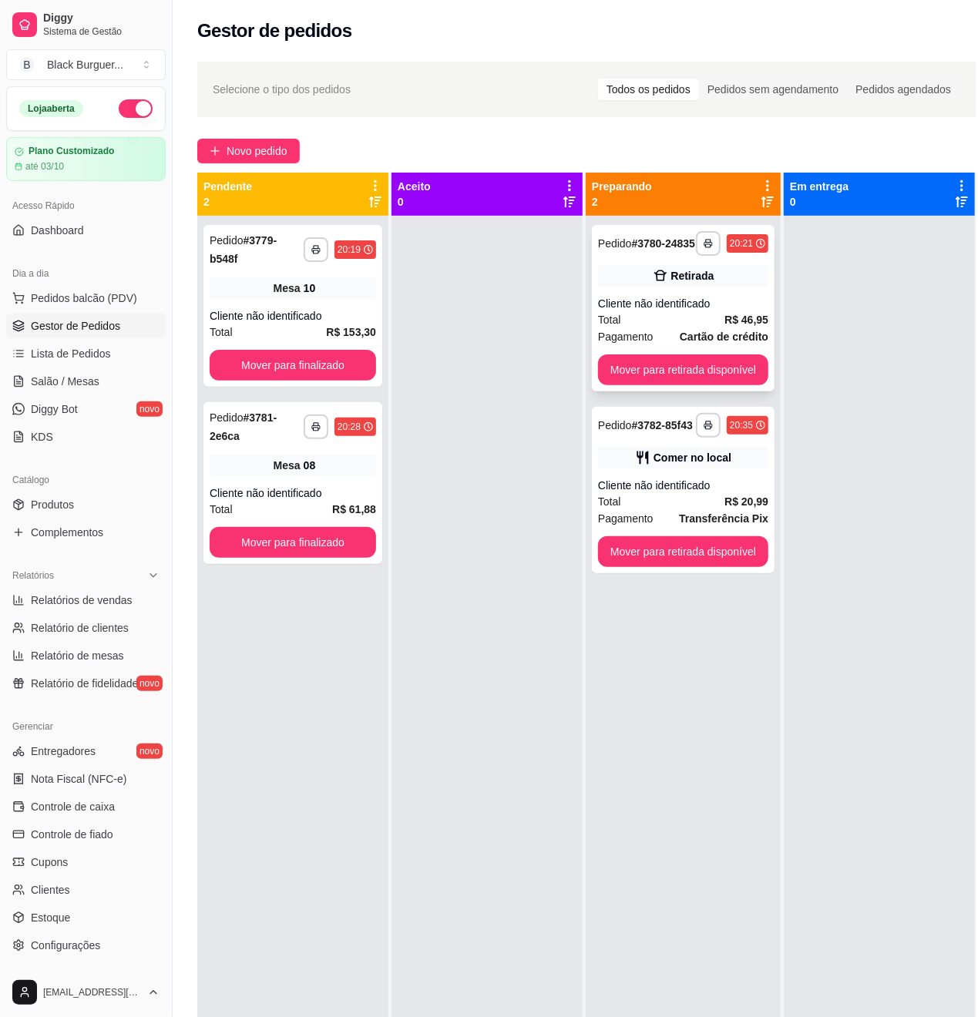
click at [707, 310] on div "Cliente não identificado" at bounding box center [683, 303] width 170 height 15
click at [752, 490] on div "**********" at bounding box center [683, 490] width 183 height 166
click at [267, 448] on div "**********" at bounding box center [292, 483] width 179 height 162
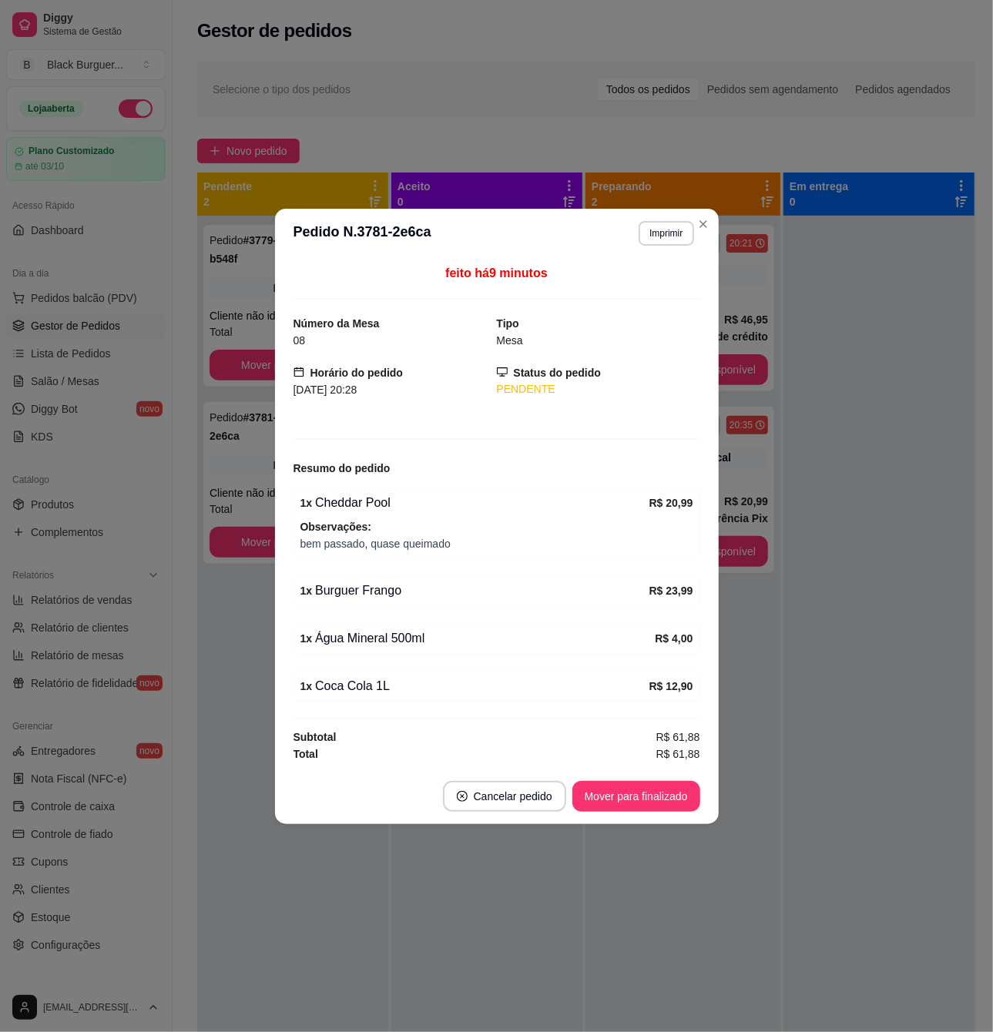
click at [359, 636] on div "1 x Água Mineral 500ml" at bounding box center [477, 638] width 355 height 18
click at [361, 636] on div "1 x Água Mineral 500ml" at bounding box center [477, 638] width 355 height 18
click at [364, 636] on div "1 x Água Mineral 500ml" at bounding box center [477, 638] width 355 height 18
click at [370, 636] on div "1 x Água Mineral 500ml" at bounding box center [477, 638] width 355 height 18
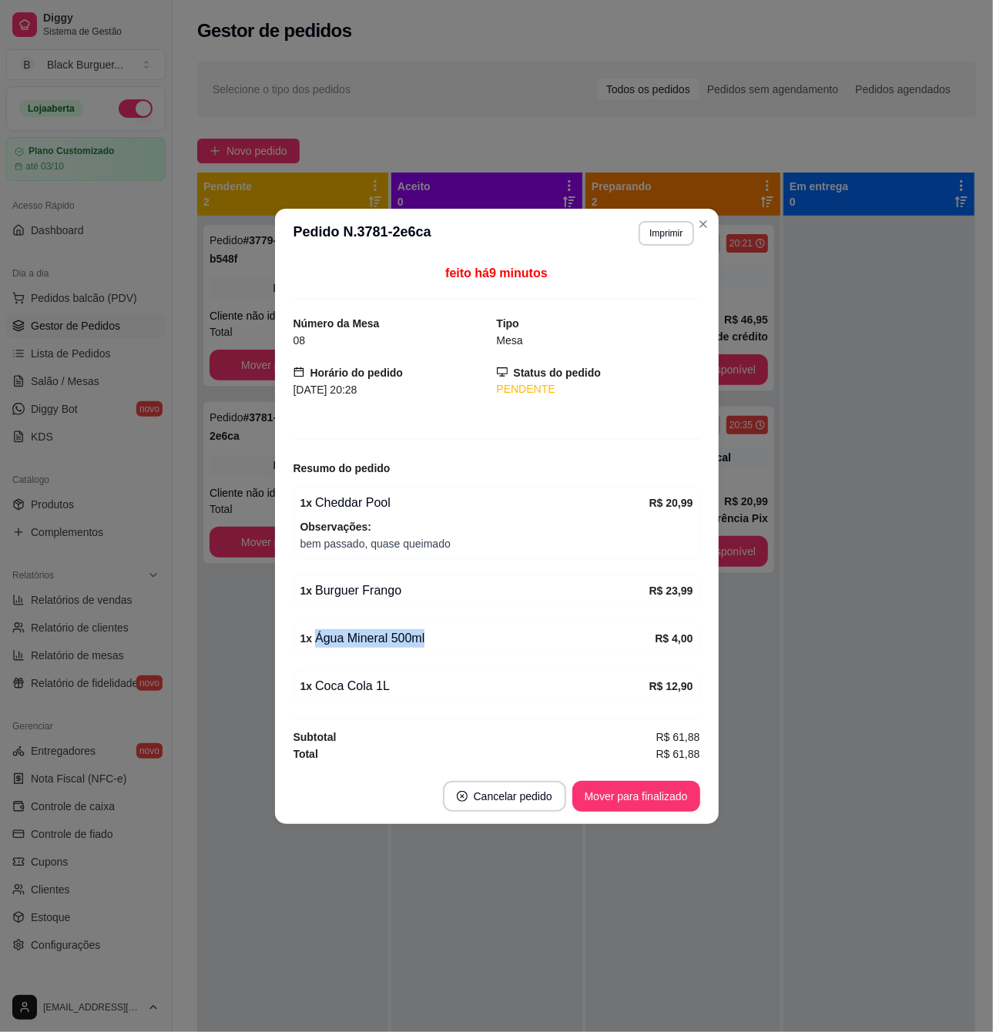
click at [370, 636] on div "1 x Água Mineral 500ml" at bounding box center [477, 638] width 355 height 18
click at [370, 635] on div "1 x Água Mineral 500ml" at bounding box center [477, 638] width 355 height 18
click at [408, 653] on div "1 x Água Mineral 500ml R$ 4,00" at bounding box center [497, 639] width 407 height 32
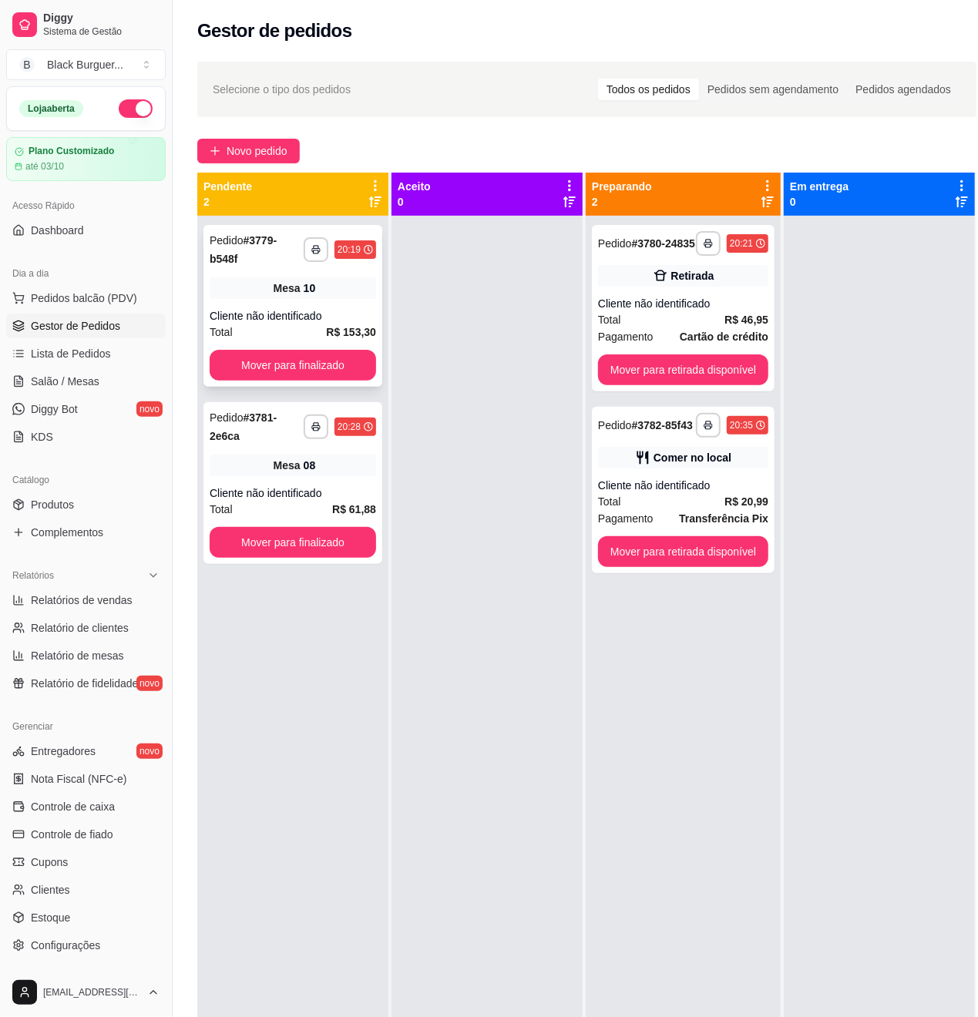
click at [277, 303] on div "**********" at bounding box center [292, 306] width 179 height 162
click at [312, 317] on div "Cliente não identificado" at bounding box center [293, 315] width 166 height 15
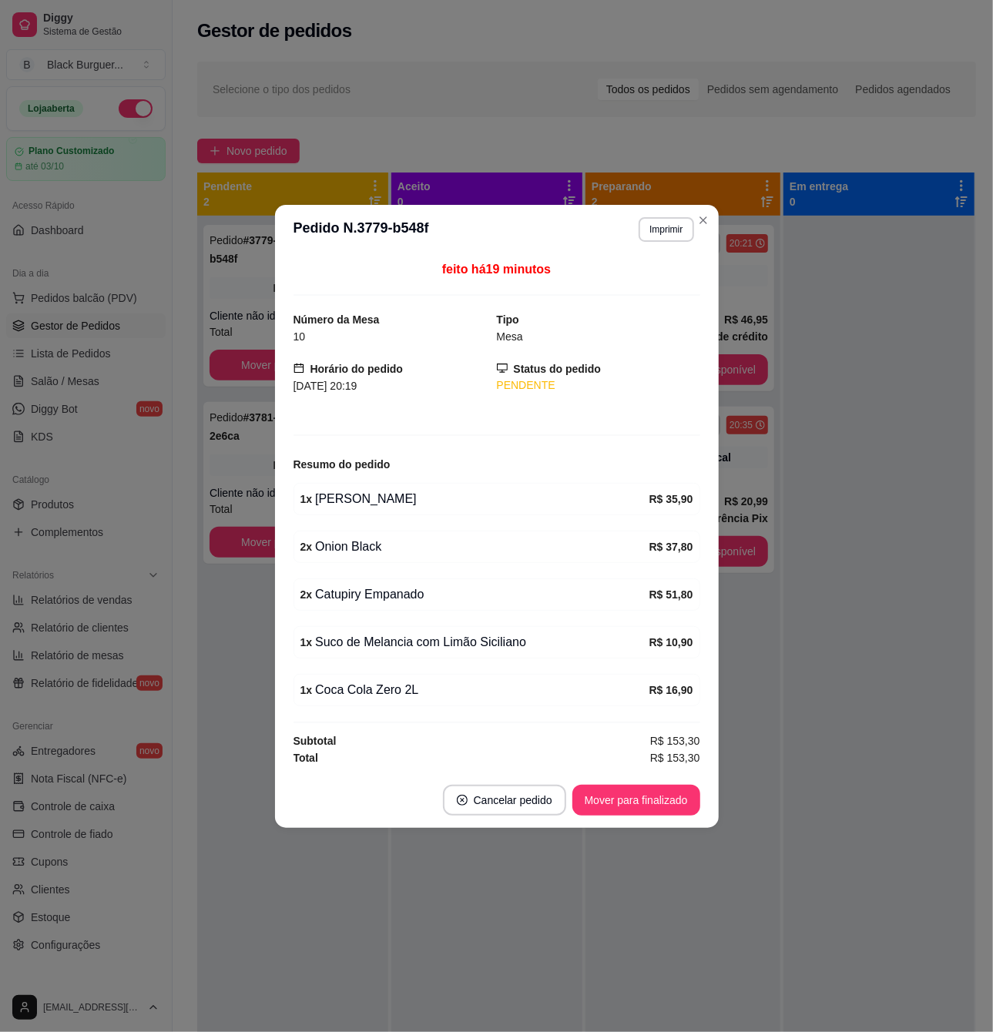
click at [365, 604] on div "2 x Catupiry Empanado" at bounding box center [474, 595] width 349 height 18
click at [373, 599] on div "2 x Catupiry Empanado" at bounding box center [474, 595] width 349 height 18
click at [374, 598] on div "2 x Catupiry Empanado" at bounding box center [474, 595] width 349 height 18
click at [376, 598] on div "2 x Catupiry Empanado" at bounding box center [474, 595] width 349 height 18
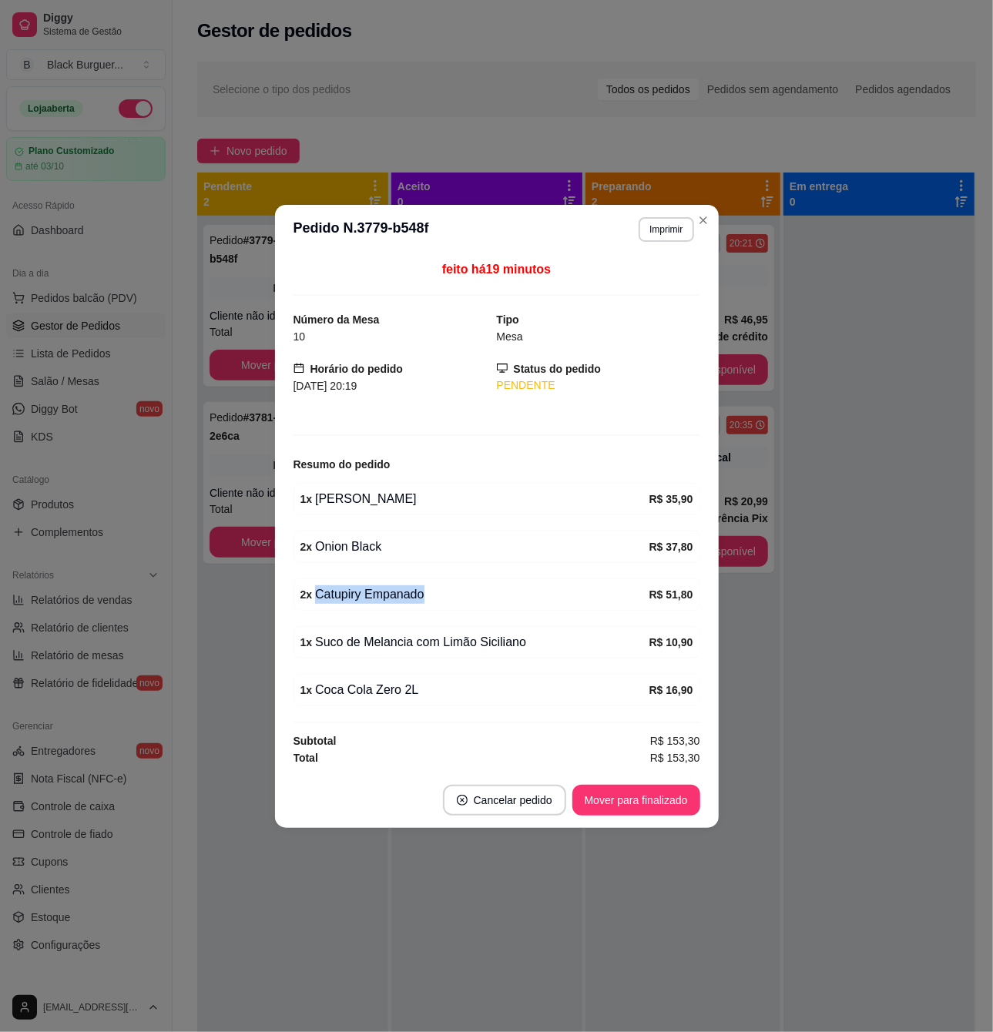
click at [376, 598] on div "2 x Catupiry Empanado" at bounding box center [474, 595] width 349 height 18
click at [379, 618] on div "feito há 19 minutos Número da Mesa 10 Tipo Mesa Horário do pedido [DATE] 20:19 …" at bounding box center [497, 513] width 407 height 506
drag, startPoint x: 378, startPoint y: 643, endPoint x: 438, endPoint y: 646, distance: 60.9
click at [438, 646] on div "1 x Suco de Melancia com Limão Siciliano" at bounding box center [474, 642] width 349 height 18
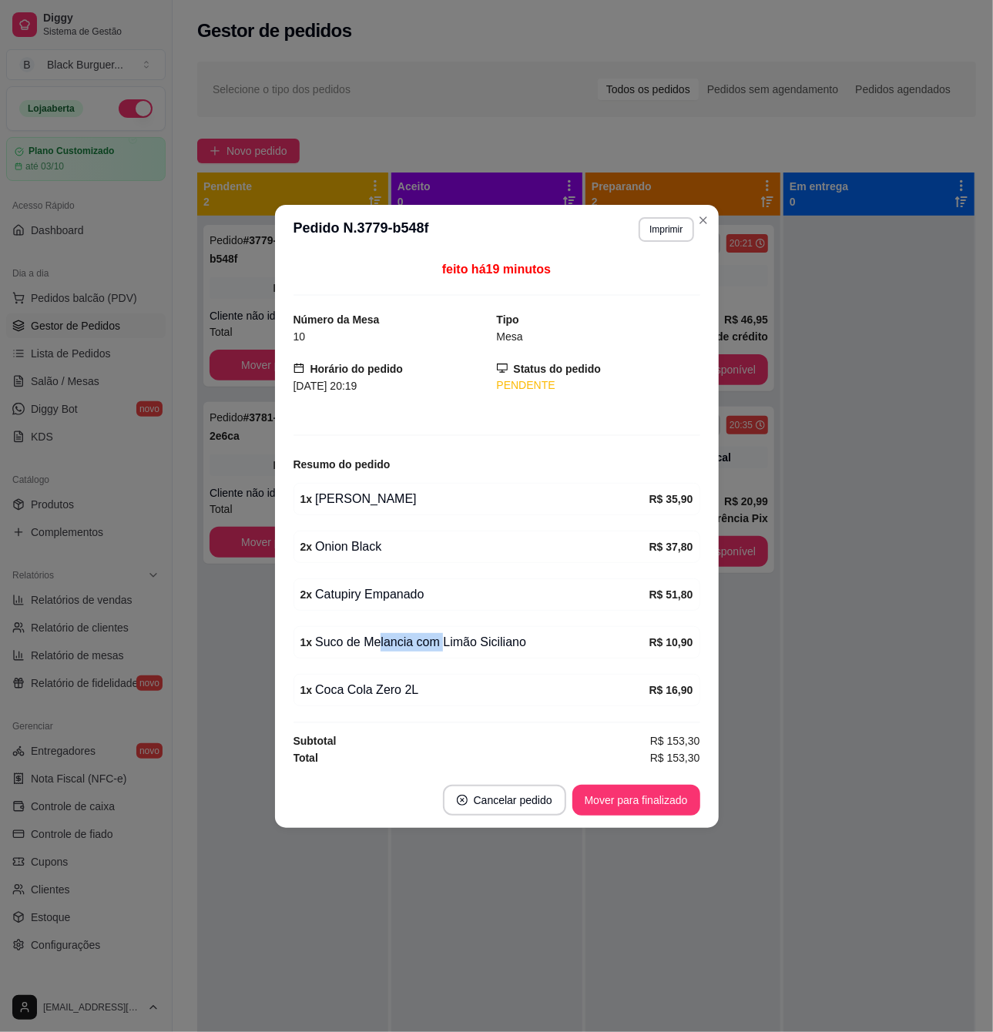
click at [438, 646] on div "1 x Suco de Melancia com Limão Siciliano" at bounding box center [474, 642] width 349 height 18
drag, startPoint x: 415, startPoint y: 645, endPoint x: 439, endPoint y: 645, distance: 24.7
click at [438, 645] on div "1 x Suco de Melancia com Limão Siciliano" at bounding box center [474, 642] width 349 height 18
click at [441, 645] on div "1 x Suco de Melancia com Limão Siciliano" at bounding box center [474, 642] width 349 height 18
click at [679, 593] on strong "R$ 51,80" at bounding box center [672, 595] width 44 height 12
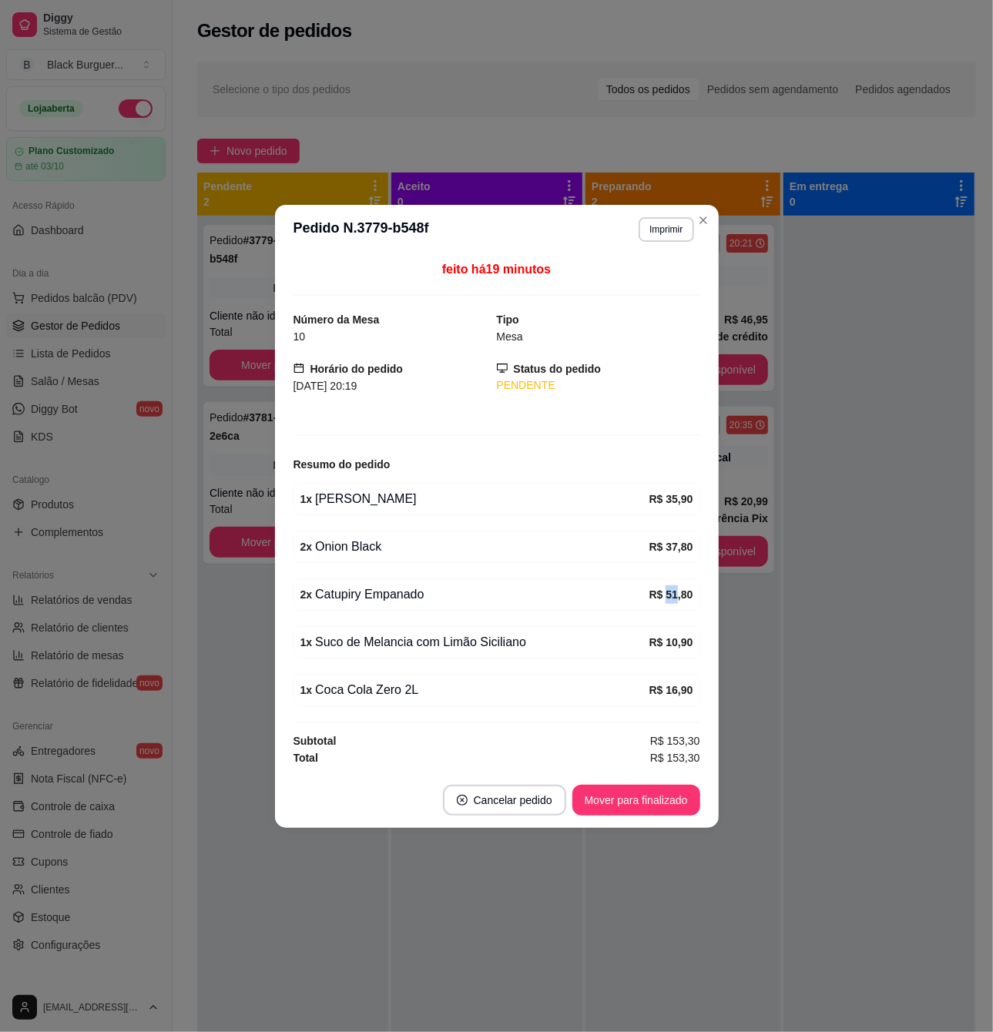
click at [679, 593] on strong "R$ 51,80" at bounding box center [672, 595] width 44 height 12
click at [656, 586] on div "R$ 51,80" at bounding box center [672, 595] width 44 height 18
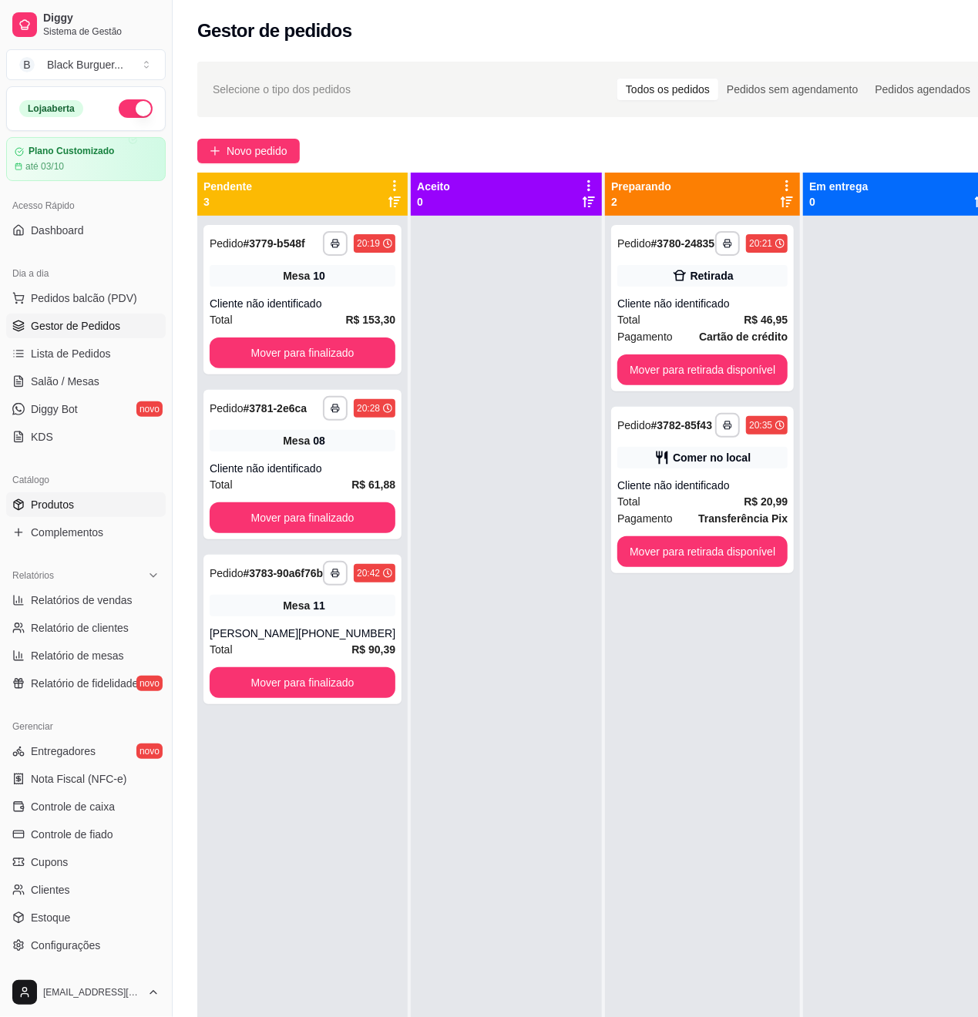
click at [77, 509] on link "Produtos" at bounding box center [85, 504] width 159 height 25
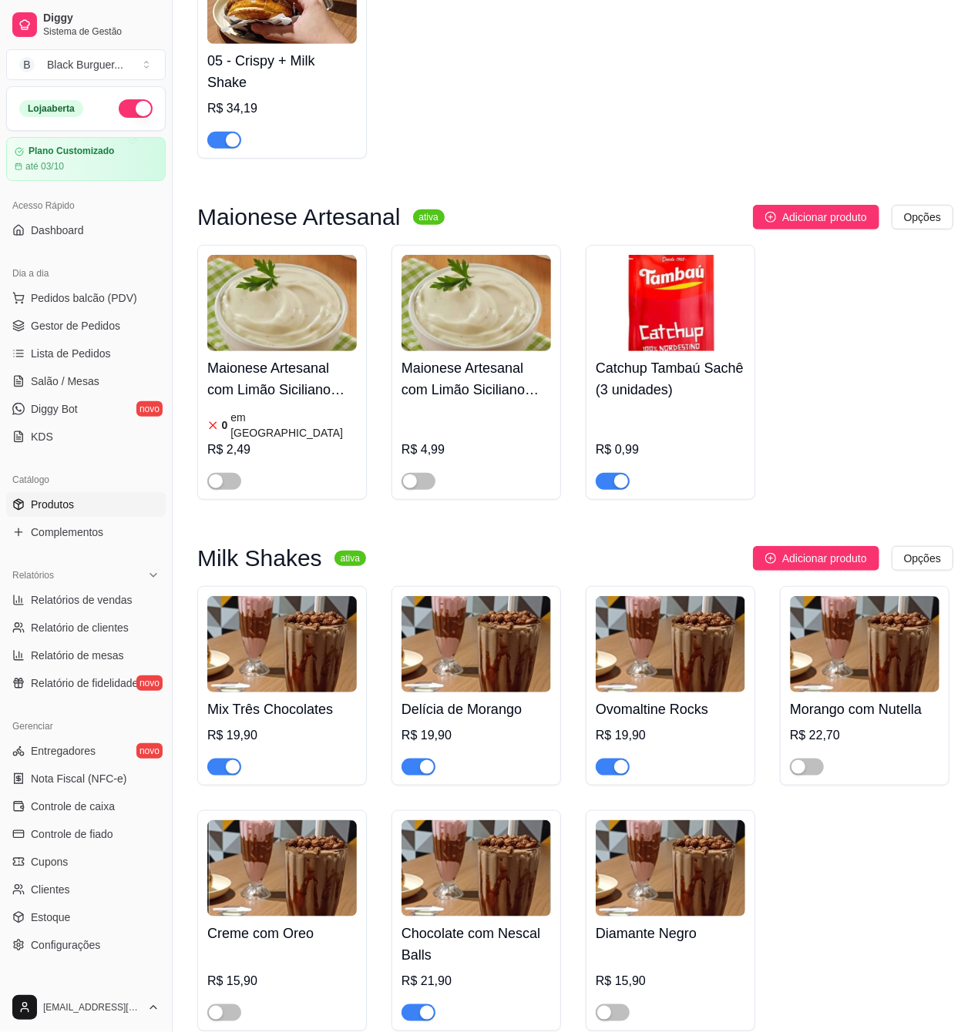
scroll to position [3903, 0]
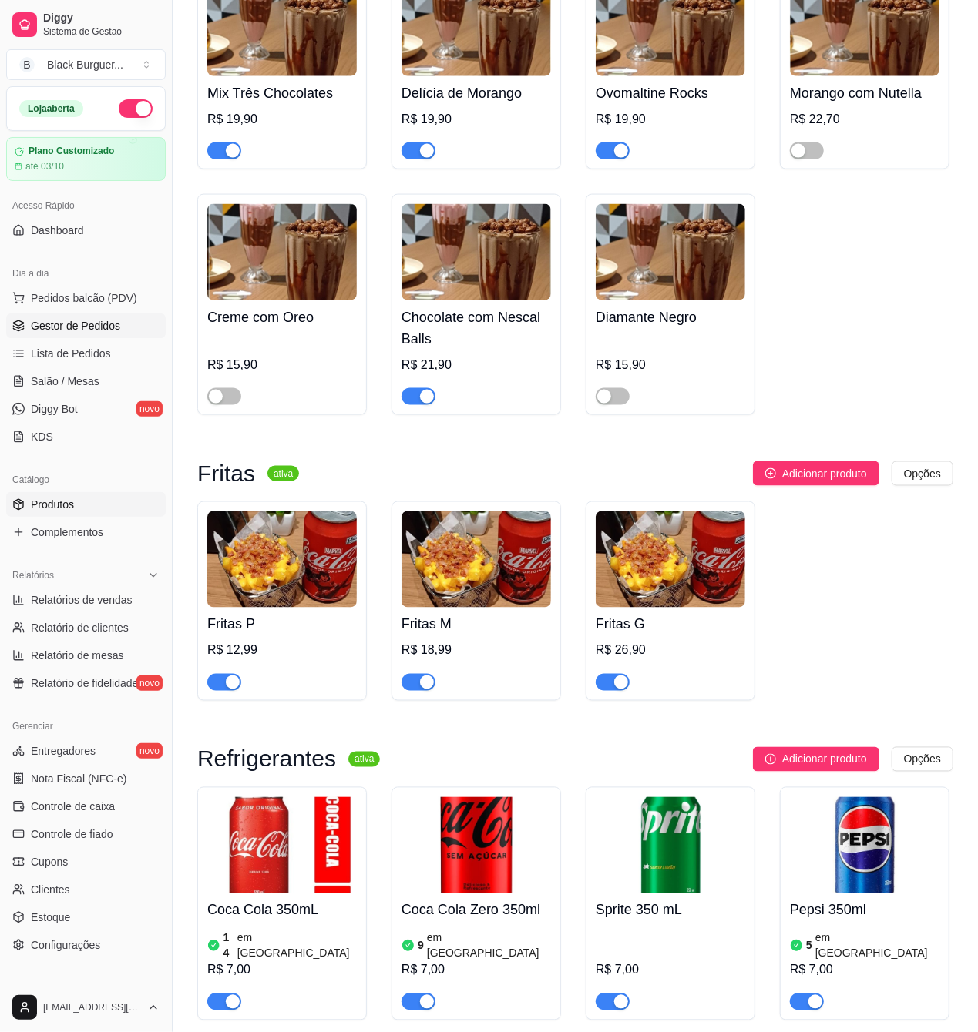
click at [102, 327] on span "Gestor de Pedidos" at bounding box center [75, 325] width 89 height 15
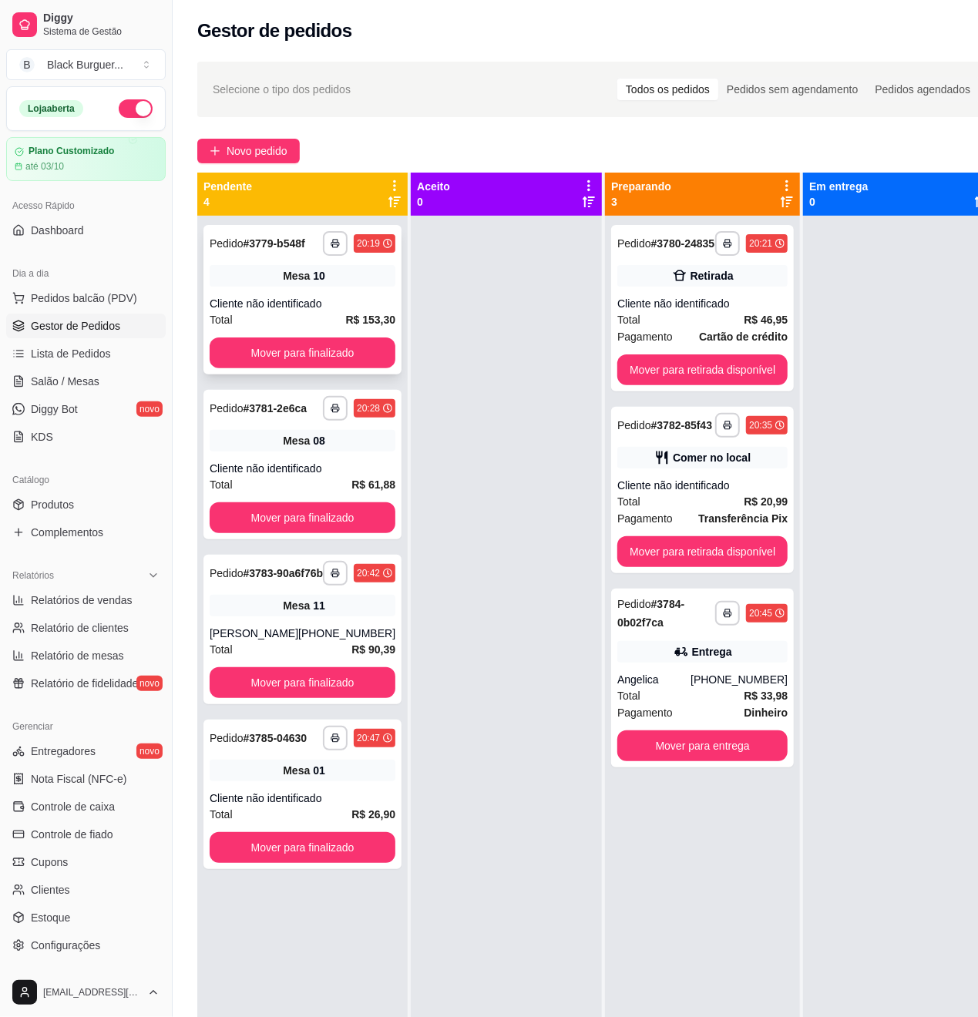
click at [321, 304] on div "**********" at bounding box center [302, 299] width 198 height 149
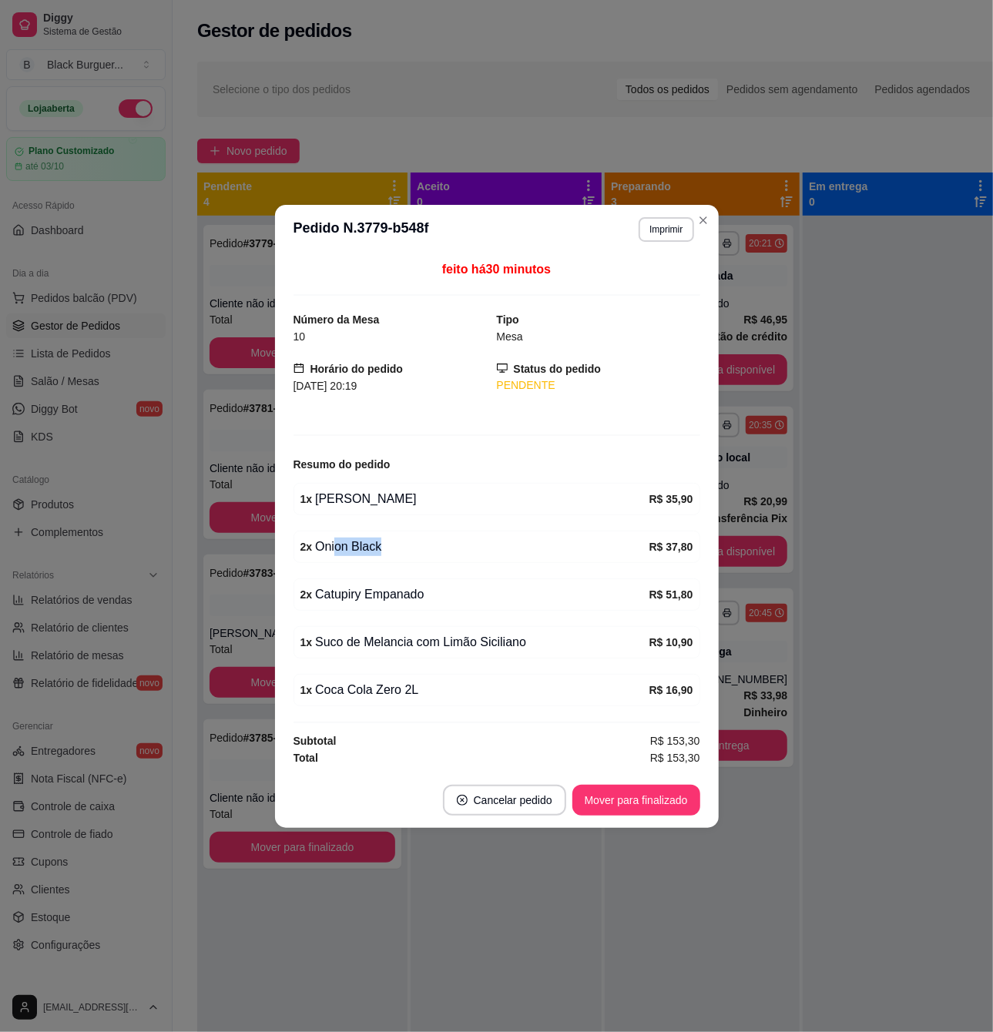
drag, startPoint x: 334, startPoint y: 550, endPoint x: 399, endPoint y: 559, distance: 66.1
click at [388, 555] on div "2 x Onion Black" at bounding box center [474, 547] width 349 height 18
drag, startPoint x: 401, startPoint y: 559, endPoint x: 428, endPoint y: 627, distance: 73.3
click at [401, 559] on div "2 x Onion Black R$ 37,80" at bounding box center [497, 547] width 407 height 32
click at [428, 629] on div "1 x Suco de Melancia com Limão Siciliano R$ 10,90" at bounding box center [497, 642] width 407 height 32
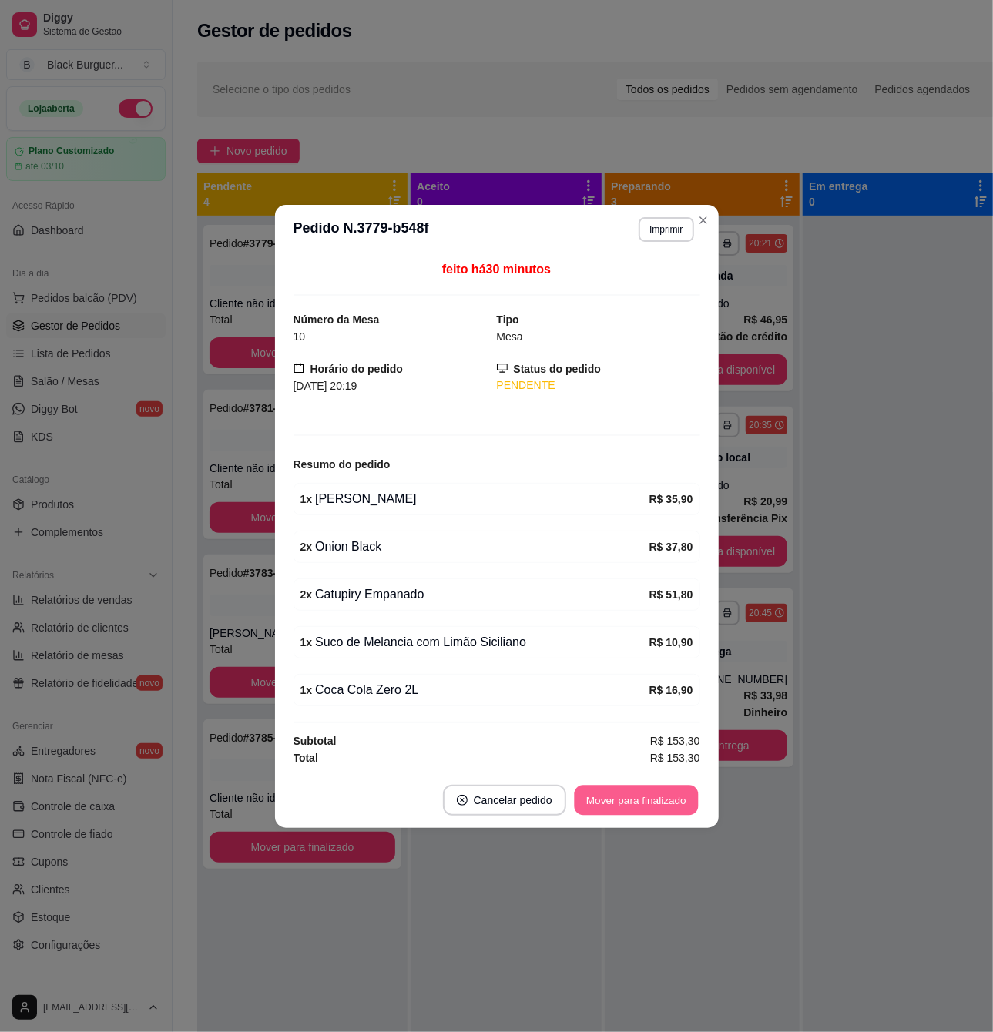
click at [635, 807] on button "Mover para finalizado" at bounding box center [636, 800] width 124 height 30
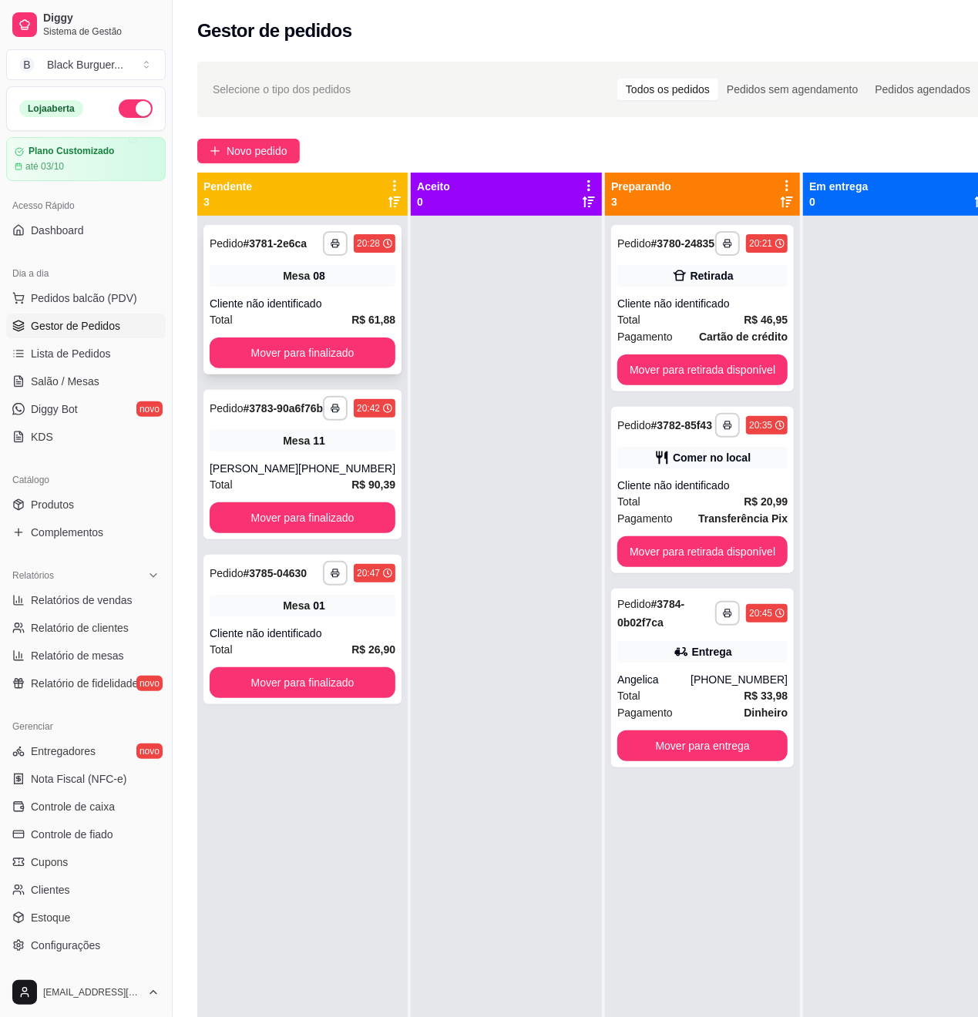
click at [268, 279] on div "Mesa 08" at bounding box center [303, 276] width 186 height 22
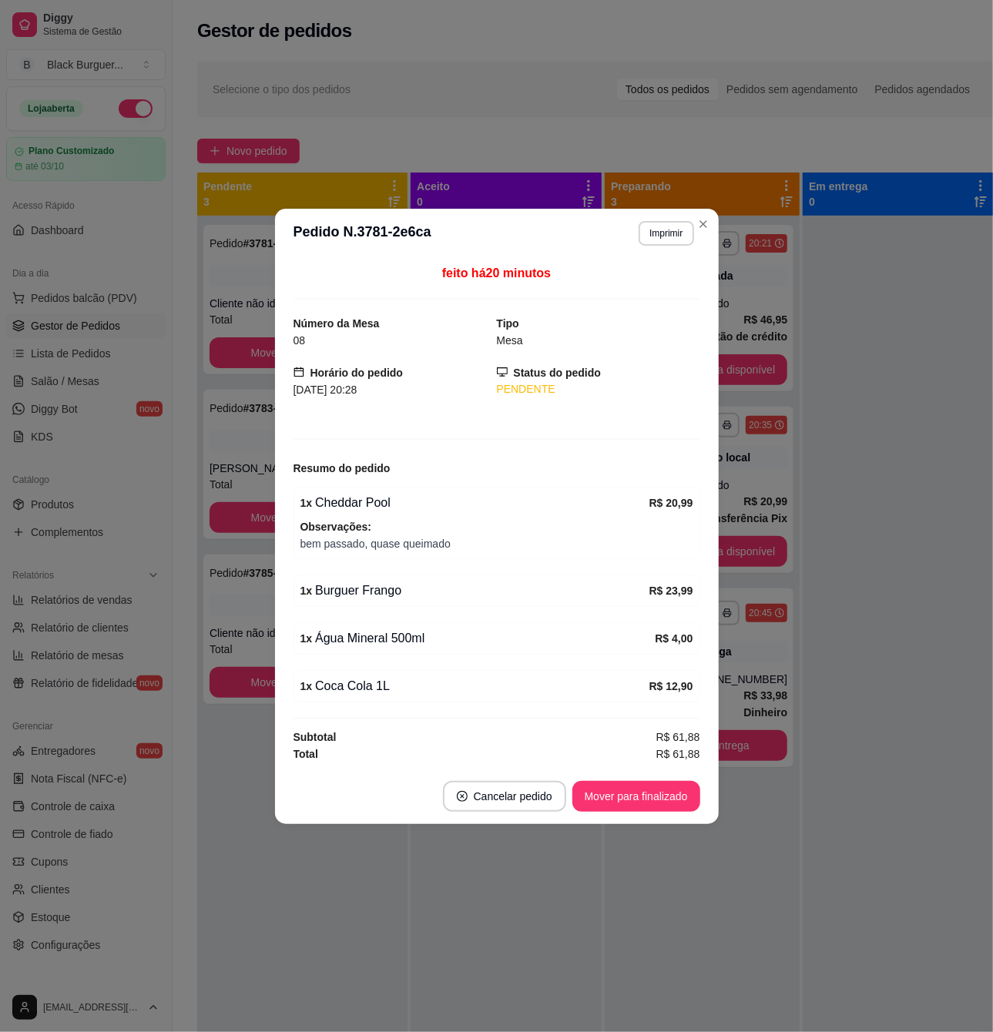
click at [294, 408] on div "feito há 20 minutos Número da Mesa 08 Tipo Mesa Horário do pedido [DATE] 20:28 …" at bounding box center [497, 513] width 407 height 499
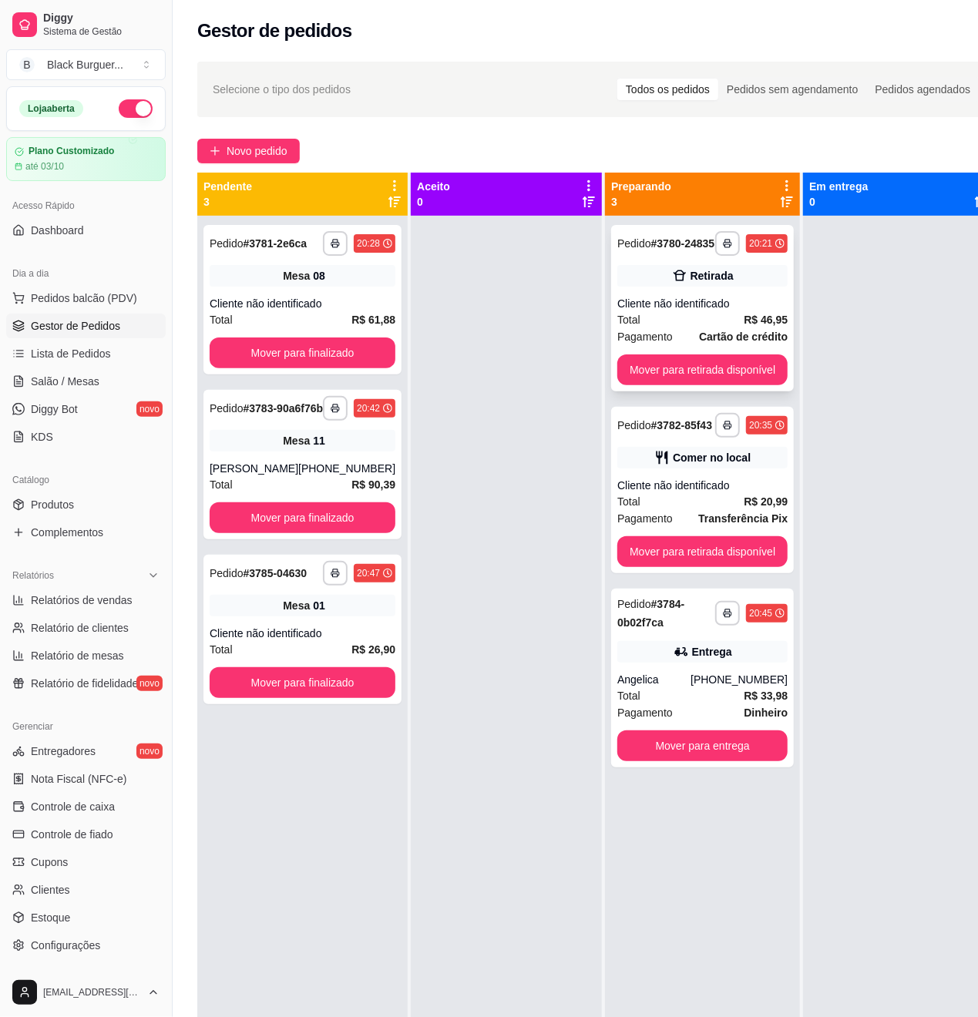
click at [764, 309] on div "Cliente não identificado" at bounding box center [702, 303] width 170 height 15
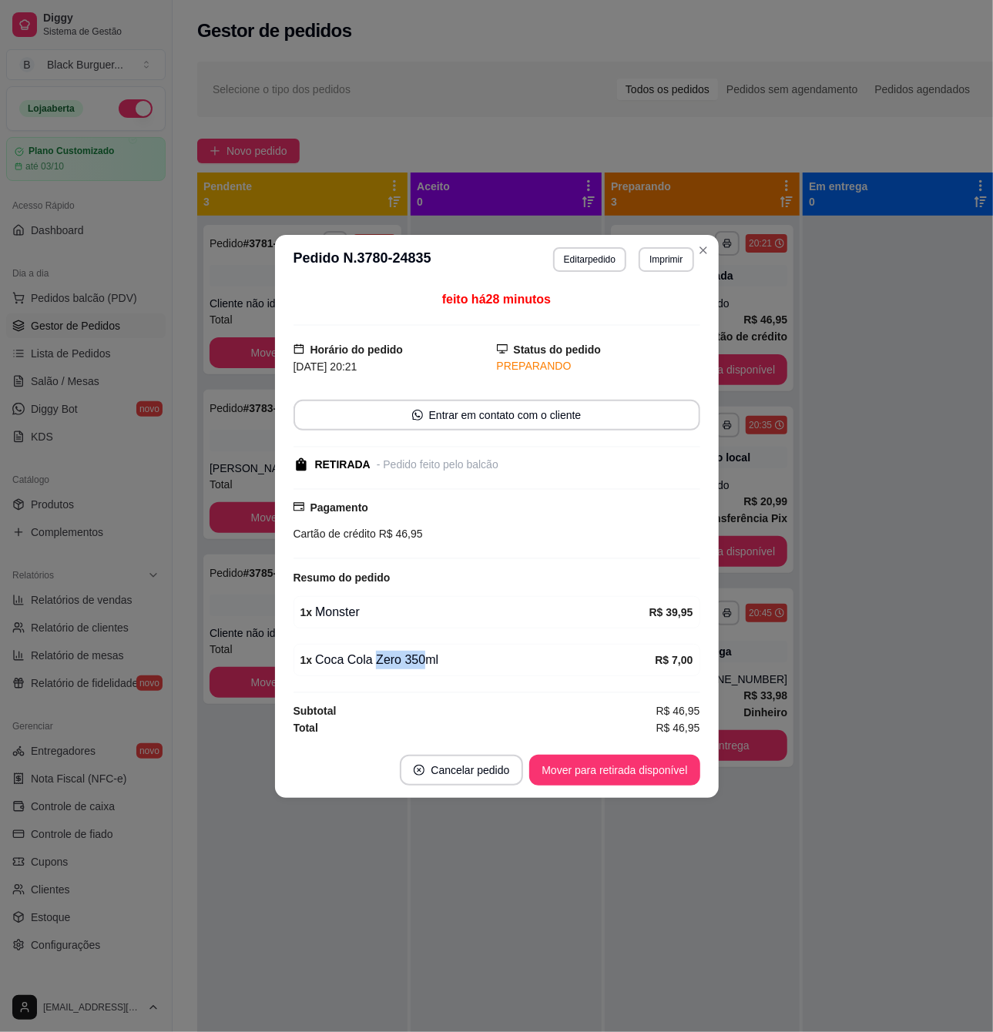
drag, startPoint x: 388, startPoint y: 666, endPoint x: 422, endPoint y: 663, distance: 34.0
click at [421, 663] on div "1 x Coca Cola Zero 350ml" at bounding box center [477, 660] width 355 height 18
drag, startPoint x: 422, startPoint y: 663, endPoint x: 522, endPoint y: 709, distance: 110.0
click at [423, 663] on div "1 x Coca Cola Zero 350ml" at bounding box center [477, 660] width 355 height 18
click at [579, 761] on button "Mover para retirada disponível" at bounding box center [614, 770] width 170 height 31
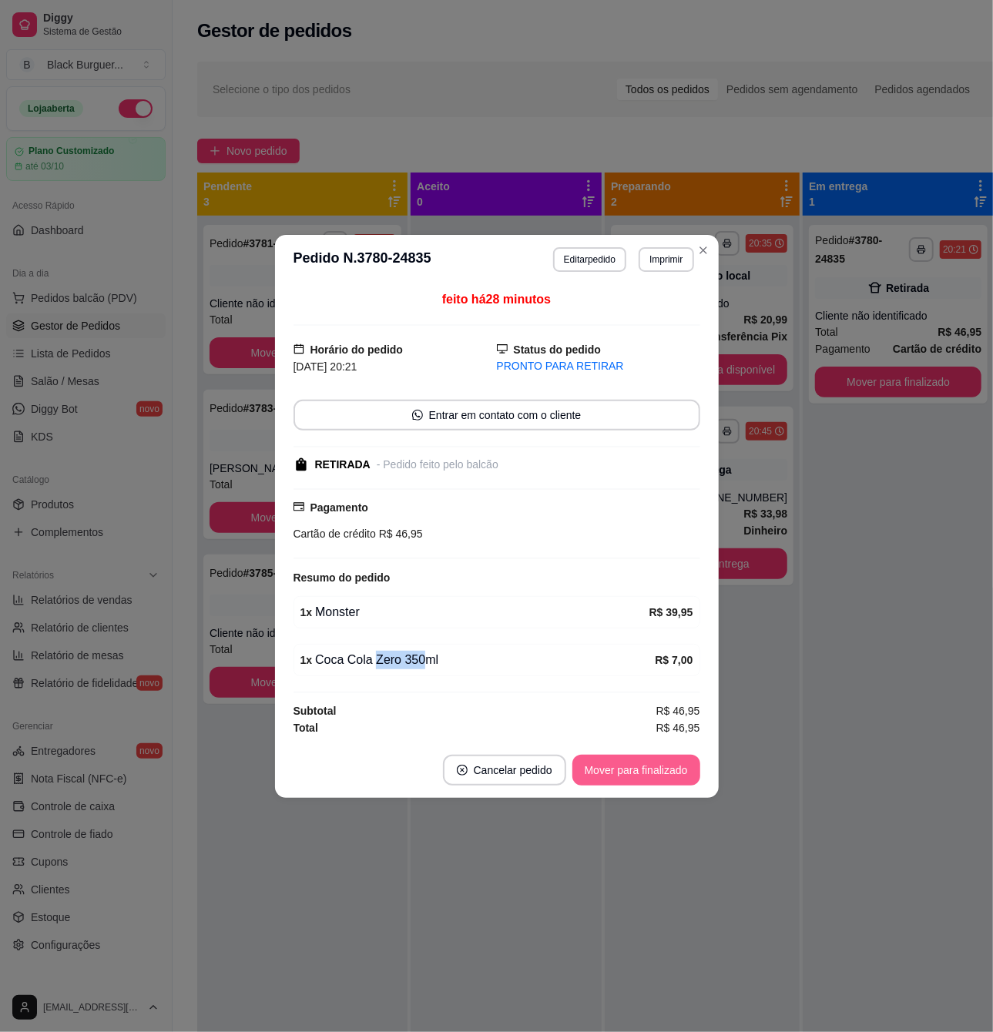
click at [602, 774] on button "Mover para finalizado" at bounding box center [636, 770] width 128 height 31
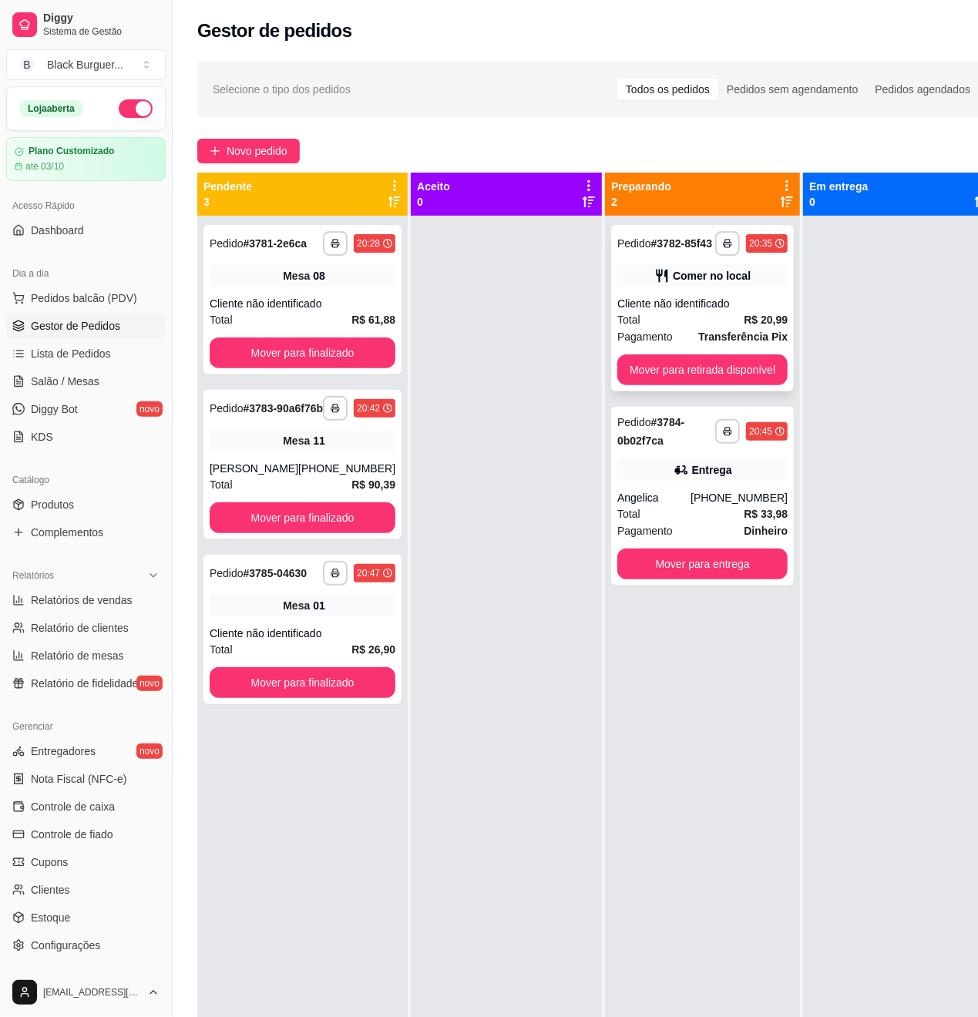
click at [764, 316] on strong "R$ 20,99" at bounding box center [766, 320] width 44 height 12
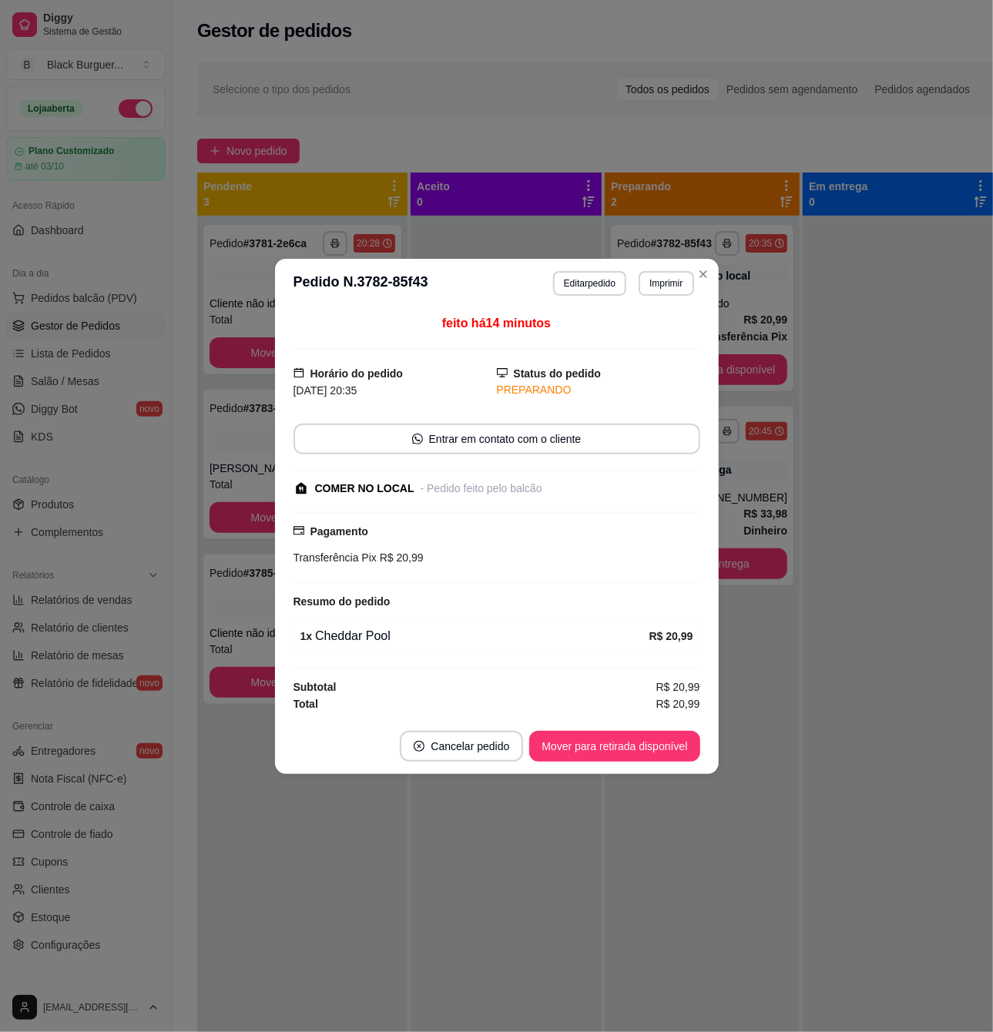
click at [712, 715] on div "feito há 14 minutos Horário do pedido [DATE] 20:35 Status do pedido PREPARANDO …" at bounding box center [497, 513] width 444 height 411
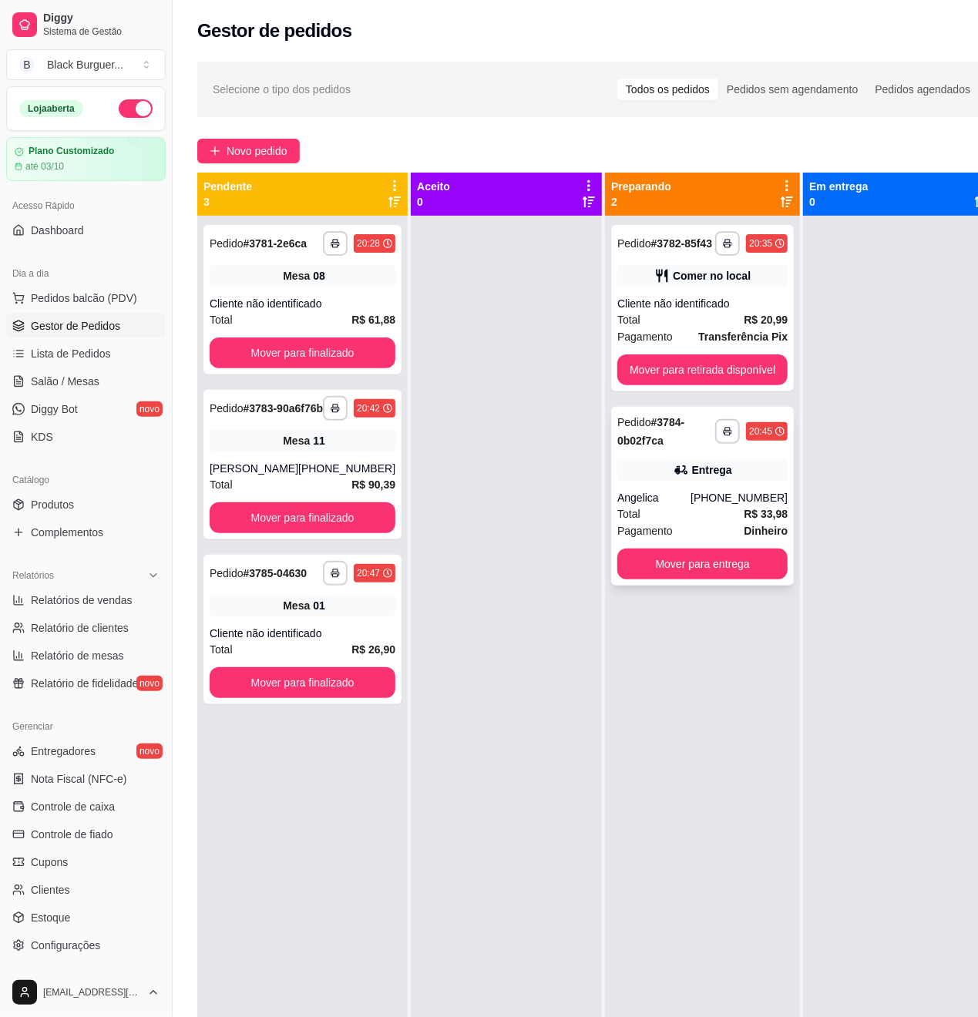
click at [749, 488] on div "**********" at bounding box center [702, 496] width 183 height 179
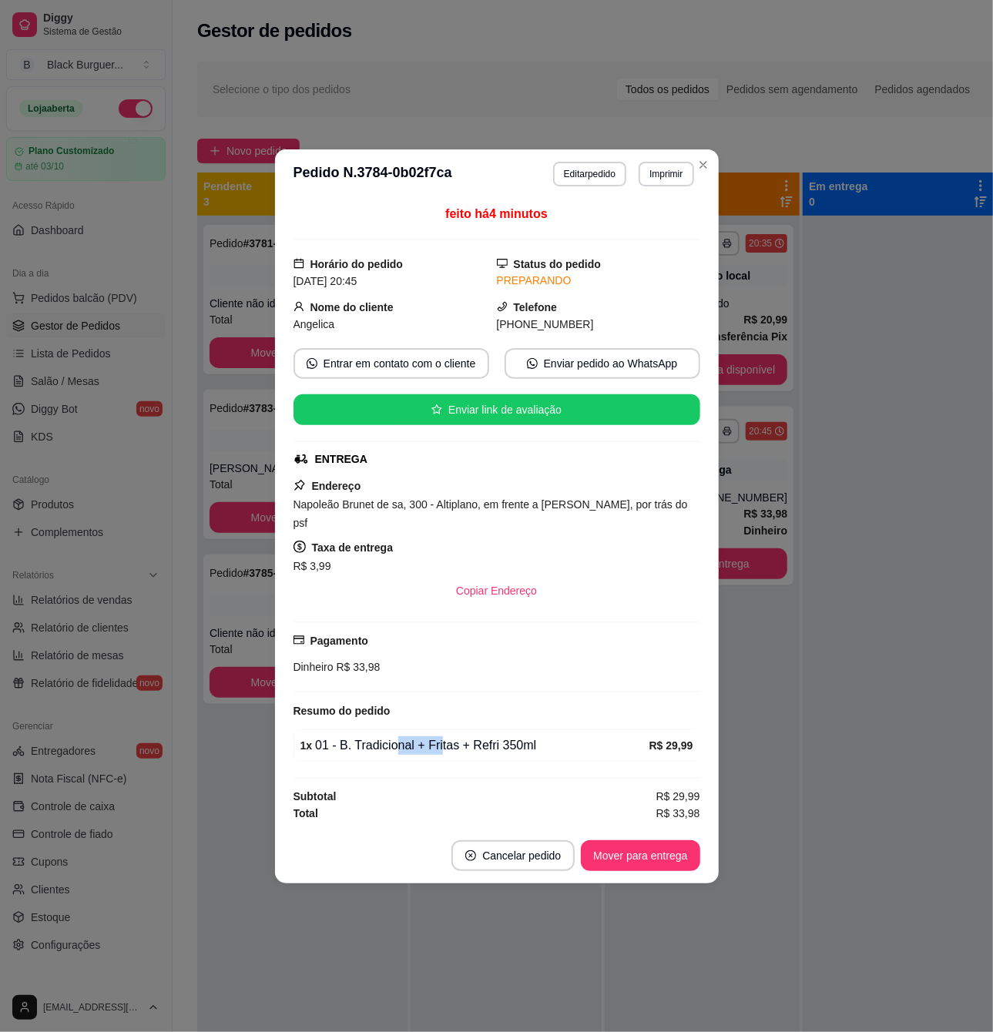
drag, startPoint x: 392, startPoint y: 730, endPoint x: 462, endPoint y: 734, distance: 70.2
click at [454, 737] on div "1 x 01 - B. Tradicional + Fritas + Refri 350ml" at bounding box center [474, 746] width 349 height 18
click at [462, 737] on div "1 x 01 - B. Tradicional + Fritas + Refri 350ml" at bounding box center [474, 746] width 349 height 18
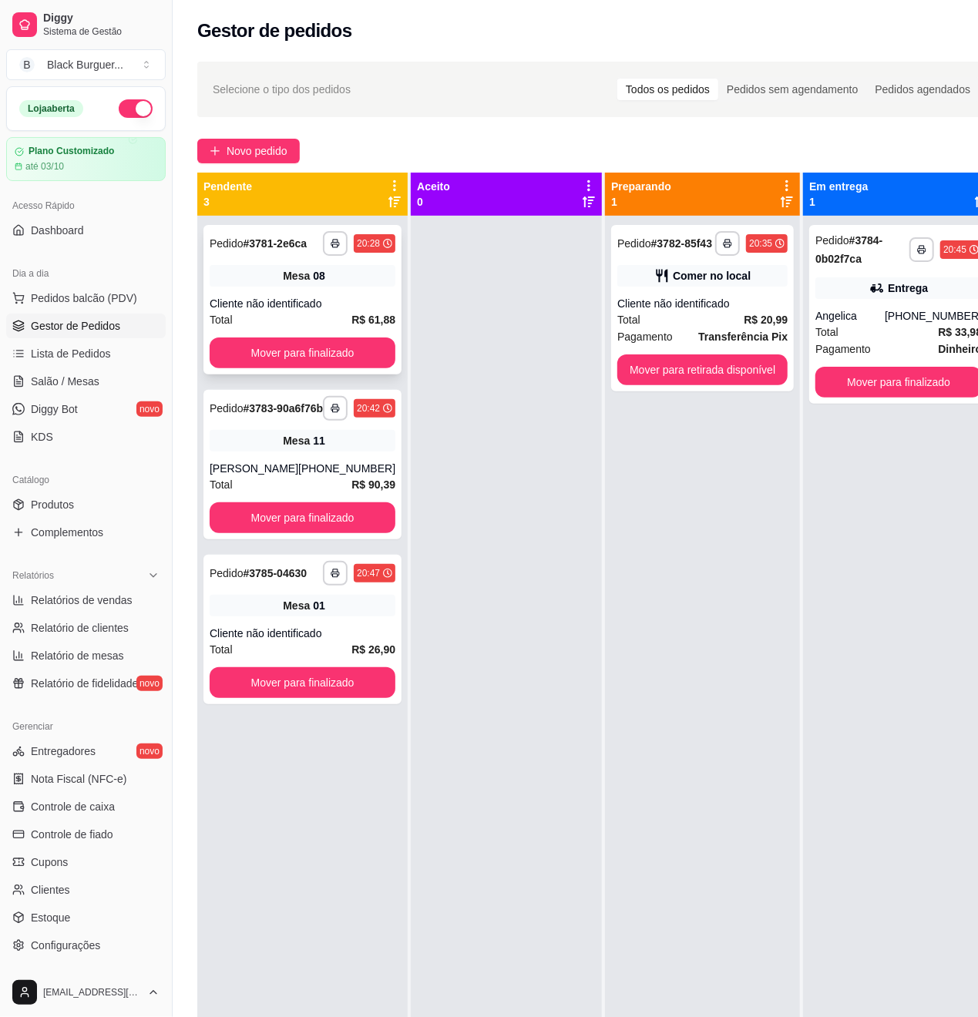
click at [364, 304] on div "**********" at bounding box center [302, 299] width 198 height 149
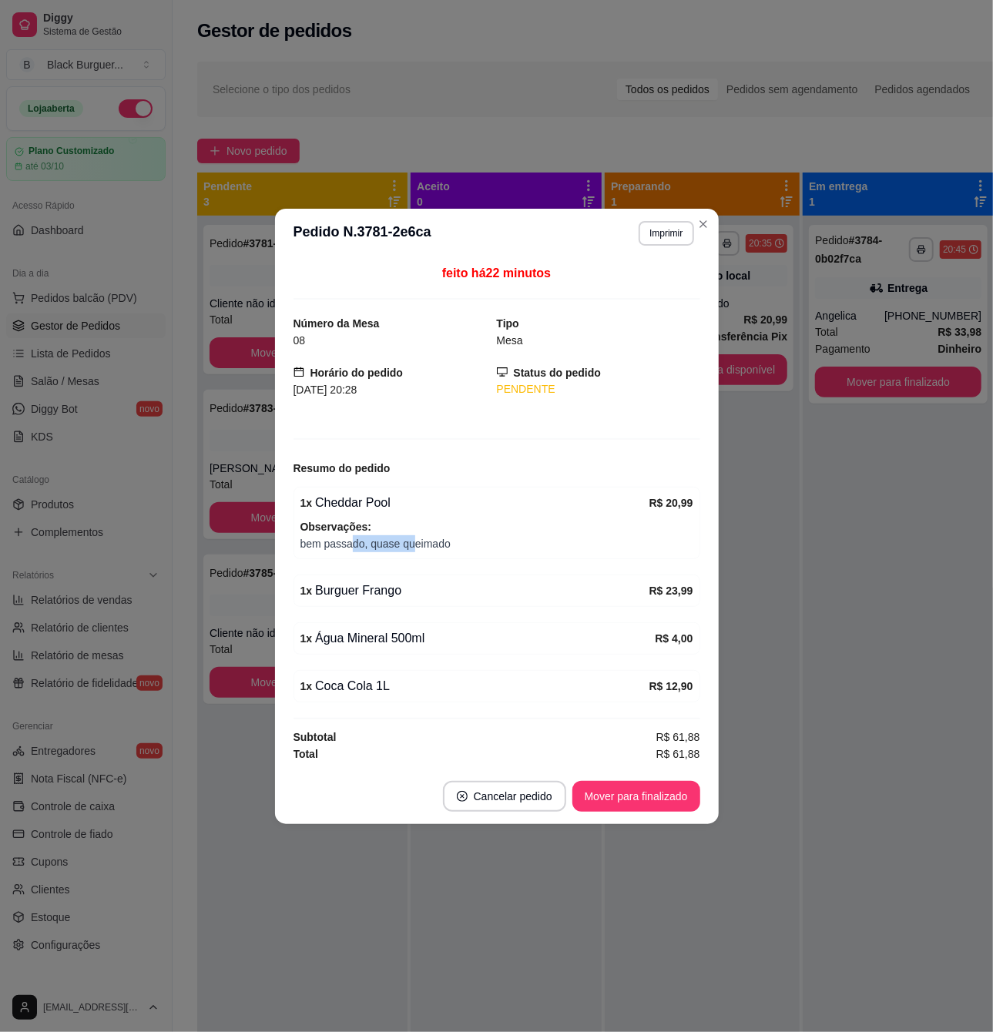
drag, startPoint x: 350, startPoint y: 546, endPoint x: 414, endPoint y: 546, distance: 64.0
click at [414, 546] on span "bem passado, quase queimado" at bounding box center [496, 543] width 393 height 17
click at [417, 546] on span "bem passado, quase queimado" at bounding box center [496, 543] width 393 height 17
drag, startPoint x: 377, startPoint y: 538, endPoint x: 445, endPoint y: 539, distance: 67.8
click at [438, 539] on span "bem passado, quase queimado" at bounding box center [496, 543] width 393 height 17
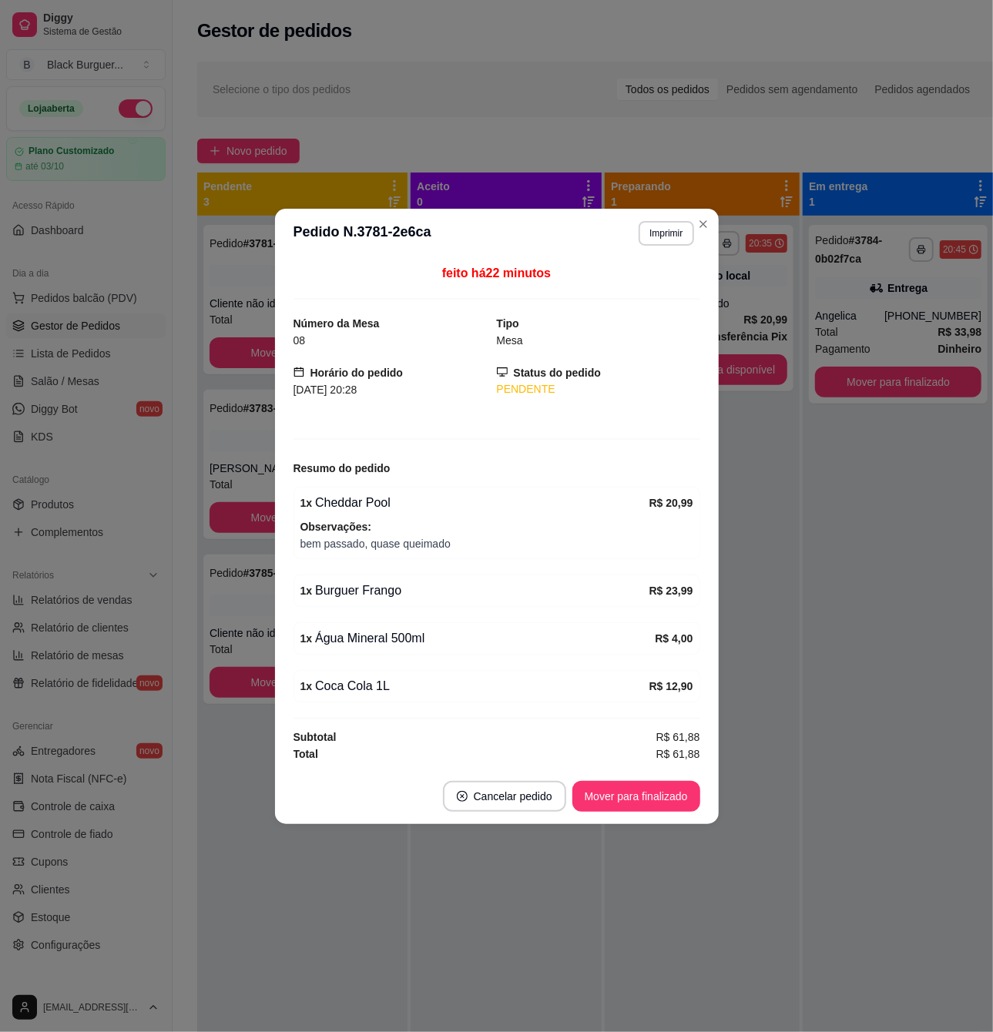
click at [445, 539] on span "bem passado, quase queimado" at bounding box center [496, 543] width 393 height 17
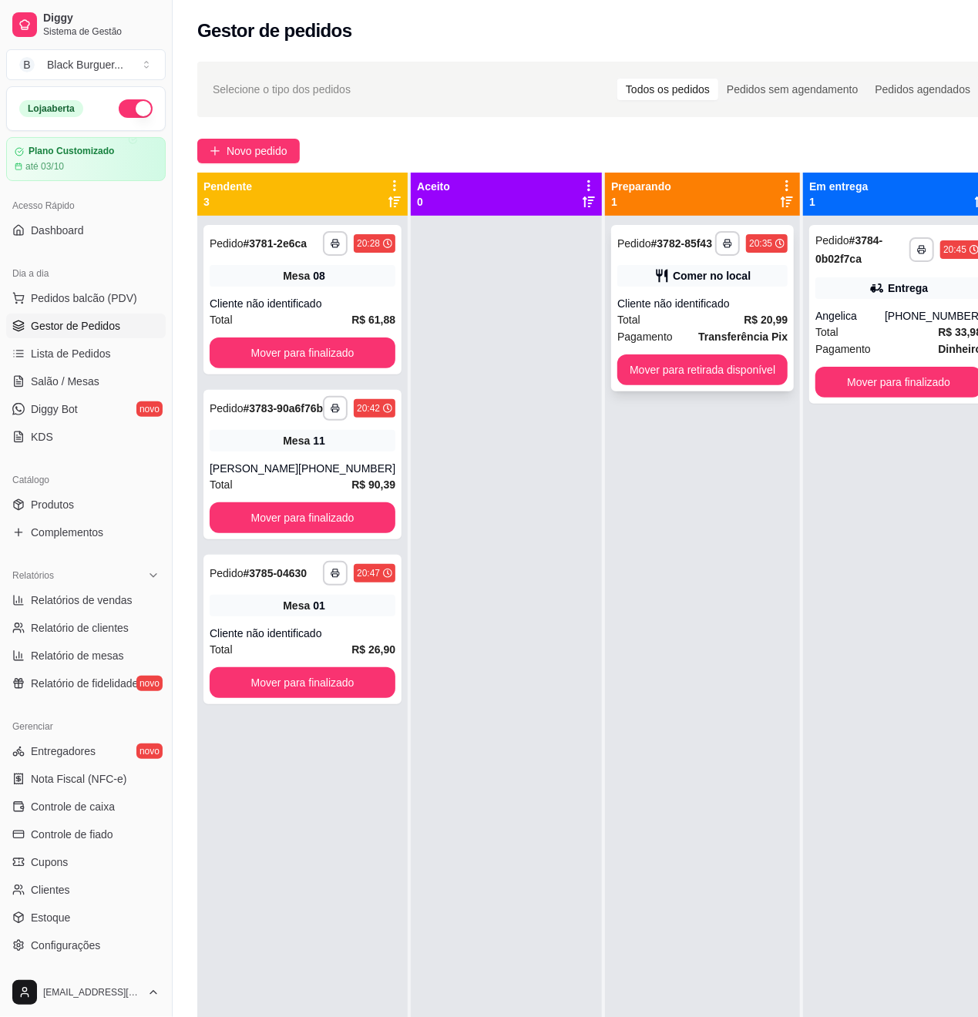
click at [693, 303] on div "Cliente não identificado" at bounding box center [702, 303] width 170 height 15
click at [843, 337] on div "Total R$ 33,98" at bounding box center [898, 332] width 166 height 17
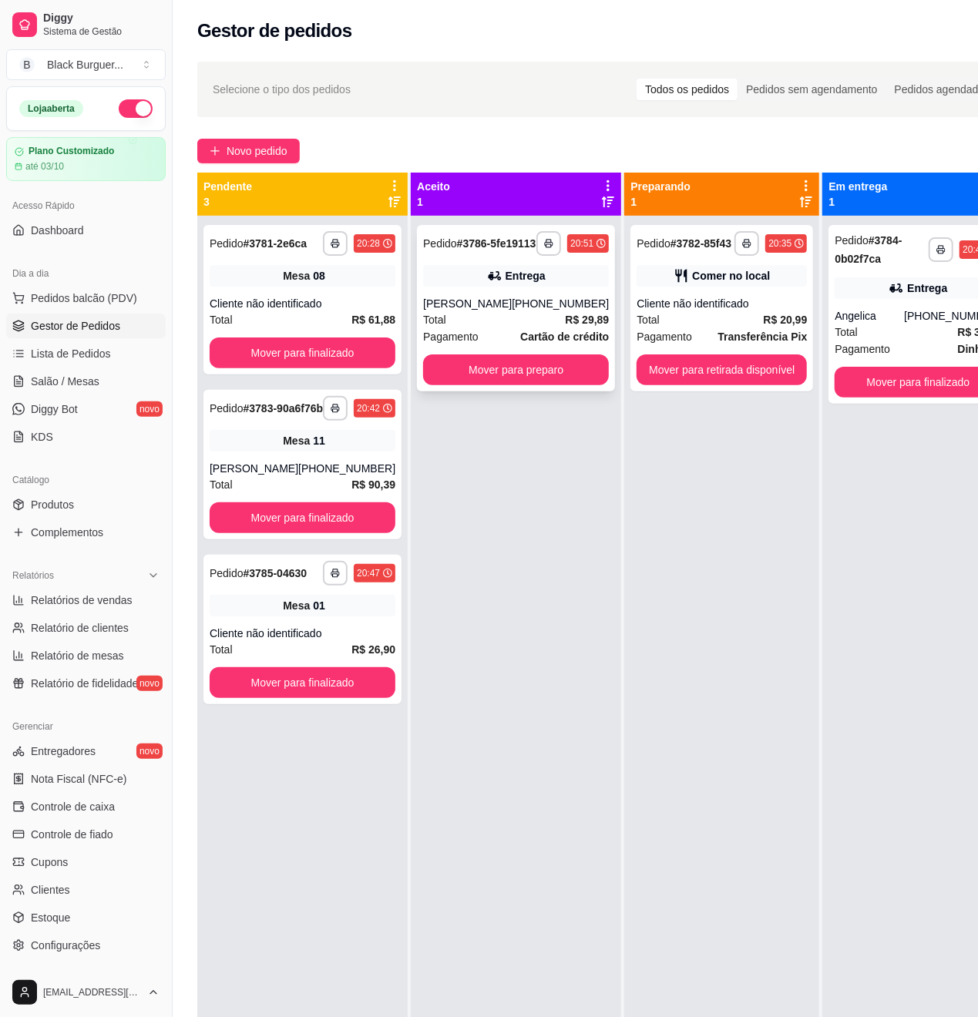
click at [479, 278] on div "Entrega" at bounding box center [516, 276] width 186 height 22
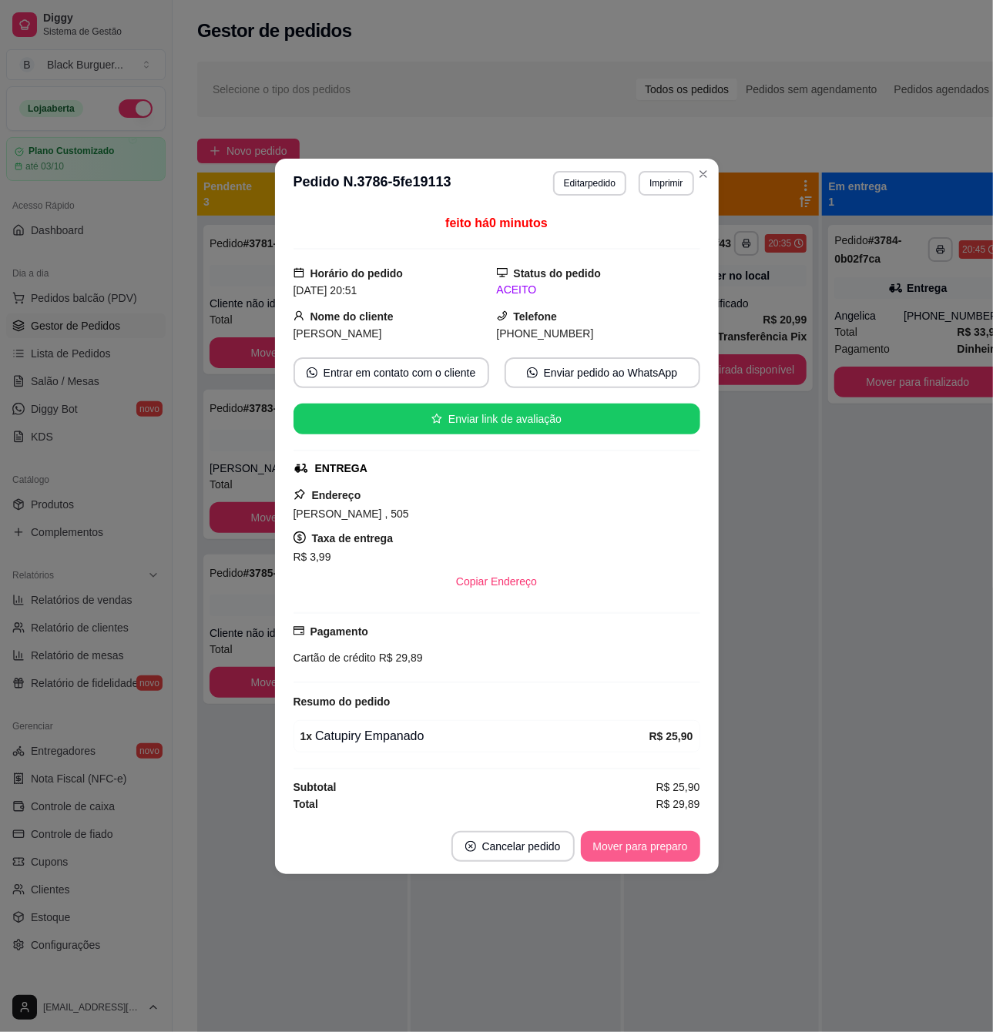
click at [641, 849] on button "Mover para preparo" at bounding box center [640, 846] width 119 height 31
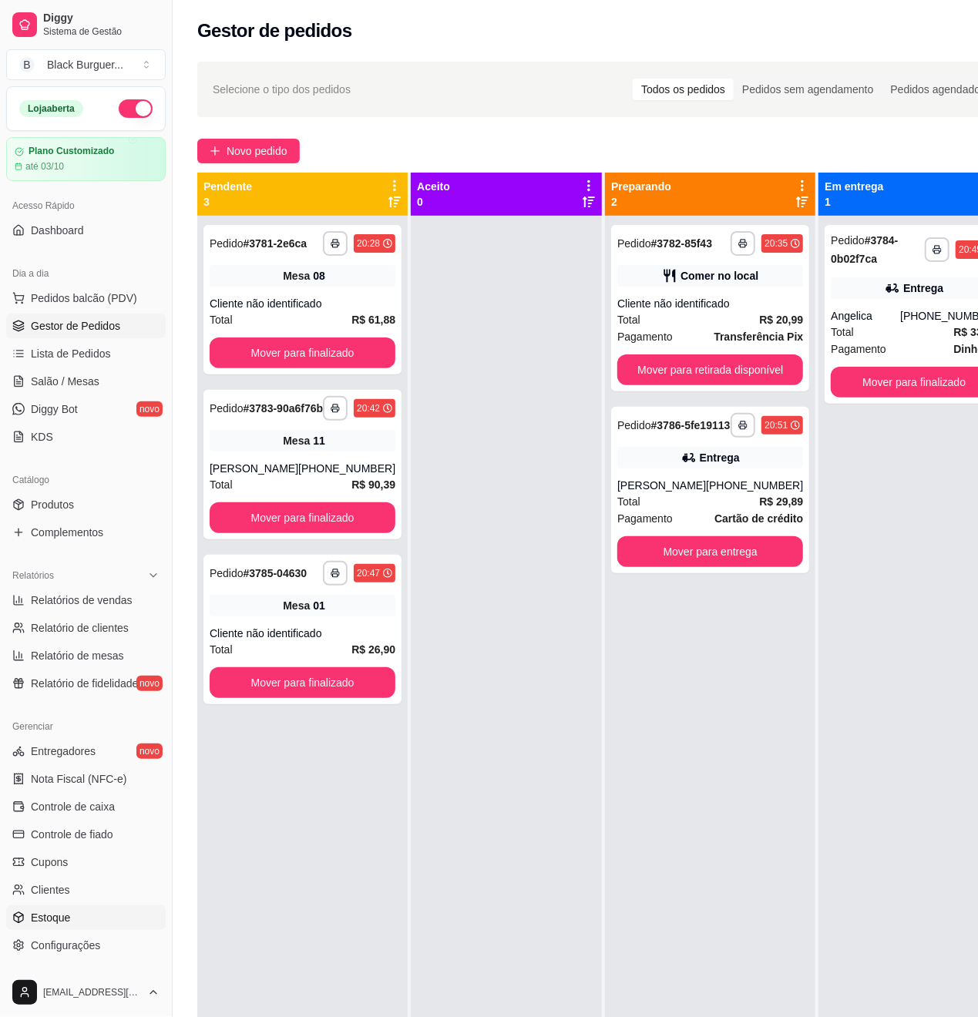
click at [66, 914] on span "Estoque" at bounding box center [50, 917] width 39 height 15
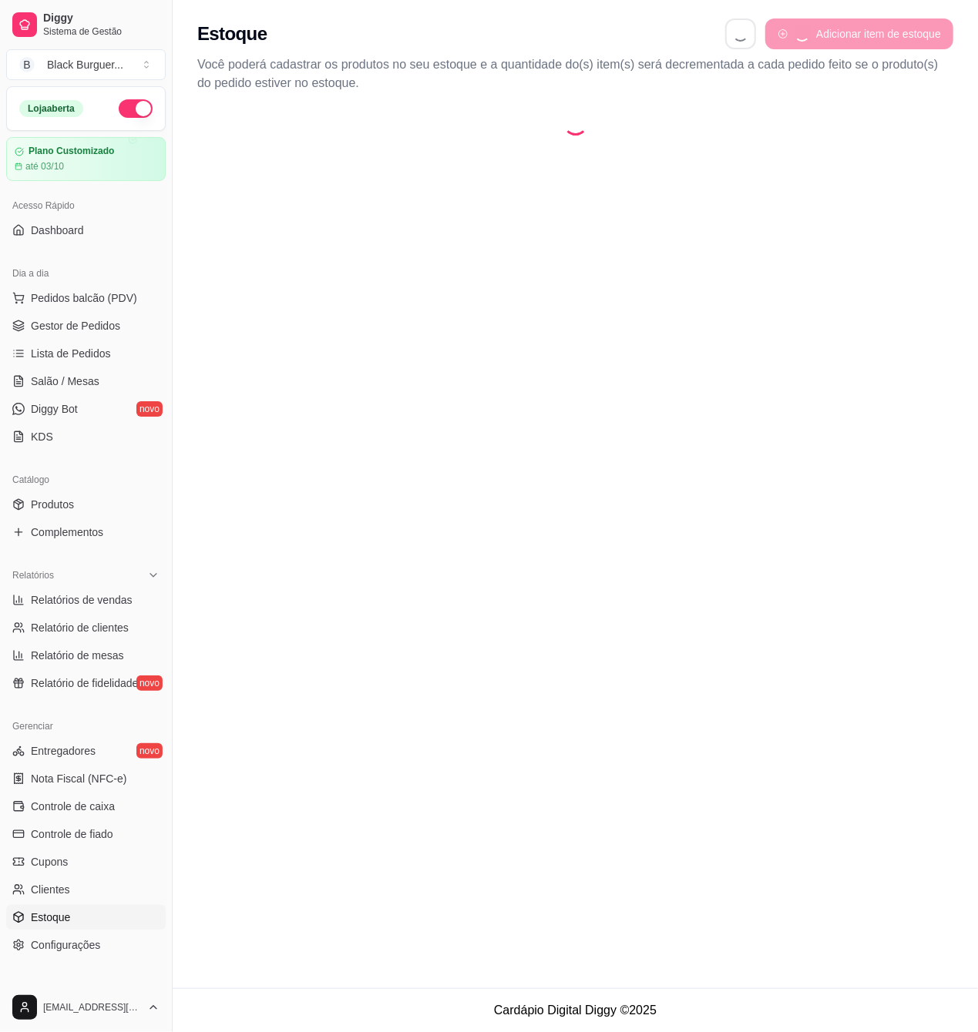
select select "QUANTITY_ORDER"
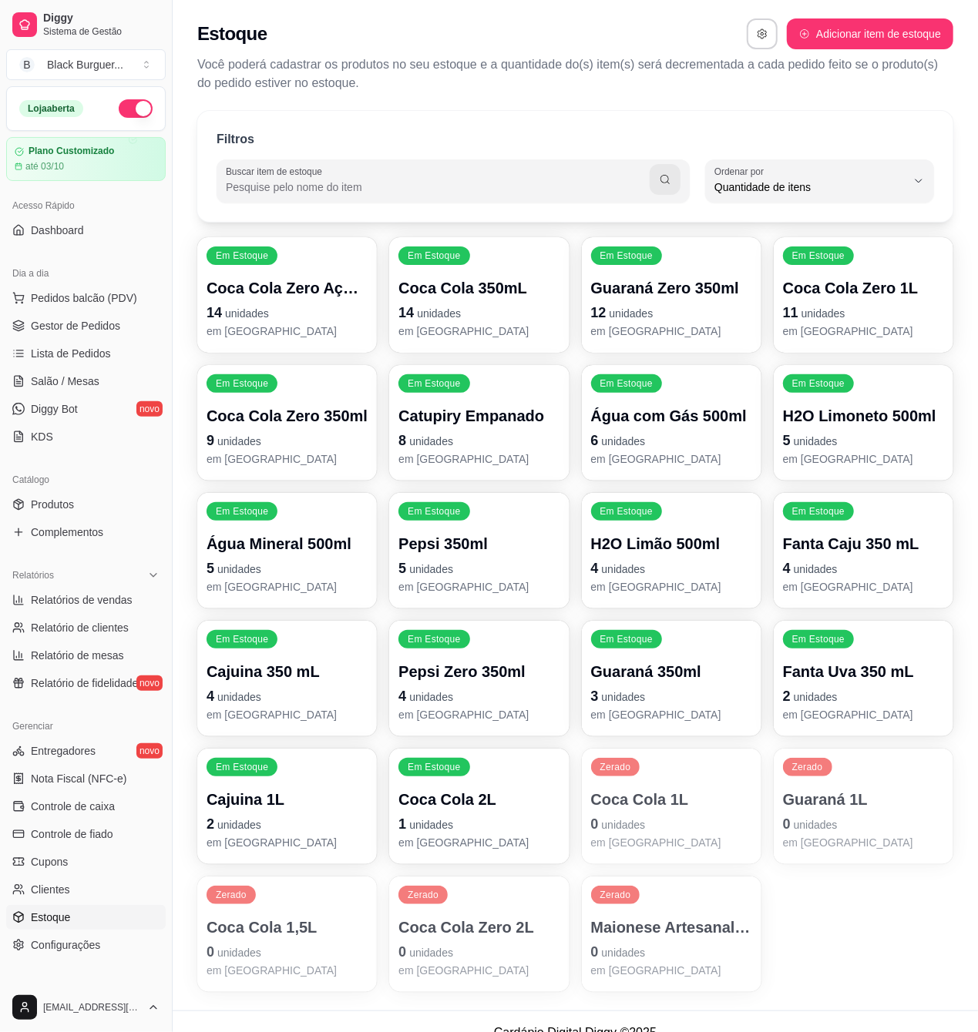
scroll to position [14, 0]
click at [74, 324] on span "Gestor de Pedidos" at bounding box center [75, 325] width 89 height 15
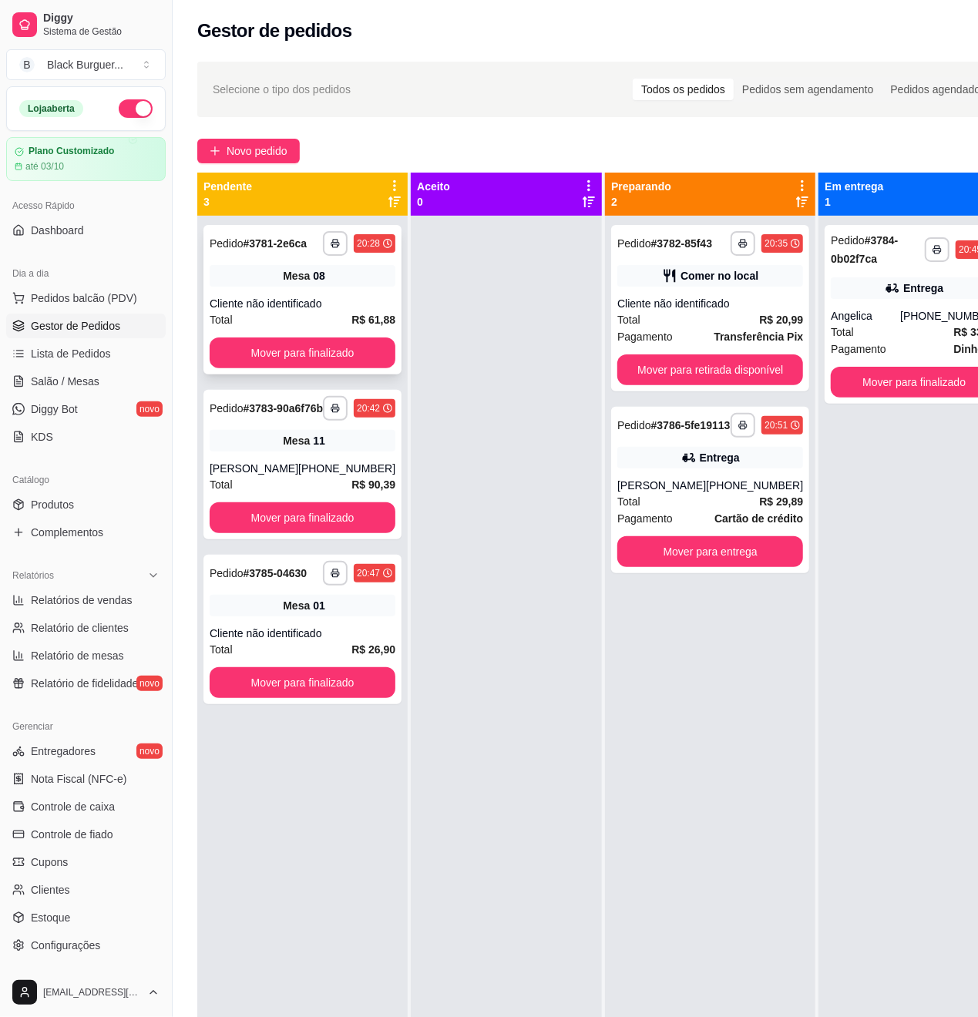
click at [353, 311] on div "Cliente não identificado" at bounding box center [303, 303] width 186 height 15
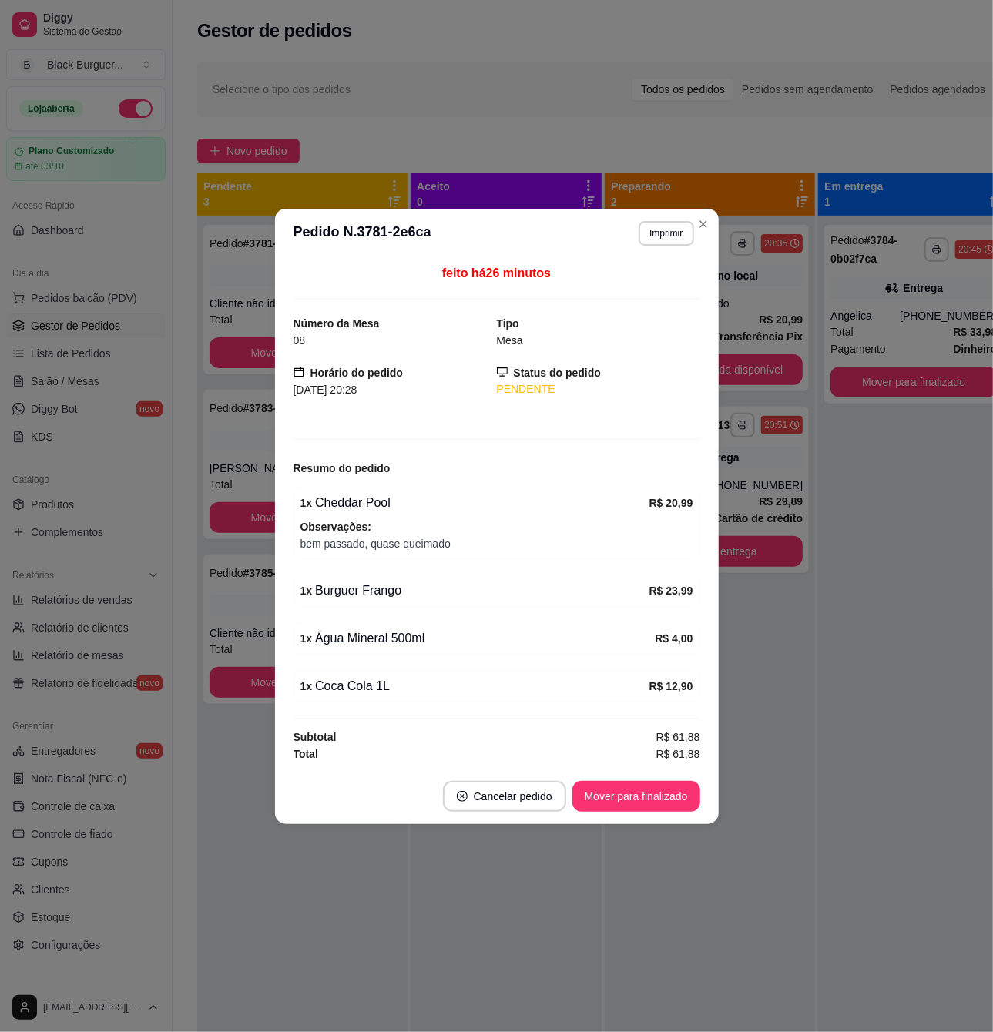
click at [610, 817] on footer "Cancelar pedido Mover para finalizado" at bounding box center [497, 796] width 444 height 55
click at [611, 806] on button "Mover para finalizado" at bounding box center [636, 796] width 128 height 31
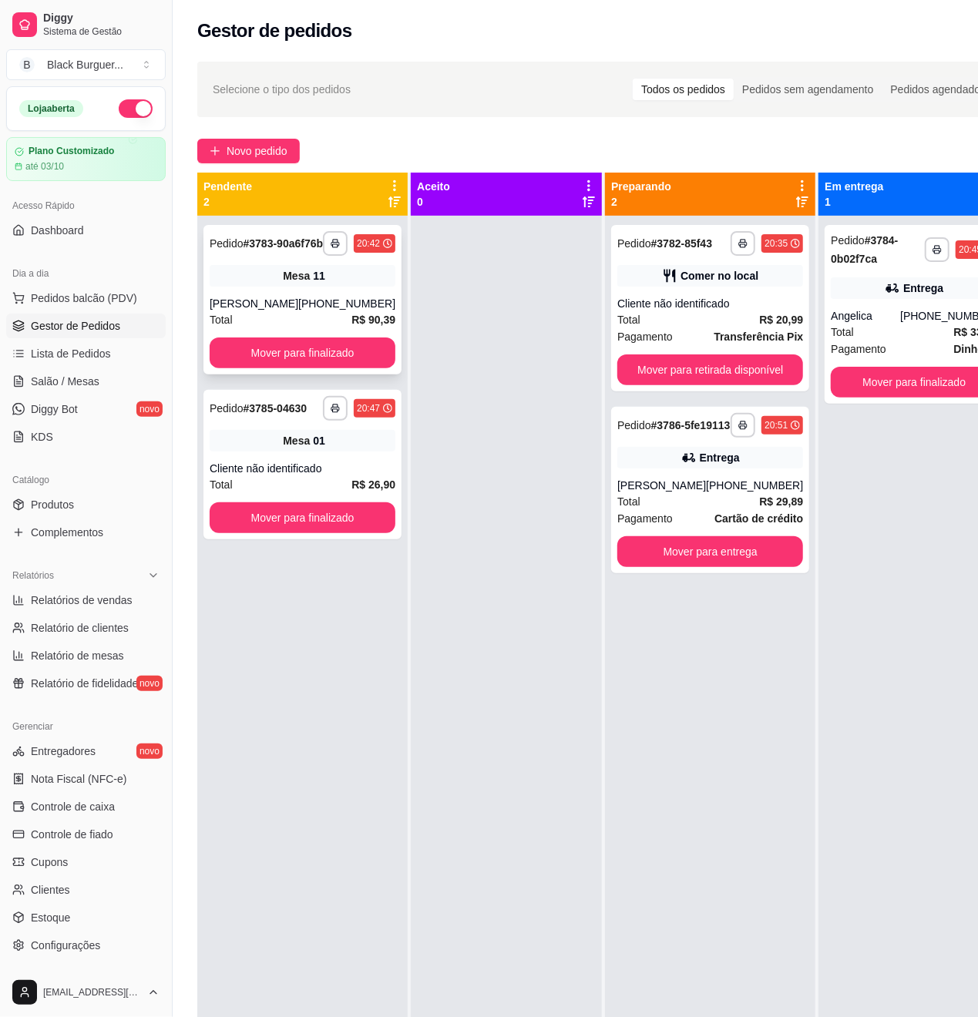
click at [228, 274] on div "**********" at bounding box center [302, 299] width 198 height 149
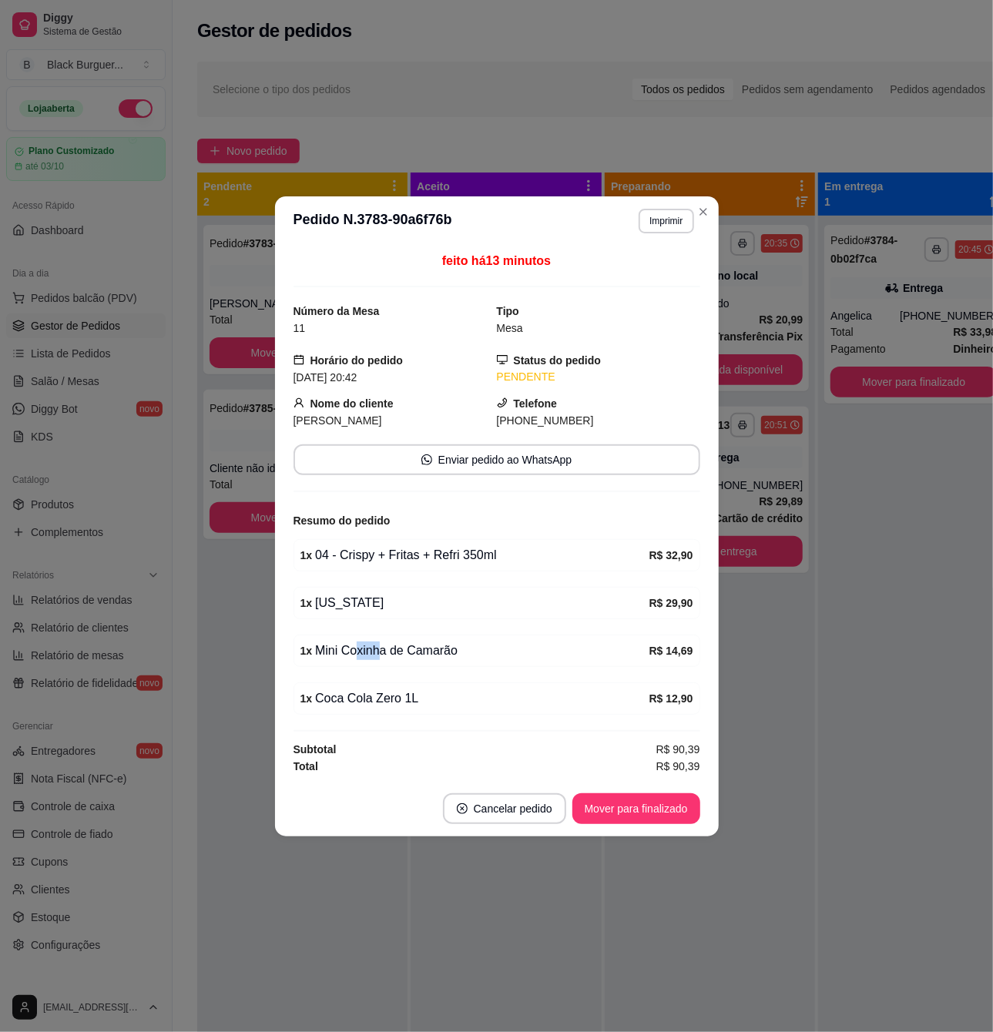
drag, startPoint x: 384, startPoint y: 658, endPoint x: 394, endPoint y: 658, distance: 10.8
click at [387, 658] on div "1 x Mini Coxinha de Camarão" at bounding box center [474, 651] width 349 height 18
click at [394, 658] on div "1 x Mini Coxinha de Camarão" at bounding box center [474, 651] width 349 height 18
drag, startPoint x: 459, startPoint y: 559, endPoint x: 490, endPoint y: 558, distance: 30.8
click at [490, 558] on div "1 x 04 - Crispy + Fritas + Refri 350ml" at bounding box center [474, 555] width 349 height 18
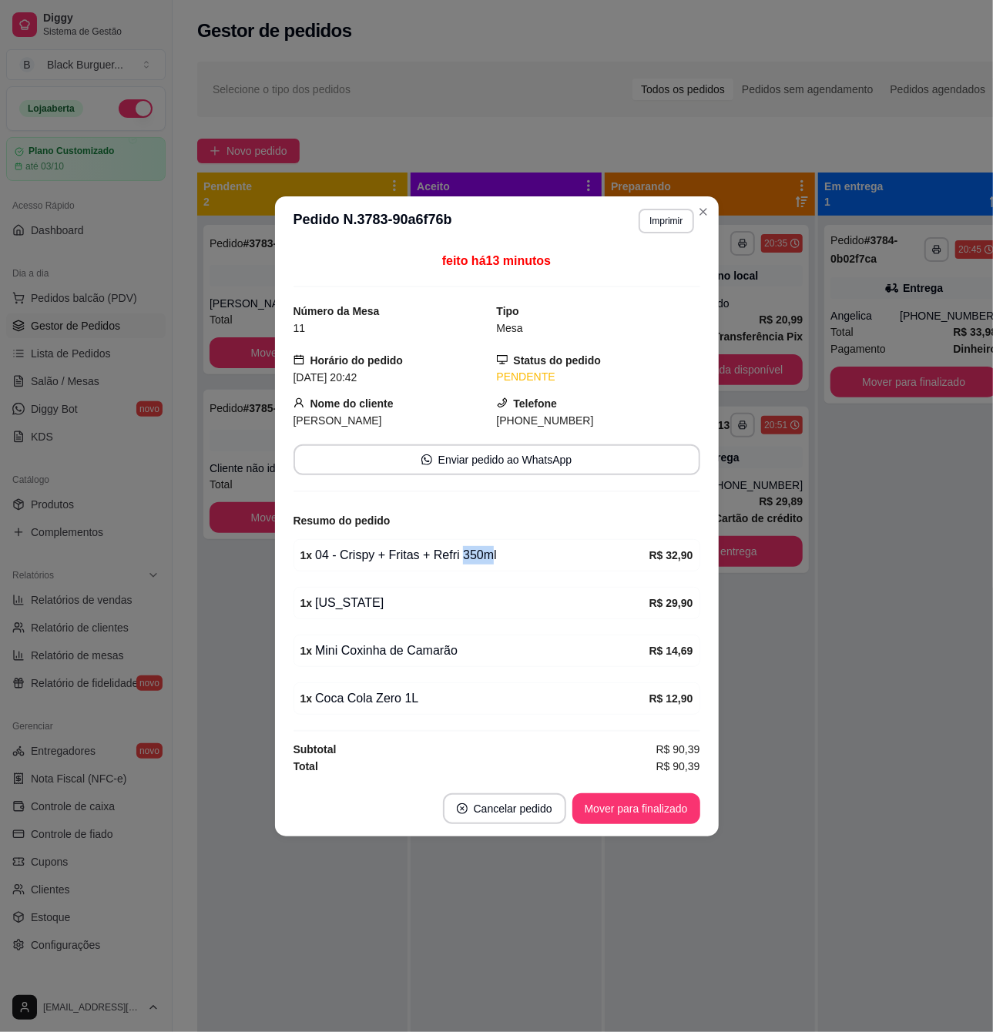
click at [490, 558] on div "1 x 04 - Crispy + Fritas + Refri 350ml" at bounding box center [474, 555] width 349 height 18
drag, startPoint x: 401, startPoint y: 653, endPoint x: 448, endPoint y: 649, distance: 48.0
click at [441, 650] on div "1 x Mini Coxinha de Camarão" at bounding box center [474, 651] width 349 height 18
click at [448, 649] on div "1 x Mini Coxinha de Camarão" at bounding box center [474, 651] width 349 height 18
click at [457, 721] on div "feito há 13 minutos Número da Mesa 11 Tipo Mesa Horário do pedido [DATE] 20:42 …" at bounding box center [497, 513] width 407 height 523
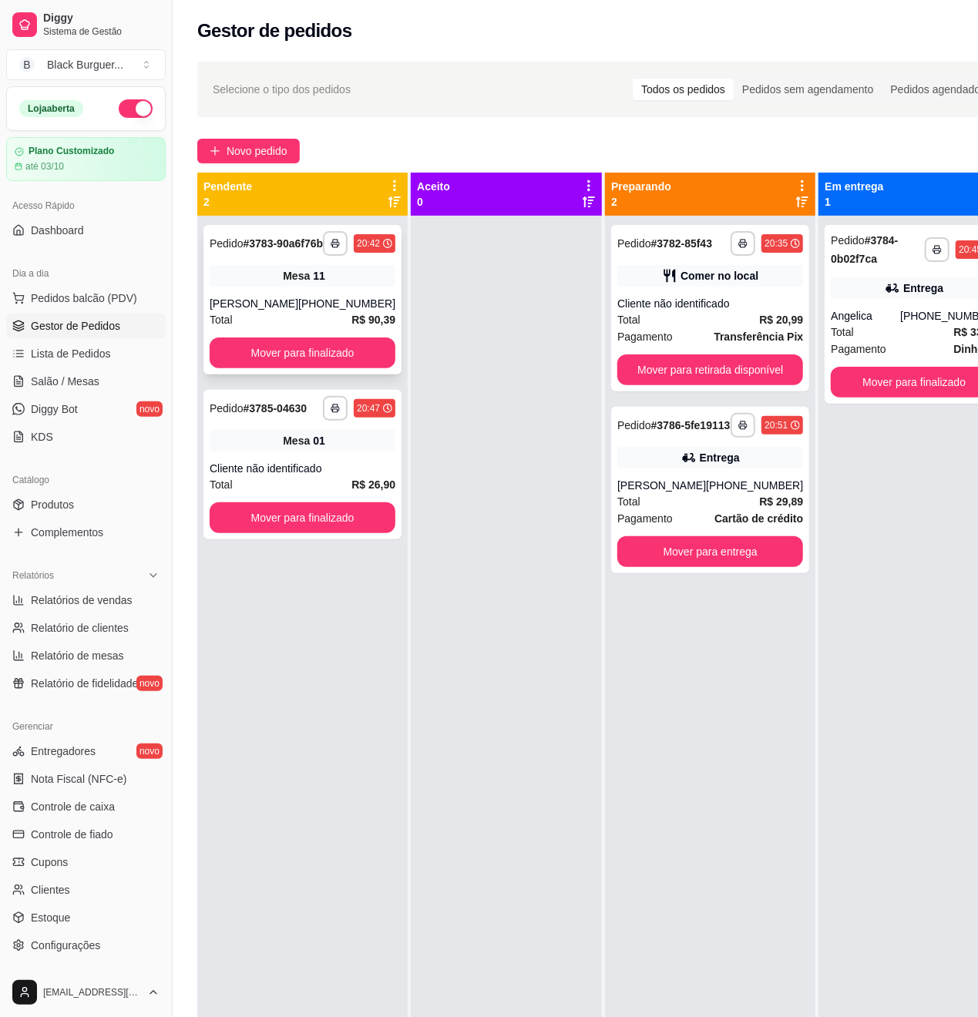
click at [302, 311] on div "[PHONE_NUMBER]" at bounding box center [346, 303] width 97 height 15
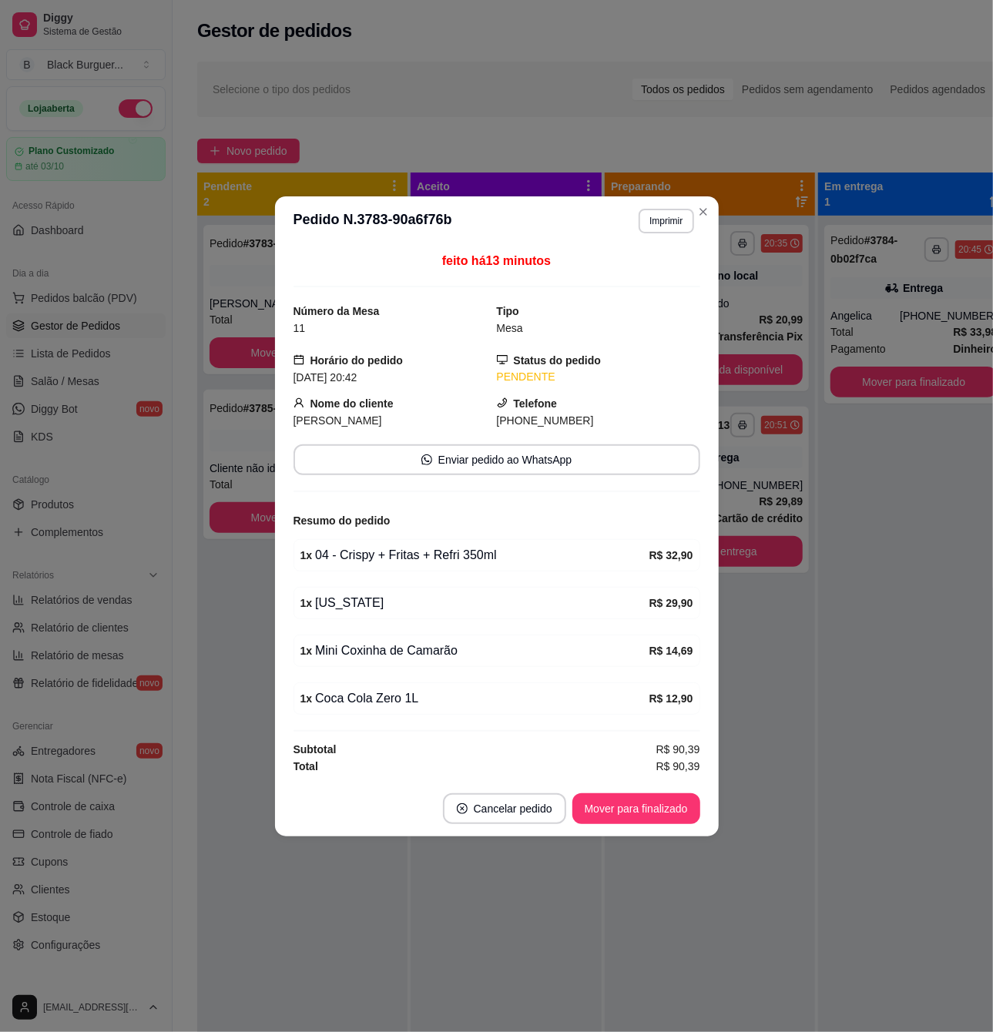
click at [275, 679] on div "feito há 13 minutos Número da Mesa 11 Tipo Mesa Horário do pedido [DATE] 20:42 …" at bounding box center [497, 513] width 444 height 535
click at [675, 820] on button "Mover para finalizado" at bounding box center [636, 809] width 124 height 30
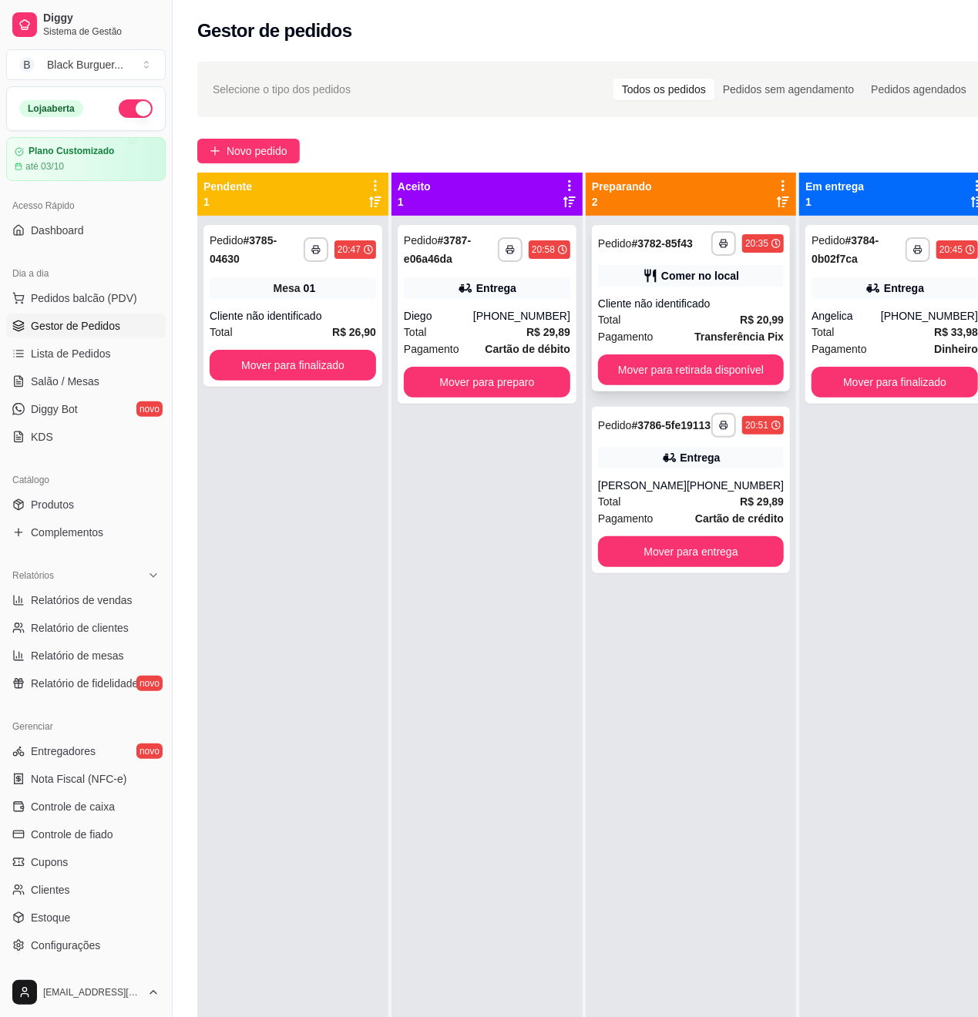
click at [741, 317] on strong "R$ 20,99" at bounding box center [762, 320] width 44 height 12
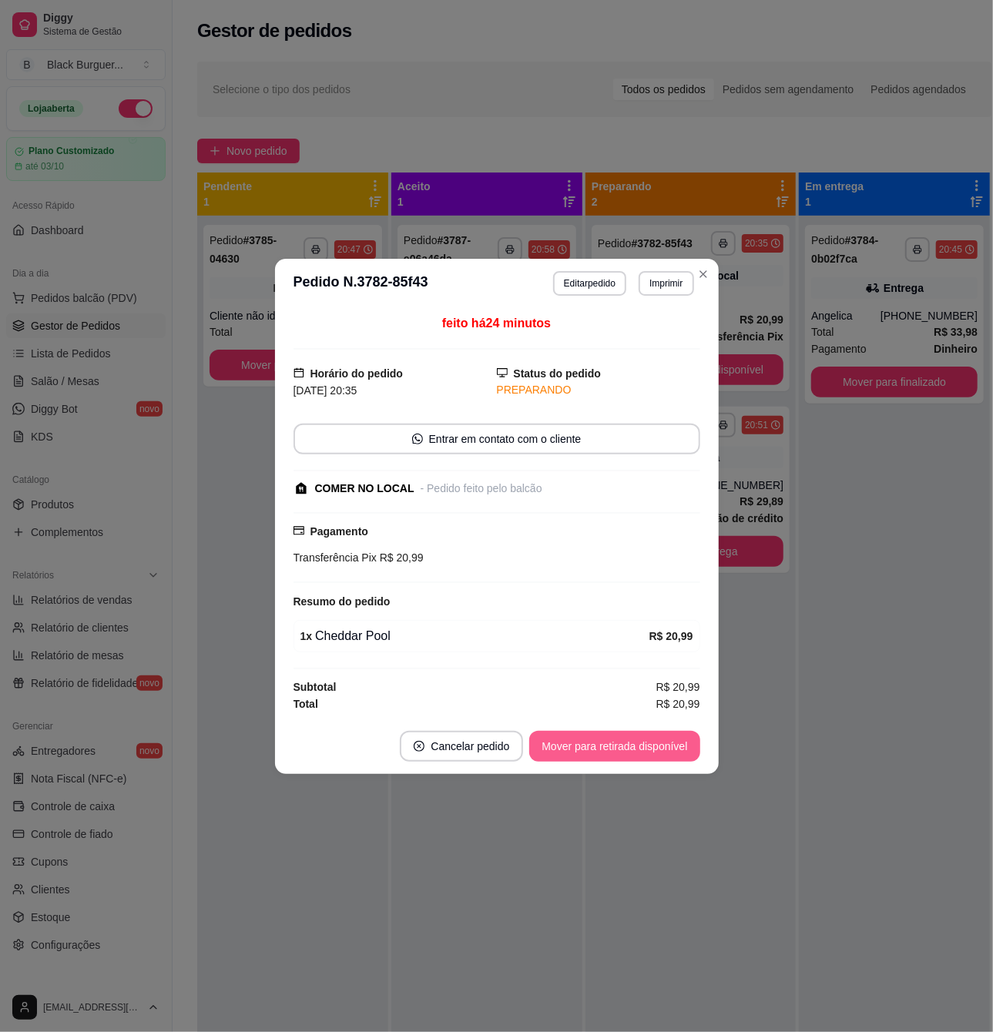
click at [617, 734] on button "Mover para retirada disponível" at bounding box center [614, 746] width 170 height 31
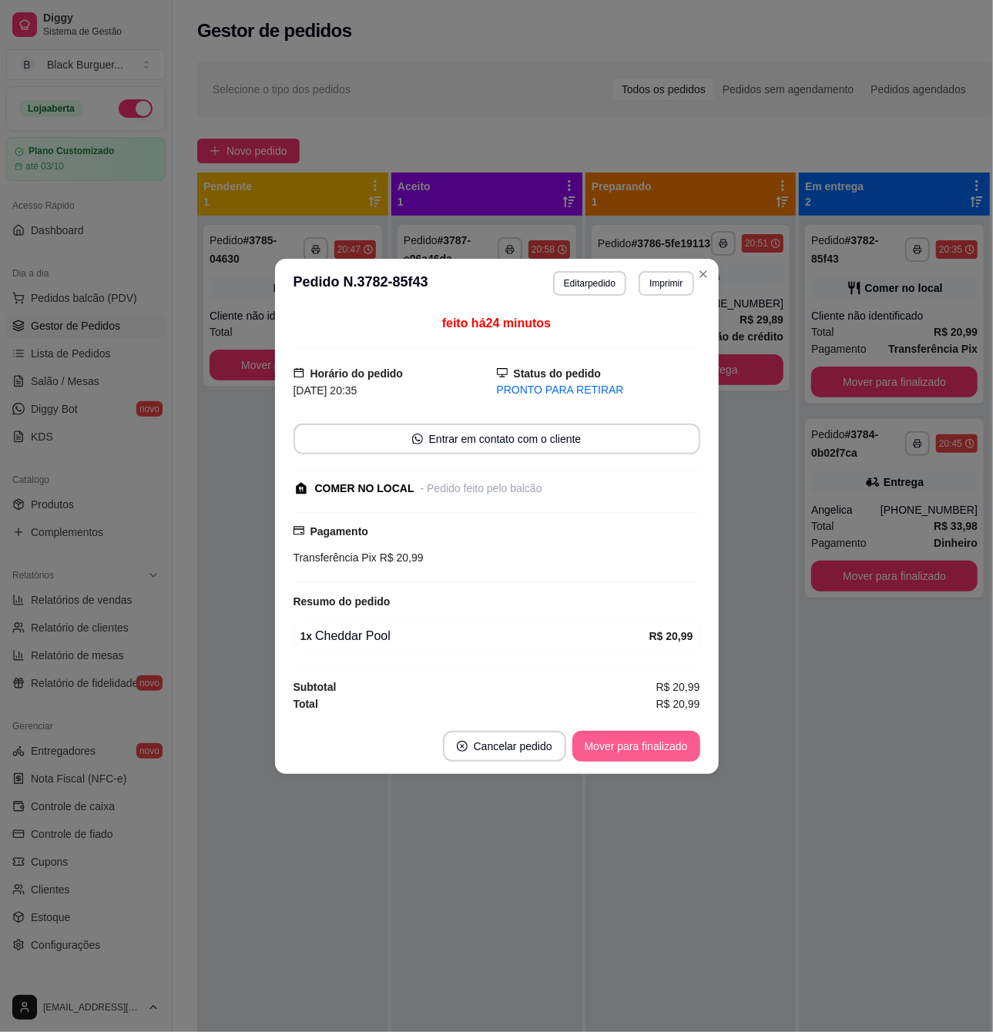
click at [653, 747] on button "Mover para finalizado" at bounding box center [636, 746] width 128 height 31
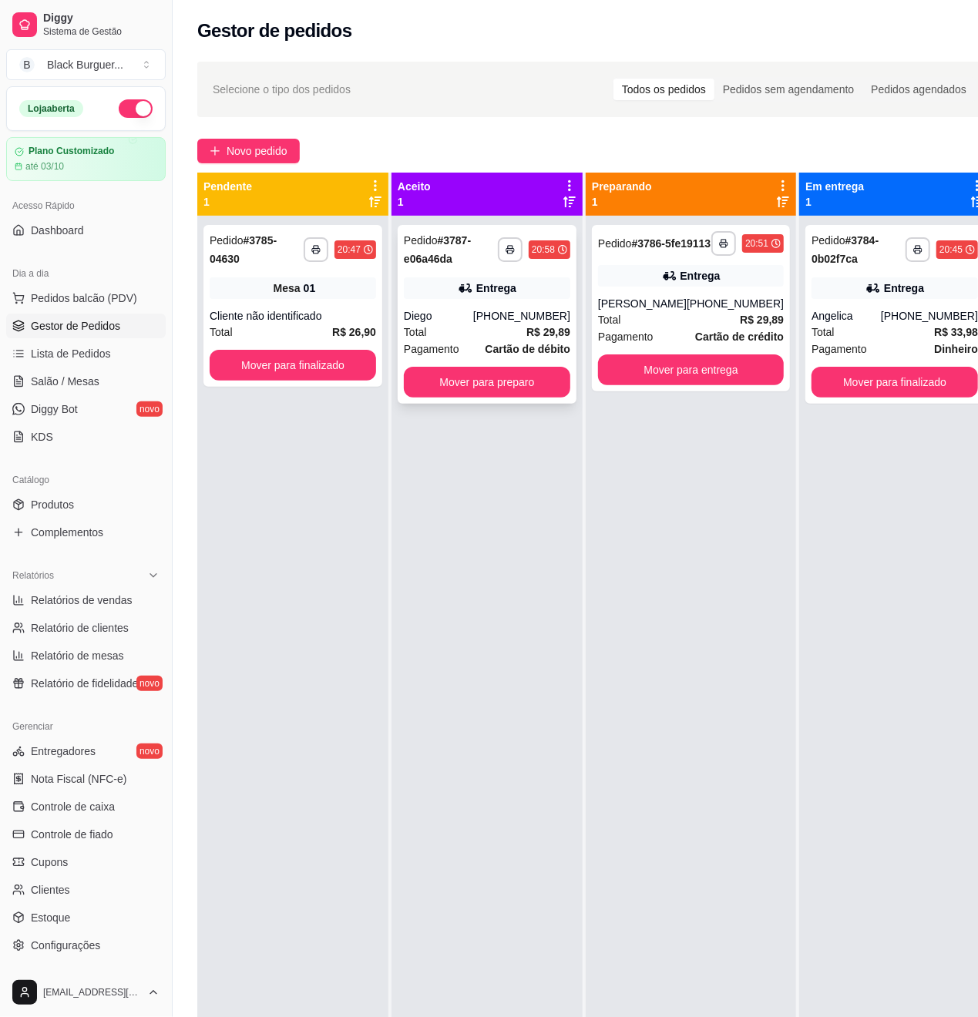
click at [506, 300] on div "**********" at bounding box center [487, 314] width 179 height 179
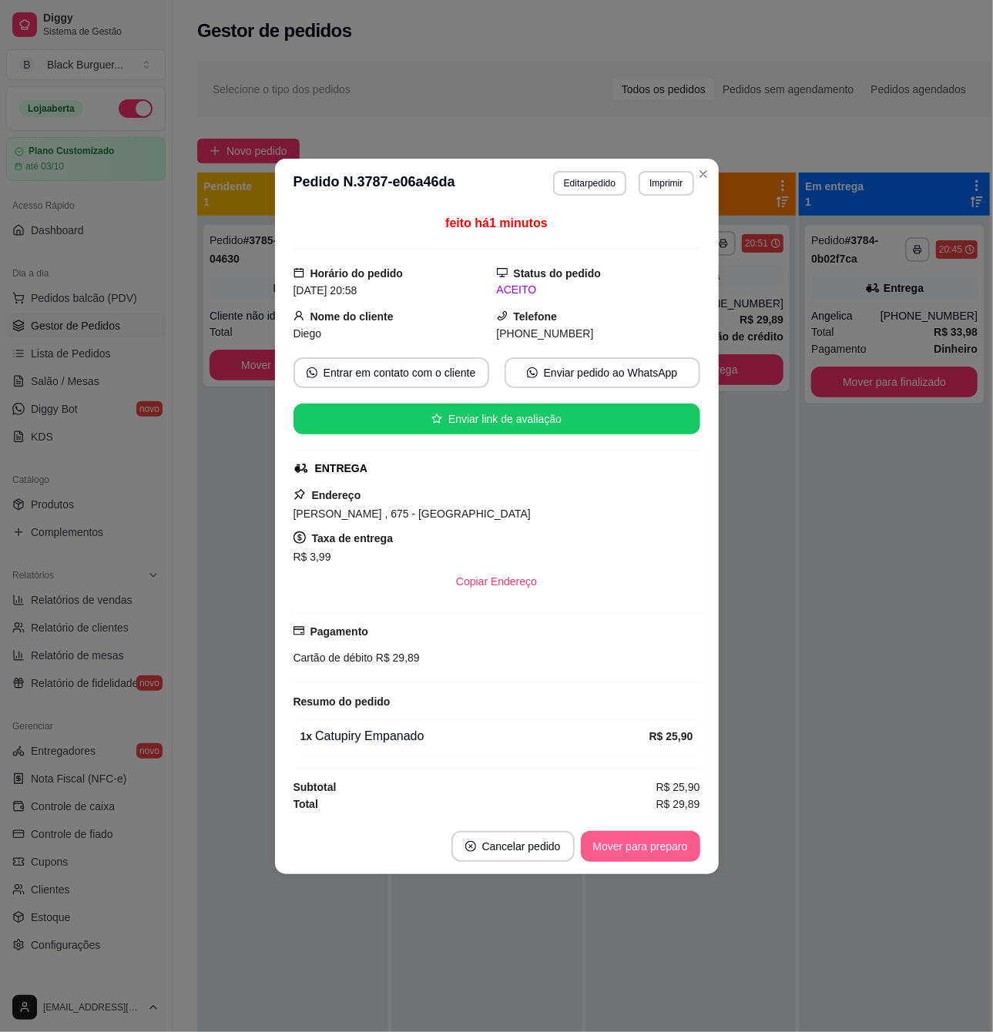
click at [650, 845] on button "Mover para preparo" at bounding box center [640, 846] width 119 height 31
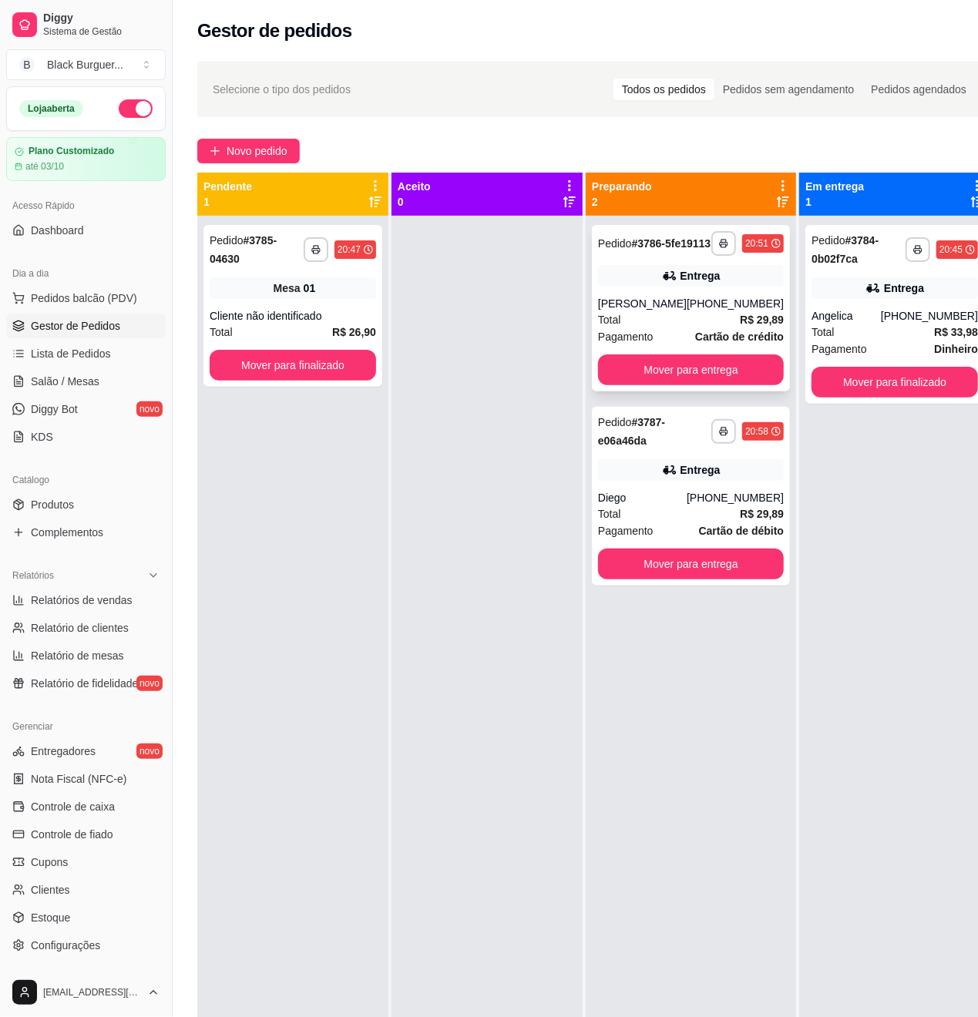
click at [695, 311] on div "[PHONE_NUMBER]" at bounding box center [735, 303] width 97 height 15
click at [712, 327] on div "Total R$ 29,89" at bounding box center [691, 319] width 186 height 17
click at [747, 503] on div "**********" at bounding box center [691, 496] width 198 height 179
click at [866, 342] on div "Pagamento Dinheiro" at bounding box center [894, 349] width 166 height 17
click at [861, 303] on div "**********" at bounding box center [894, 314] width 179 height 179
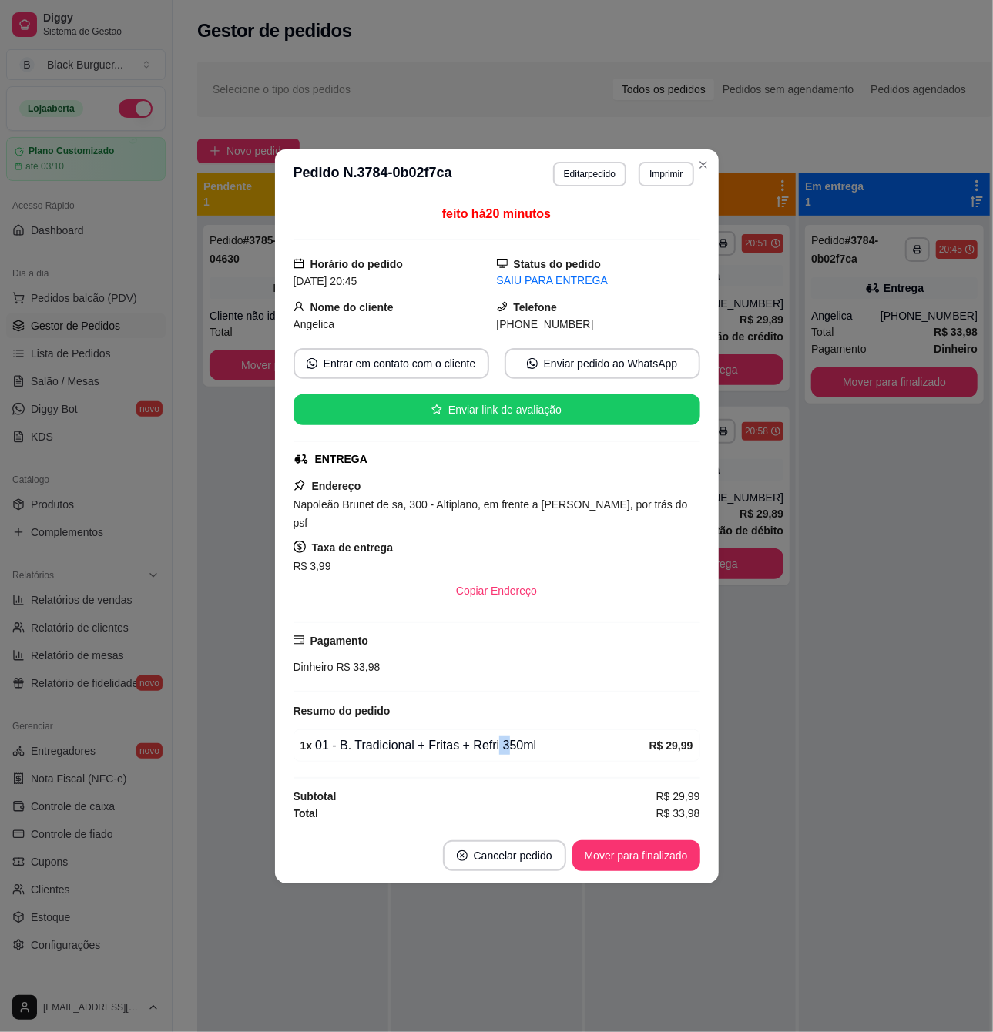
drag, startPoint x: 495, startPoint y: 737, endPoint x: 525, endPoint y: 737, distance: 30.0
click at [516, 737] on div "1 x 01 - B. Tradicional + Fritas + Refri 350ml" at bounding box center [474, 746] width 349 height 18
click at [525, 737] on div "1 x 01 - B. Tradicional + Fritas + Refri 350ml" at bounding box center [474, 746] width 349 height 18
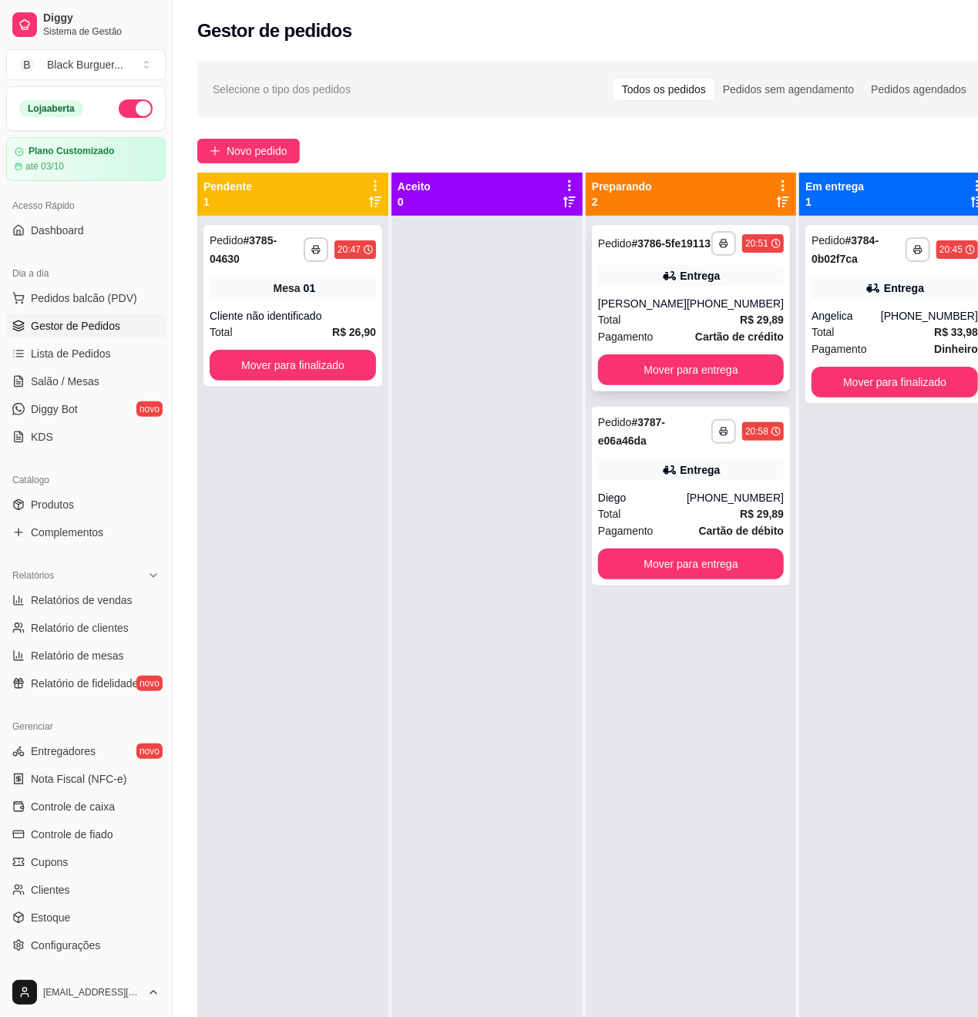
click at [741, 326] on strong "R$ 29,89" at bounding box center [762, 320] width 44 height 12
click at [361, 371] on button "Mover para finalizado" at bounding box center [293, 365] width 166 height 31
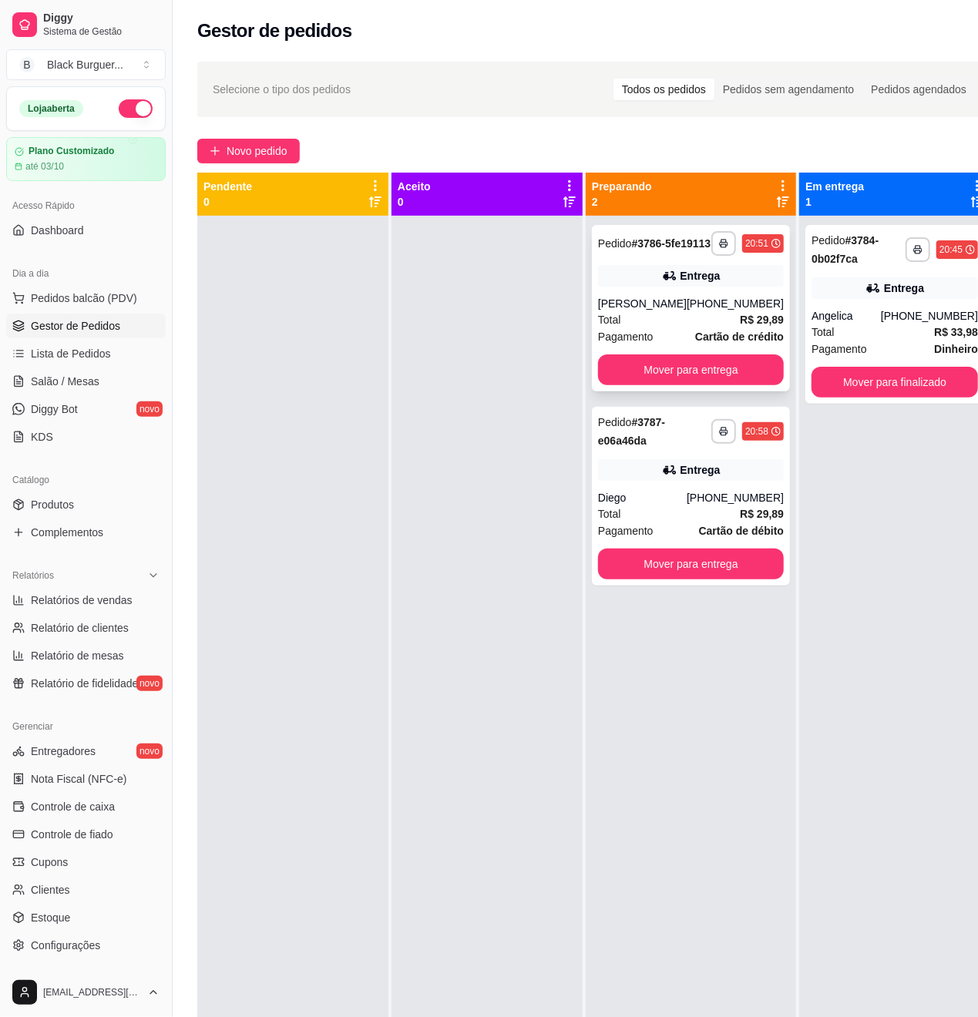
click at [713, 328] on div "Total R$ 29,89" at bounding box center [691, 319] width 186 height 17
click at [94, 911] on link "Estoque" at bounding box center [85, 917] width 159 height 25
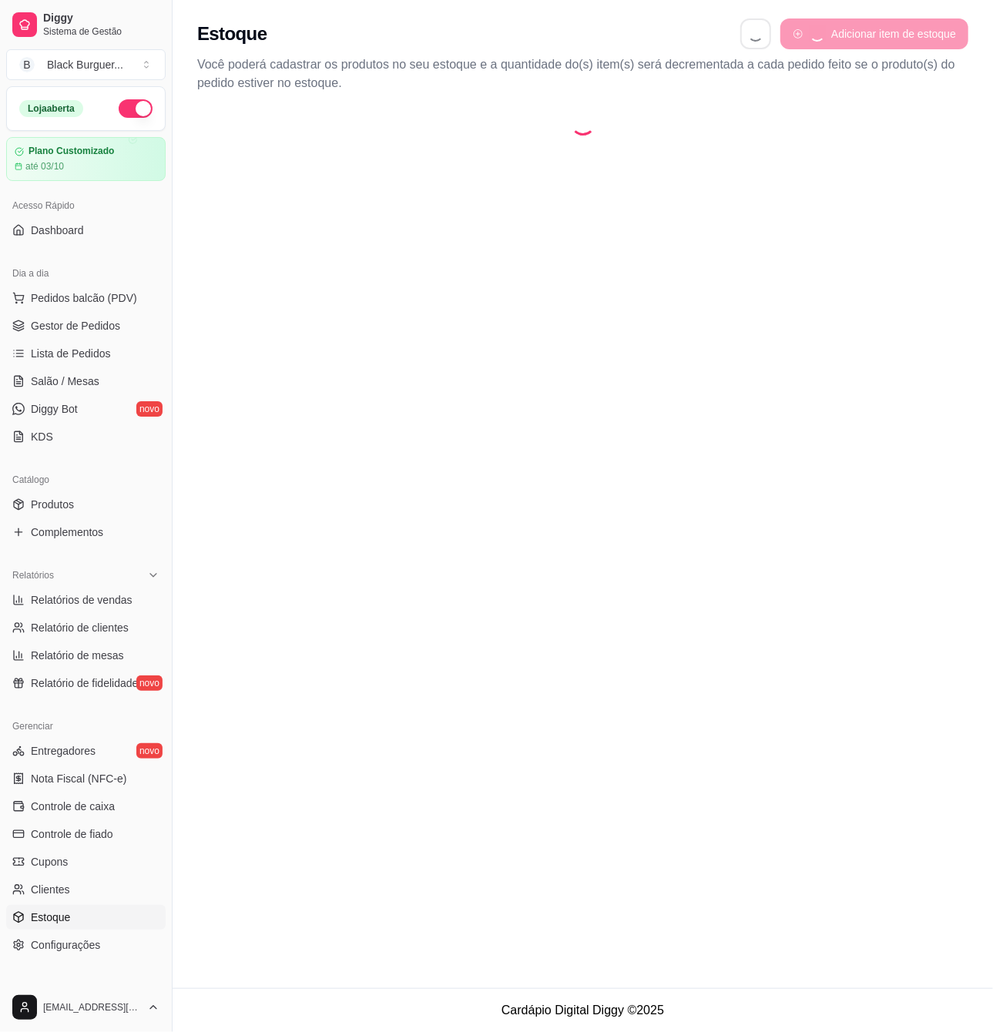
select select "QUANTITY_ORDER"
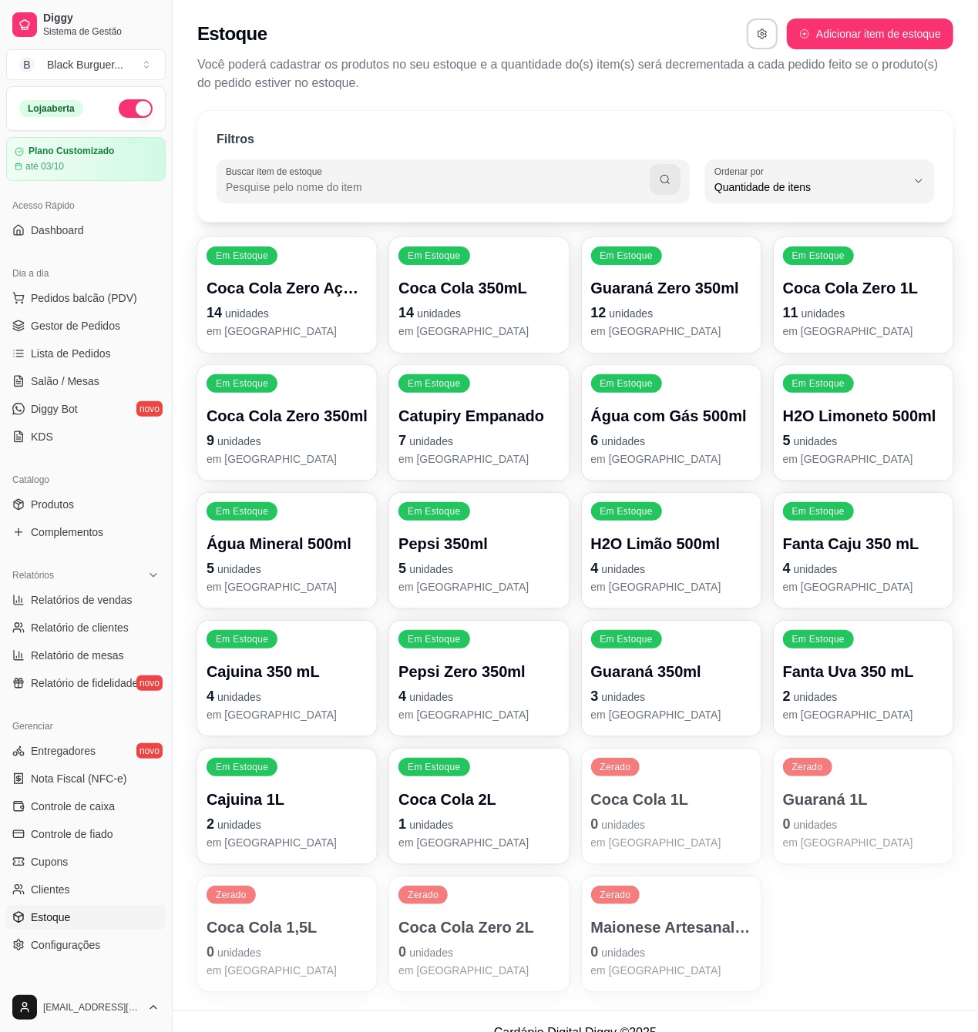
scroll to position [14, 0]
click at [861, 270] on div "Em Estoque Coca Cola Zero 1L 11 unidades em [GEOGRAPHIC_DATA]" at bounding box center [864, 295] width 180 height 116
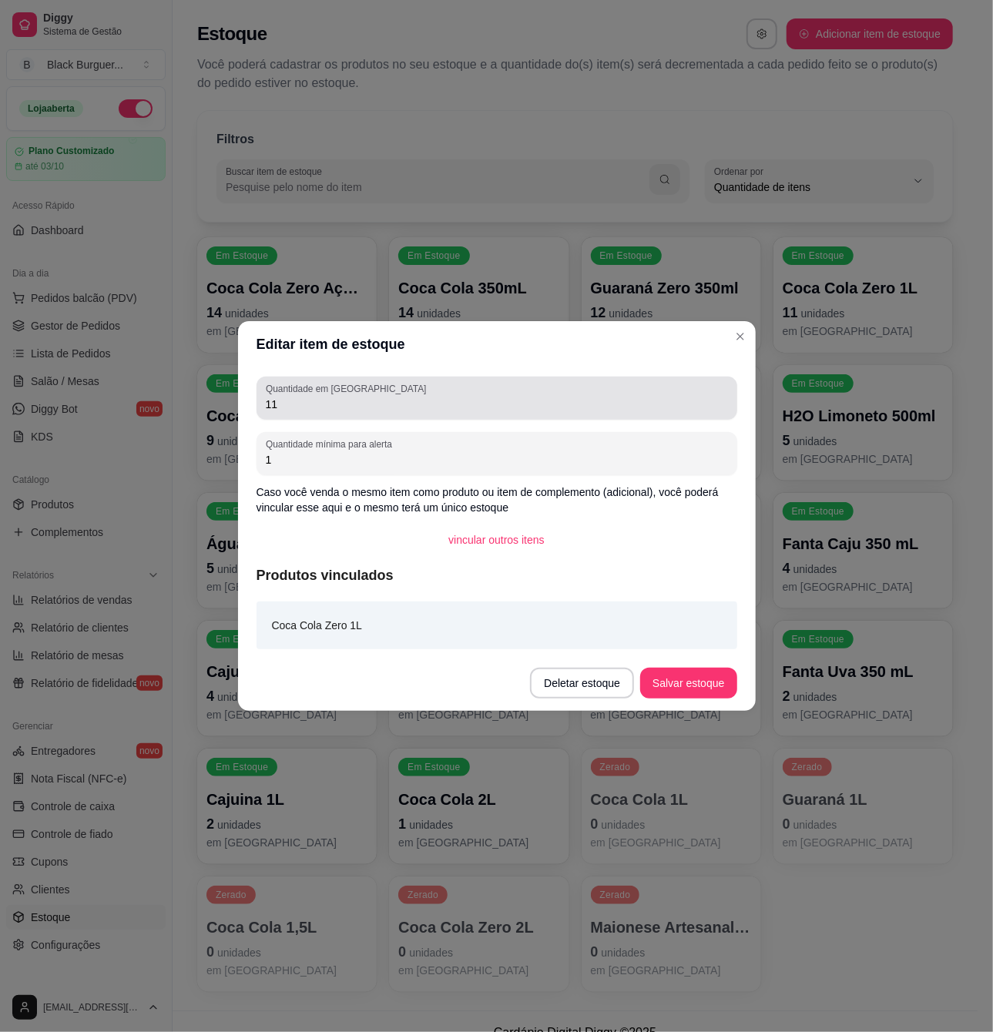
drag, startPoint x: 458, startPoint y: 383, endPoint x: 191, endPoint y: 401, distance: 267.2
click at [191, 401] on div "Editar item de estoque Quantidade em estoque 11 Quantidade mínima para alerta 1…" at bounding box center [496, 516] width 993 height 1032
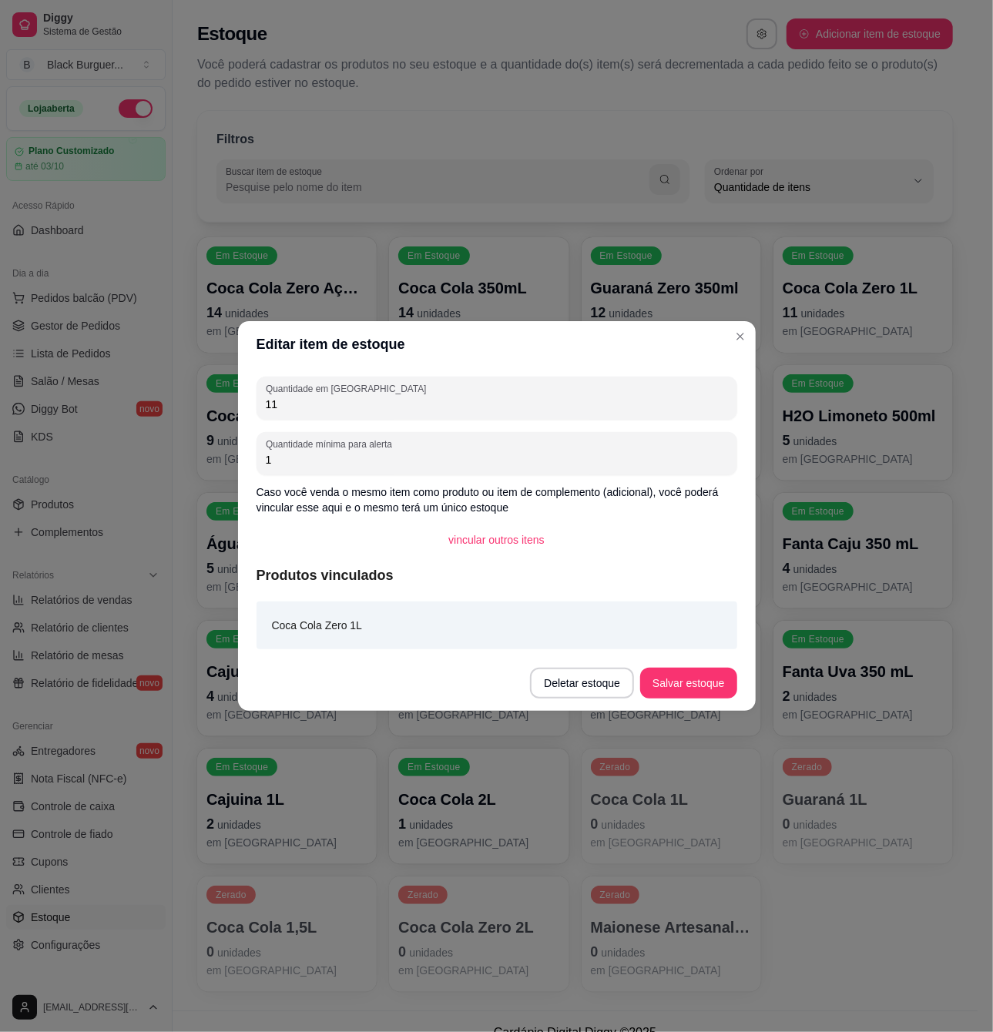
click at [324, 401] on input "11" at bounding box center [497, 404] width 462 height 15
type input "10"
click at [679, 687] on button "Salvar estoque" at bounding box center [688, 683] width 96 height 31
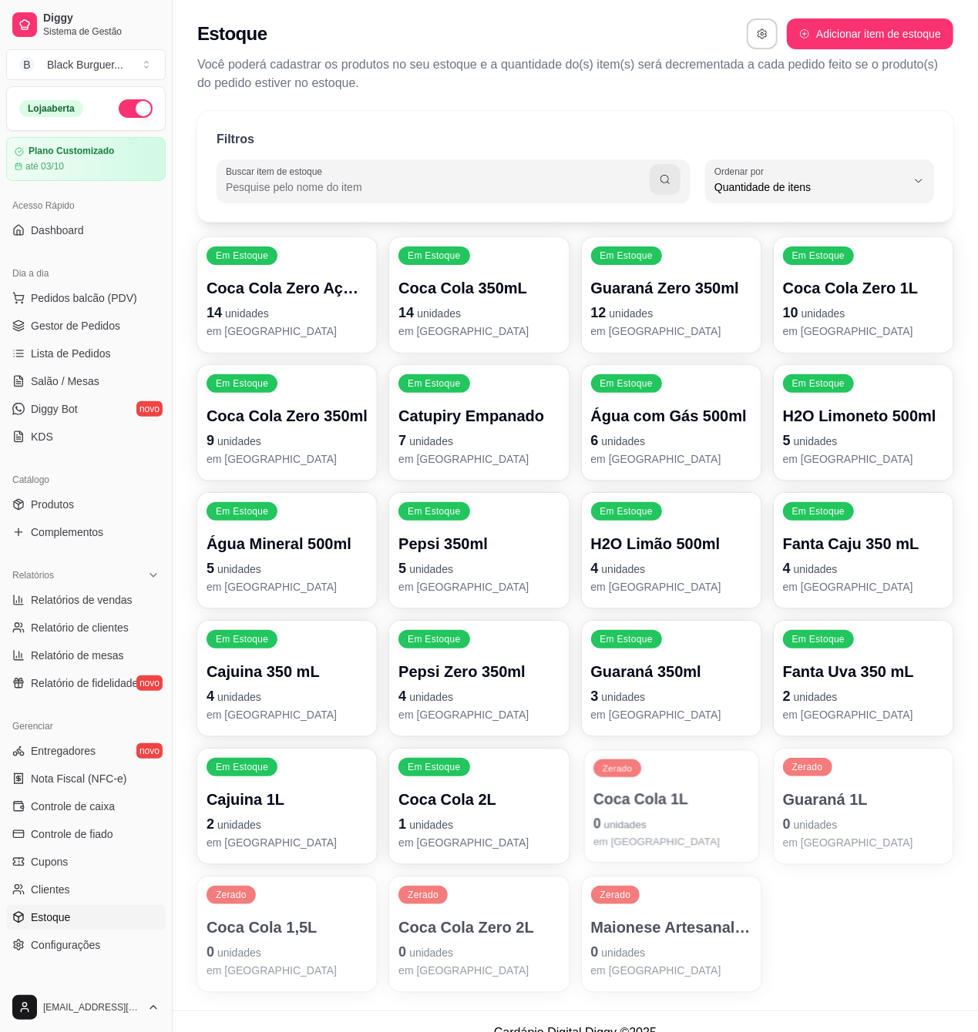
click at [720, 802] on p "Coca Cola 1L" at bounding box center [671, 800] width 156 height 21
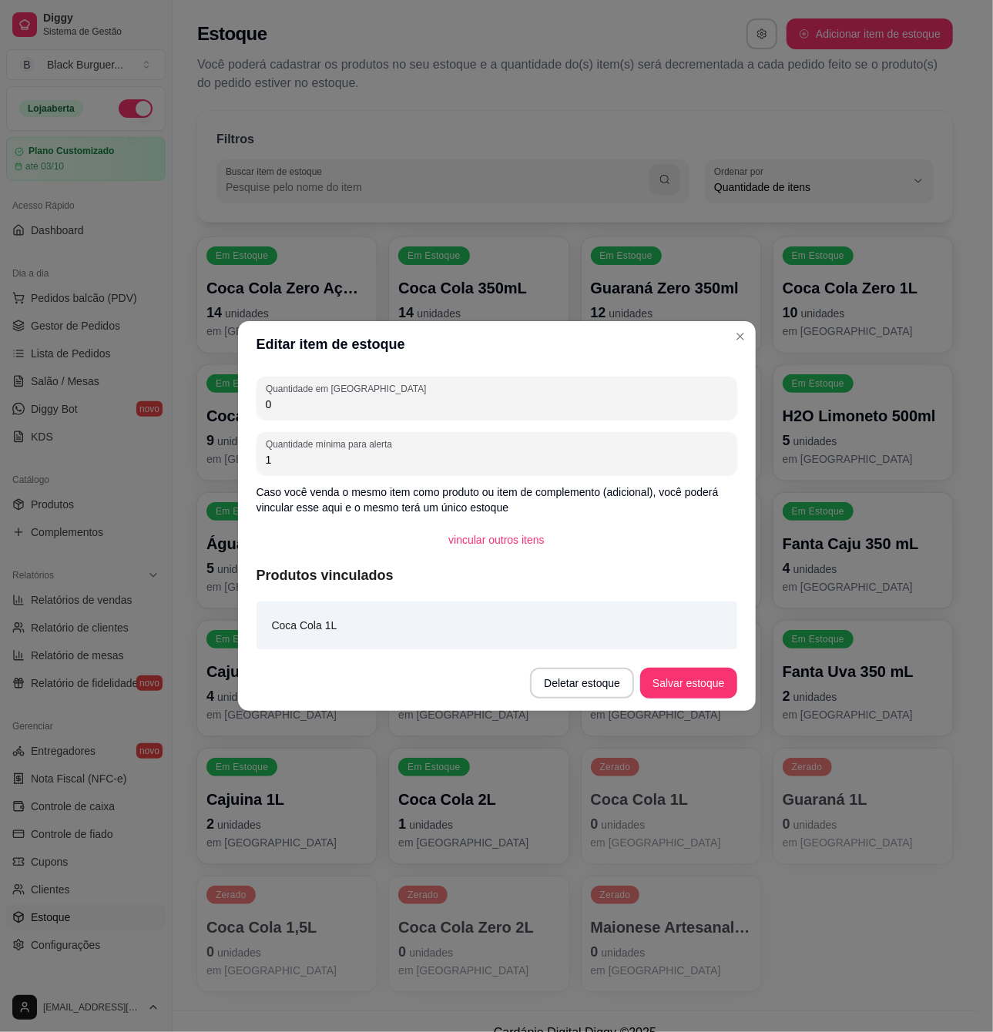
drag, startPoint x: 451, startPoint y: 408, endPoint x: 236, endPoint y: 414, distance: 215.1
click at [236, 415] on div "Editar item de estoque Quantidade em estoque 0 Quantidade mínima para alerta 1 …" at bounding box center [496, 516] width 993 height 1032
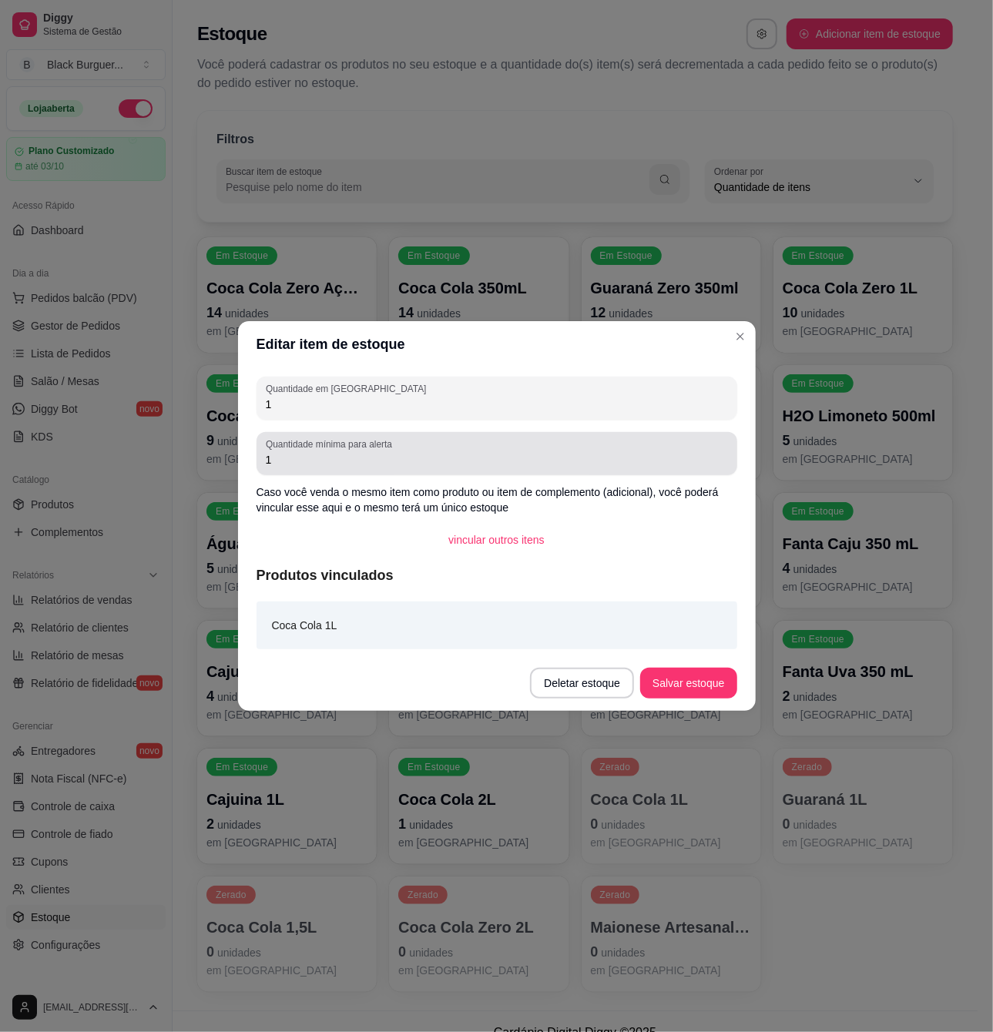
type input "1"
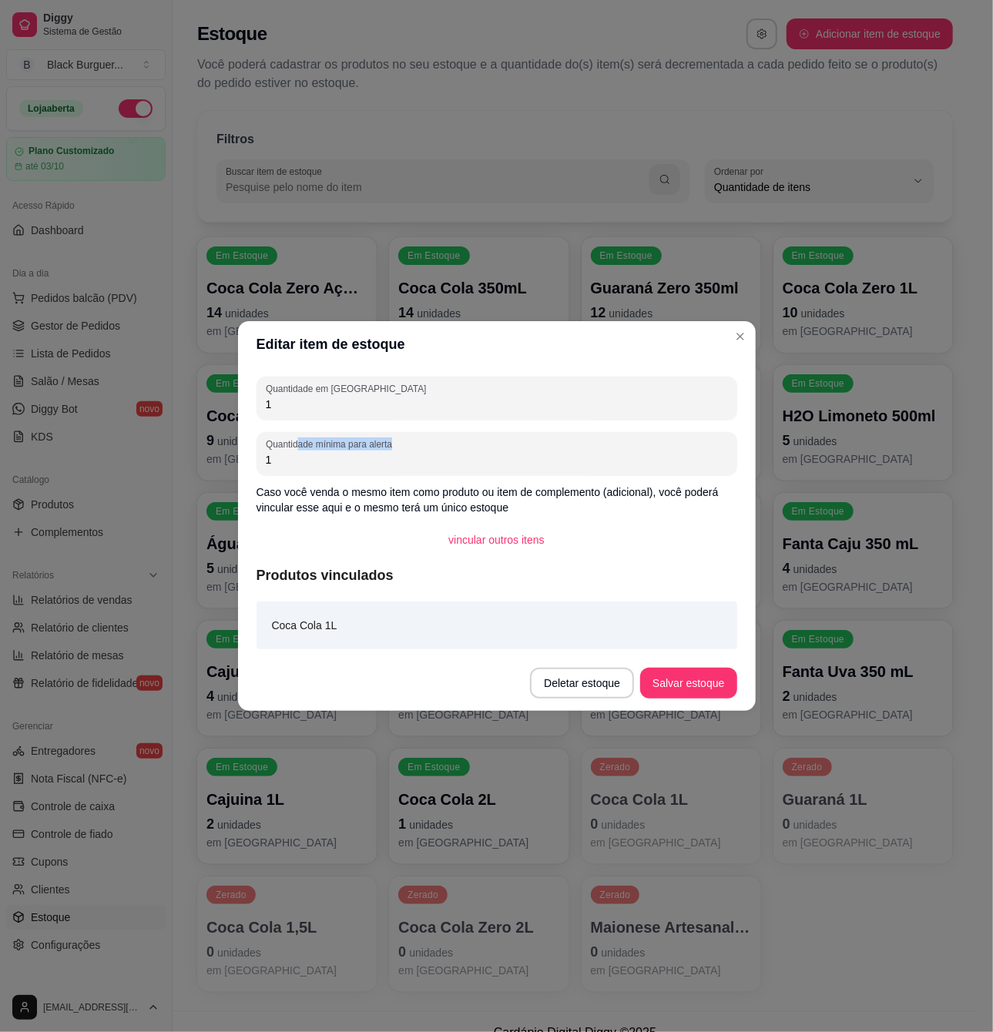
drag, startPoint x: 300, startPoint y: 450, endPoint x: 176, endPoint y: 441, distance: 123.6
click at [176, 441] on div "Editar item de estoque Quantidade em estoque 1 Quantidade mínima para alerta 1 …" at bounding box center [496, 516] width 993 height 1032
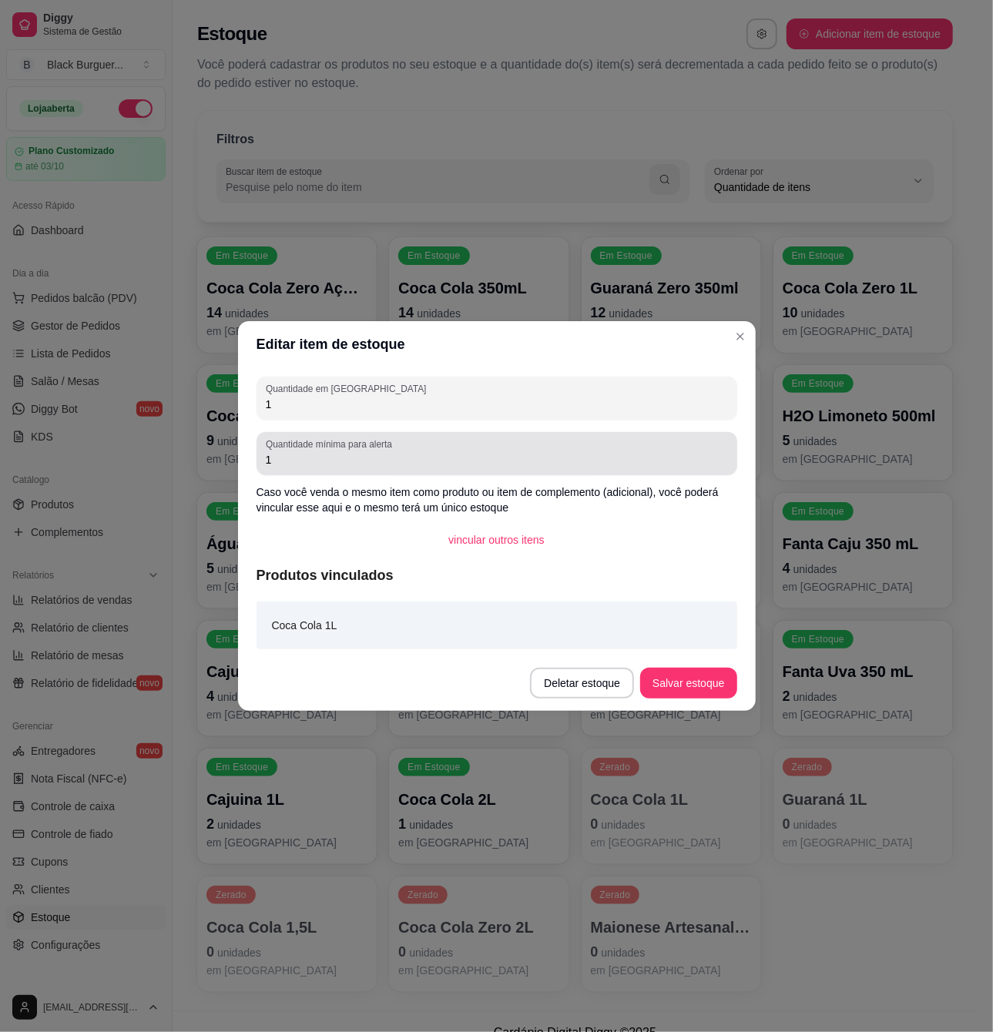
click at [386, 467] on input "1" at bounding box center [497, 459] width 462 height 15
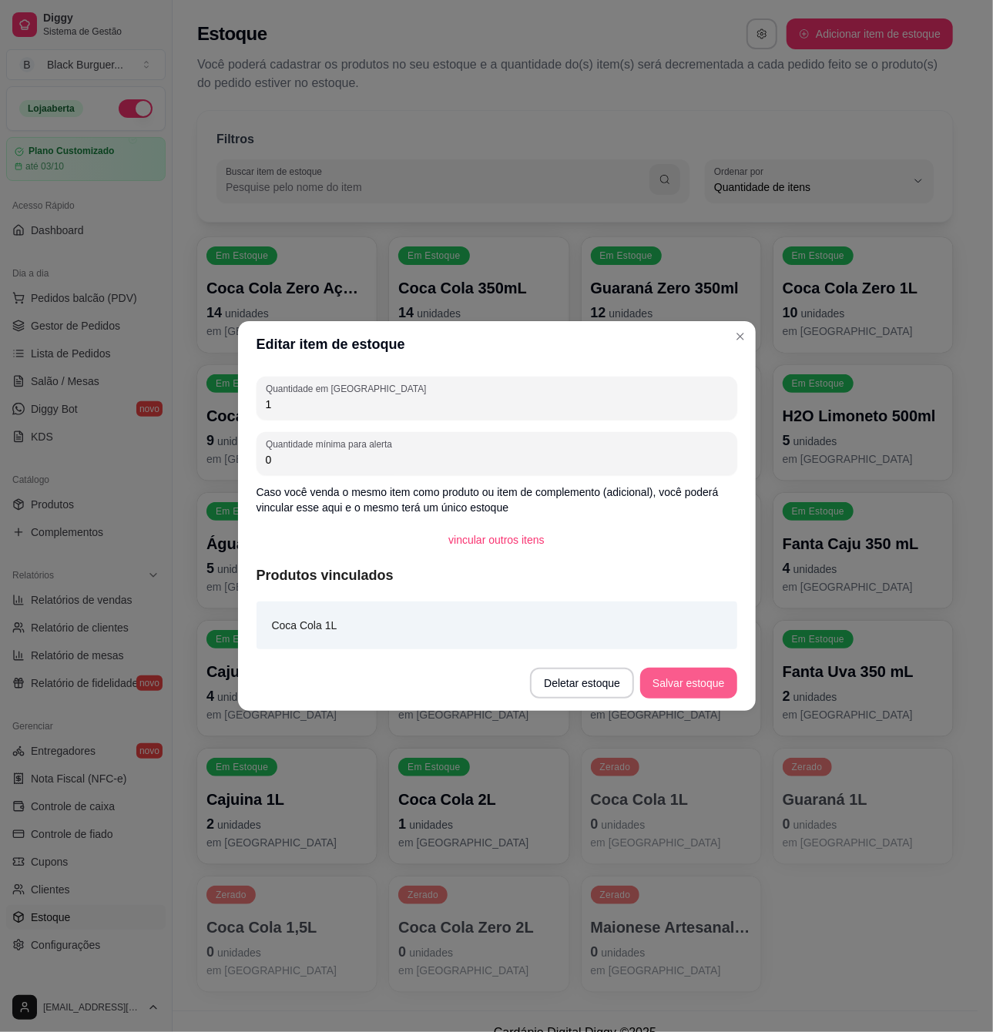
type input "0"
click at [692, 681] on button "Salvar estoque" at bounding box center [688, 683] width 96 height 31
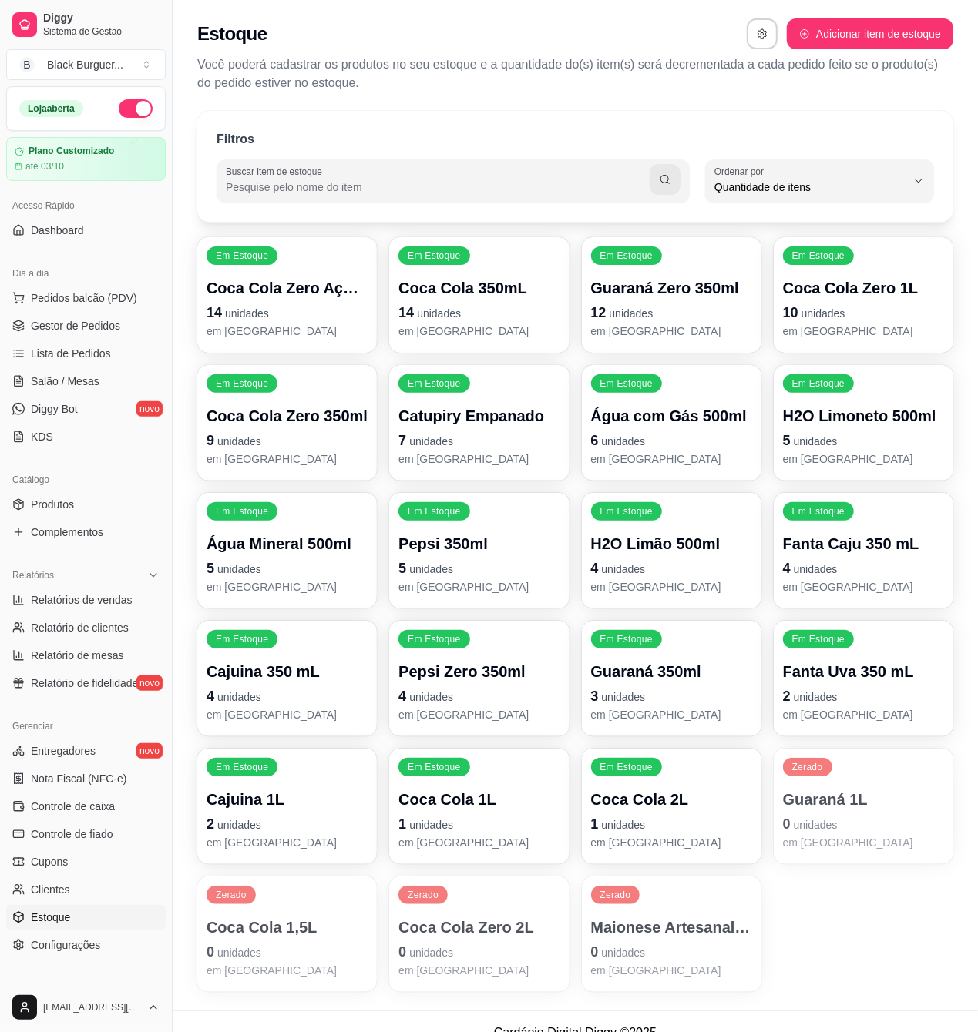
click at [649, 709] on p "em [GEOGRAPHIC_DATA]" at bounding box center [671, 714] width 161 height 15
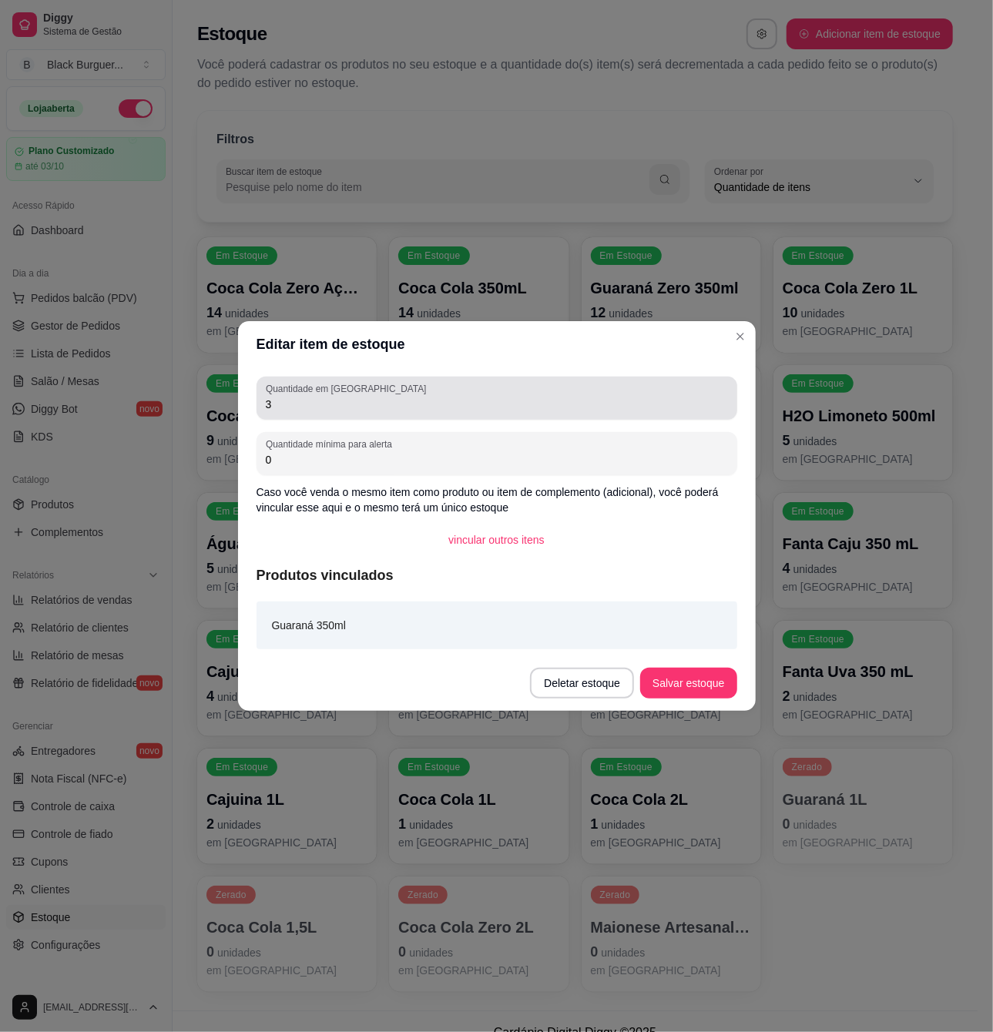
click at [408, 415] on div "Quantidade em estoque 3" at bounding box center [497, 398] width 481 height 43
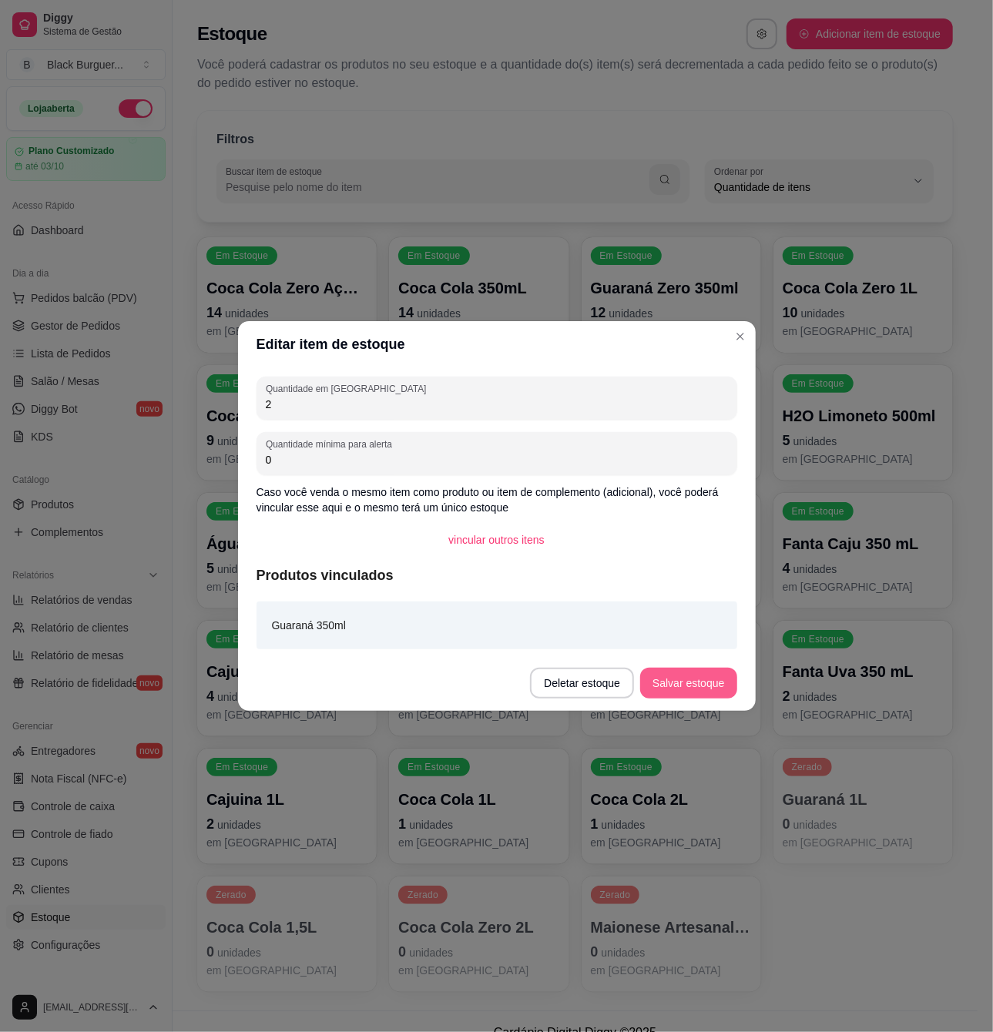
type input "2"
click at [701, 680] on button "Salvar estoque" at bounding box center [688, 683] width 96 height 31
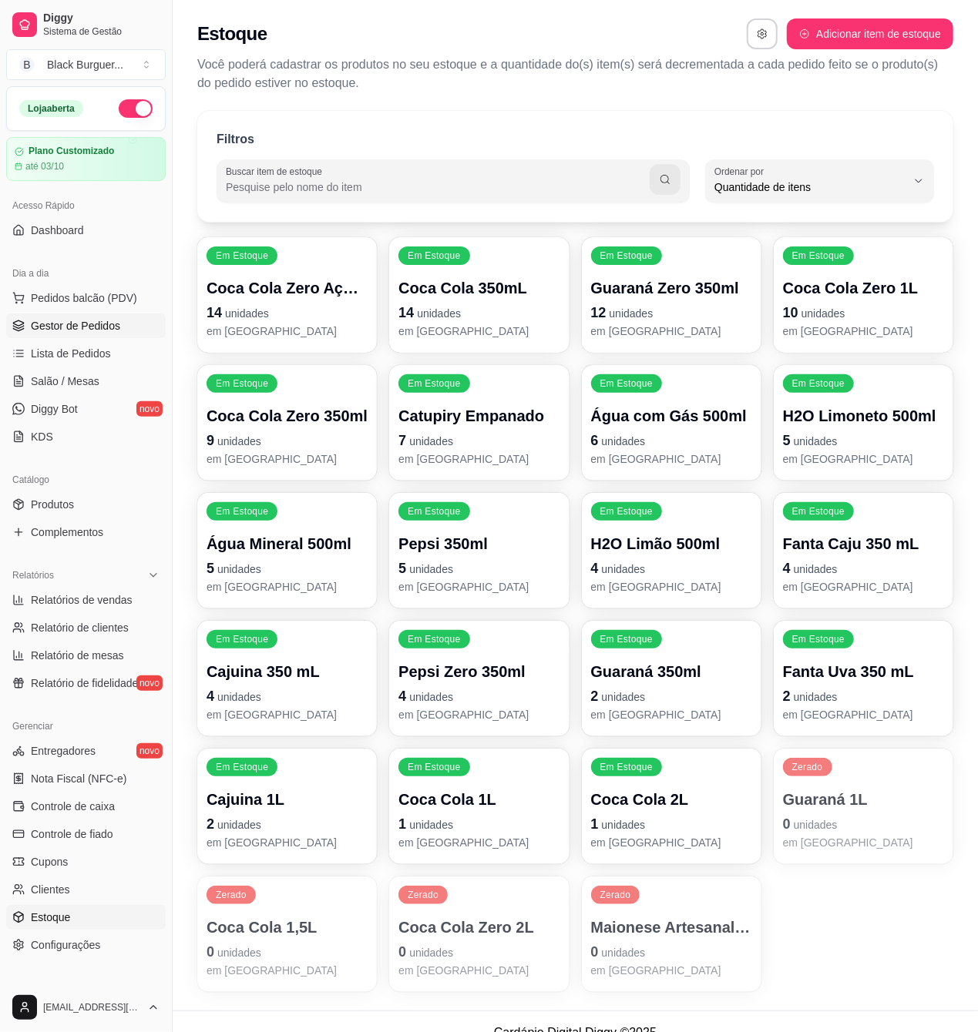
click at [96, 321] on span "Gestor de Pedidos" at bounding box center [75, 325] width 89 height 15
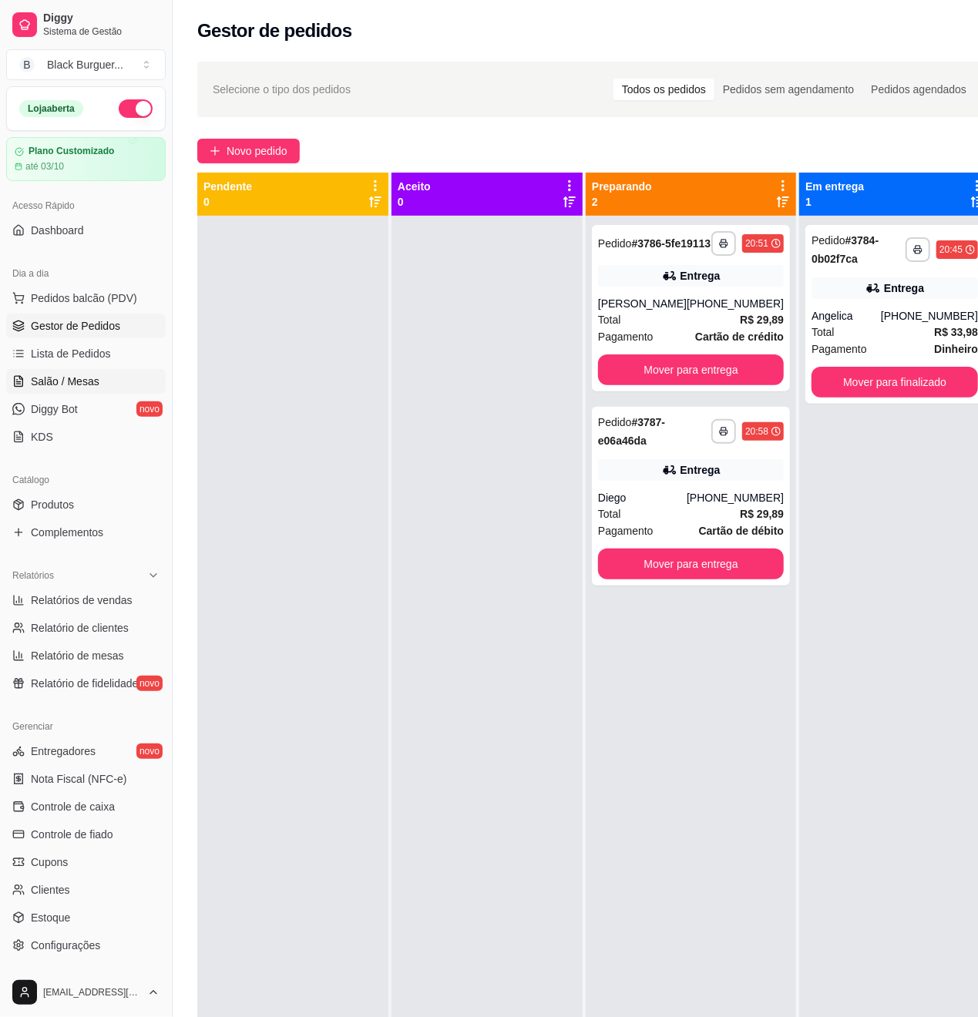
click at [86, 378] on span "Salão / Mesas" at bounding box center [65, 381] width 69 height 15
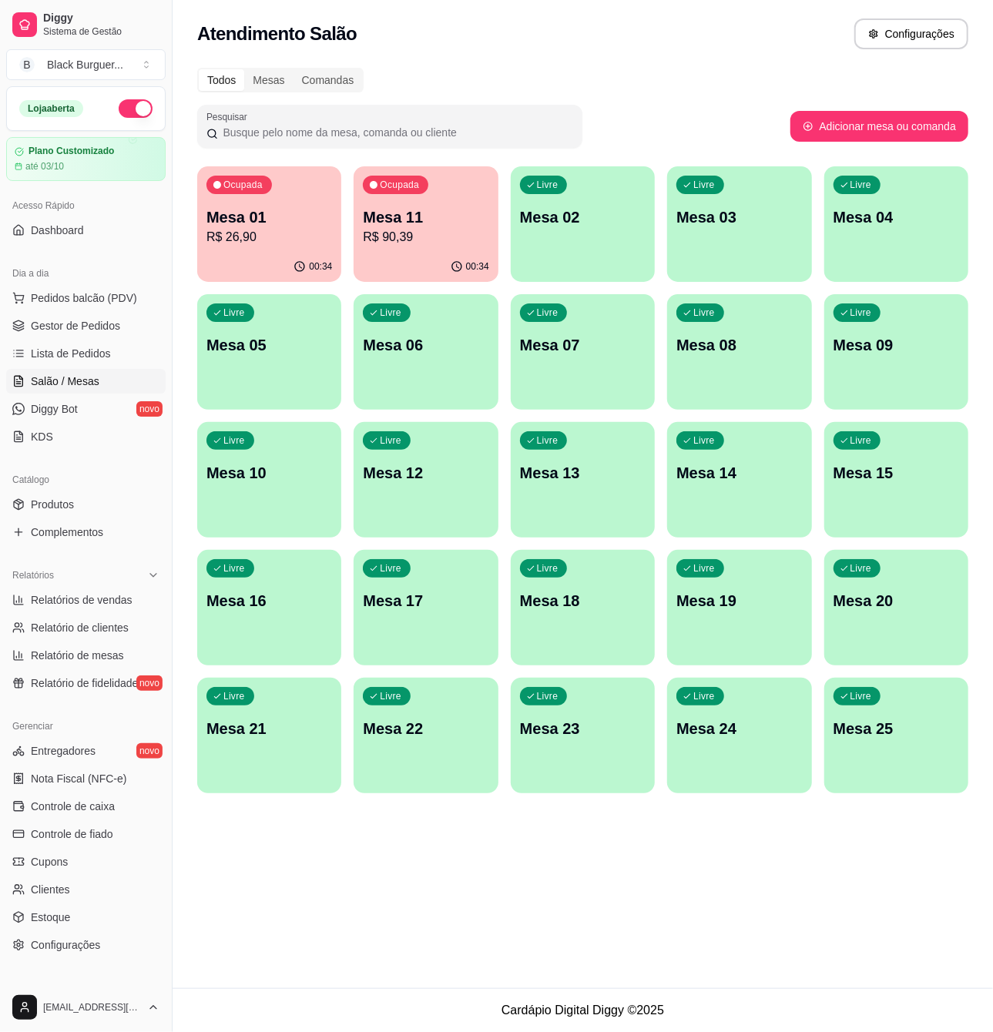
click at [222, 265] on div "00:34" at bounding box center [269, 267] width 144 height 30
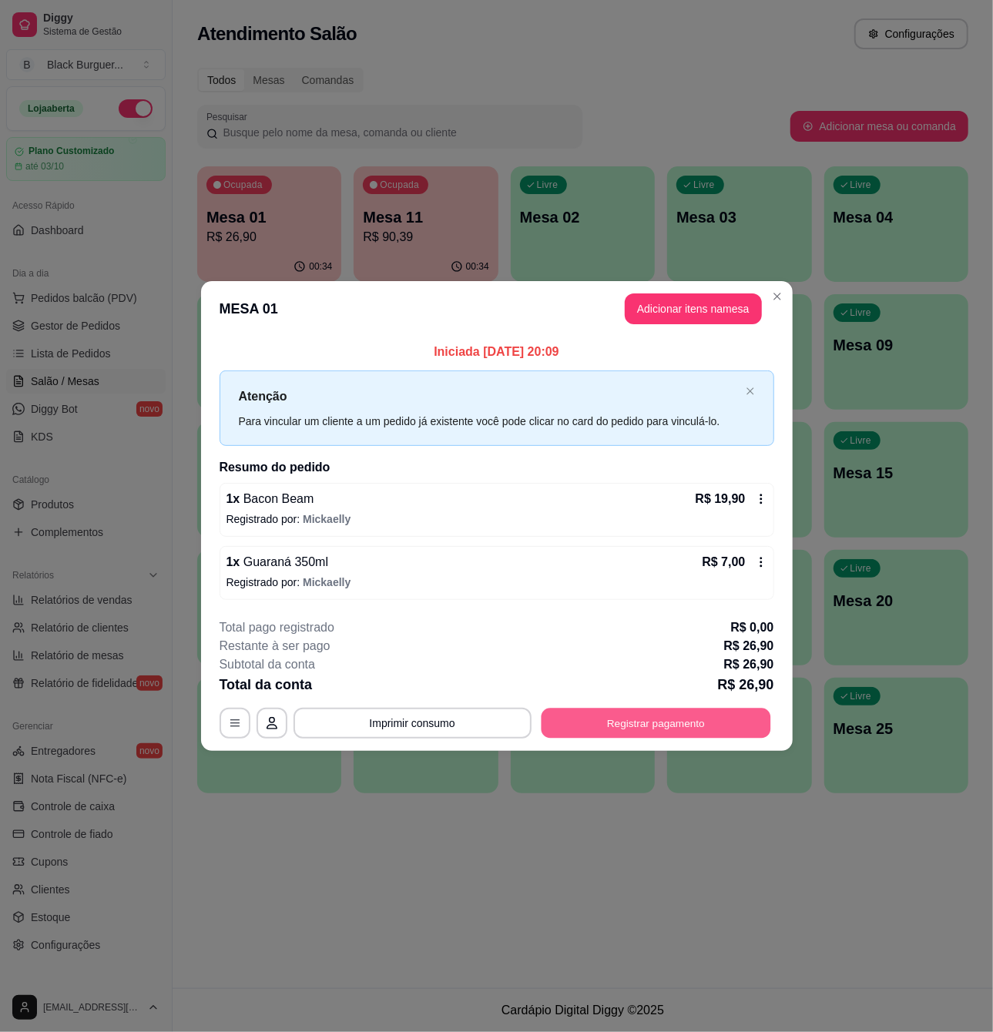
click at [670, 726] on button "Registrar pagamento" at bounding box center [656, 723] width 230 height 30
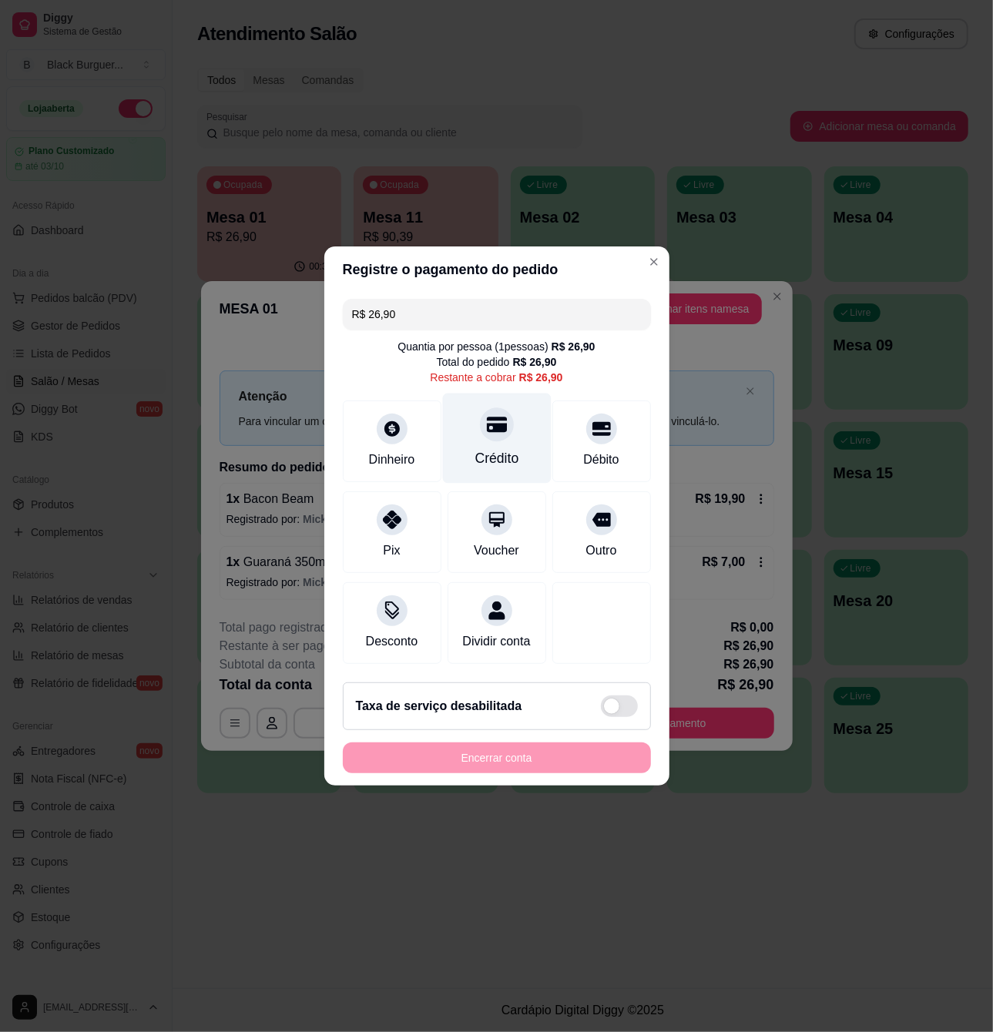
click at [494, 408] on div at bounding box center [497, 425] width 34 height 34
type input "R$ 0,00"
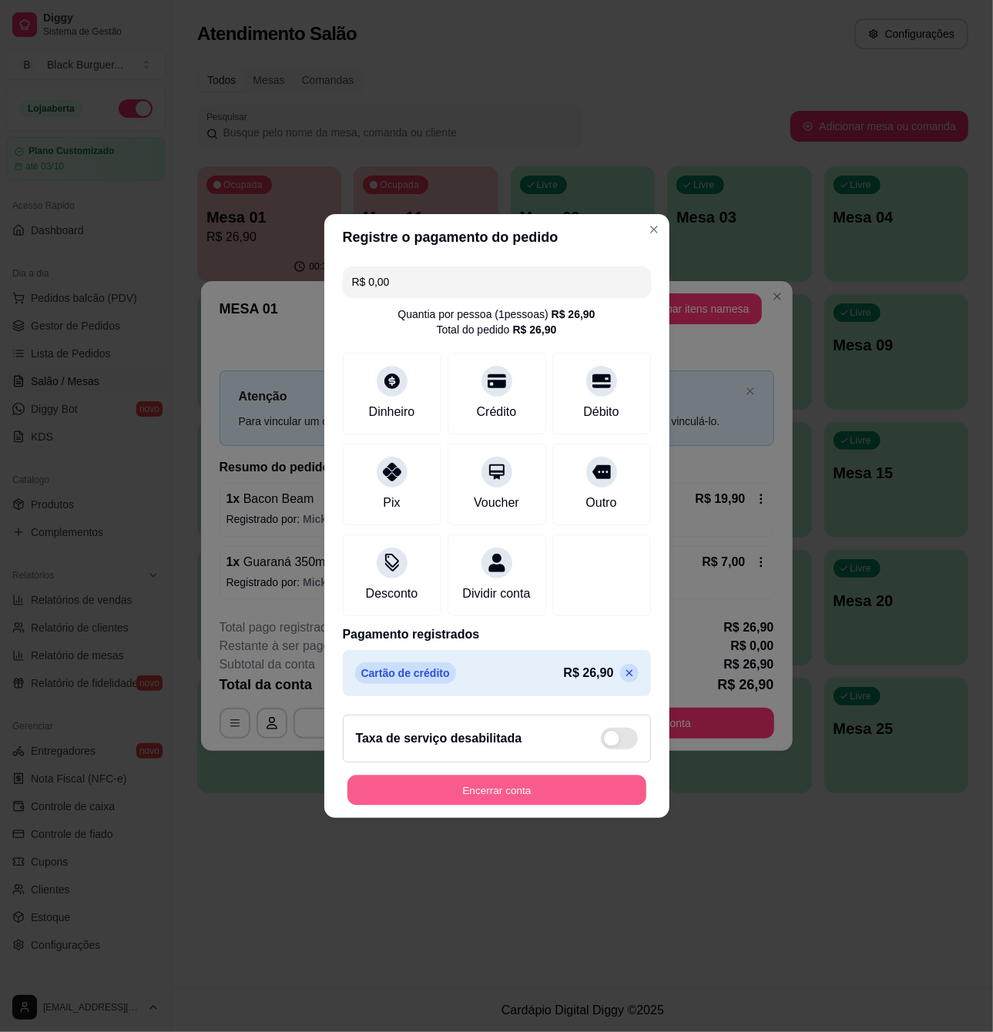
click at [549, 798] on button "Encerrar conta" at bounding box center [496, 791] width 299 height 30
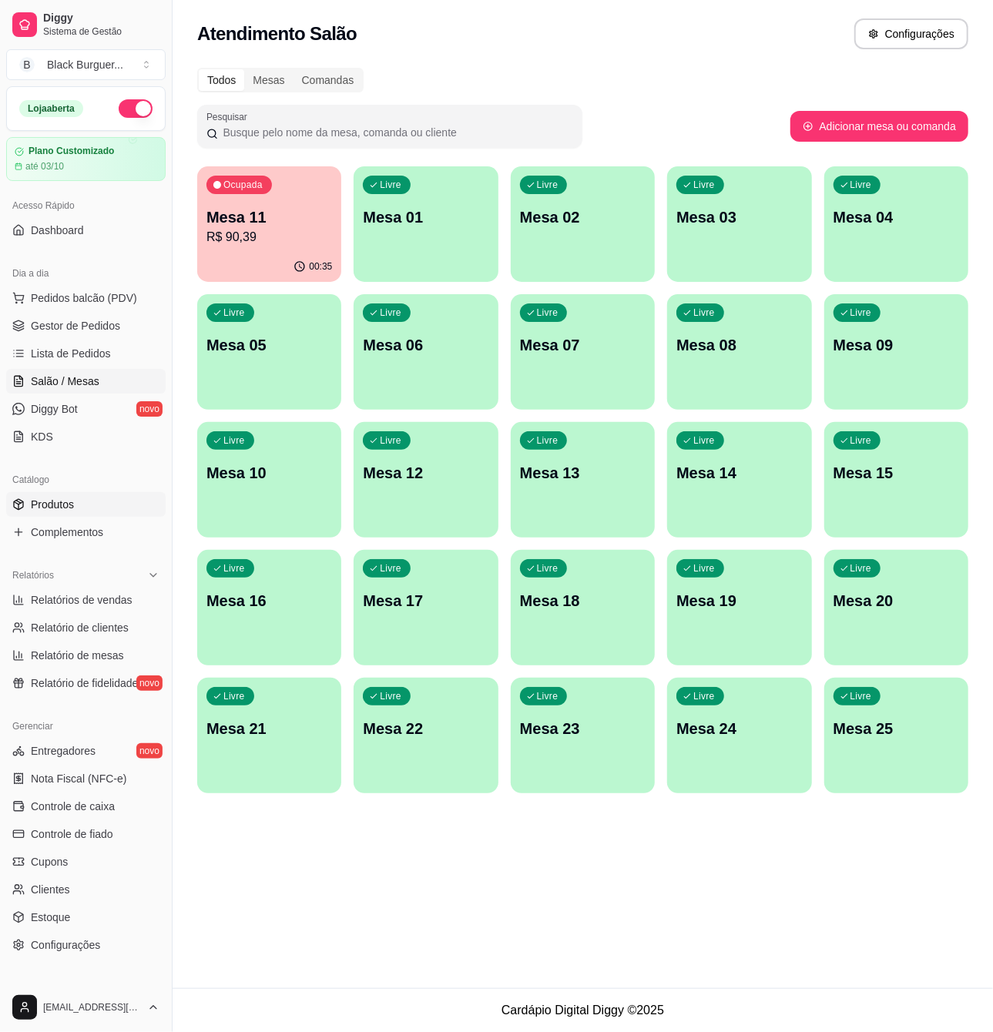
click at [89, 505] on link "Produtos" at bounding box center [85, 504] width 159 height 25
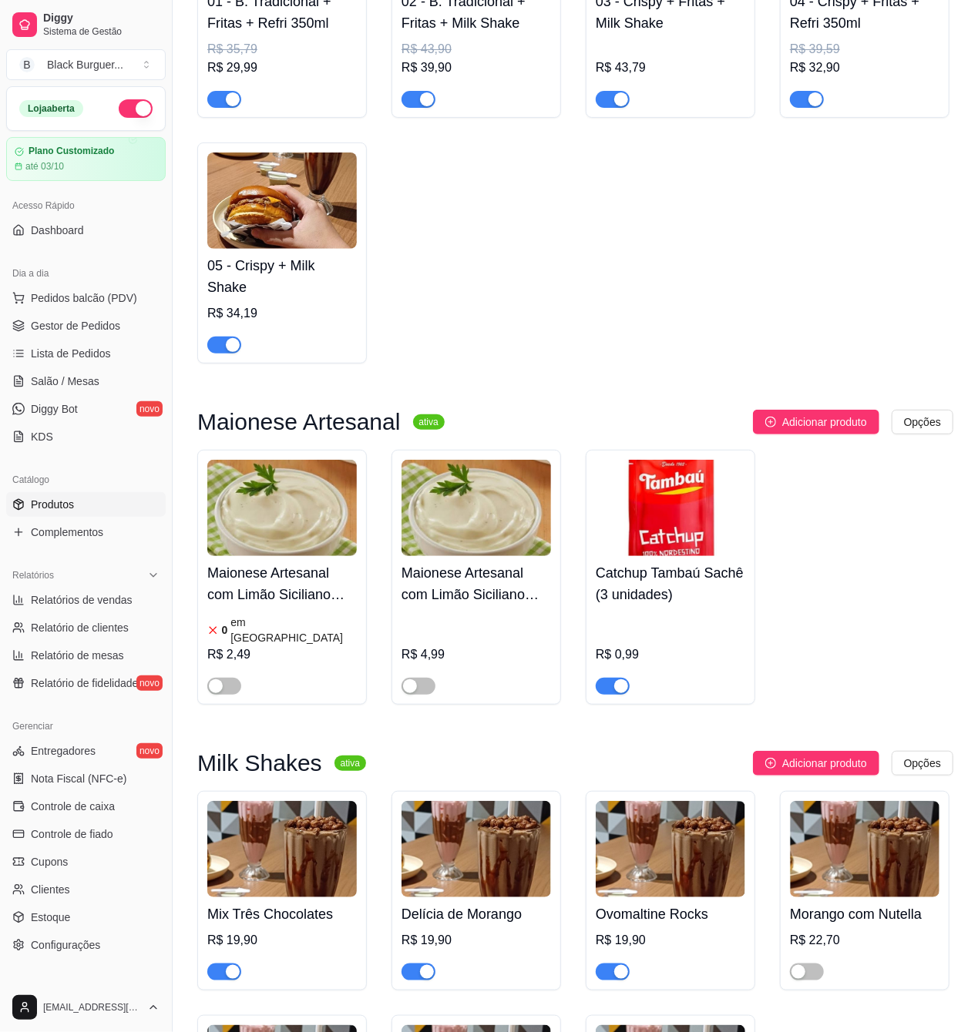
scroll to position [3184, 0]
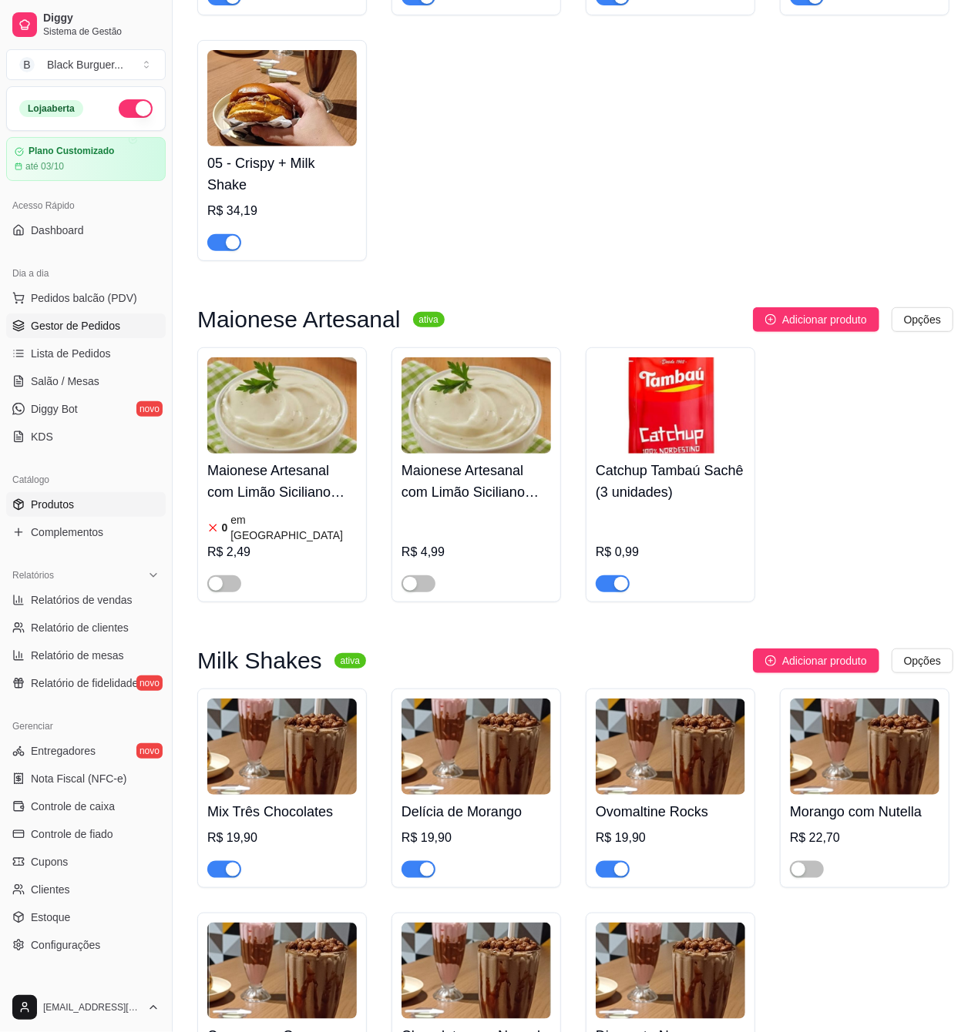
click at [77, 331] on span "Gestor de Pedidos" at bounding box center [75, 325] width 89 height 15
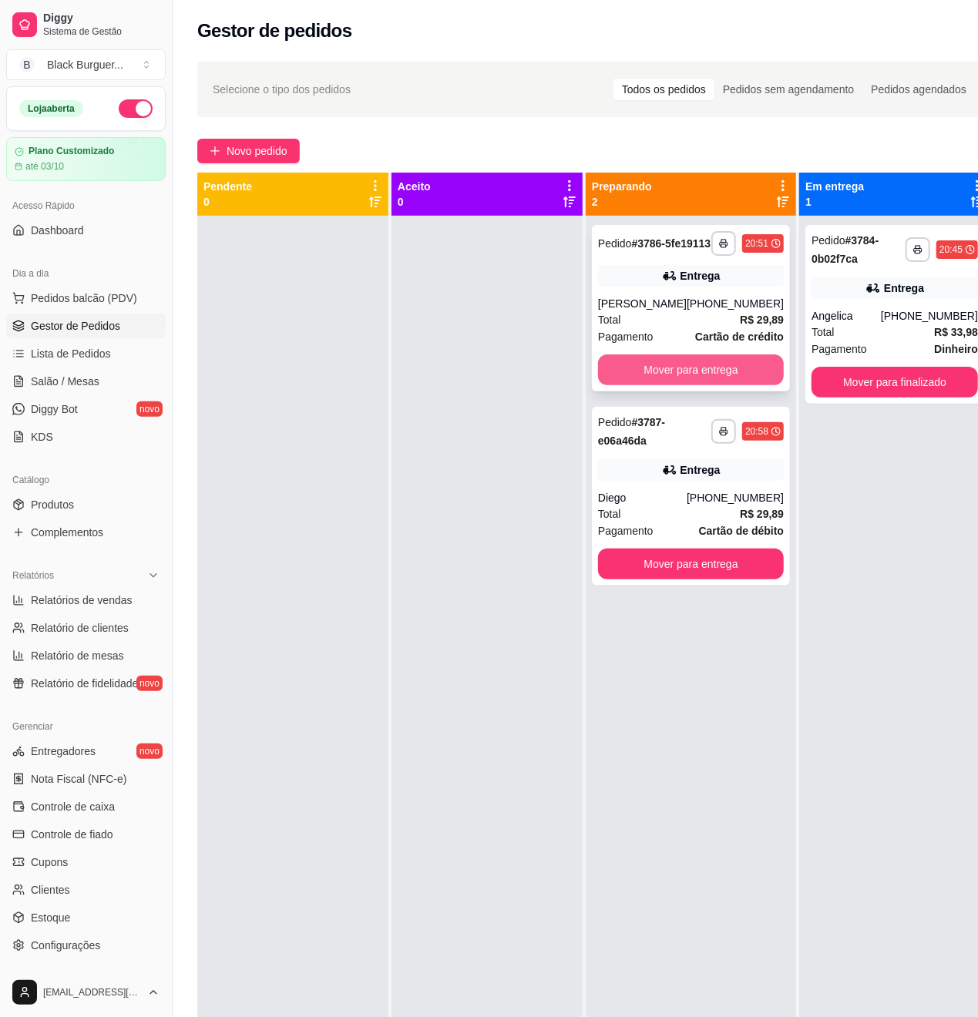
click at [663, 385] on button "Mover para entrega" at bounding box center [691, 369] width 186 height 31
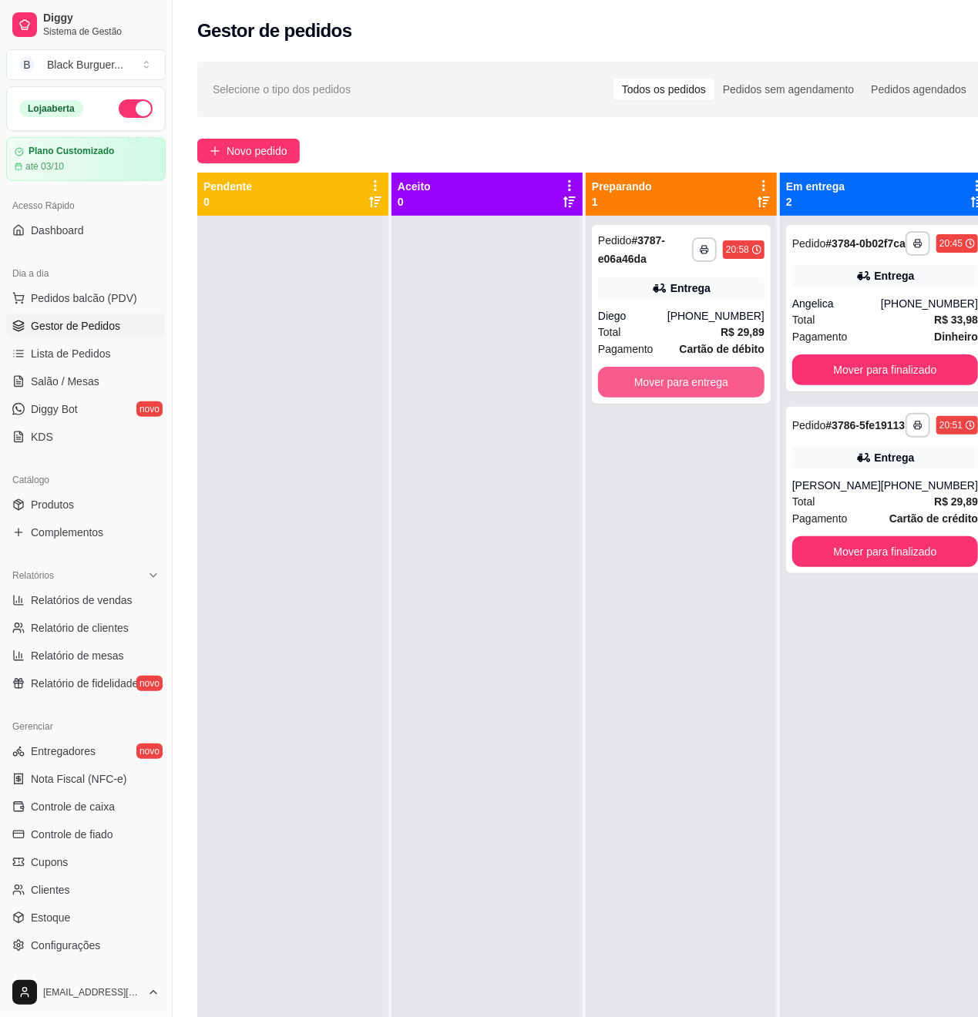
click at [663, 390] on button "Mover para entrega" at bounding box center [681, 382] width 166 height 31
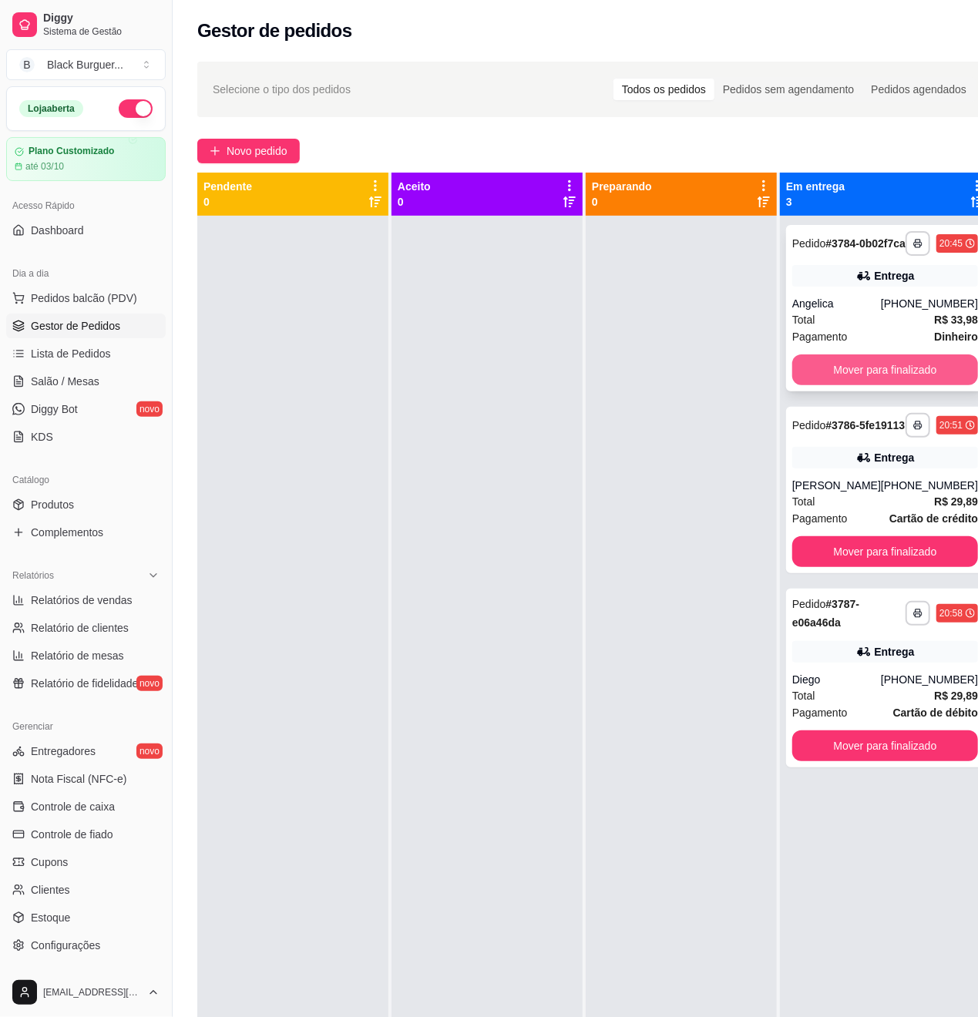
click at [842, 378] on button "Mover para finalizado" at bounding box center [885, 369] width 186 height 31
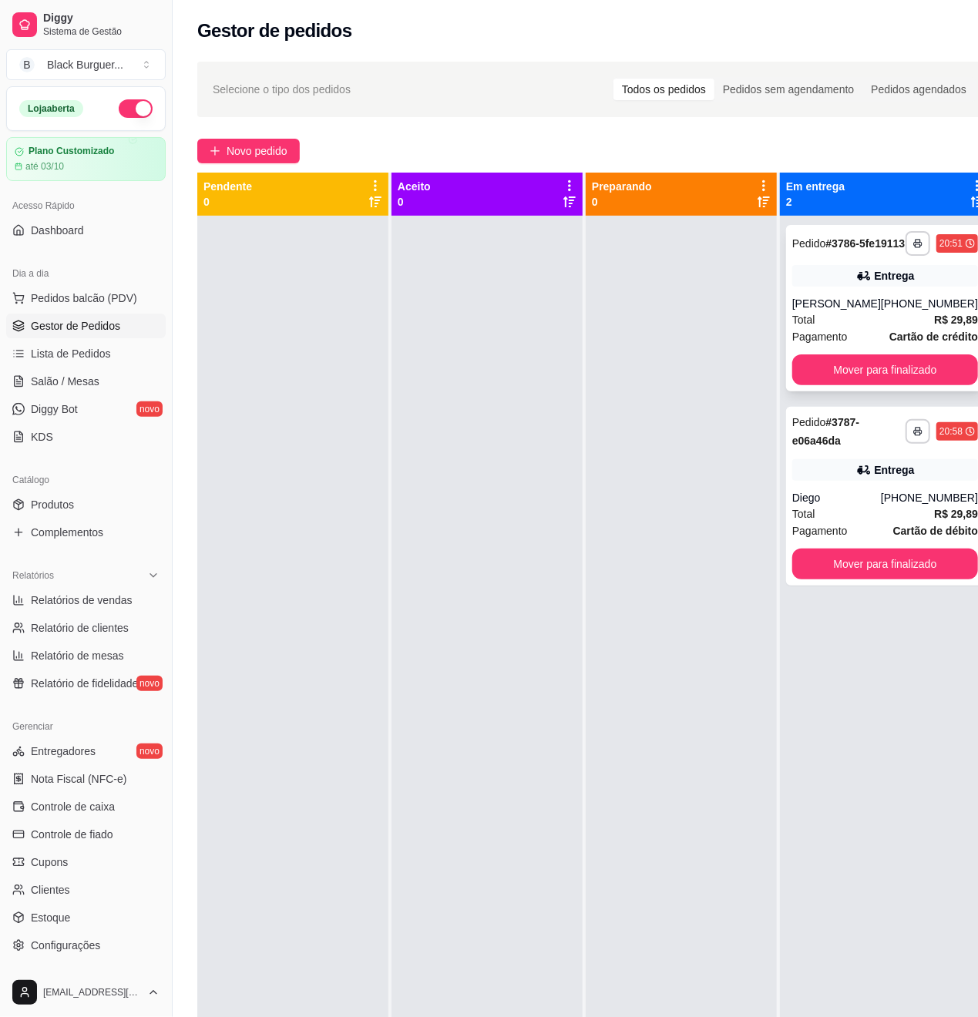
click at [912, 304] on div "**********" at bounding box center [885, 308] width 198 height 166
click at [87, 911] on link "Estoque" at bounding box center [85, 917] width 159 height 25
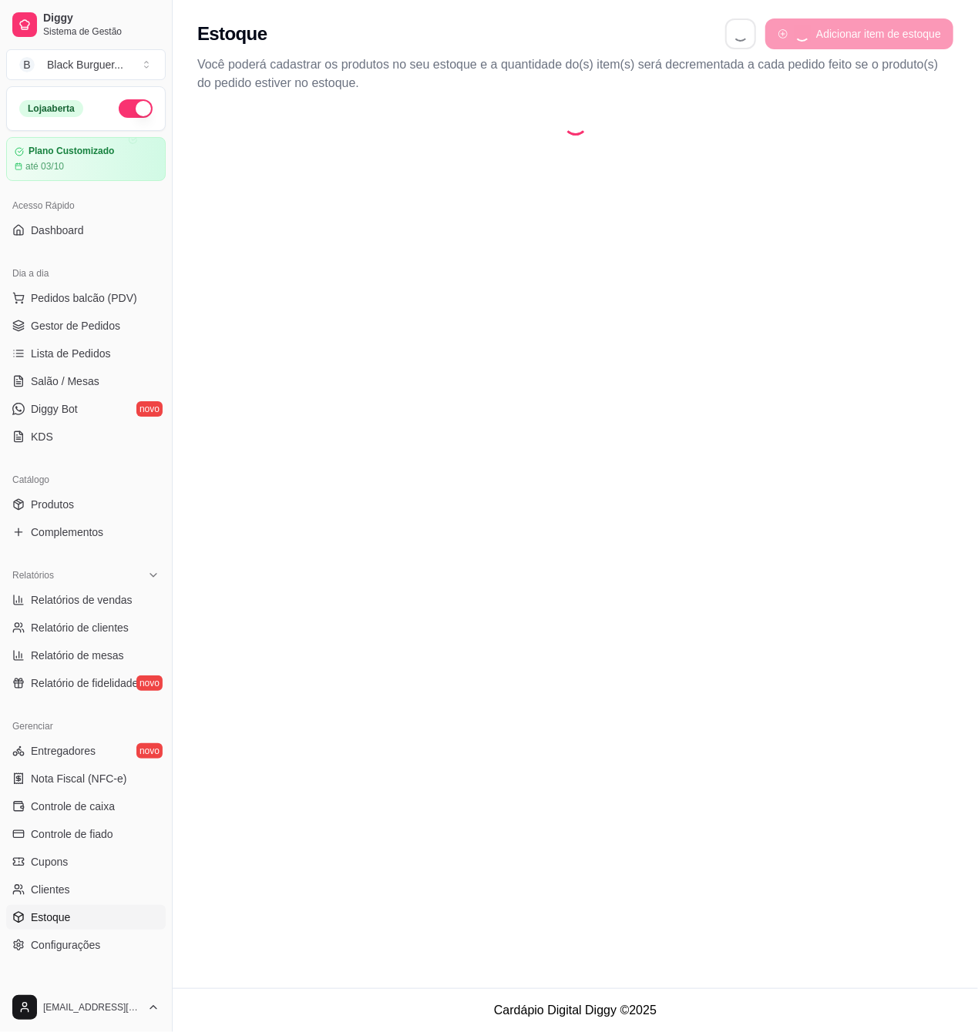
select select "QUANTITY_ORDER"
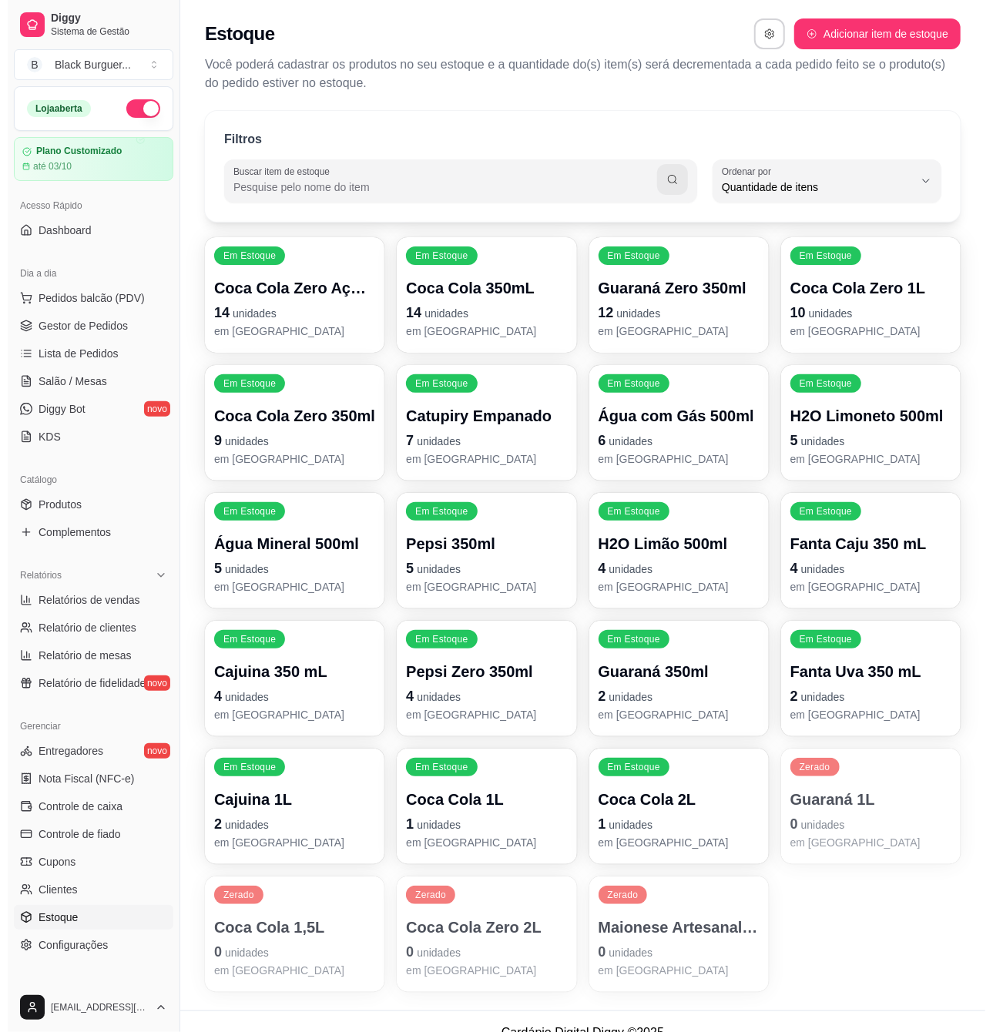
scroll to position [14, 0]
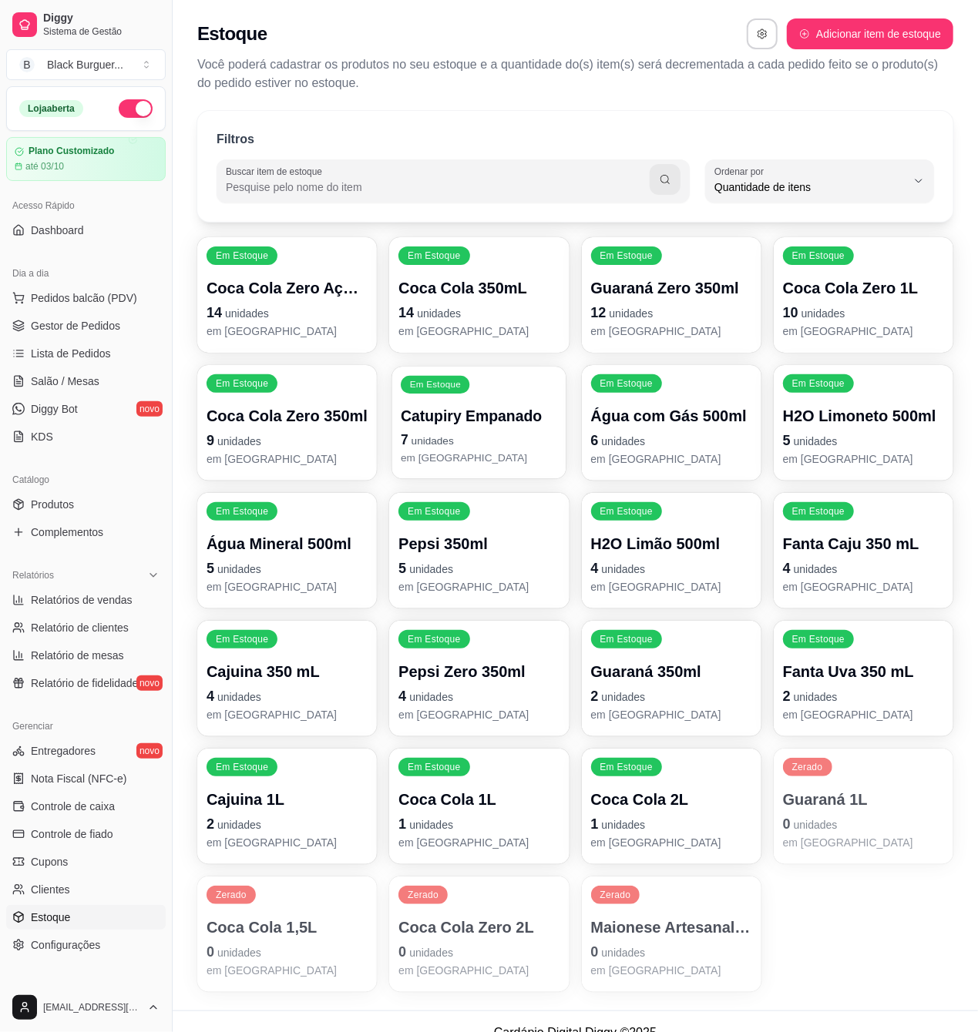
click at [485, 444] on p "7 unidades" at bounding box center [479, 440] width 156 height 21
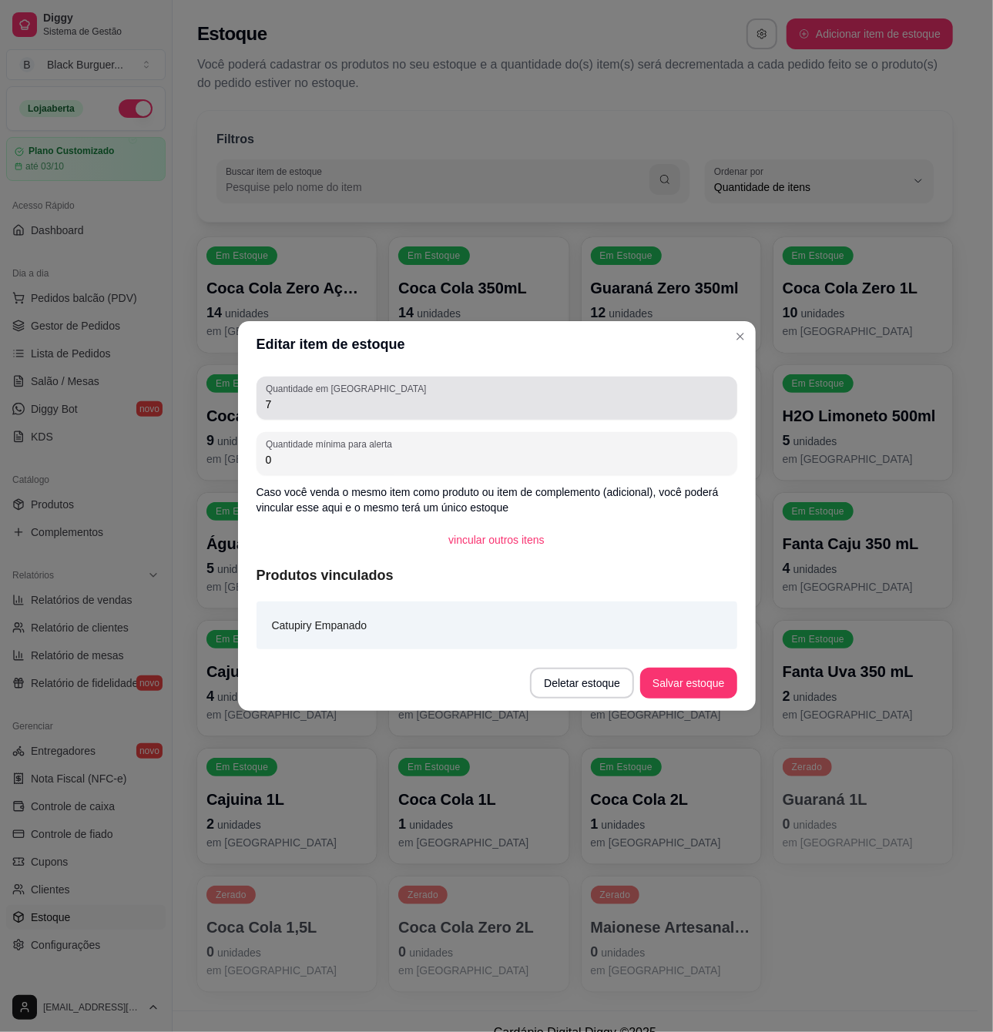
click at [426, 414] on div "Quantidade em estoque 7" at bounding box center [497, 398] width 481 height 43
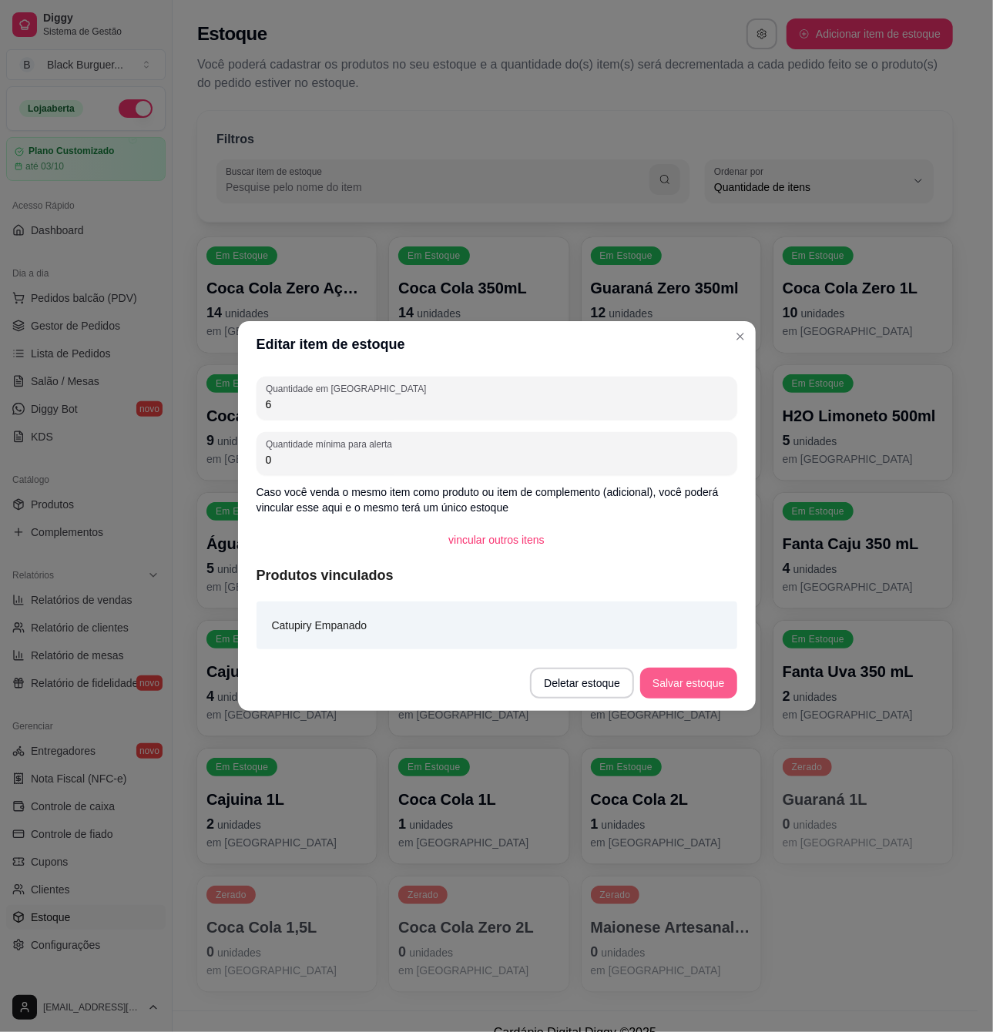
type input "6"
click at [675, 680] on button "Salvar estoque" at bounding box center [689, 684] width 94 height 30
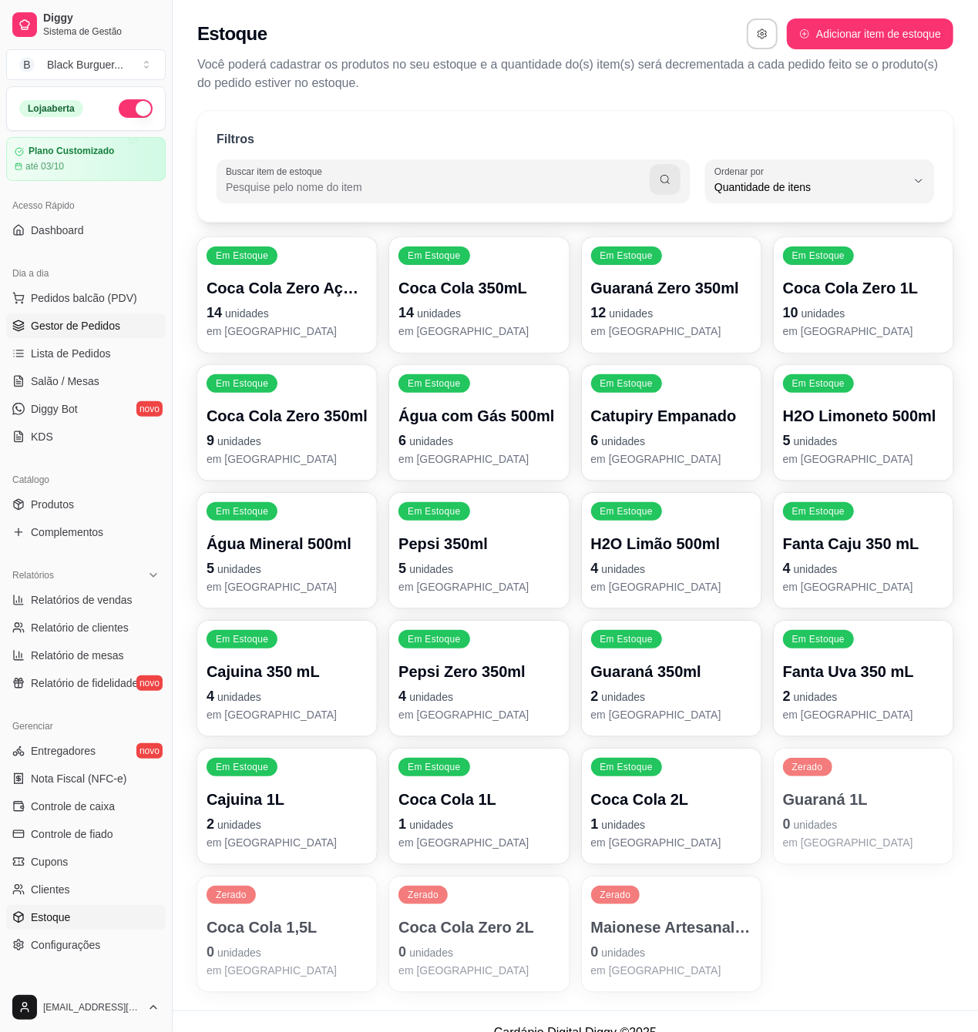
click at [100, 324] on span "Gestor de Pedidos" at bounding box center [75, 325] width 89 height 15
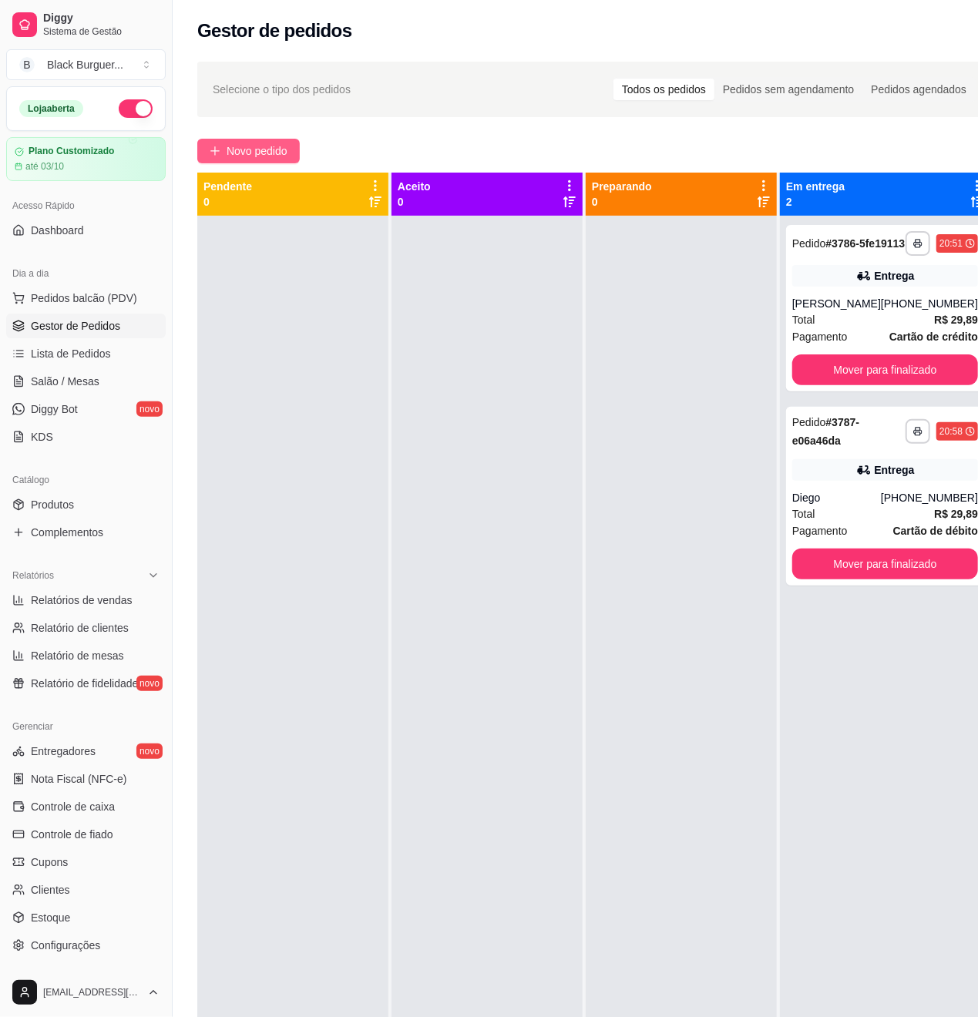
click at [205, 143] on button "Novo pedido" at bounding box center [248, 151] width 102 height 25
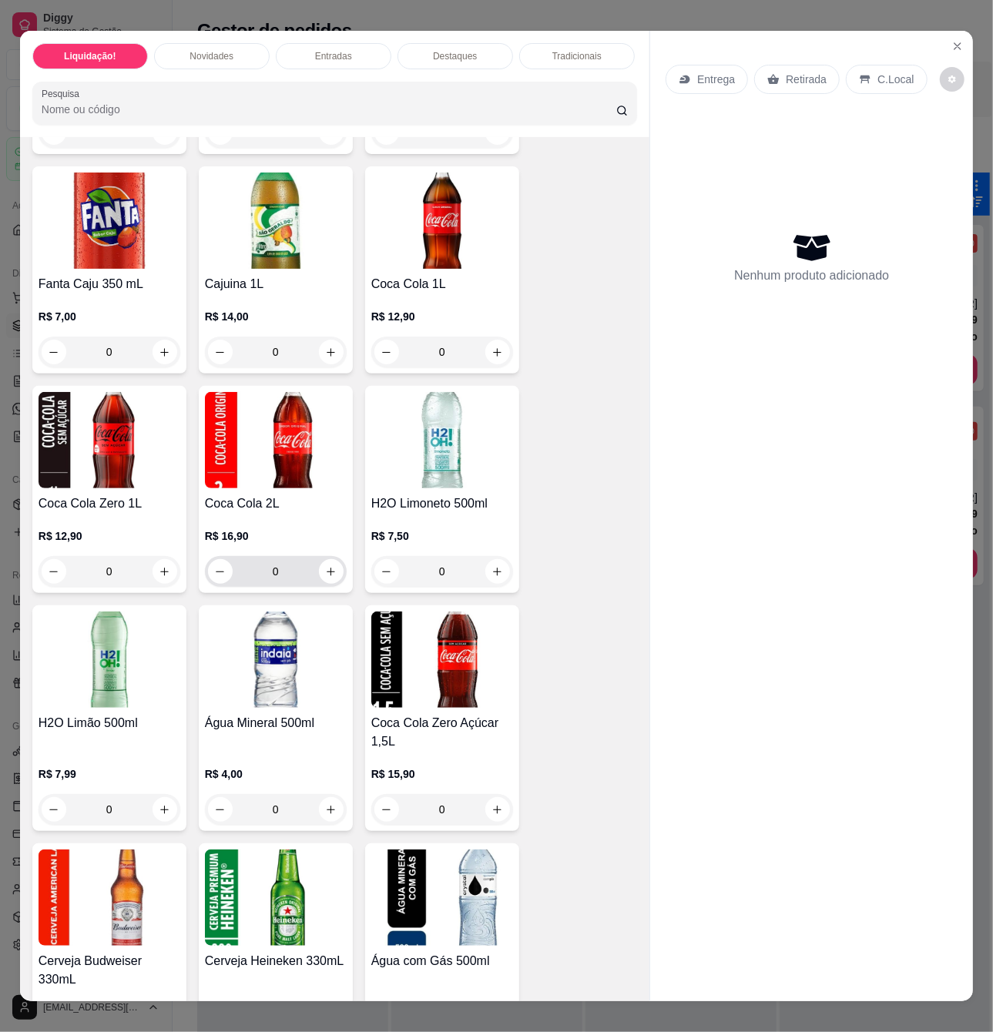
scroll to position [5239, 0]
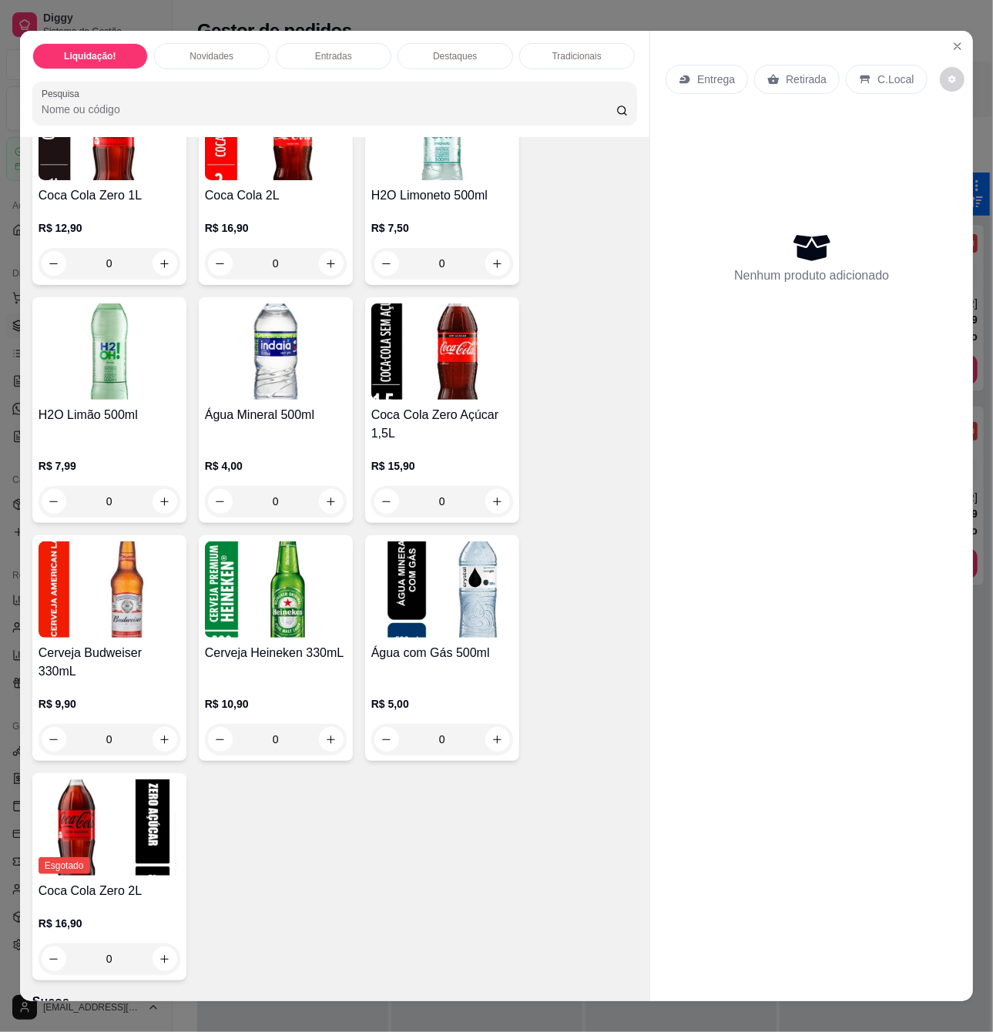
click at [284, 441] on div "Água Mineral 500ml" at bounding box center [276, 424] width 142 height 37
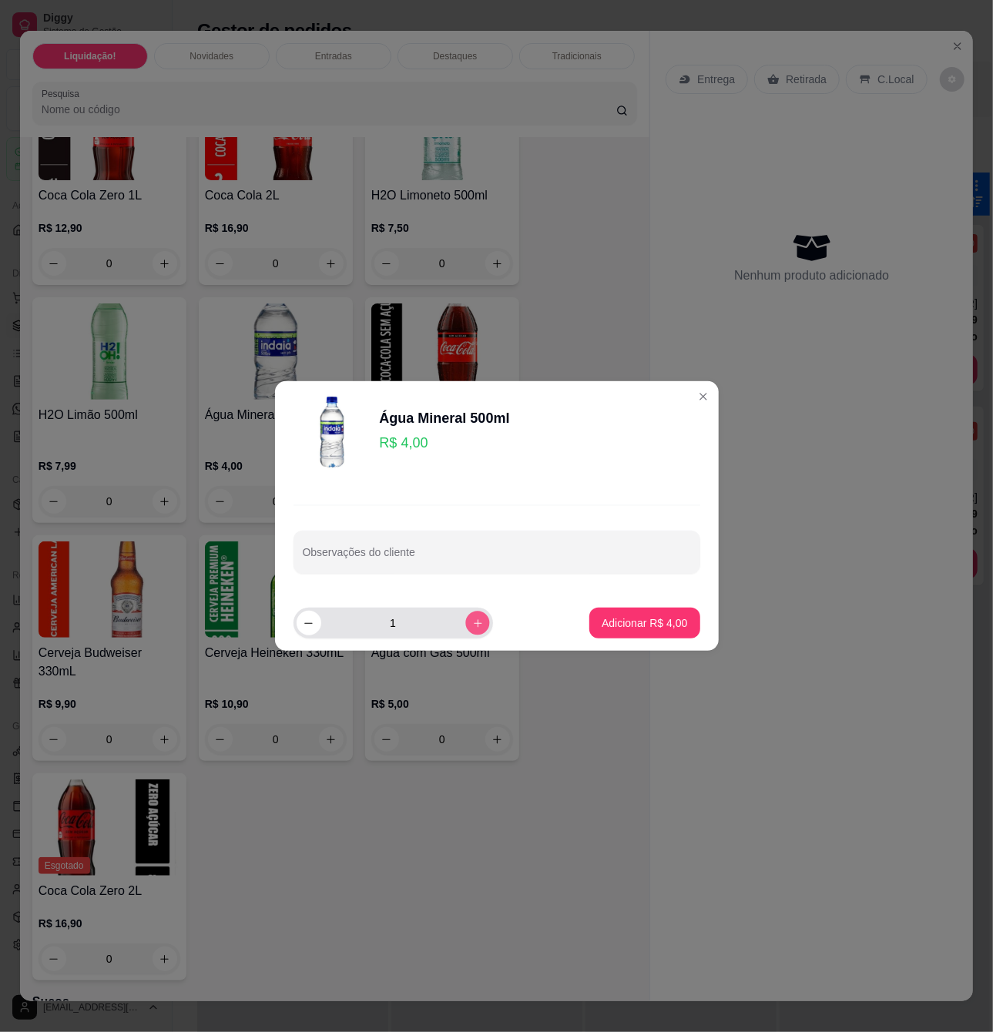
click at [473, 623] on icon "increase-product-quantity" at bounding box center [478, 624] width 12 height 12
type input "2"
click at [623, 626] on p "Adicionar R$ 8,00" at bounding box center [645, 623] width 86 height 15
type input "2"
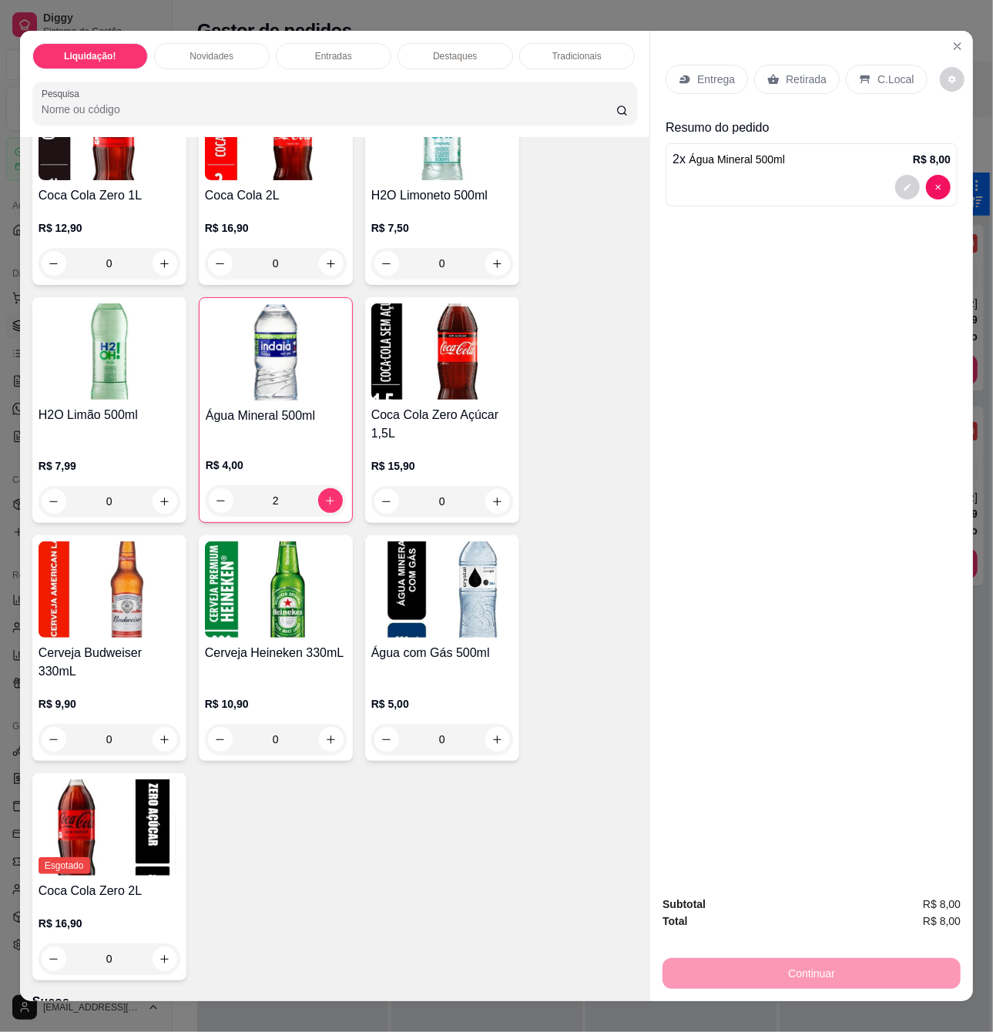
click at [808, 72] on p "Retirada" at bounding box center [806, 79] width 41 height 15
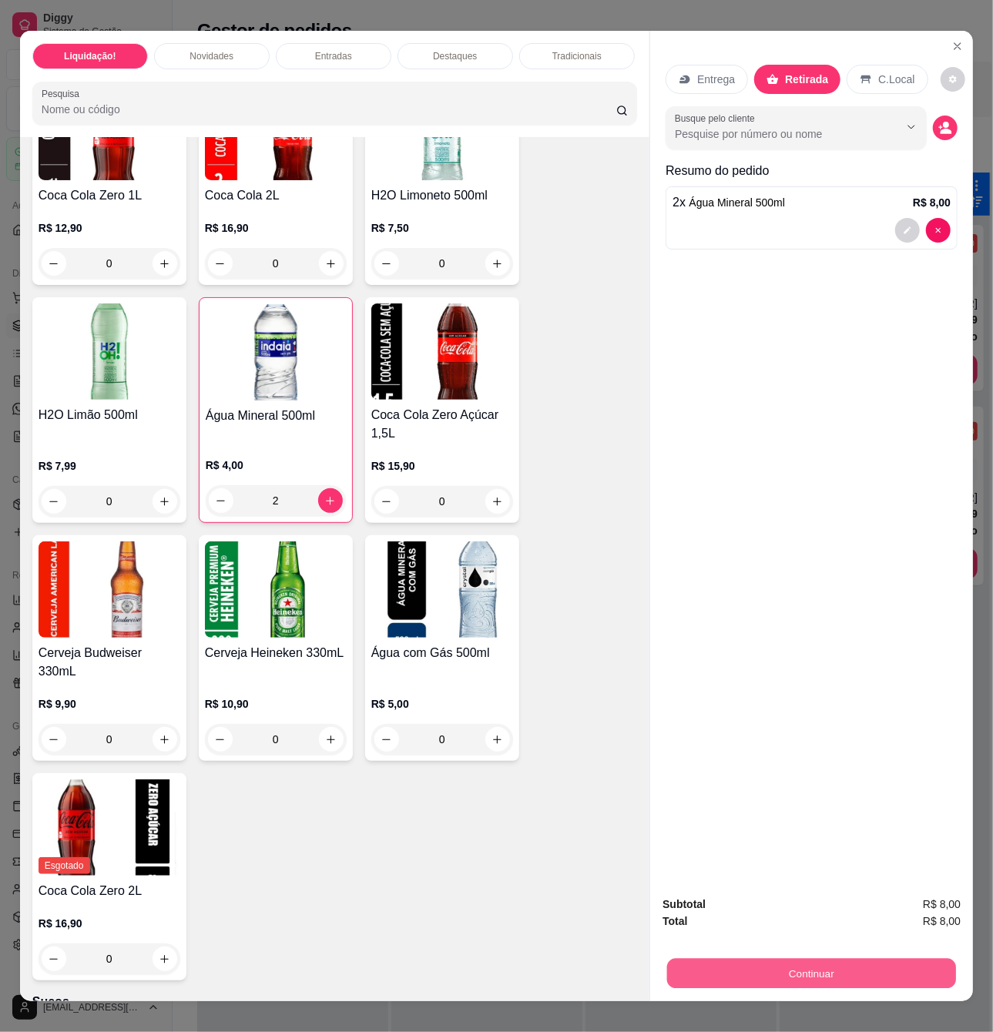
click at [811, 969] on button "Continuar" at bounding box center [811, 973] width 289 height 30
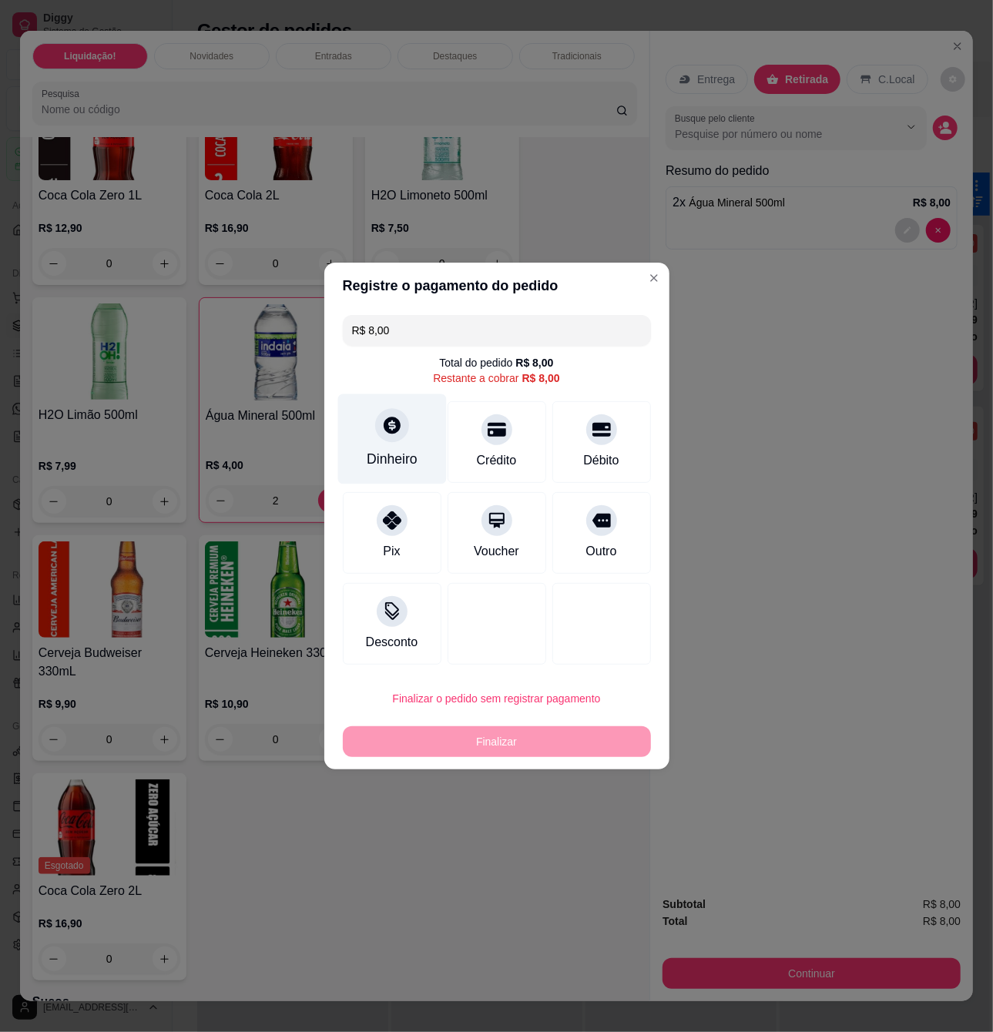
click at [404, 453] on div "Dinheiro" at bounding box center [392, 459] width 51 height 20
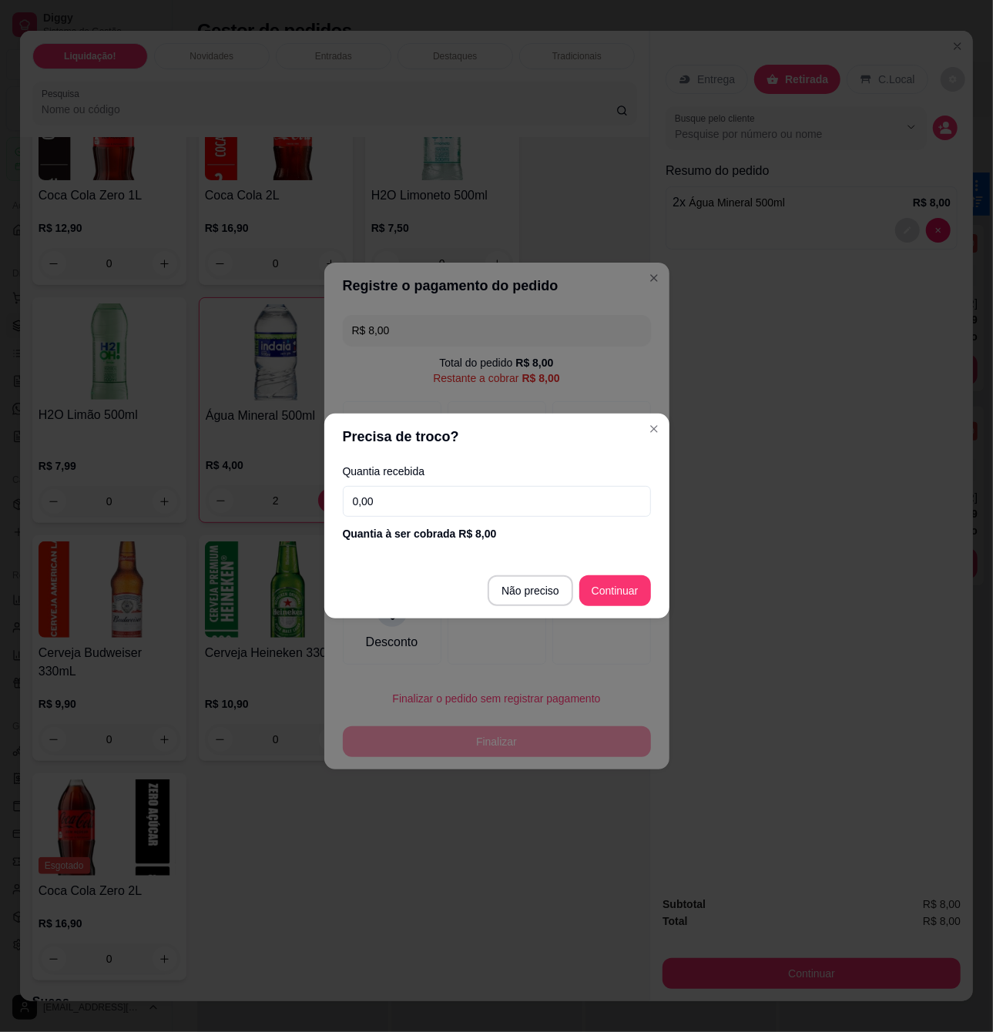
click at [429, 515] on input "0,00" at bounding box center [497, 501] width 308 height 31
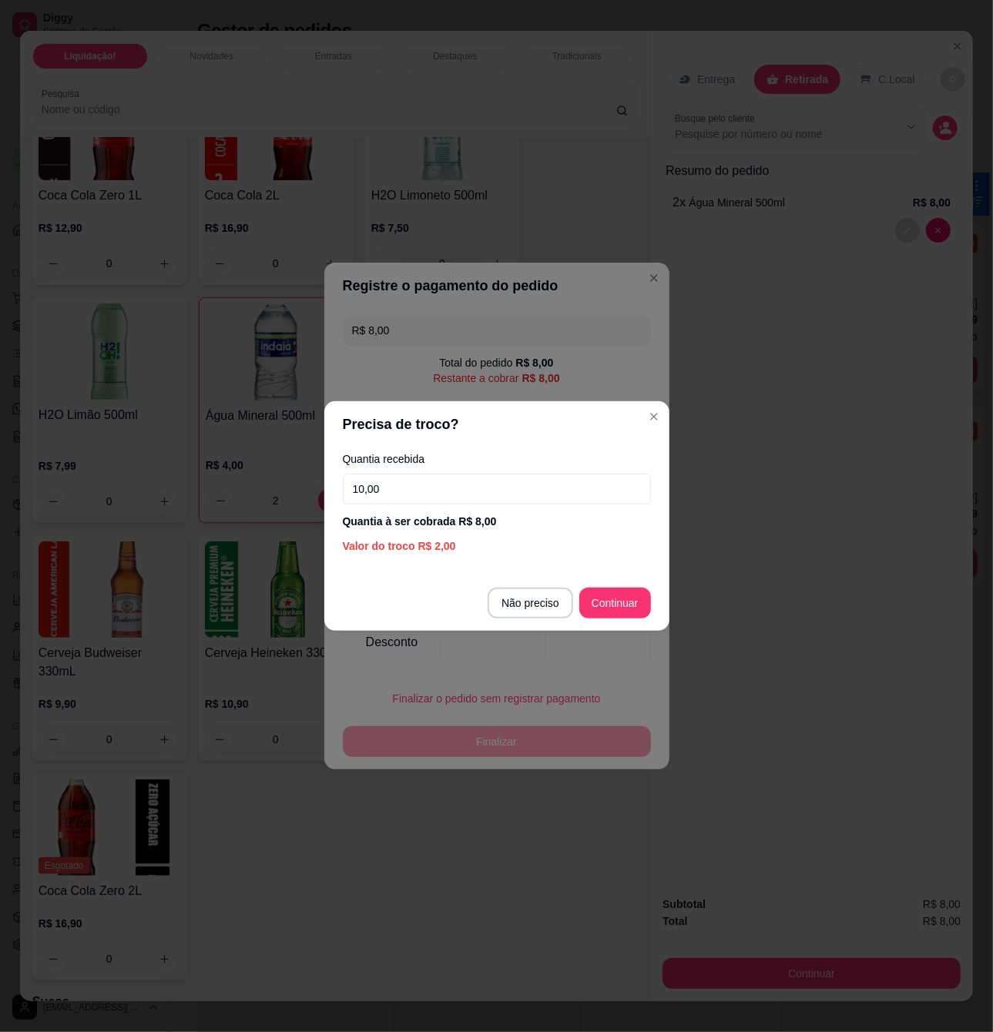
type input "10,00"
click at [653, 607] on footer "Não preciso Continuar" at bounding box center [496, 603] width 345 height 55
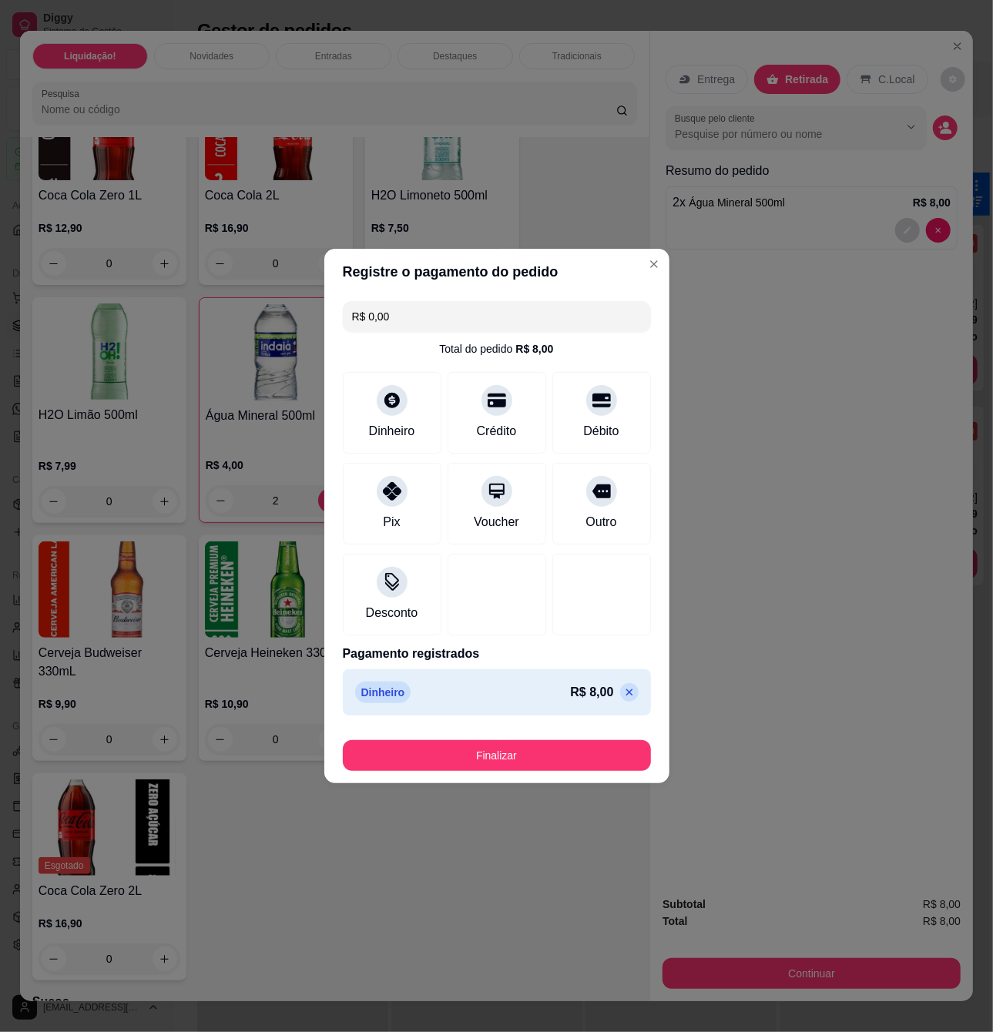
type input "R$ 0,00"
click at [524, 762] on button "Finalizar" at bounding box center [497, 755] width 308 height 31
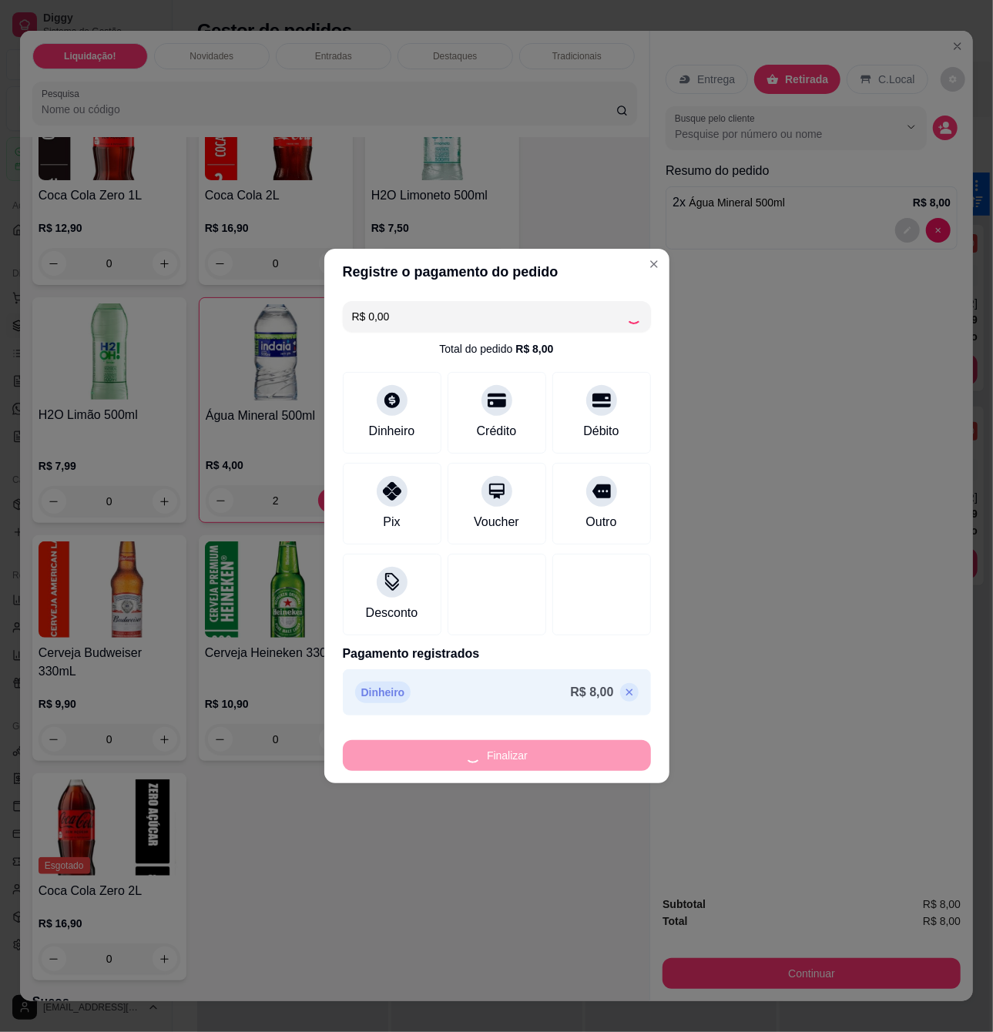
type input "0"
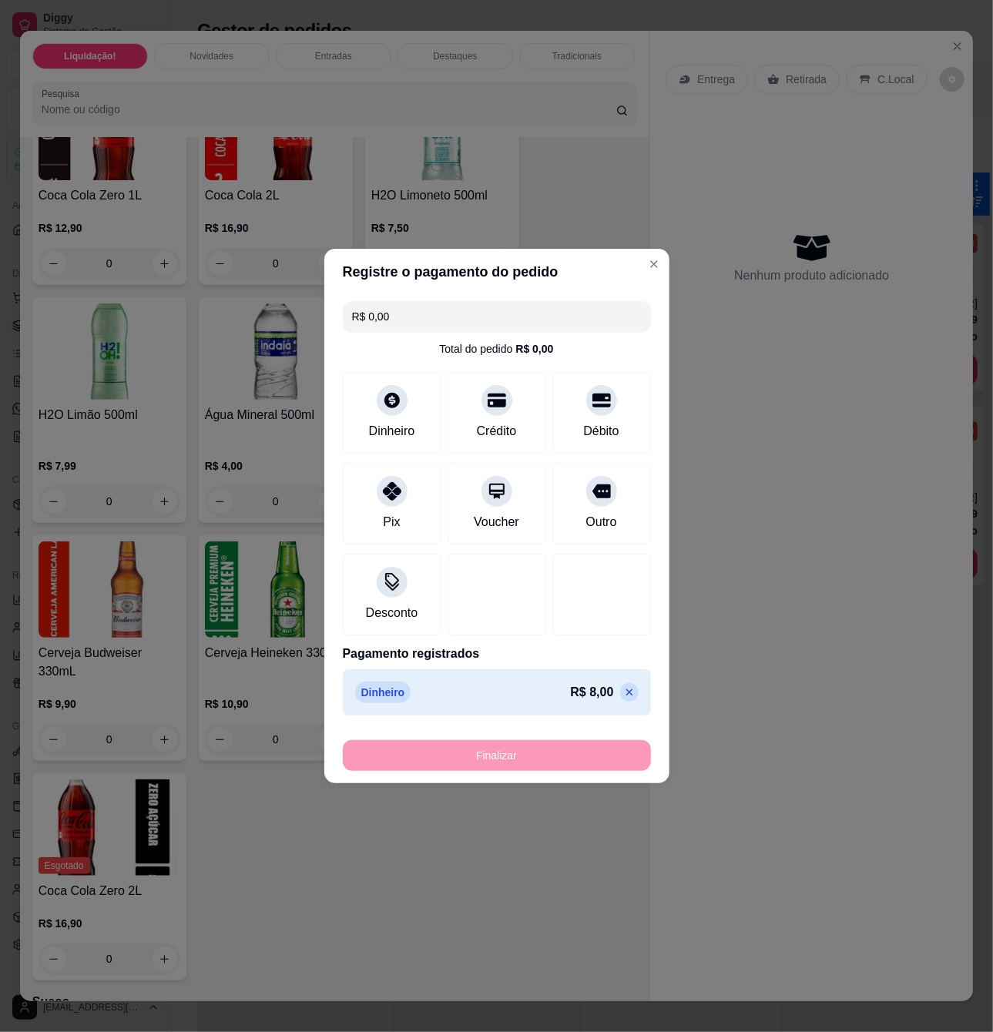
type input "-R$ 8,00"
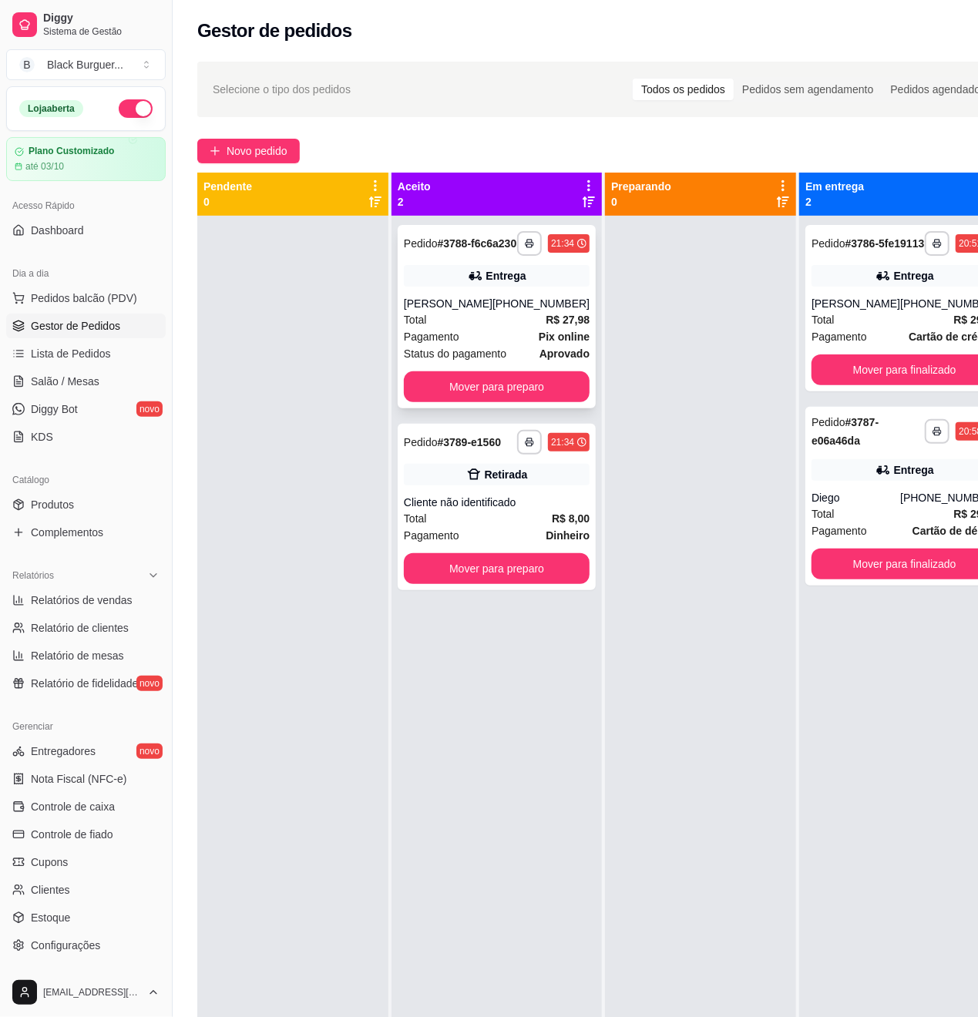
click at [491, 284] on div "Entrega" at bounding box center [506, 275] width 40 height 15
click at [892, 385] on button "Mover para finalizado" at bounding box center [904, 369] width 186 height 31
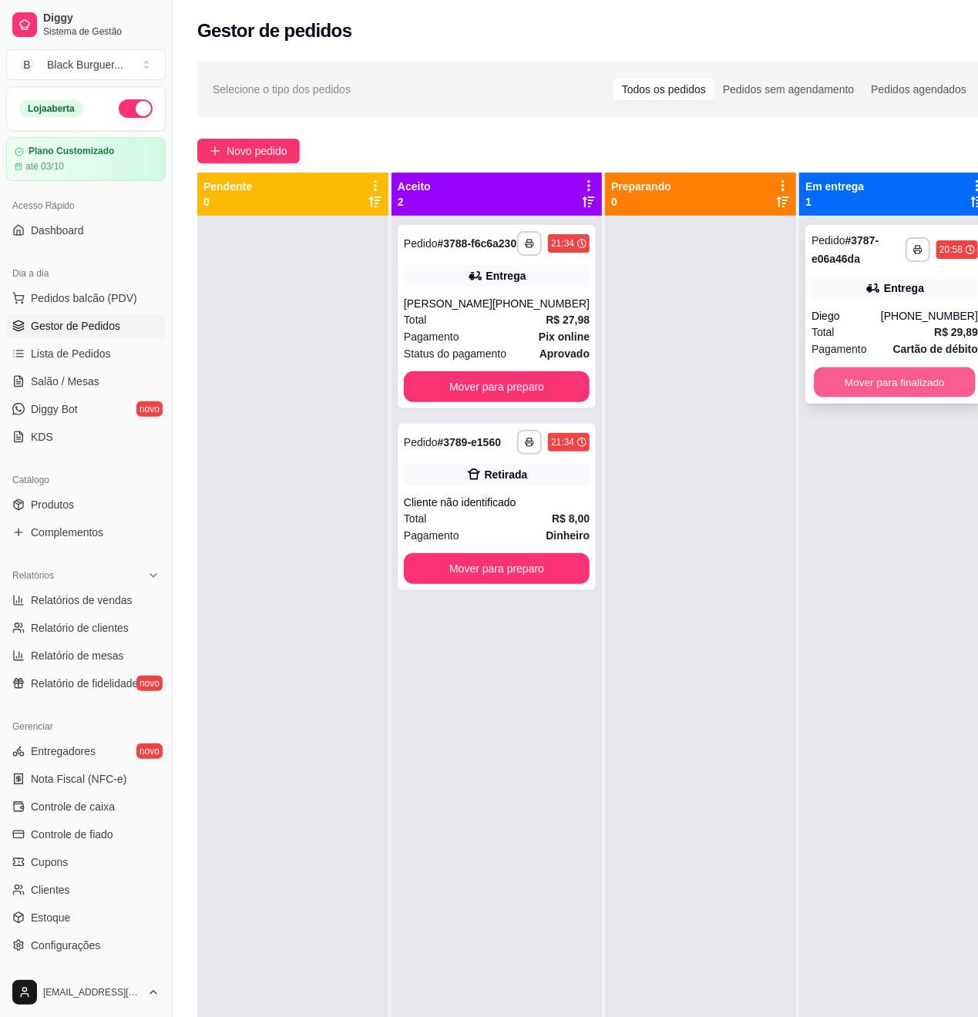
click at [913, 389] on button "Mover para finalizado" at bounding box center [895, 383] width 162 height 30
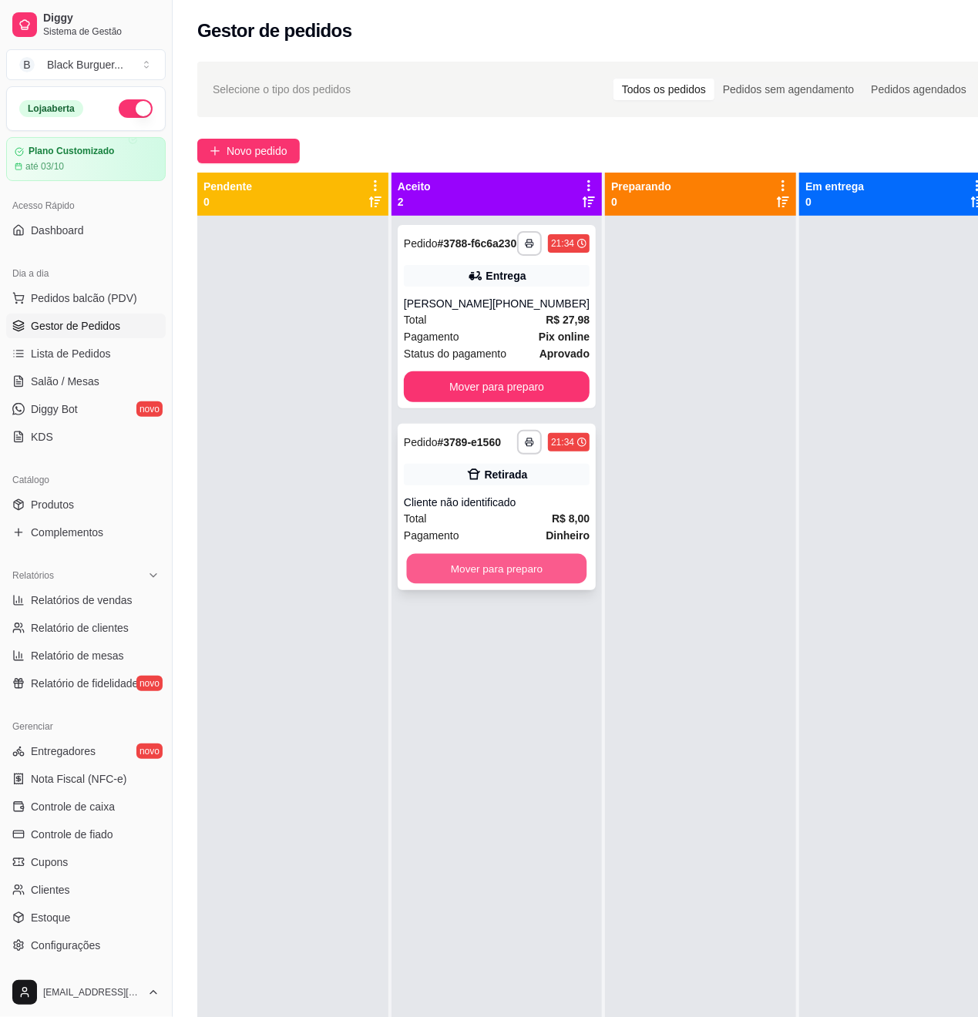
click at [544, 584] on button "Mover para preparo" at bounding box center [497, 569] width 180 height 30
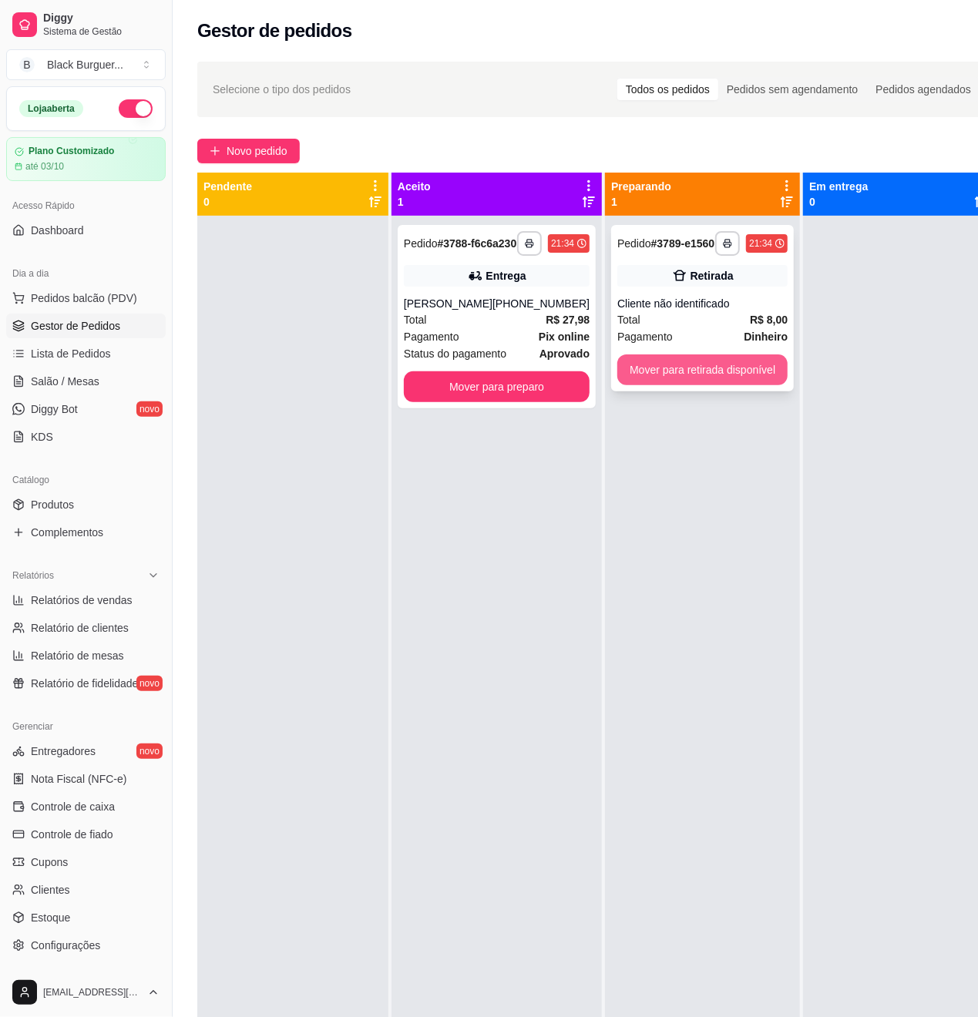
click at [681, 381] on button "Mover para retirada disponível" at bounding box center [702, 369] width 170 height 31
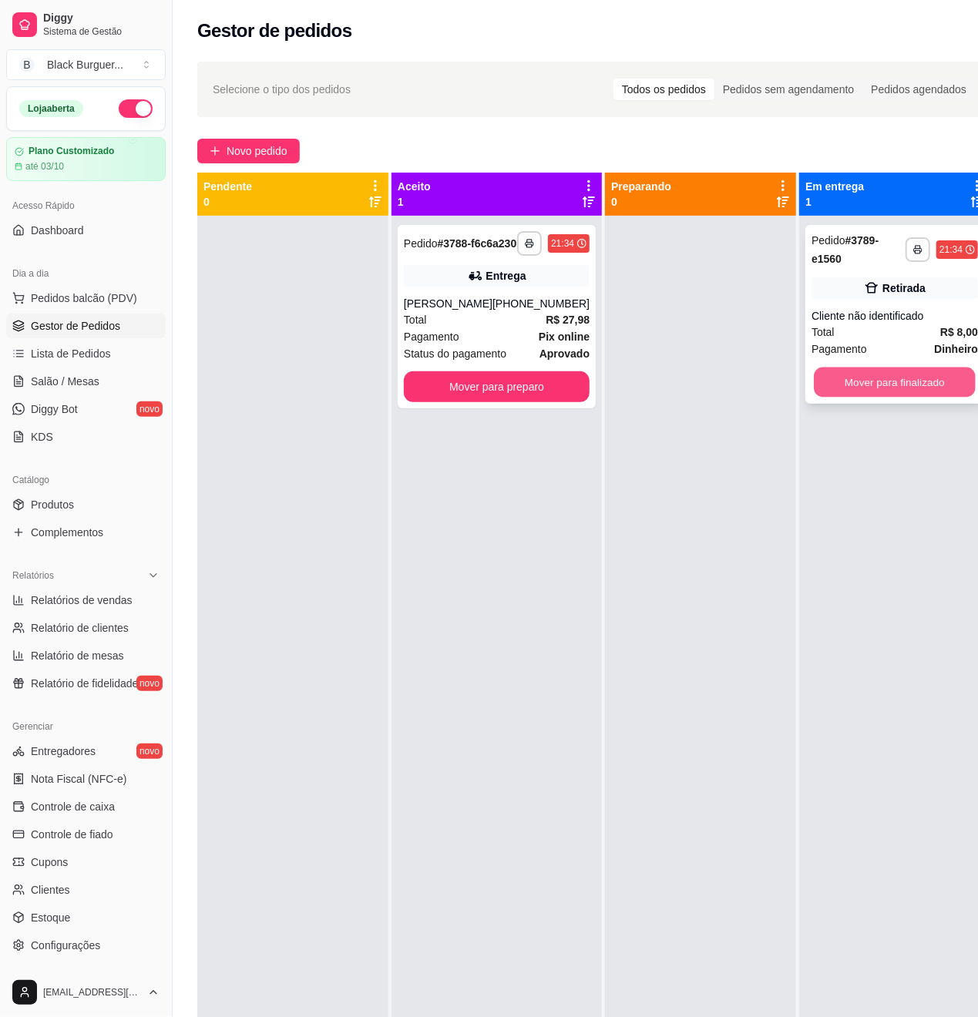
click at [835, 388] on button "Mover para finalizado" at bounding box center [895, 383] width 162 height 30
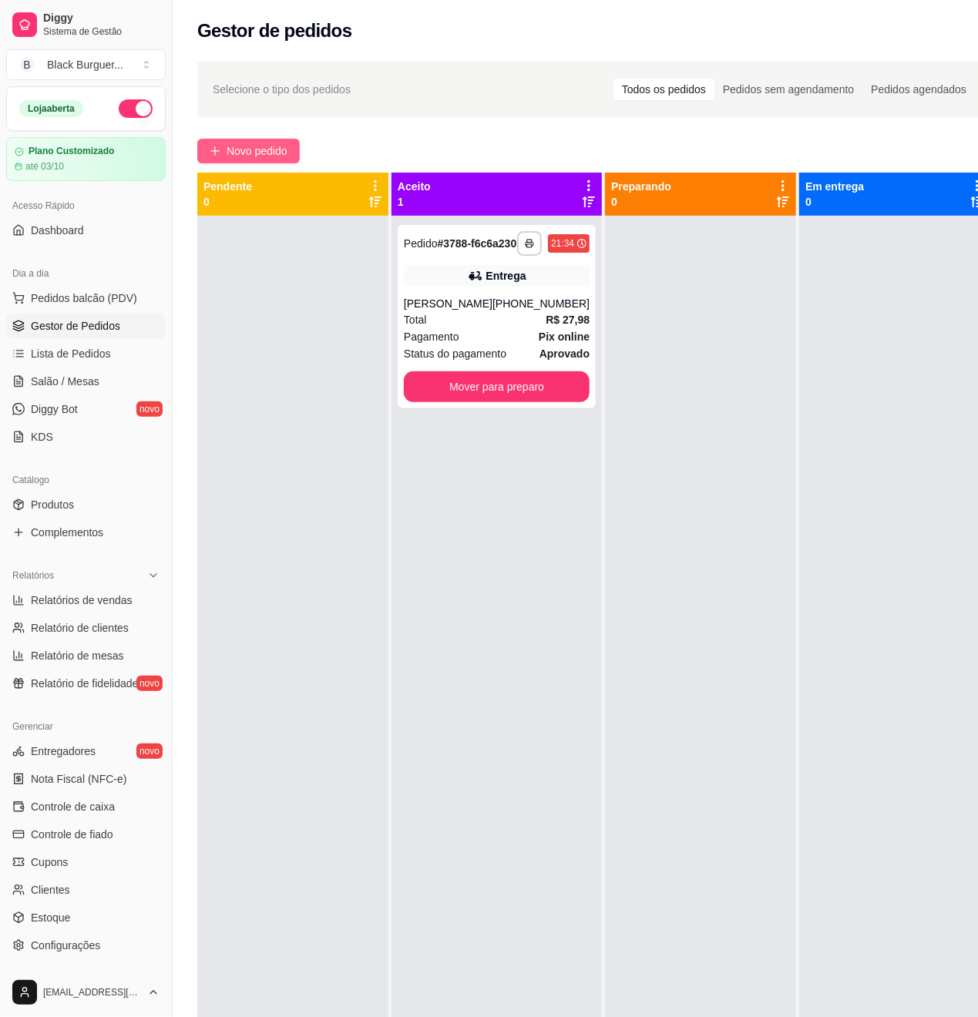
click at [253, 149] on span "Novo pedido" at bounding box center [257, 151] width 61 height 17
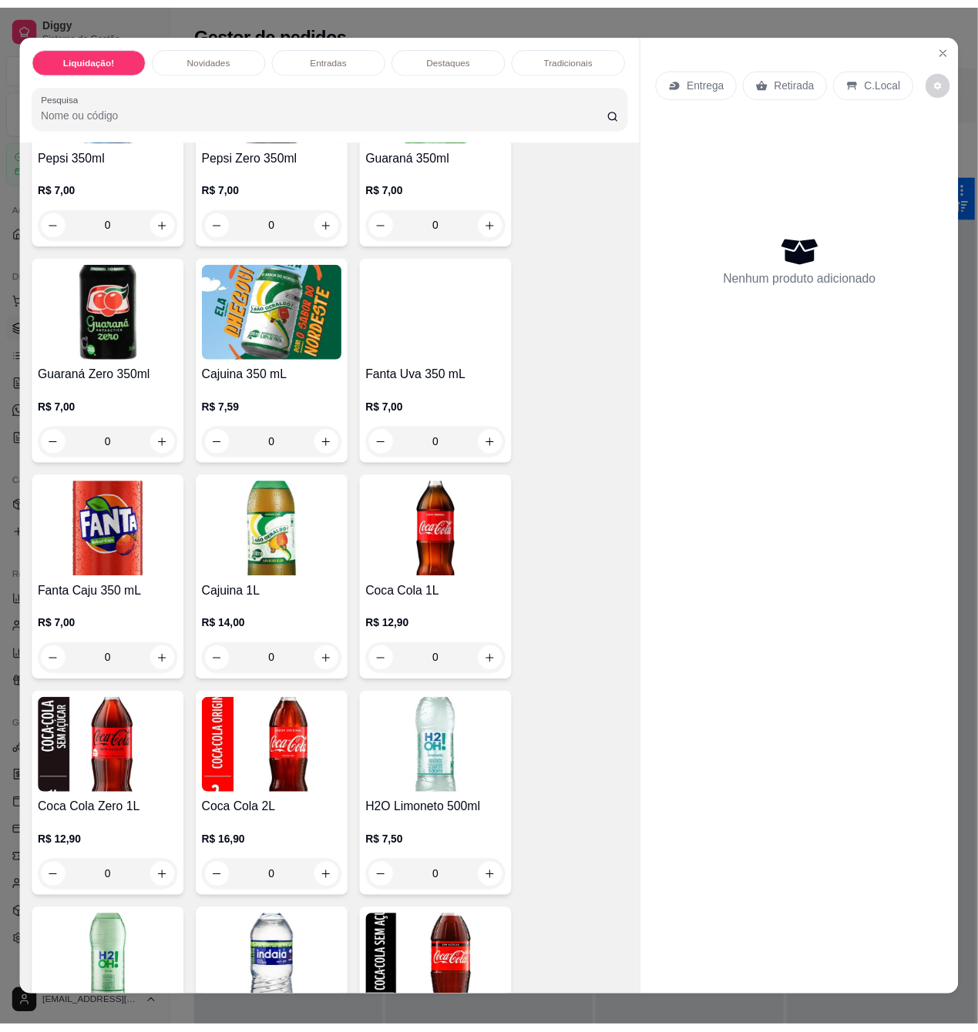
scroll to position [4828, 0]
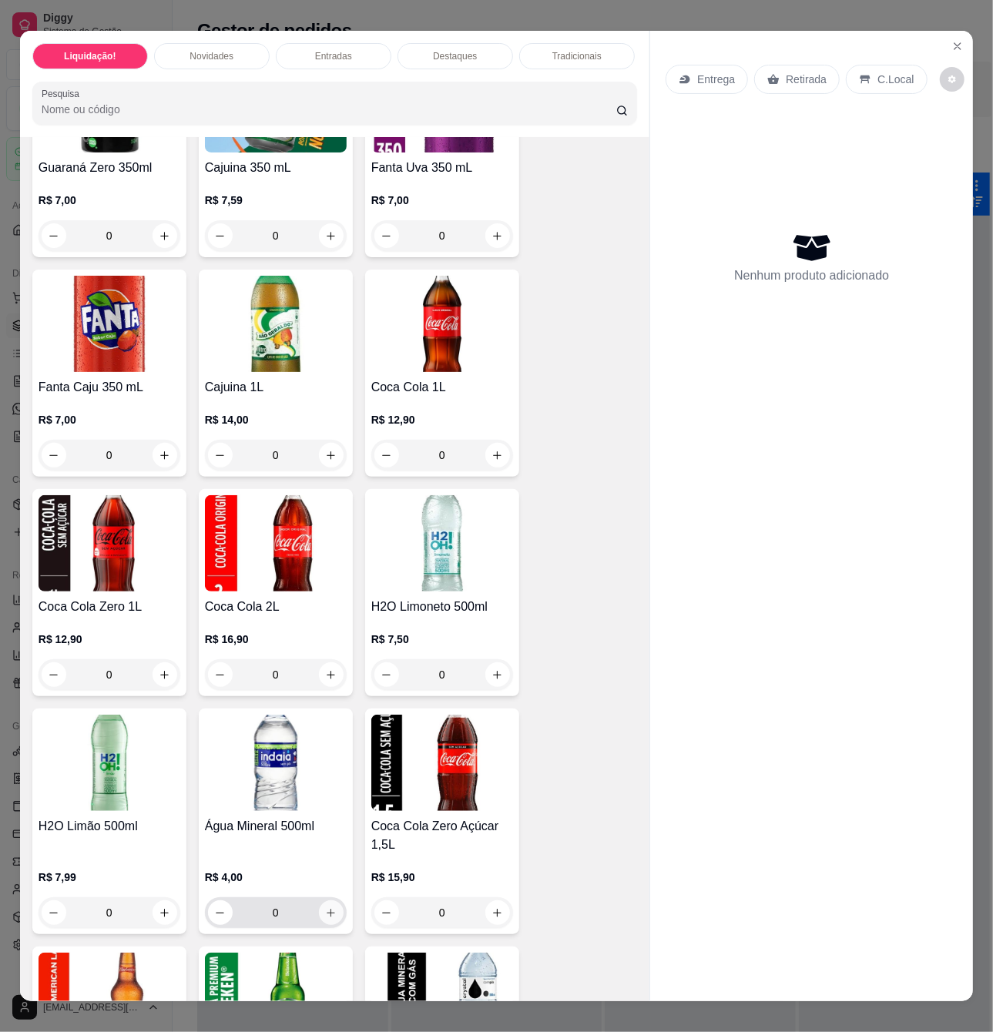
click at [325, 919] on icon "increase-product-quantity" at bounding box center [331, 914] width 12 height 12
type input "1"
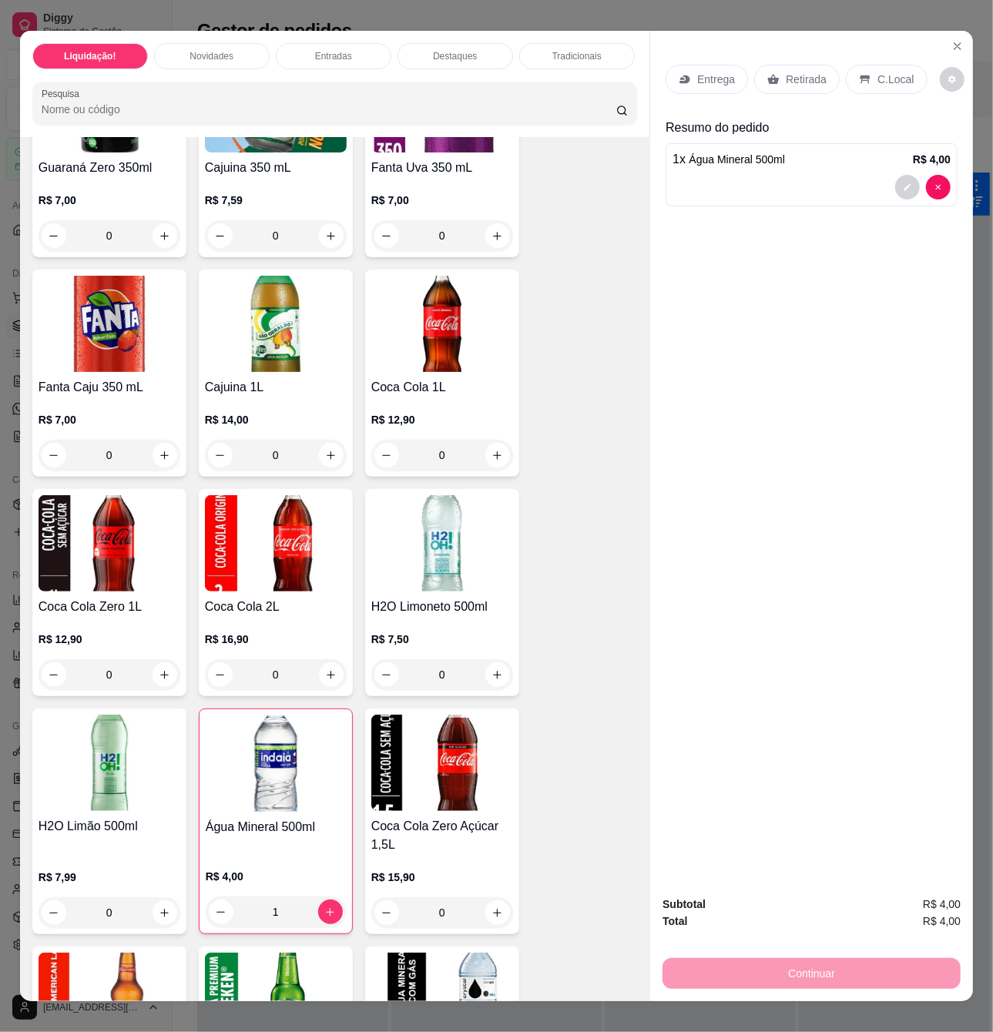
click at [798, 79] on p "Retirada" at bounding box center [806, 79] width 41 height 15
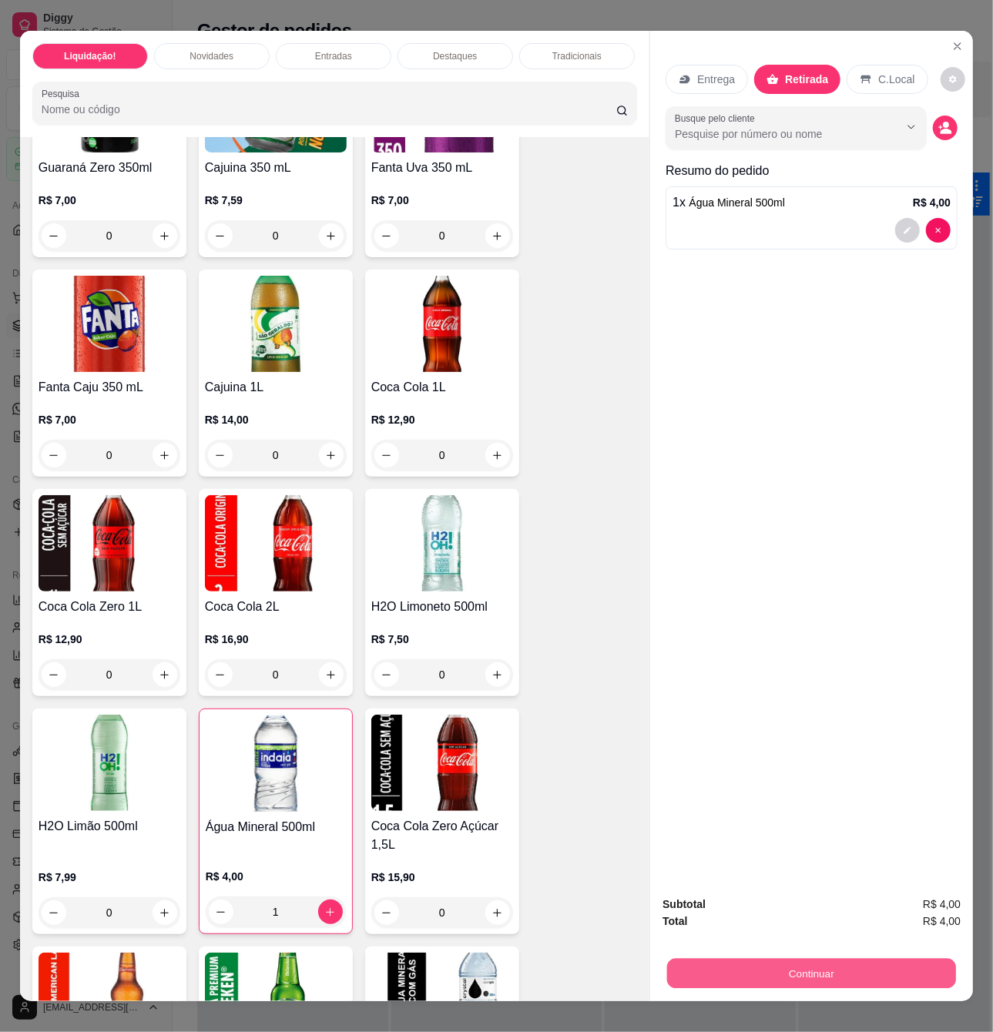
click at [767, 958] on button "Continuar" at bounding box center [811, 973] width 289 height 30
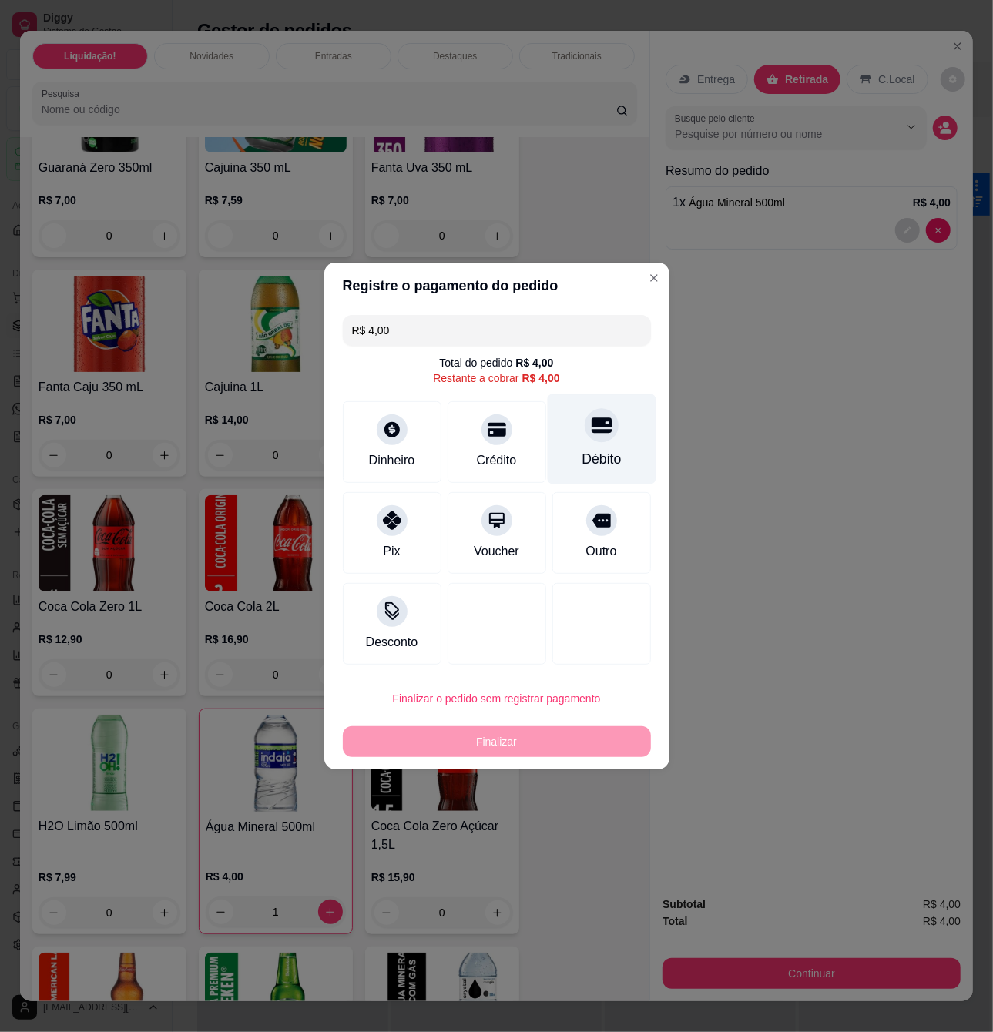
click at [571, 436] on div "Débito" at bounding box center [601, 439] width 109 height 90
type input "R$ 0,00"
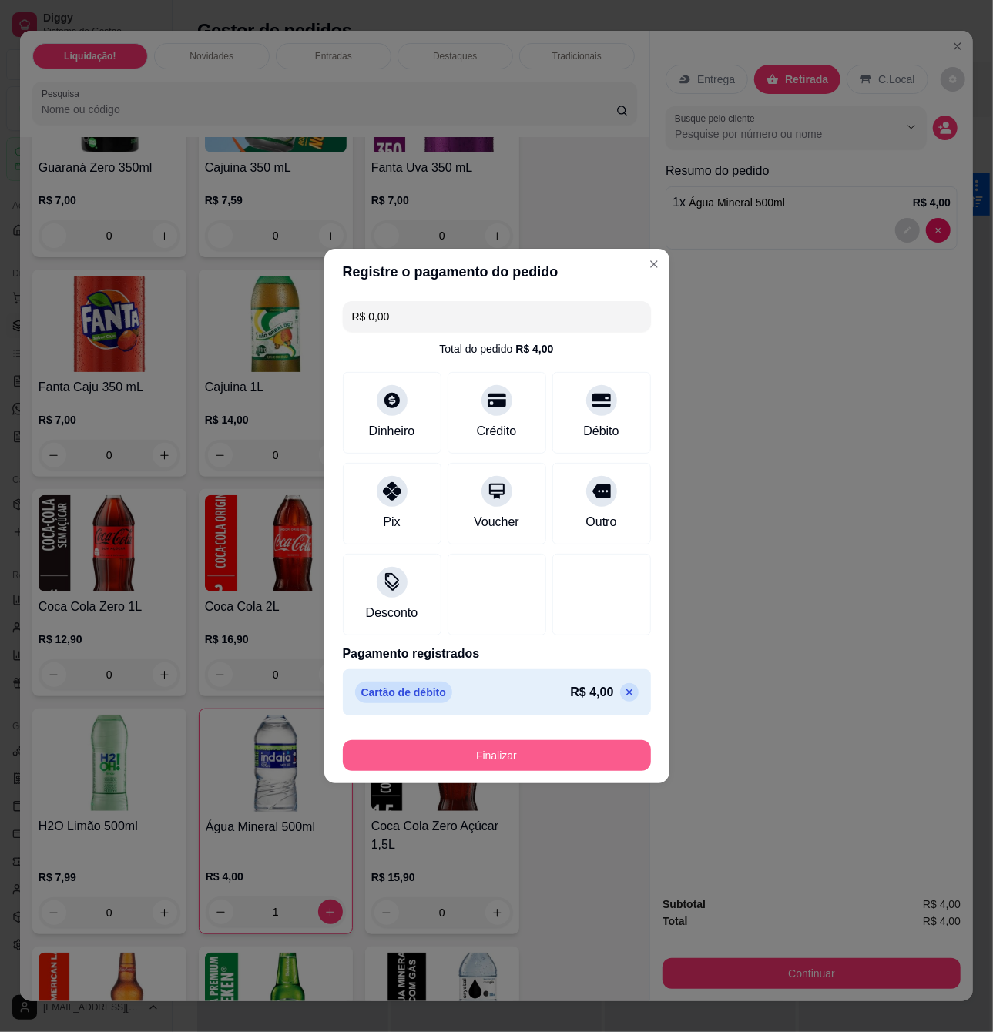
click at [547, 755] on button "Finalizar" at bounding box center [497, 755] width 308 height 31
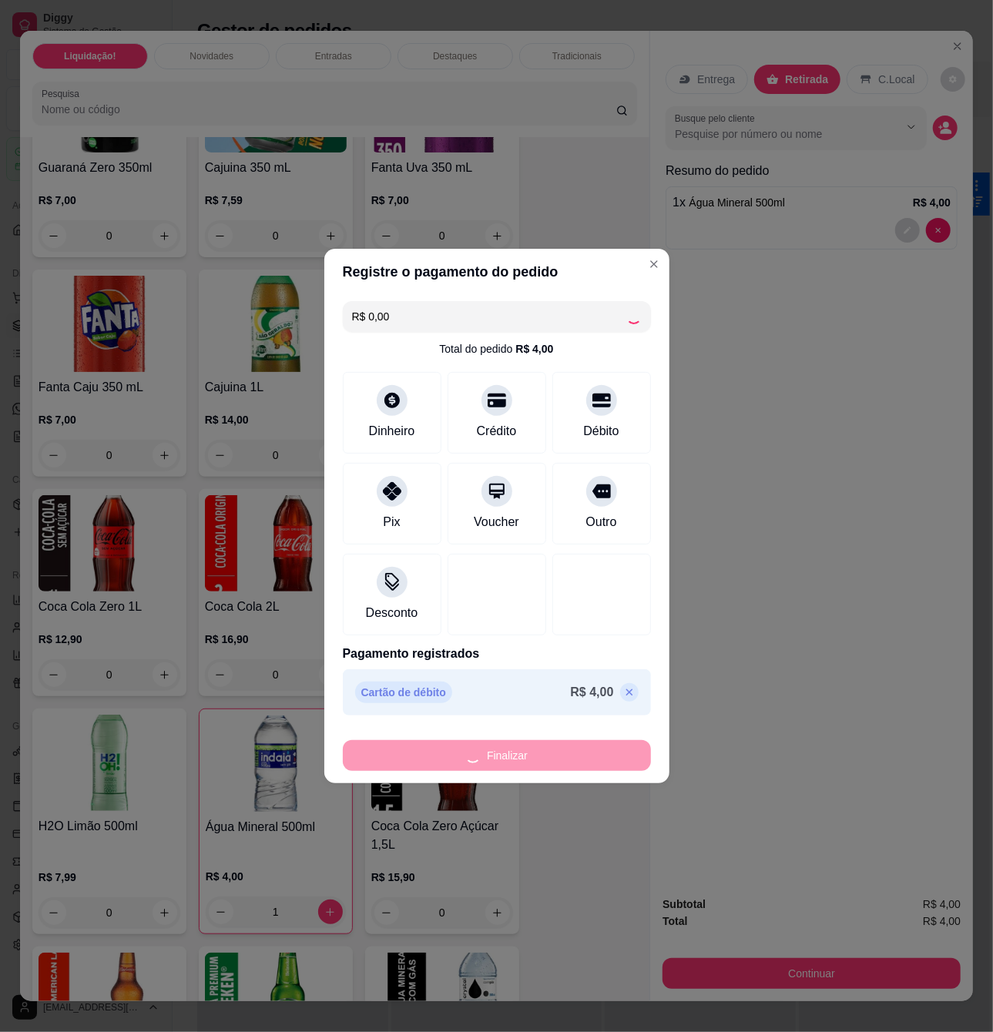
type input "0"
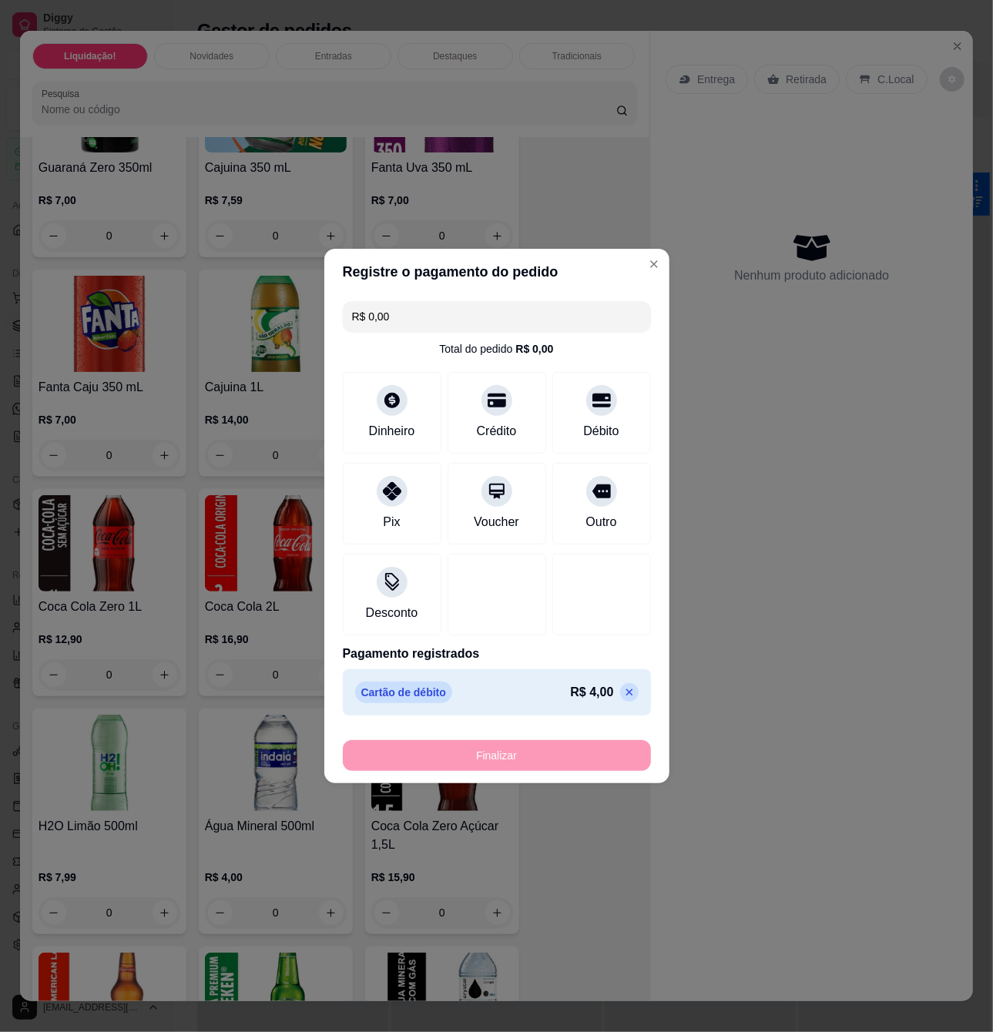
type input "-R$ 4,00"
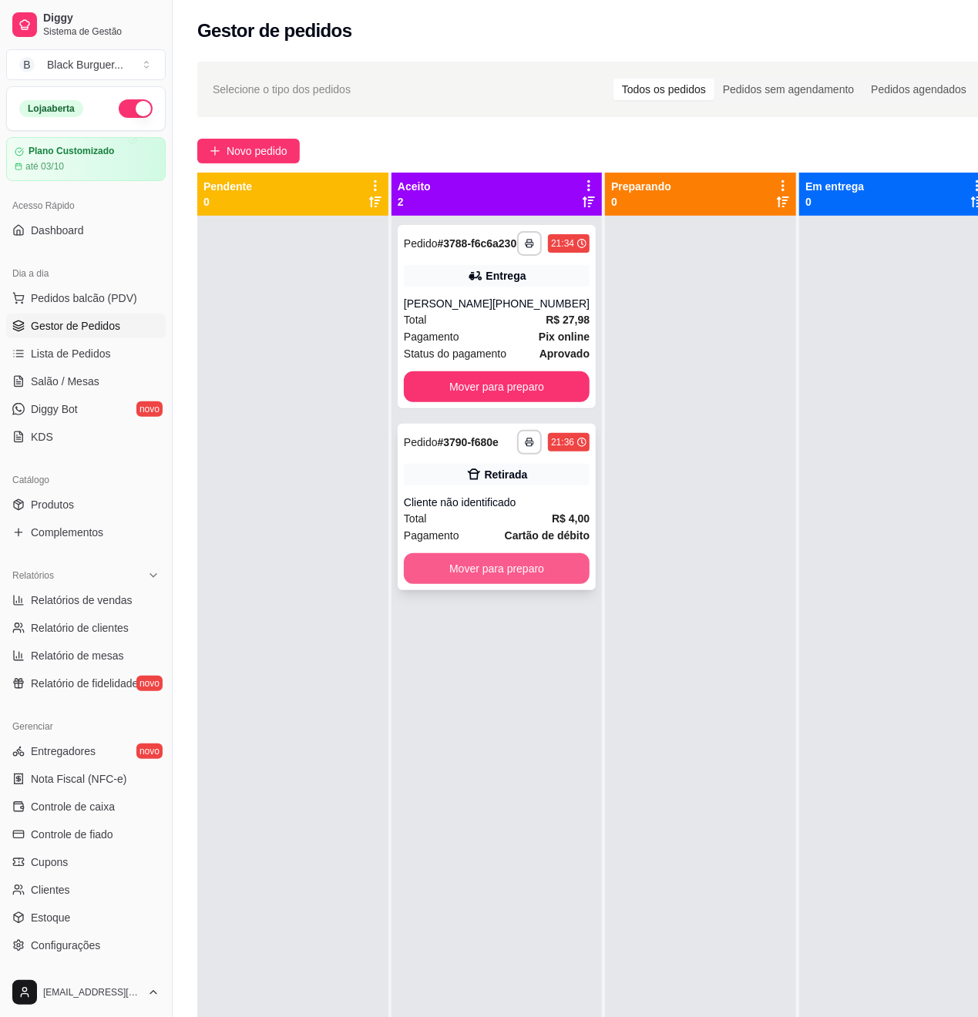
click at [522, 584] on button "Mover para preparo" at bounding box center [497, 568] width 186 height 31
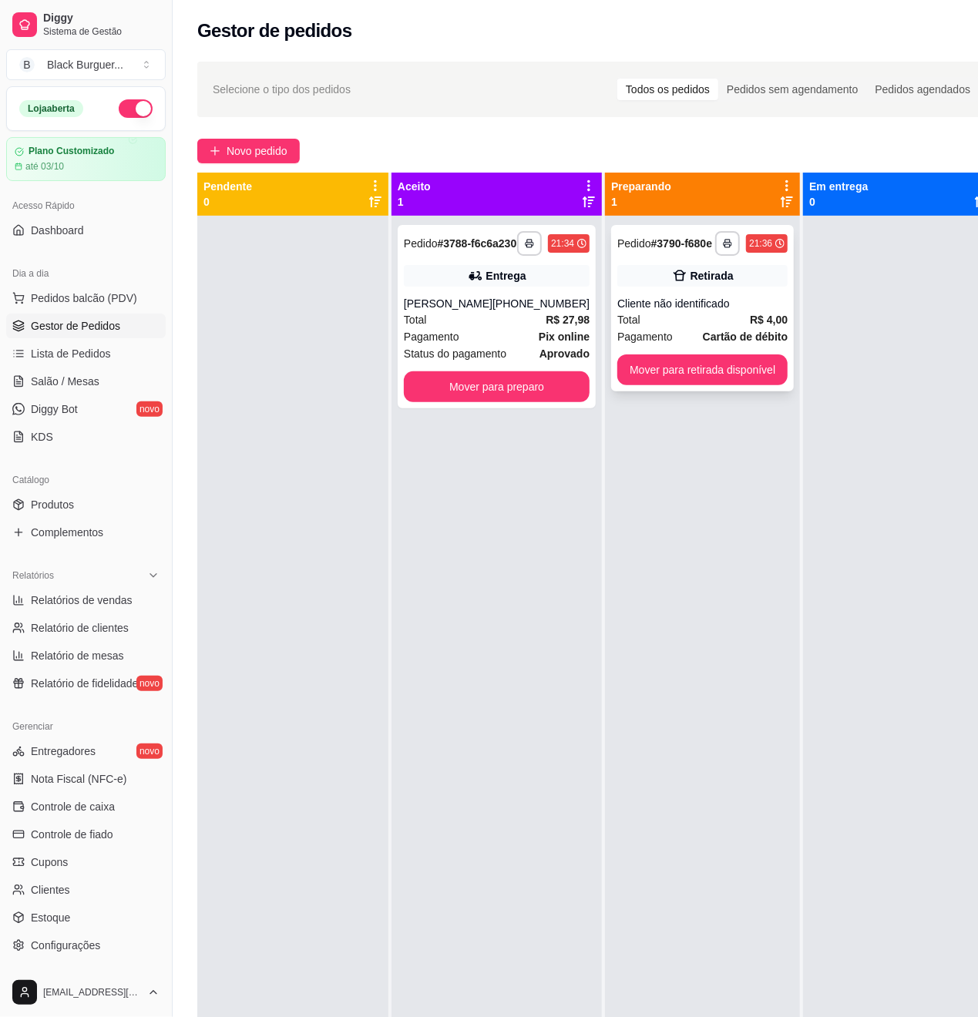
click at [729, 386] on div "**********" at bounding box center [702, 308] width 183 height 166
click at [762, 379] on button "Mover para retirada disponível" at bounding box center [701, 370] width 165 height 30
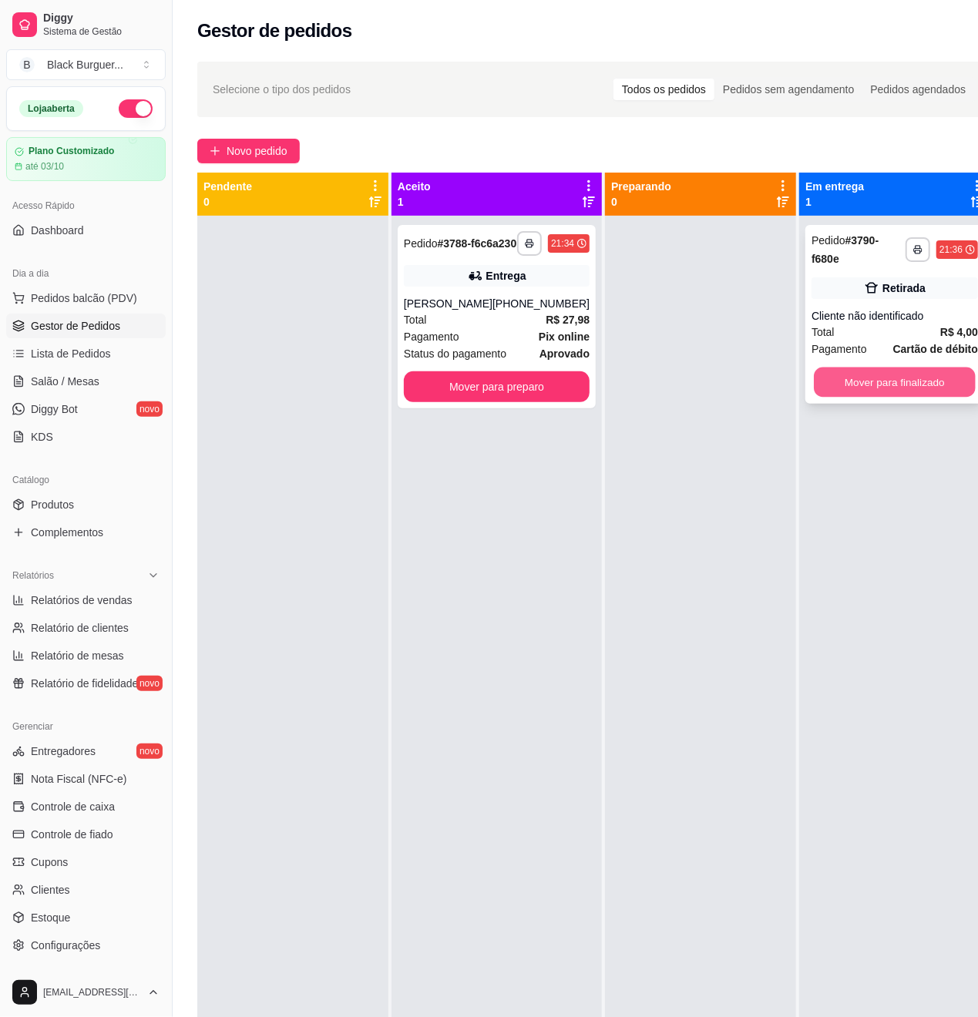
click at [814, 384] on button "Mover para finalizado" at bounding box center [895, 383] width 162 height 30
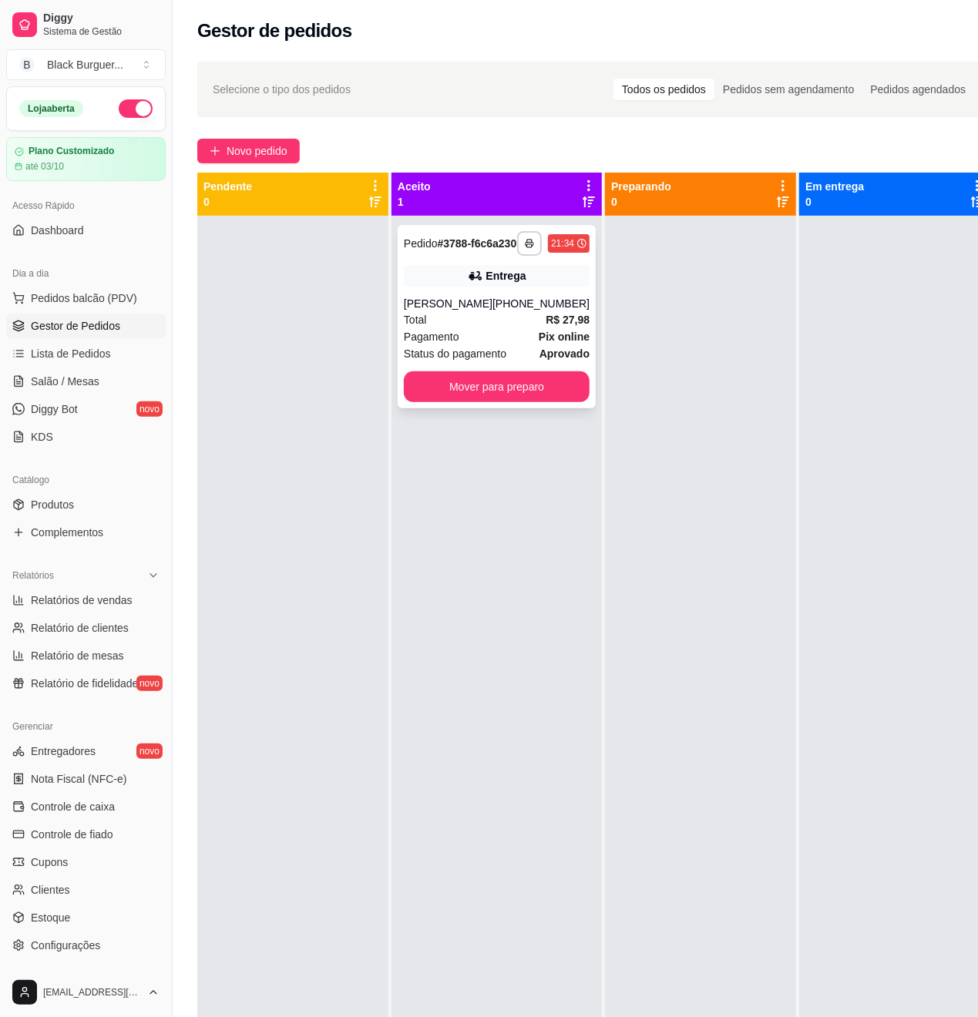
click at [559, 324] on span "R$ 27,98" at bounding box center [568, 319] width 44 height 17
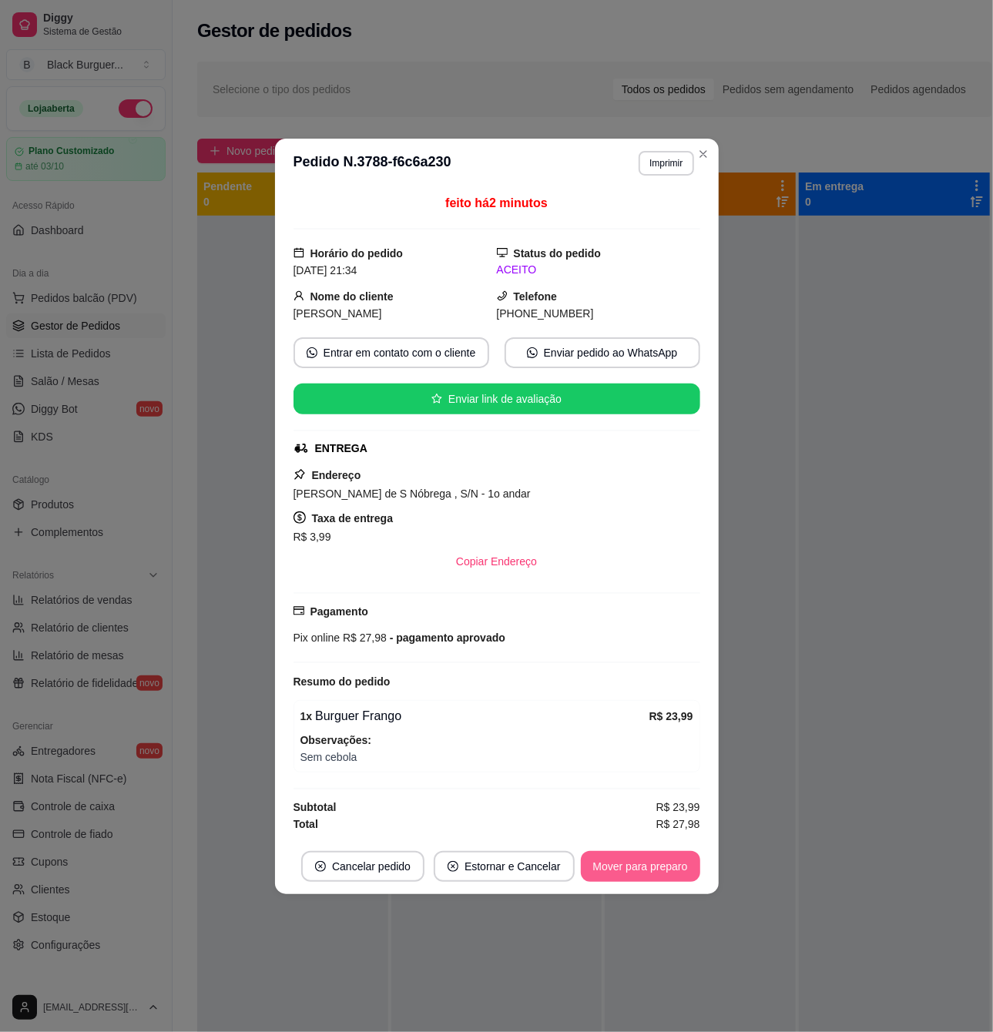
click at [660, 882] on div "Mover para preparo" at bounding box center [640, 866] width 119 height 31
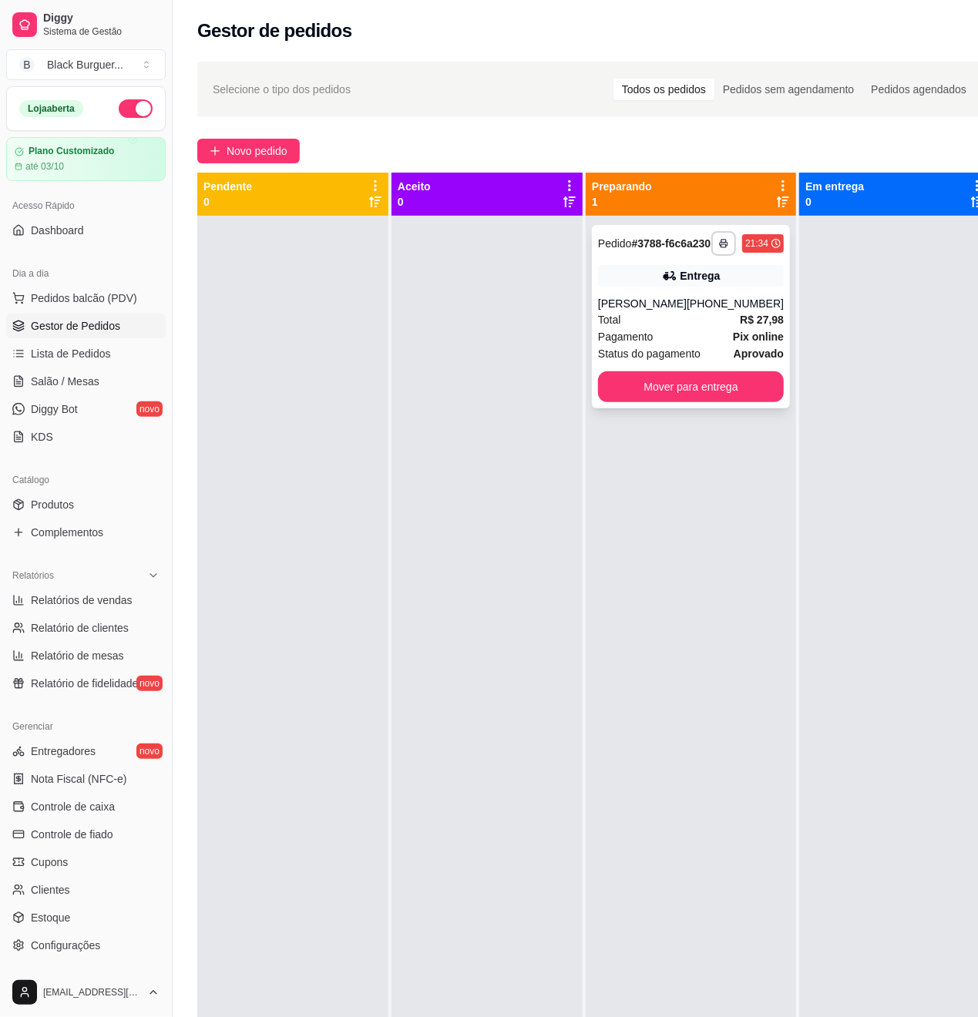
click at [695, 345] on div "Pagamento Pix online" at bounding box center [691, 336] width 186 height 17
click at [688, 402] on button "Mover para entrega" at bounding box center [691, 386] width 186 height 31
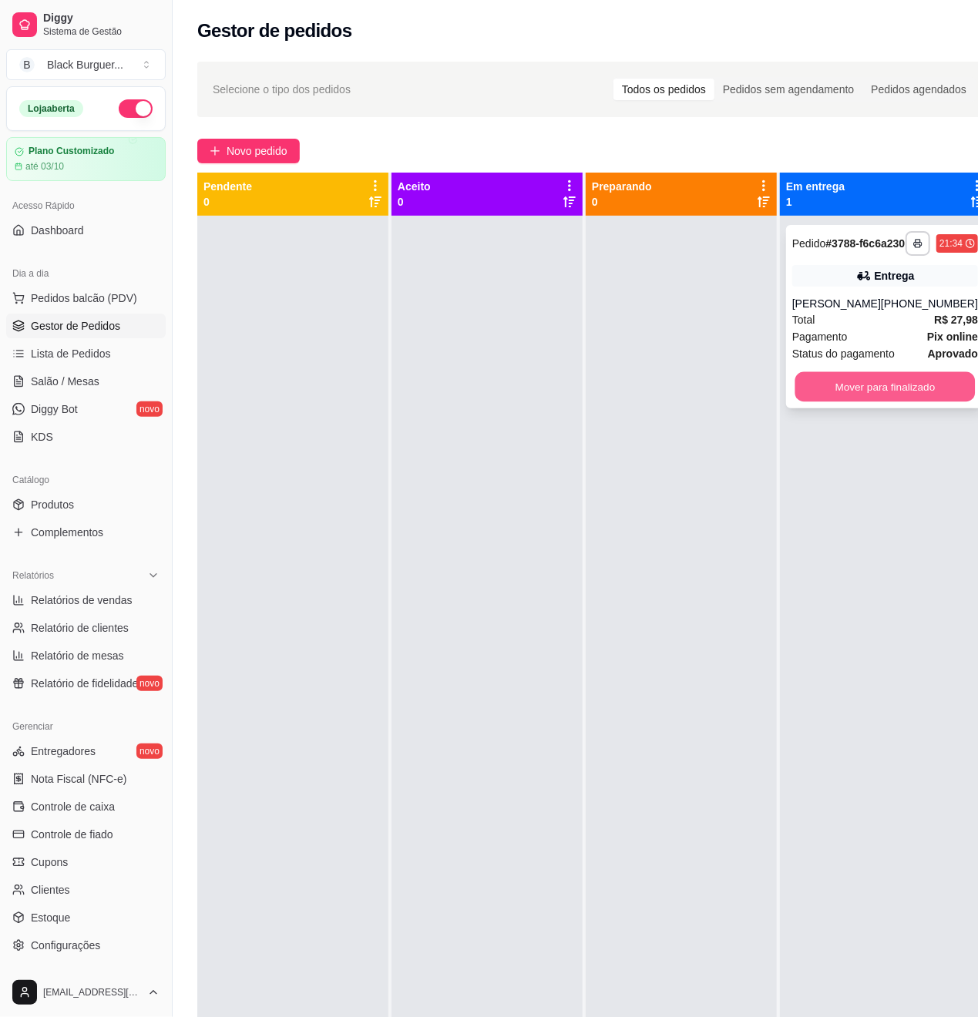
click at [880, 395] on button "Mover para finalizado" at bounding box center [885, 387] width 180 height 30
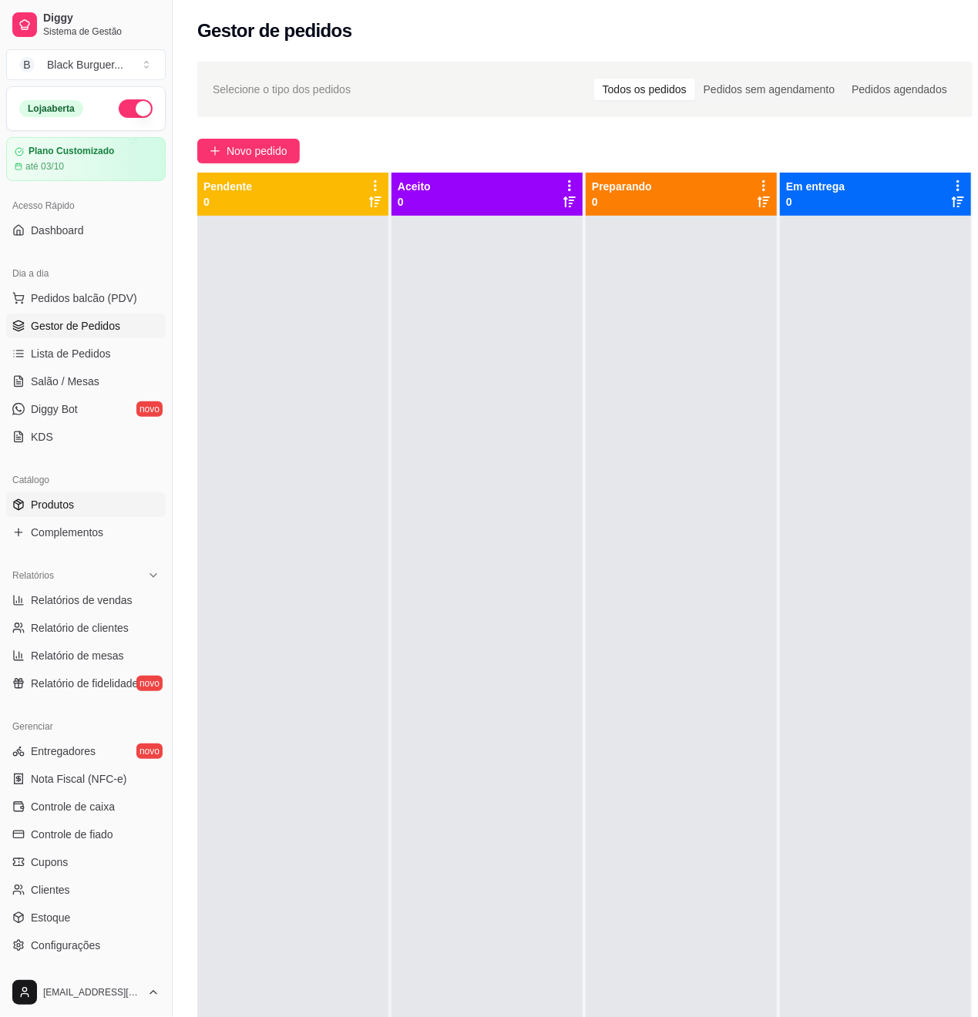
click at [75, 495] on link "Produtos" at bounding box center [85, 504] width 159 height 25
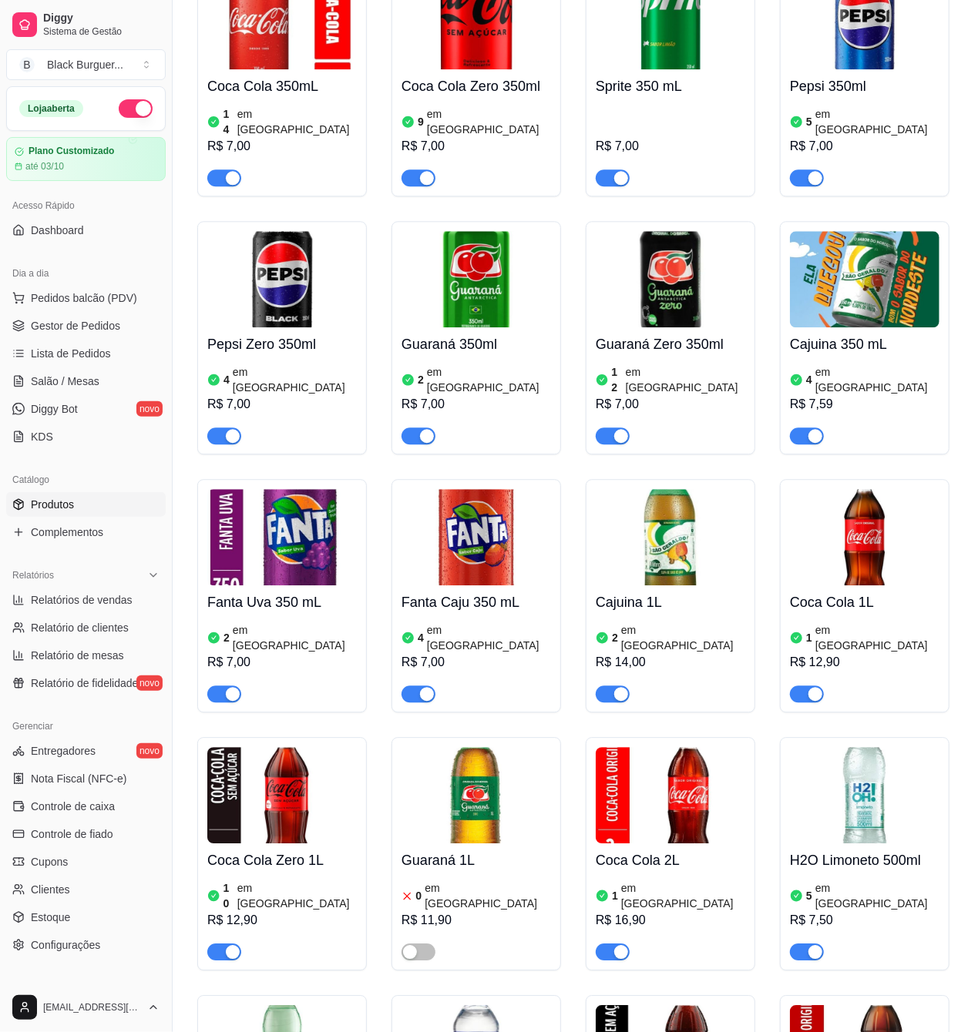
scroll to position [4522, 0]
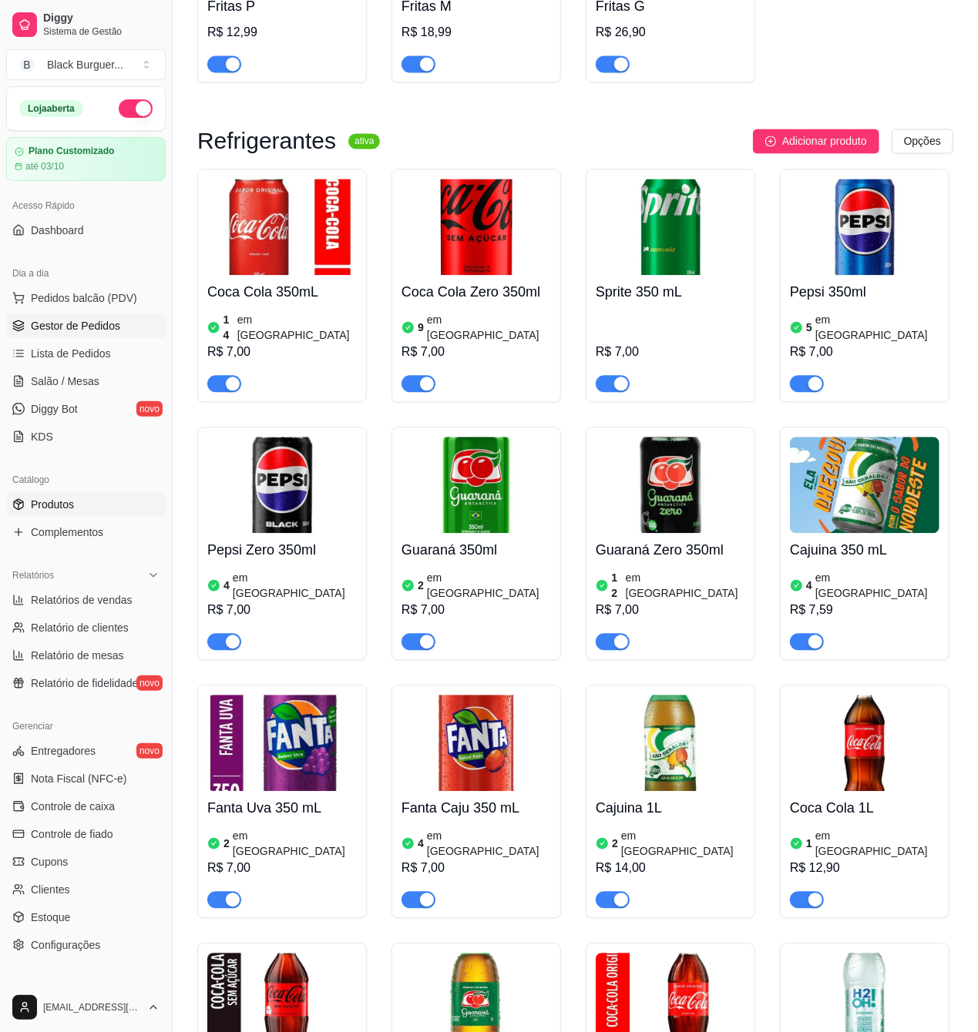
click at [100, 319] on span "Gestor de Pedidos" at bounding box center [75, 325] width 89 height 15
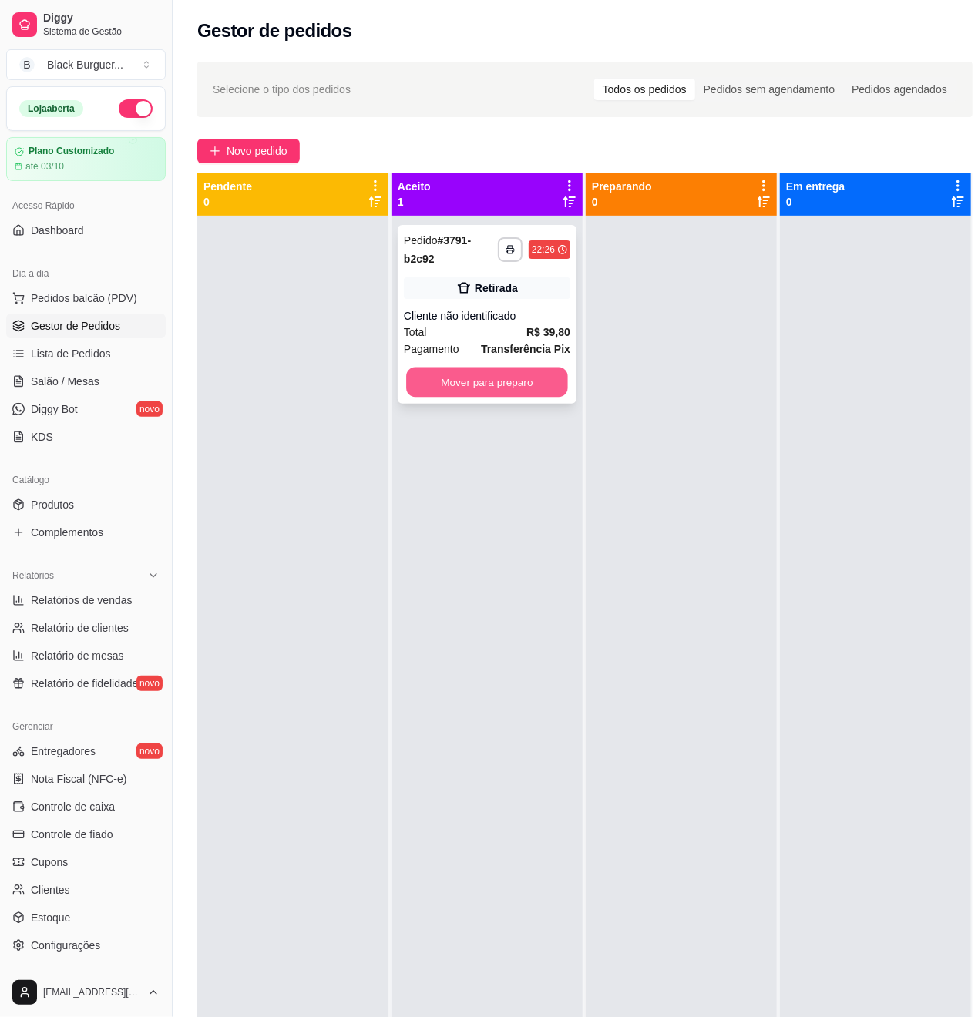
click at [513, 386] on button "Mover para preparo" at bounding box center [487, 383] width 162 height 30
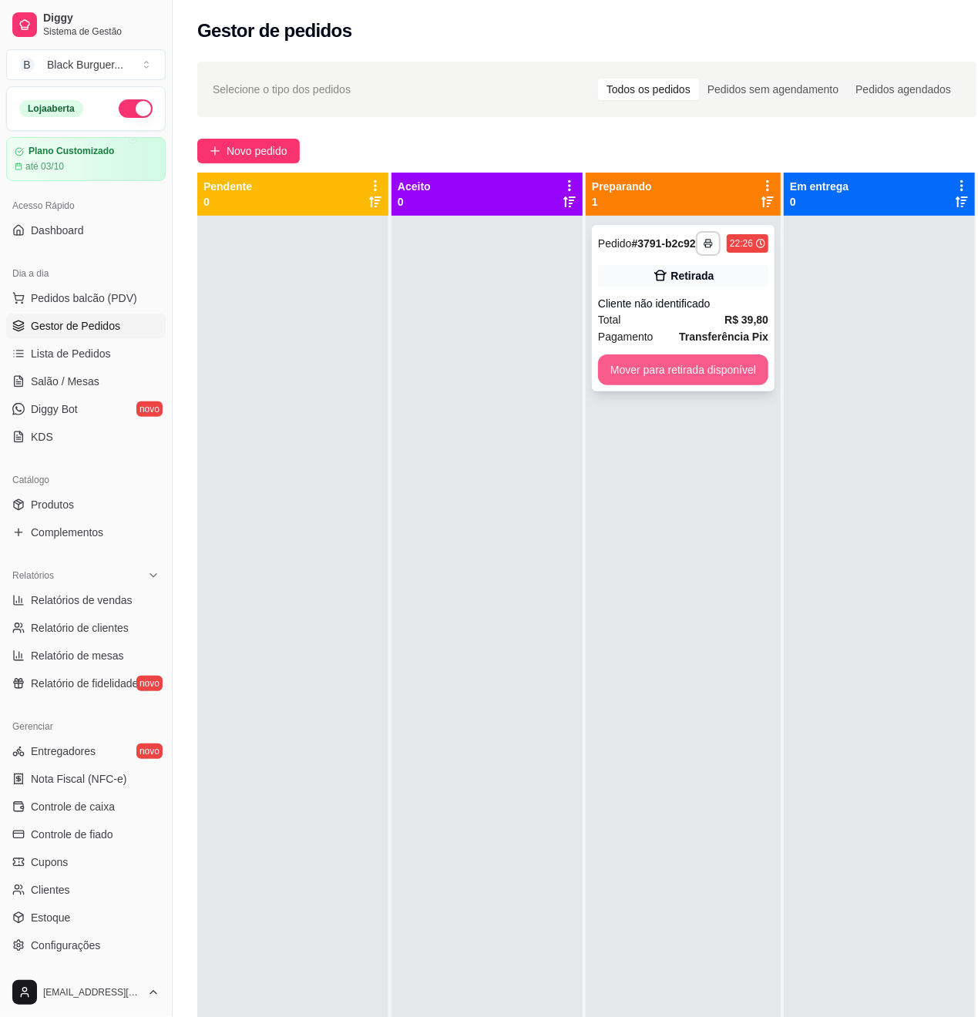
click at [695, 371] on button "Mover para retirada disponível" at bounding box center [683, 369] width 170 height 31
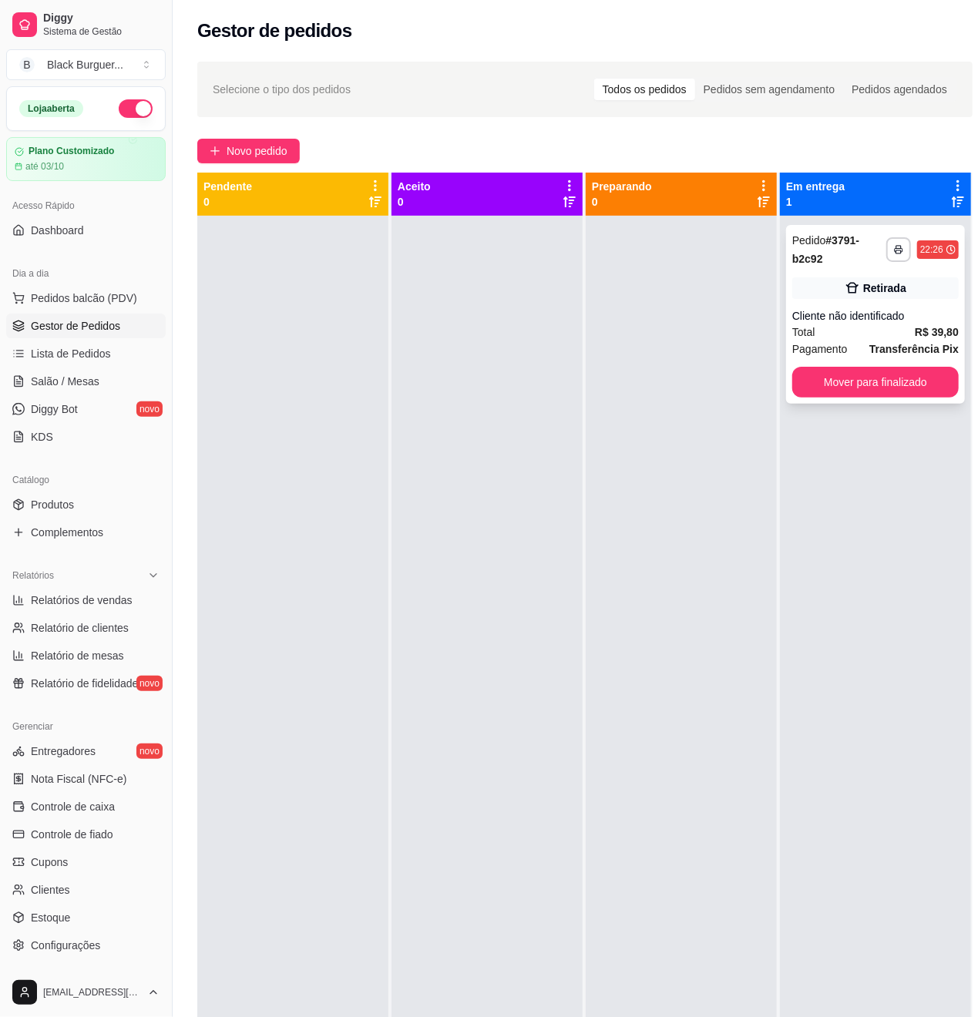
click at [935, 294] on div "Retirada" at bounding box center [875, 288] width 166 height 22
click at [875, 381] on button "Mover para finalizado" at bounding box center [875, 383] width 162 height 30
